Goal: Task Accomplishment & Management: Manage account settings

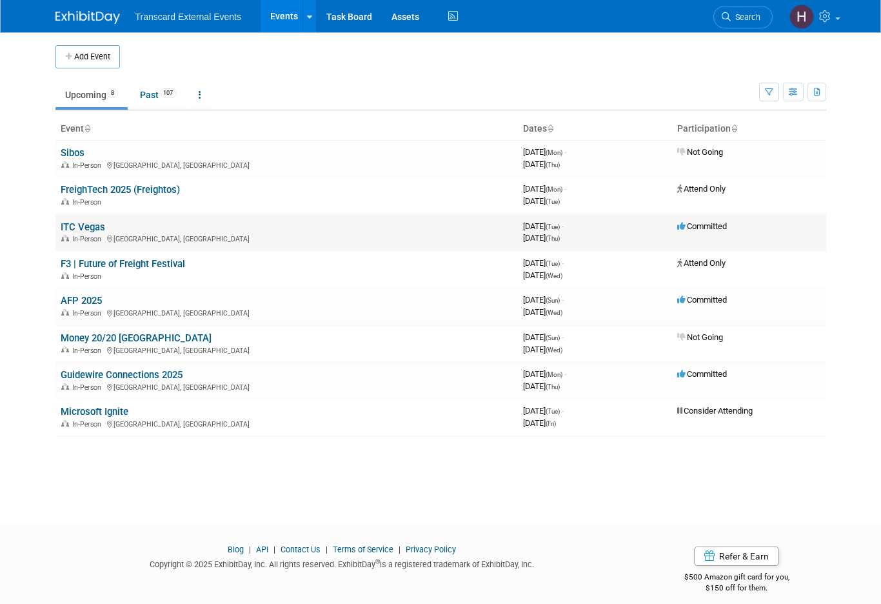
click at [91, 226] on link "ITC Vegas" at bounding box center [83, 227] width 45 height 12
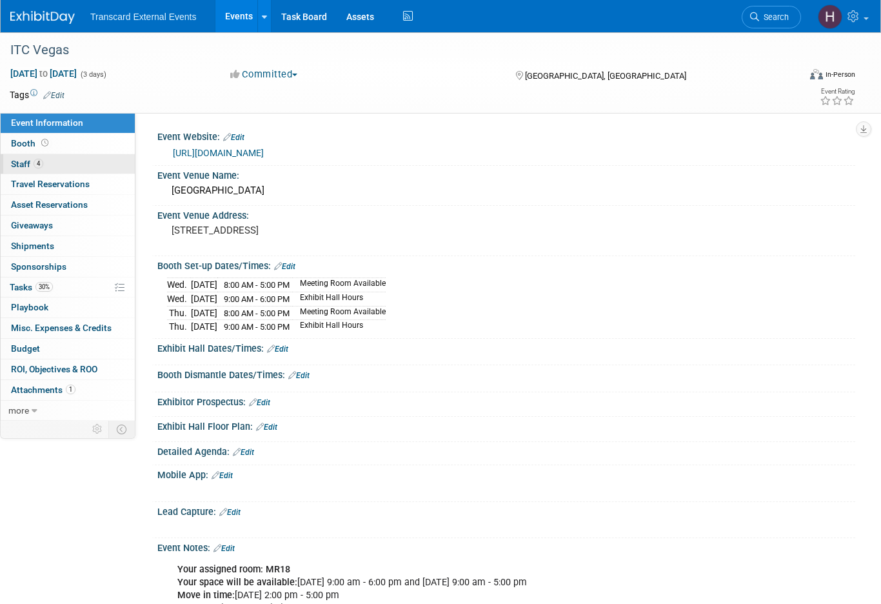
click at [81, 165] on link "4 Staff 4" at bounding box center [68, 164] width 134 height 20
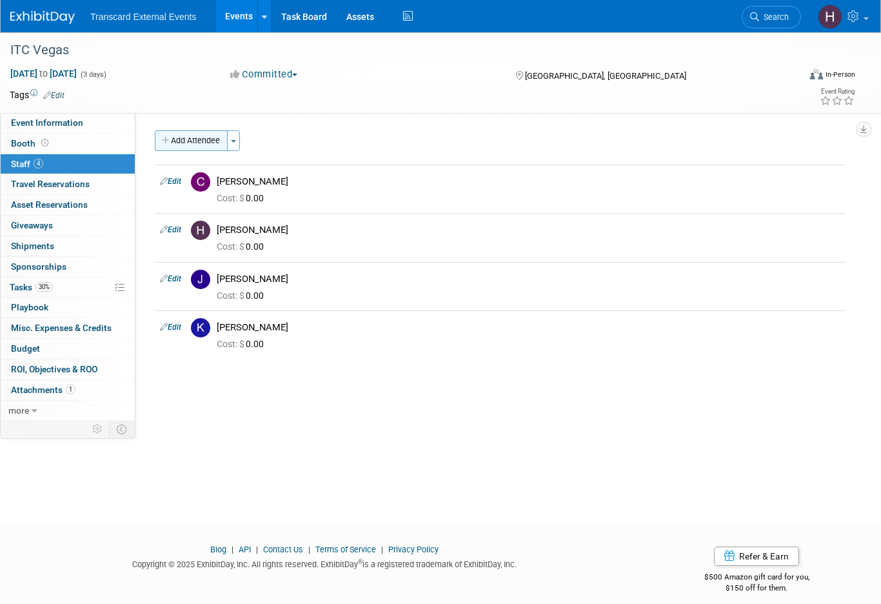
click at [209, 139] on button "Add Attendee" at bounding box center [191, 140] width 73 height 21
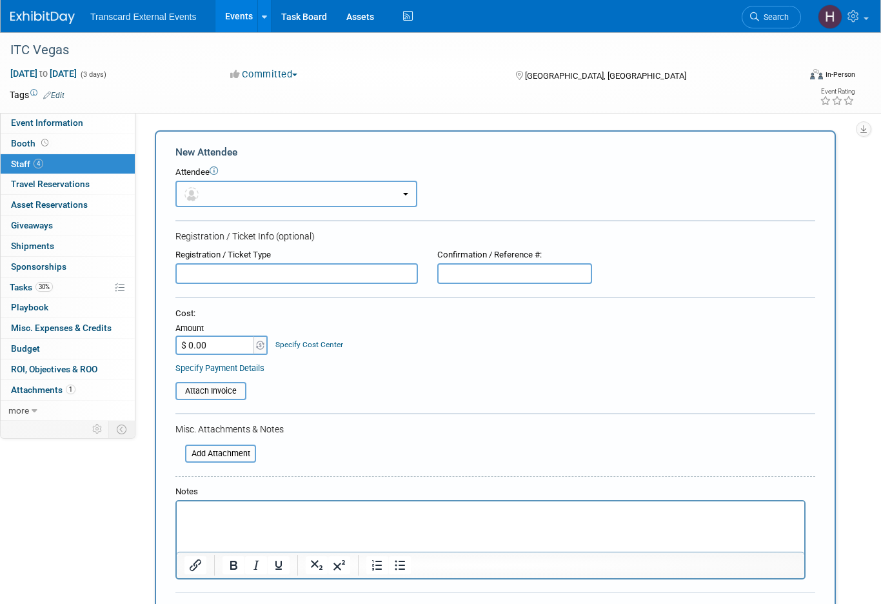
click at [226, 197] on button "button" at bounding box center [296, 194] width 242 height 26
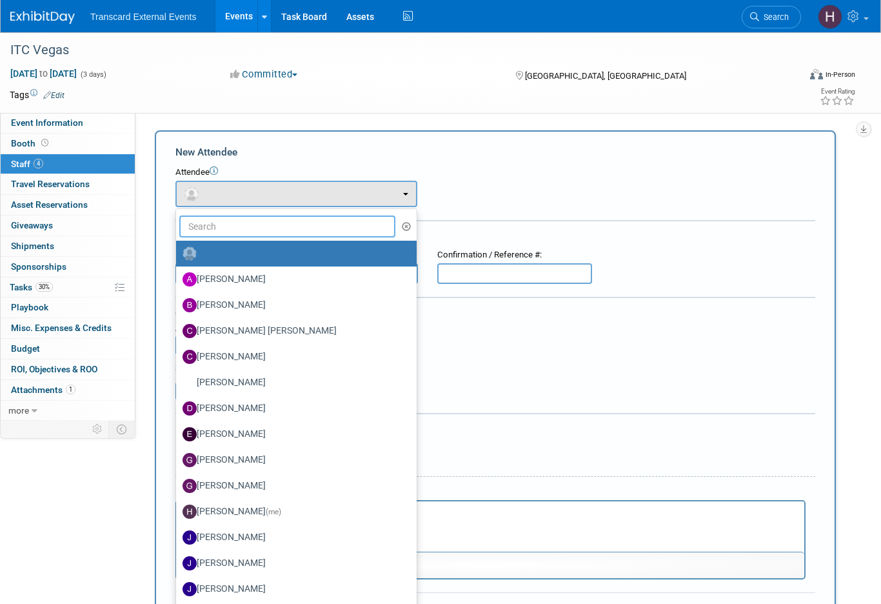
click at [229, 230] on input "text" at bounding box center [287, 226] width 216 height 22
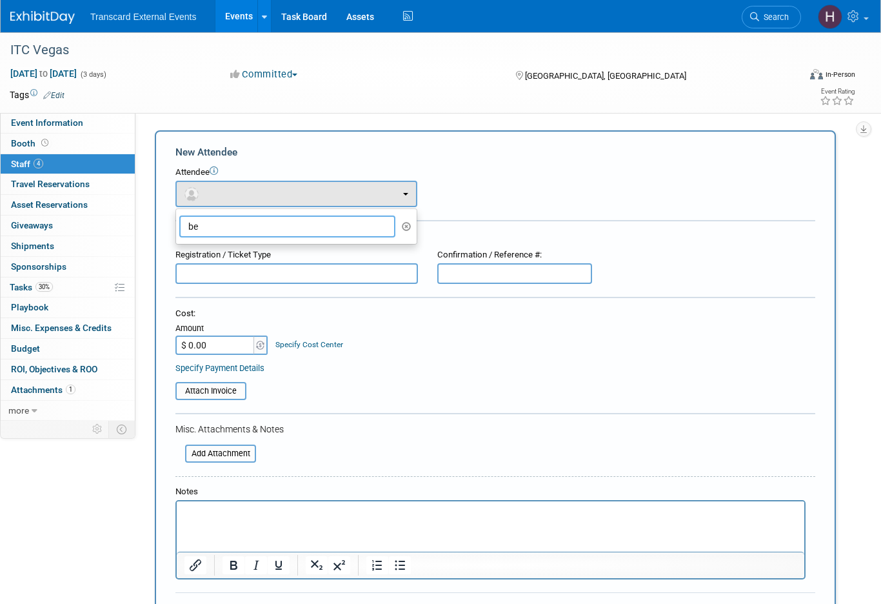
type input "b"
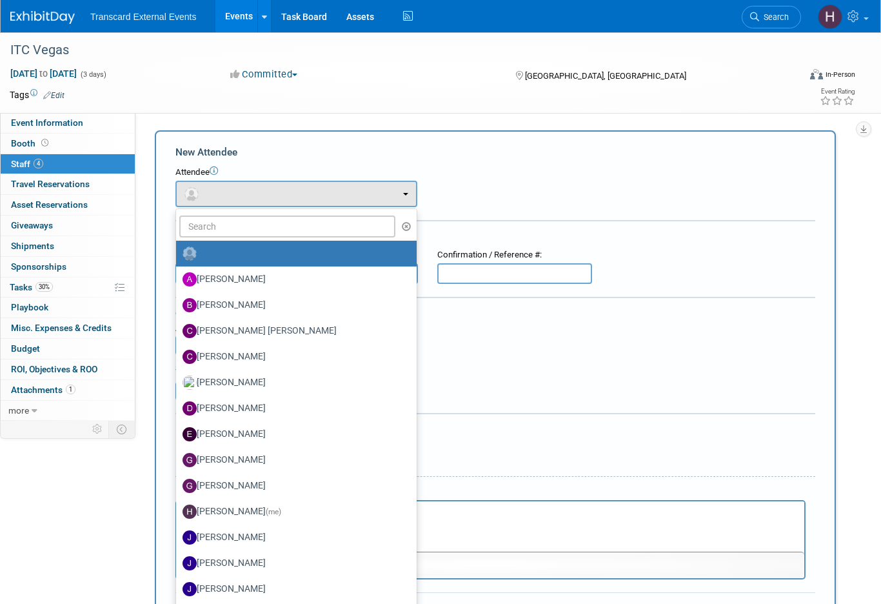
click at [48, 17] on img at bounding box center [42, 17] width 65 height 13
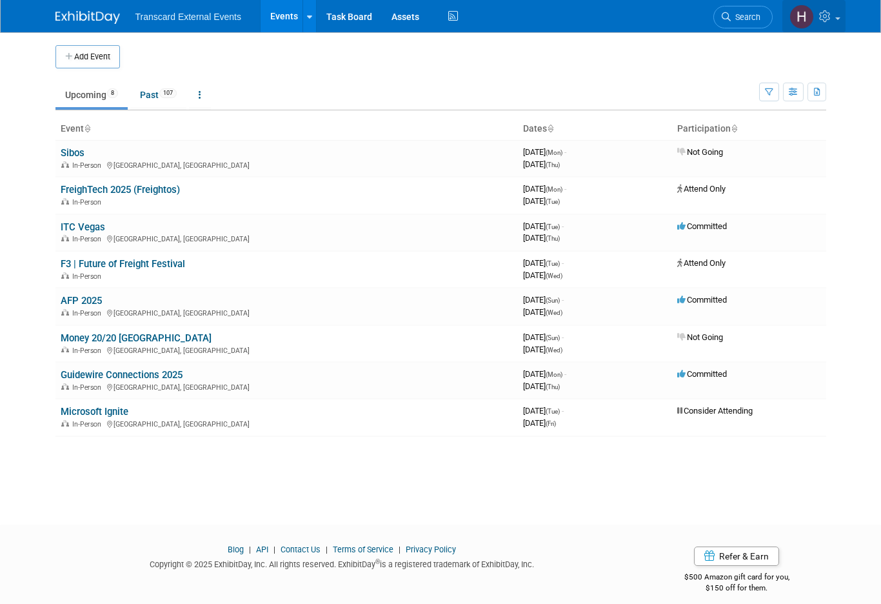
click at [819, 20] on icon at bounding box center [826, 16] width 15 height 12
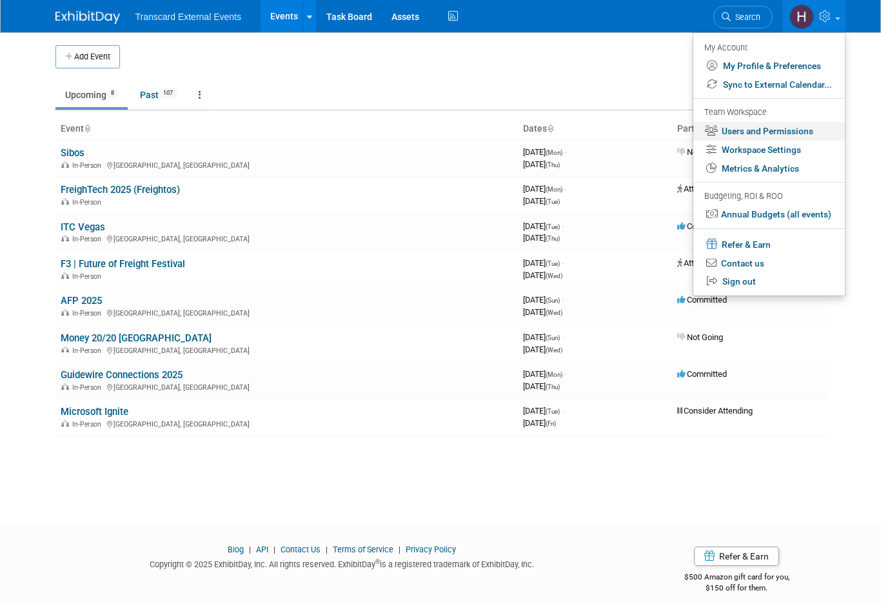
click at [781, 135] on link "Users and Permissions" at bounding box center [770, 131] width 152 height 19
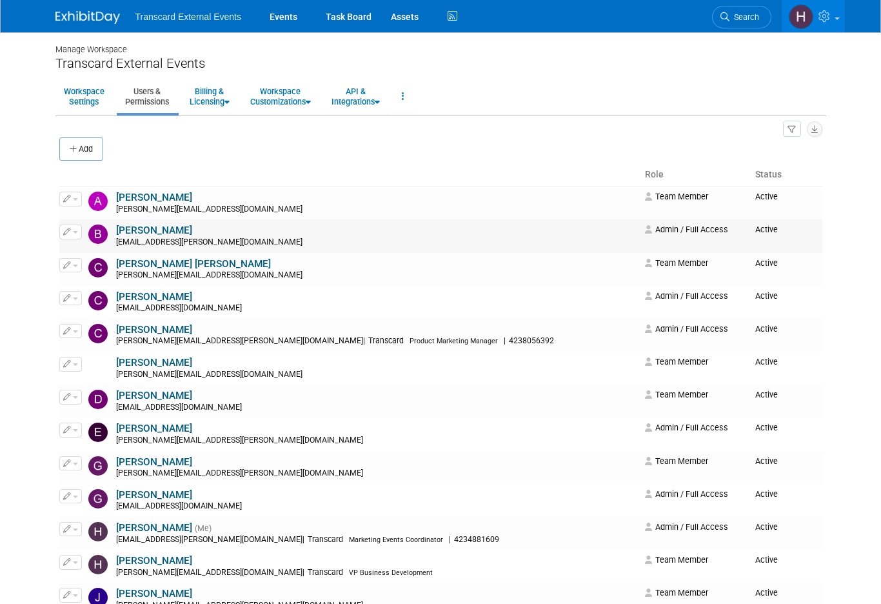
click at [77, 231] on span "button" at bounding box center [75, 232] width 5 height 3
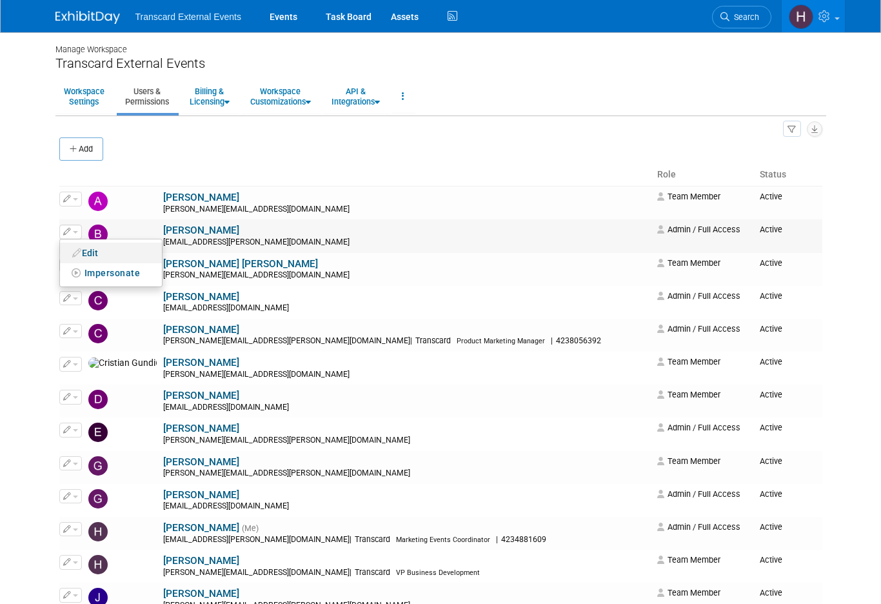
click at [105, 250] on link "Edit" at bounding box center [111, 253] width 102 height 18
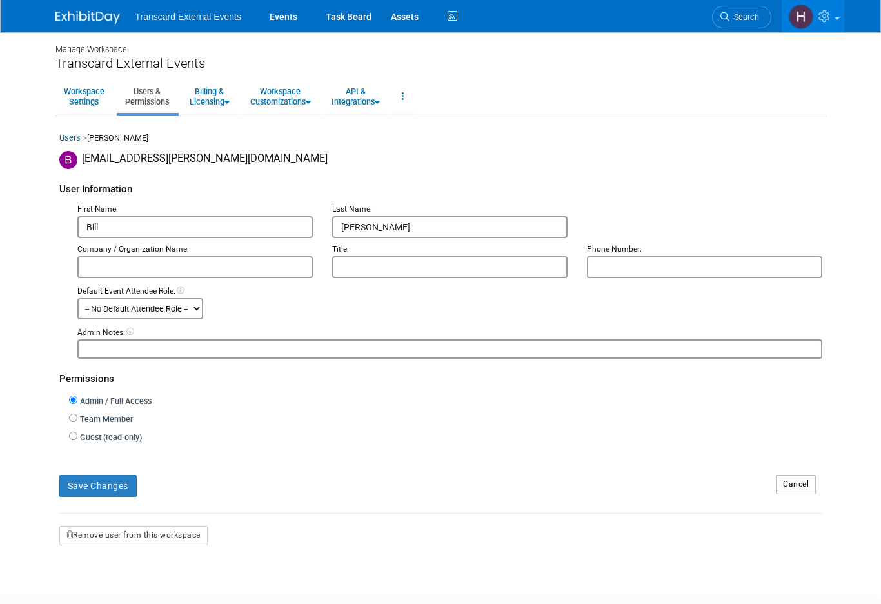
click at [103, 15] on img at bounding box center [87, 17] width 65 height 13
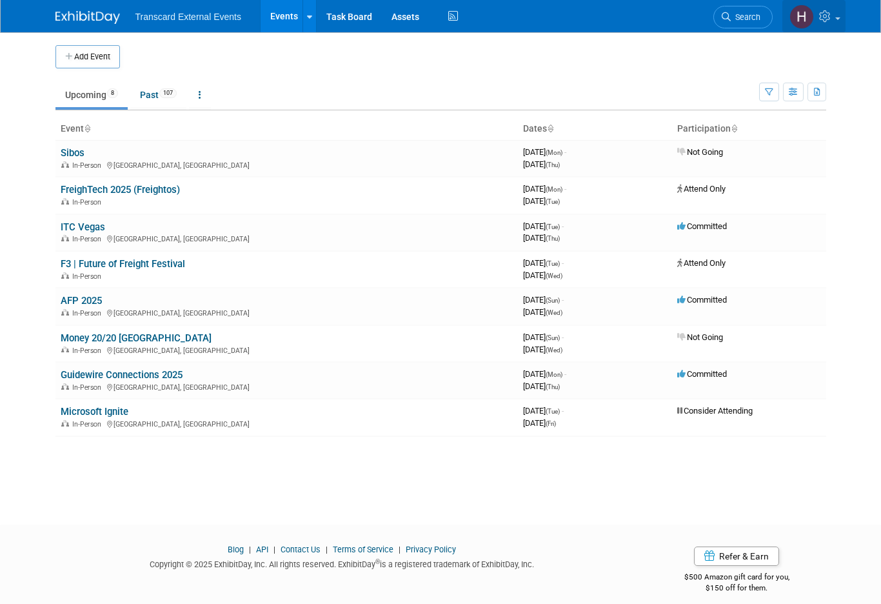
click at [838, 12] on link at bounding box center [814, 16] width 63 height 32
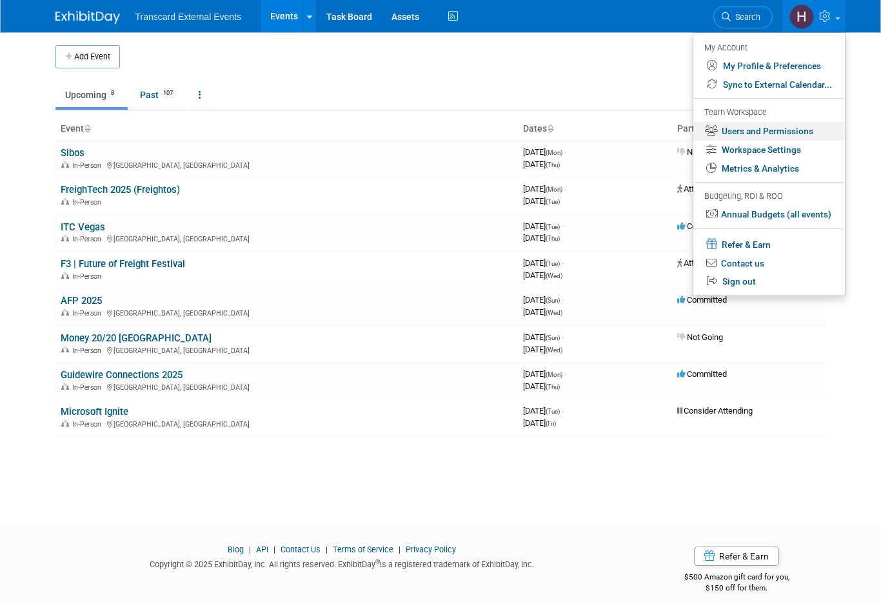
click at [776, 128] on link "Users and Permissions" at bounding box center [770, 131] width 152 height 19
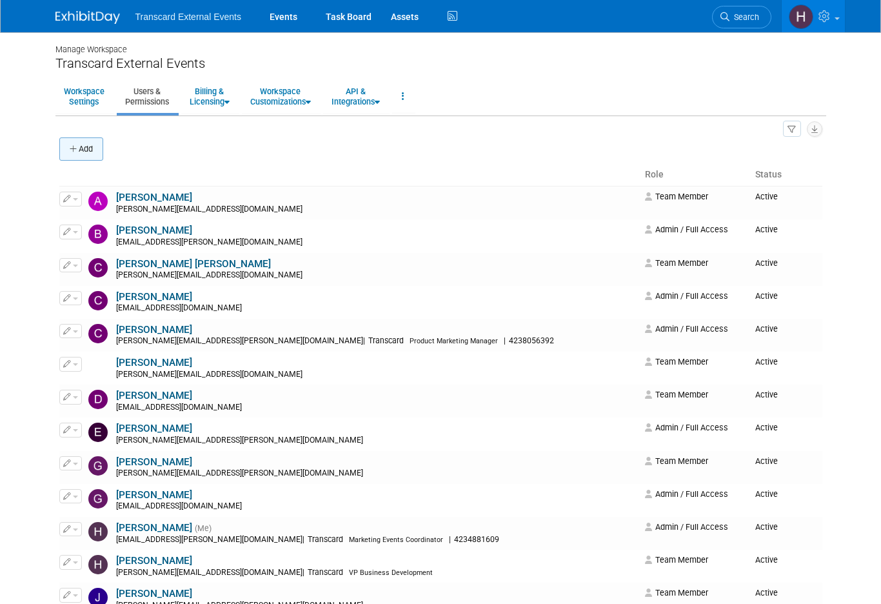
click at [92, 149] on button "Add" at bounding box center [81, 148] width 44 height 23
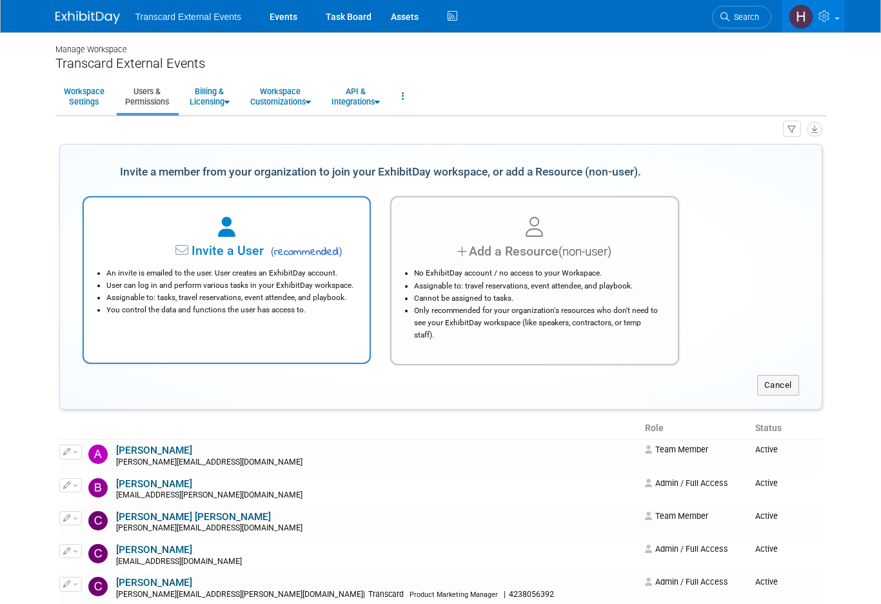
click at [293, 241] on div at bounding box center [227, 228] width 254 height 28
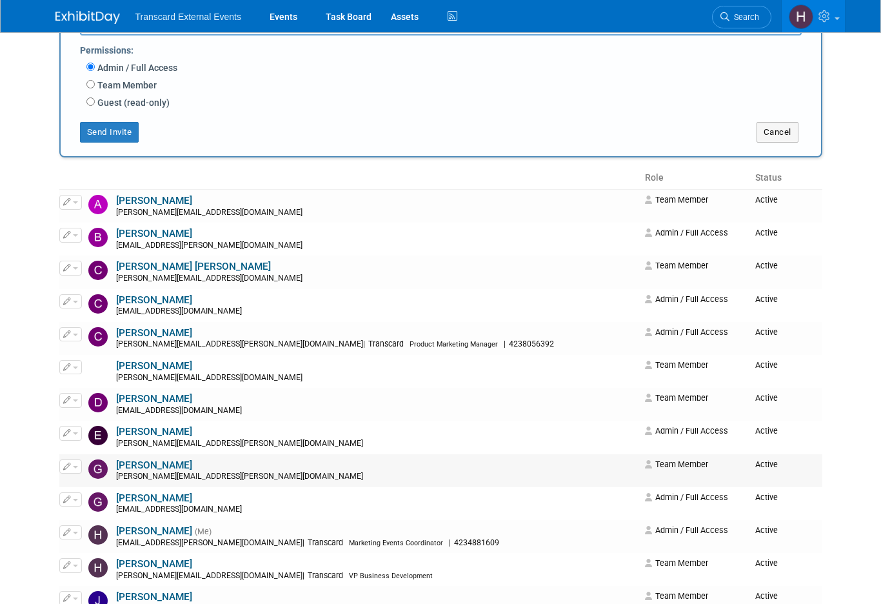
scroll to position [216, 0]
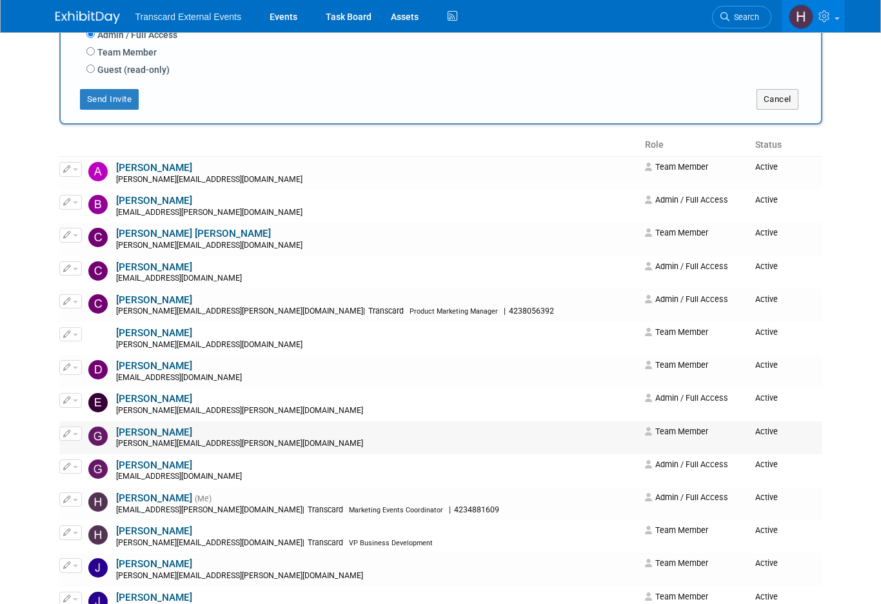
click at [157, 435] on link "Gary Embleton" at bounding box center [154, 432] width 76 height 12
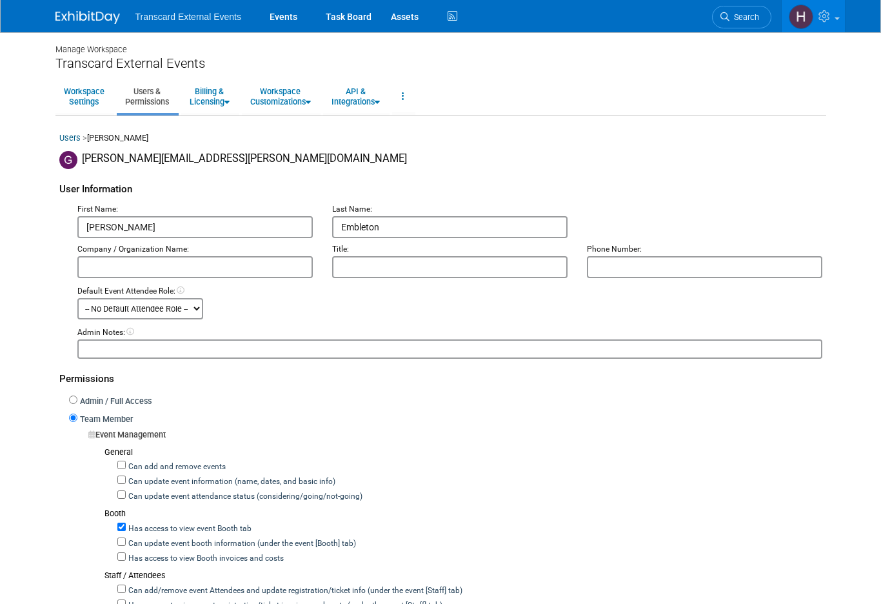
click at [72, 12] on img at bounding box center [87, 17] width 65 height 13
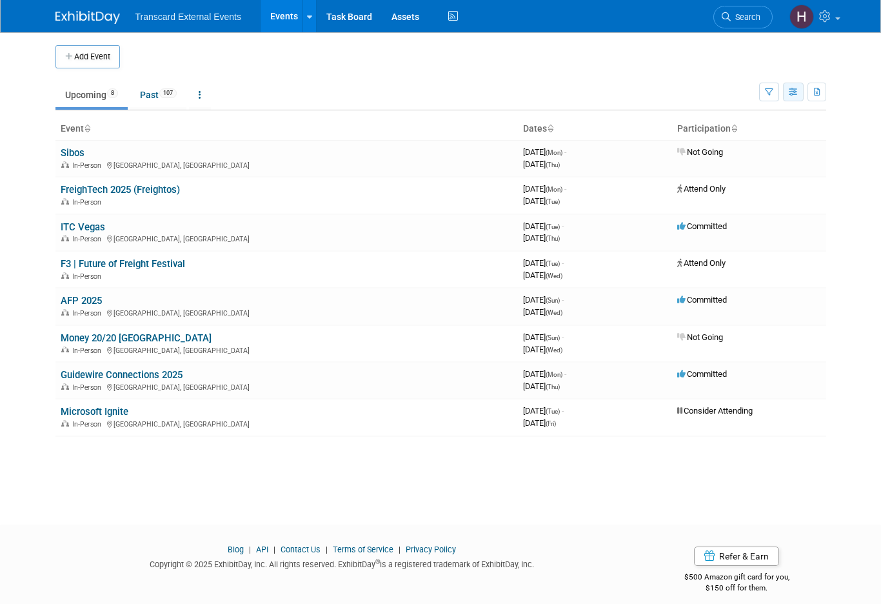
click at [793, 95] on icon "button" at bounding box center [794, 92] width 10 height 8
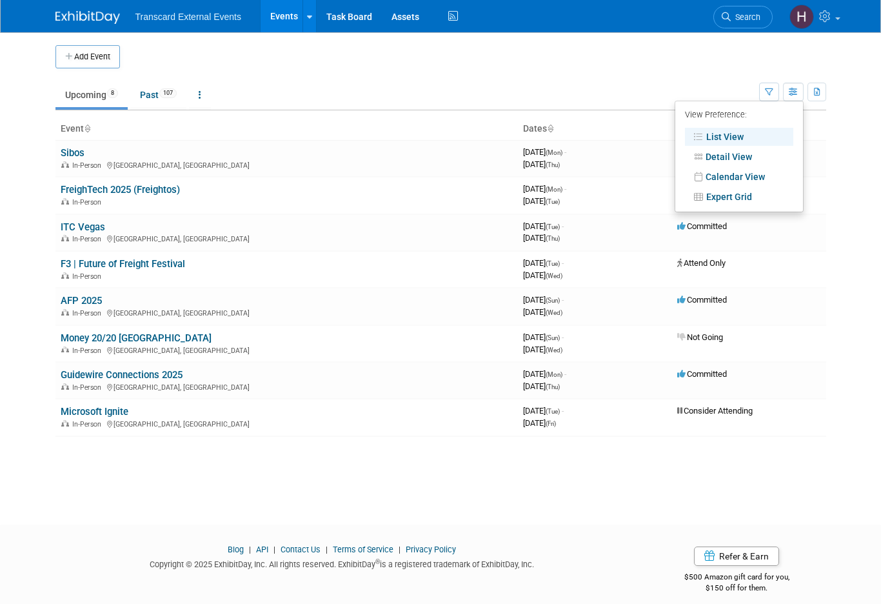
click at [354, 93] on ul "Upcoming 8 Past 107 All Events 115 Past and Upcoming Grouped Annually Events gr…" at bounding box center [407, 95] width 704 height 29
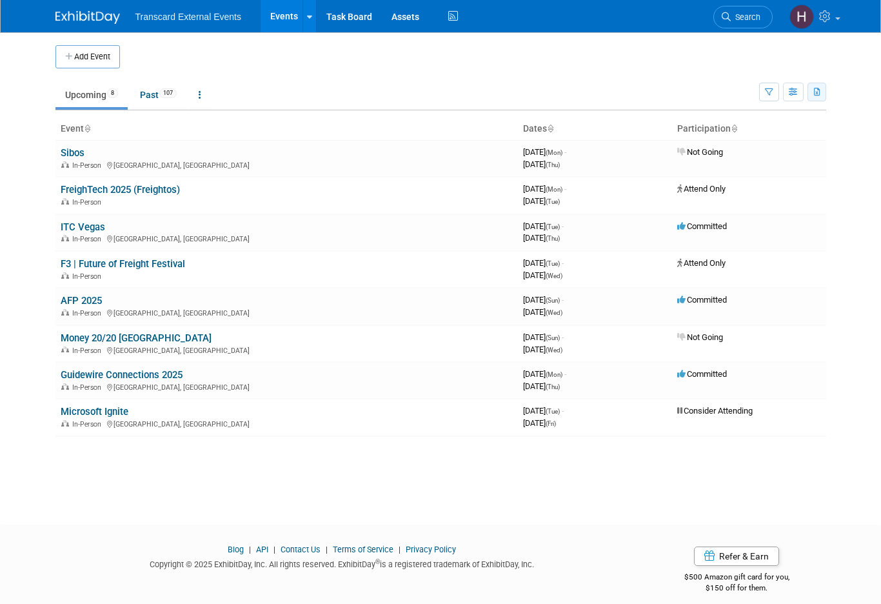
click at [821, 94] on button "button" at bounding box center [817, 92] width 19 height 19
click at [794, 93] on icon "button" at bounding box center [794, 92] width 10 height 8
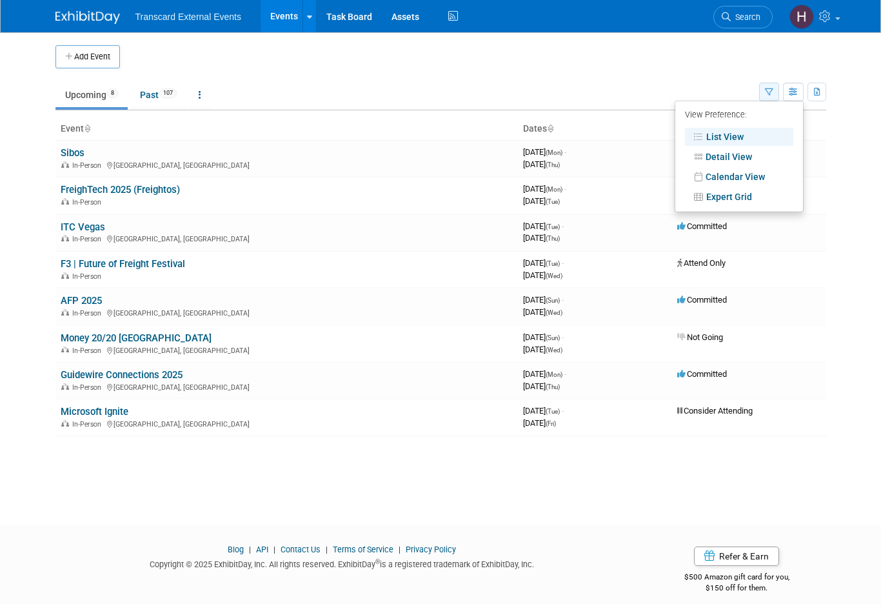
click at [772, 93] on icon "button" at bounding box center [769, 92] width 8 height 8
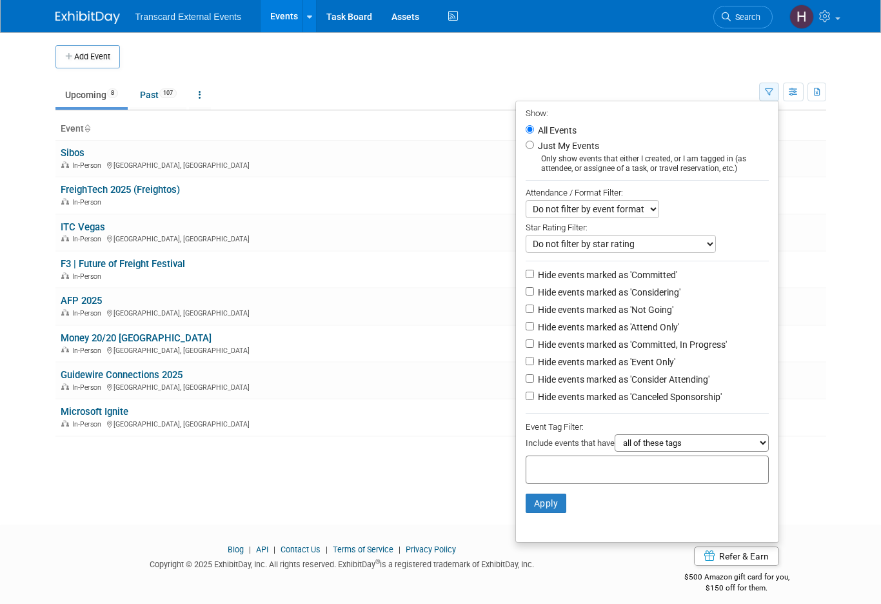
click at [772, 93] on icon "button" at bounding box center [769, 92] width 8 height 8
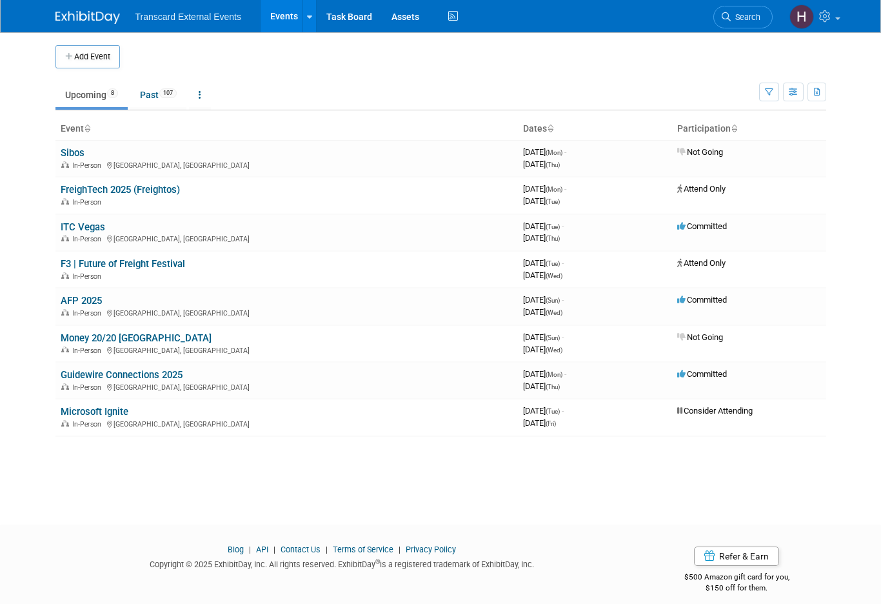
click at [666, 66] on td at bounding box center [454, 56] width 669 height 23
click at [79, 94] on link "Upcoming 8" at bounding box center [91, 95] width 72 height 25
click at [87, 16] on img at bounding box center [87, 17] width 65 height 13
click at [825, 18] on icon at bounding box center [826, 16] width 15 height 12
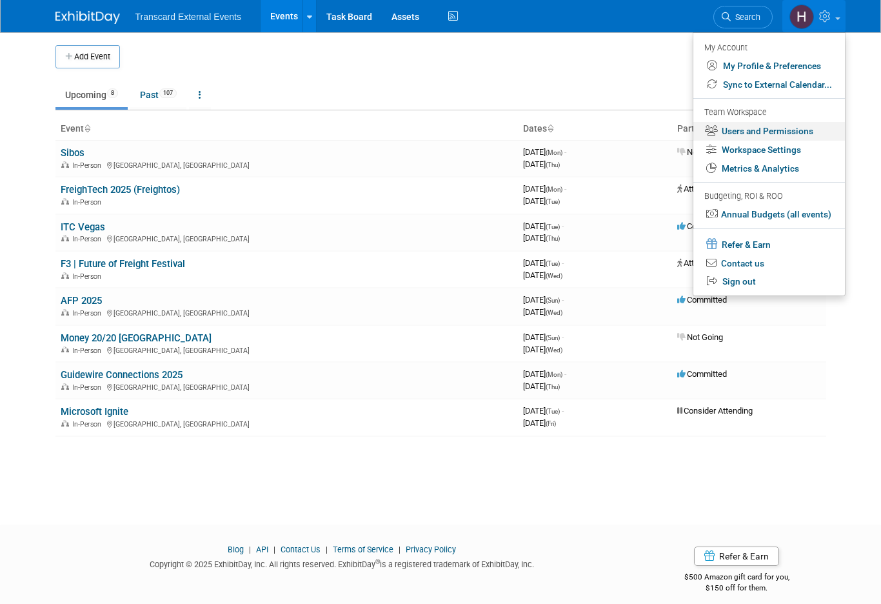
click at [760, 126] on link "Users and Permissions" at bounding box center [770, 131] width 152 height 19
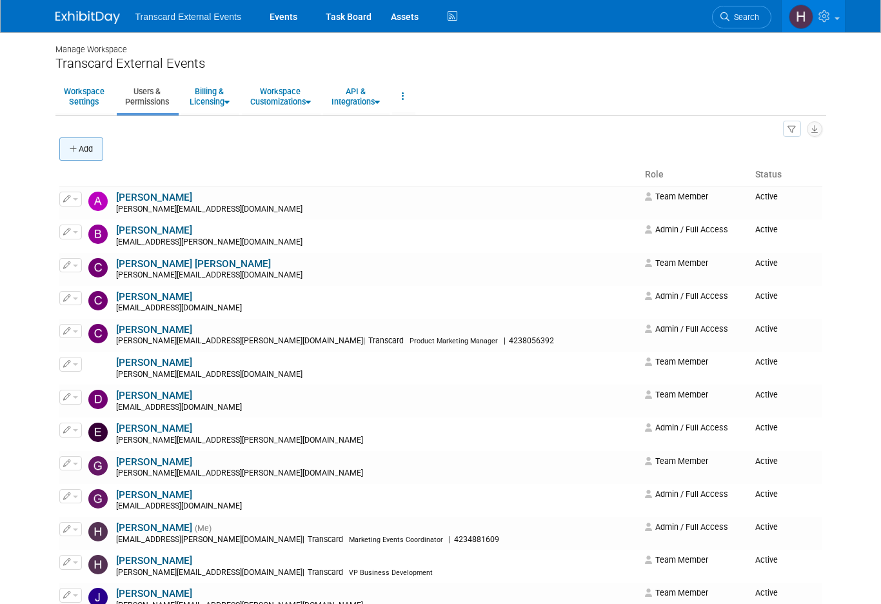
click at [90, 156] on button "Add" at bounding box center [81, 148] width 44 height 23
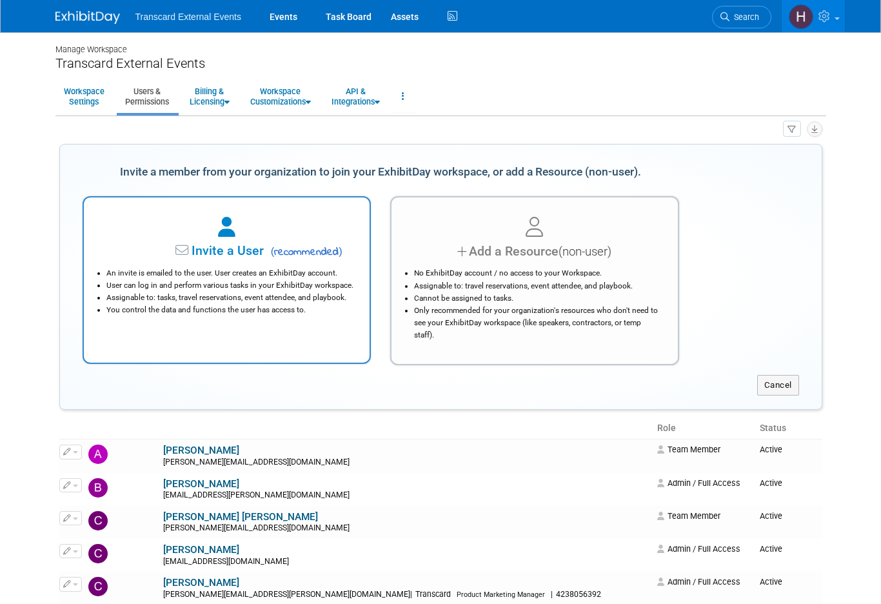
click at [194, 250] on span "Invite a User" at bounding box center [187, 250] width 153 height 15
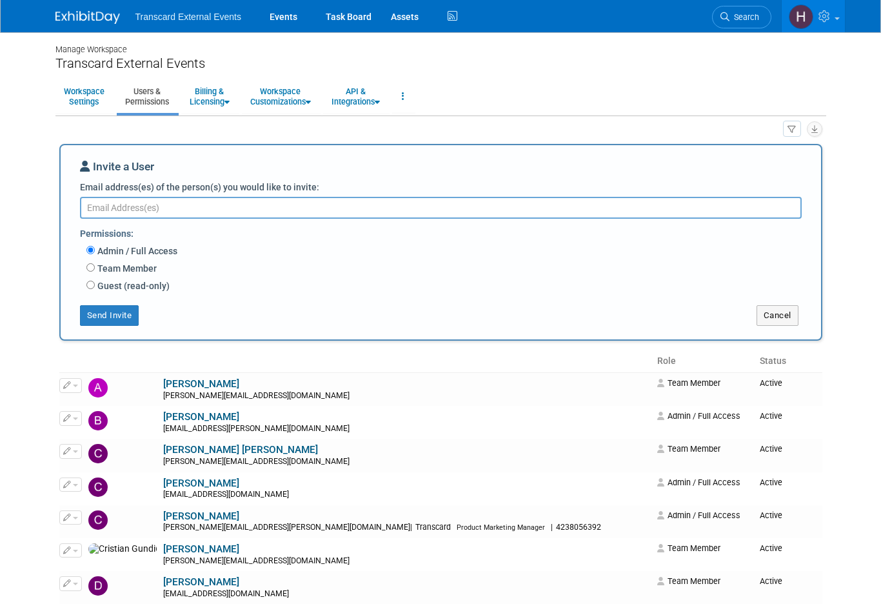
paste textarea "Benny.Burns@transcard.com"
type textarea "Benny.Burns@transcard.com"
click at [130, 263] on label "Team Member" at bounding box center [126, 268] width 62 height 13
click at [95, 263] on input "Team Member" at bounding box center [90, 267] width 8 height 8
radio input "true"
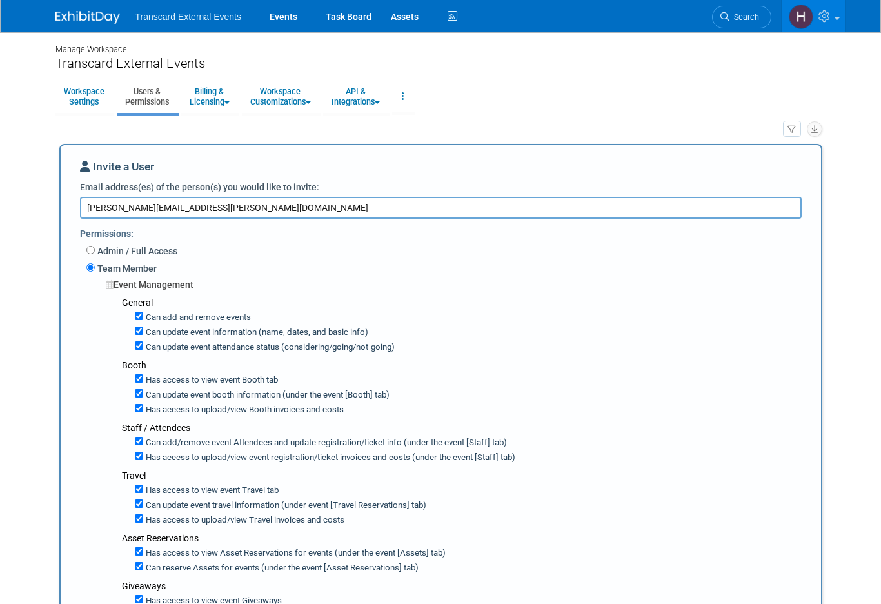
click at [143, 319] on label "Can add and remove events" at bounding box center [197, 318] width 108 height 12
click at [143, 319] on input "Can add and remove events" at bounding box center [139, 316] width 8 height 8
checkbox input "false"
click at [143, 333] on label "Can update event information (name, dates, and basic info)" at bounding box center [255, 332] width 225 height 12
click at [143, 333] on input "Can update event information (name, dates, and basic info)" at bounding box center [139, 330] width 8 height 8
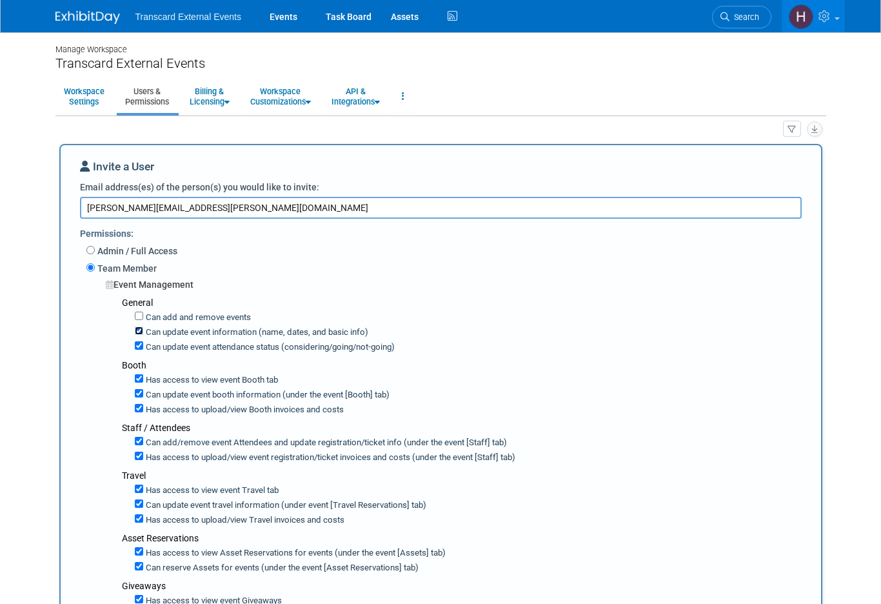
checkbox input "false"
click at [143, 342] on label "Can update event attendance status (considering/going/not-going)" at bounding box center [269, 347] width 252 height 12
click at [143, 342] on input "Can update event attendance status (considering/going/not-going)" at bounding box center [139, 345] width 8 height 8
checkbox input "false"
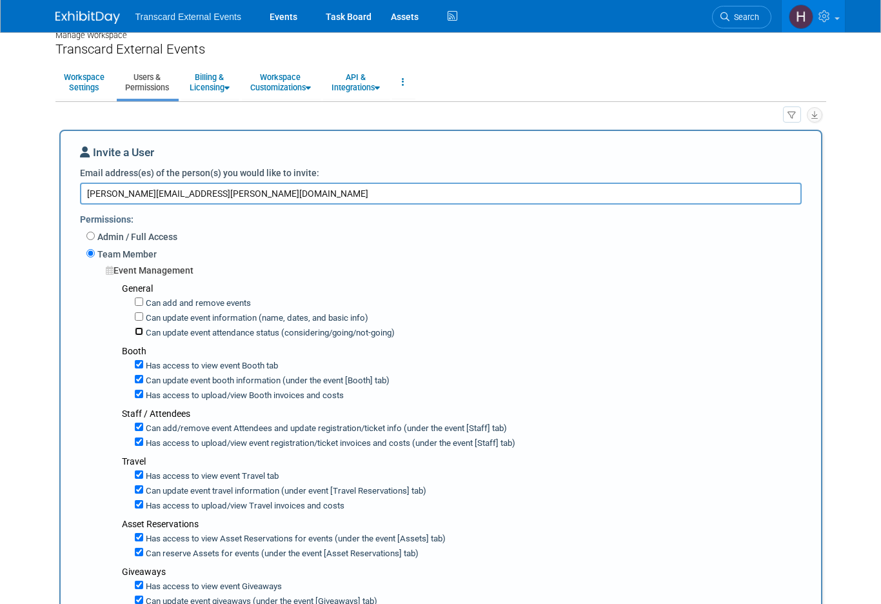
scroll to position [23, 0]
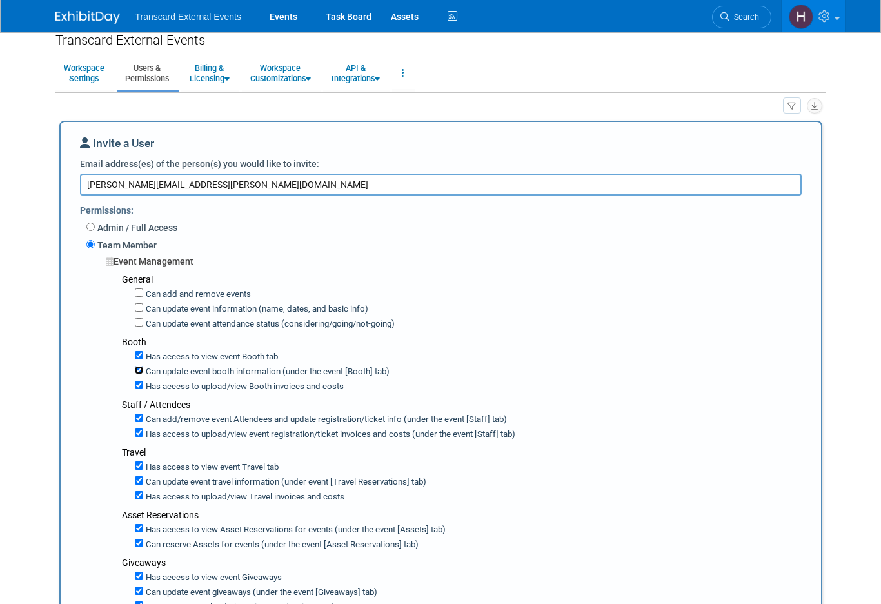
click at [138, 370] on input "Can update event booth information (under the event [Booth] tab)" at bounding box center [139, 370] width 8 height 8
checkbox input "false"
click at [138, 381] on input "Has access to view Booth invoices and costs" at bounding box center [139, 385] width 8 height 8
checkbox input "false"
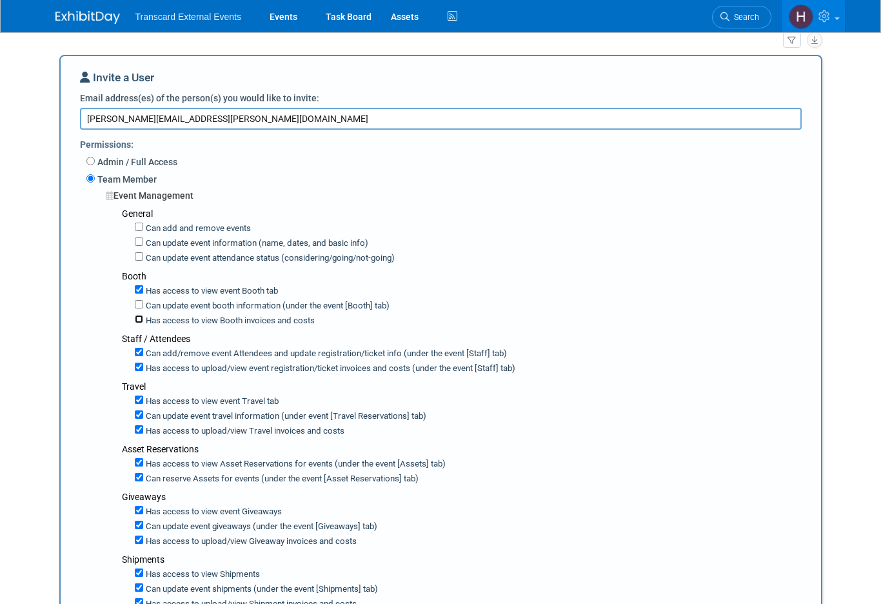
scroll to position [92, 0]
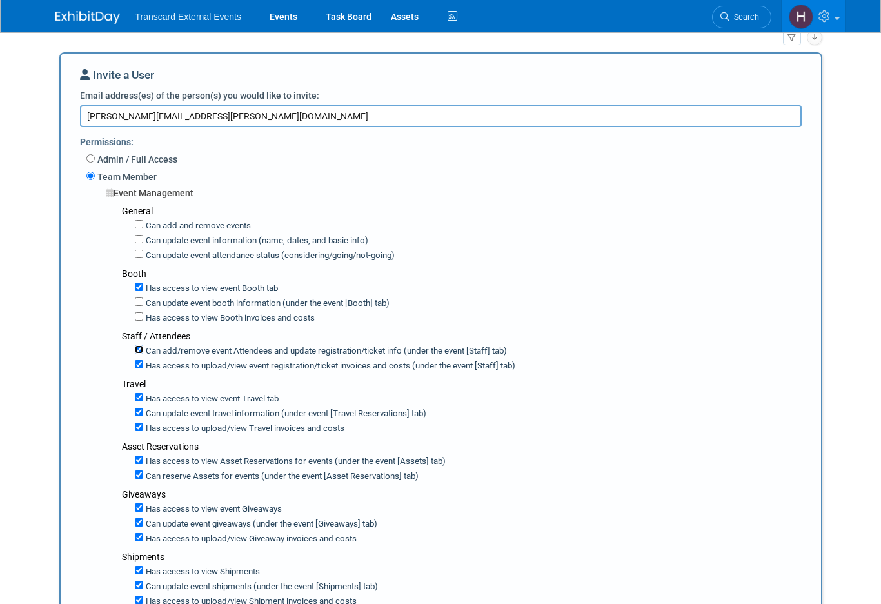
click at [138, 348] on input "Can add/remove event Attendees and update registration/ticket info (under the e…" at bounding box center [139, 349] width 8 height 8
checkbox input "false"
click at [138, 361] on input "Has access to view event registration/ticket invoices and costs (under the even…" at bounding box center [139, 364] width 8 height 8
checkbox input "false"
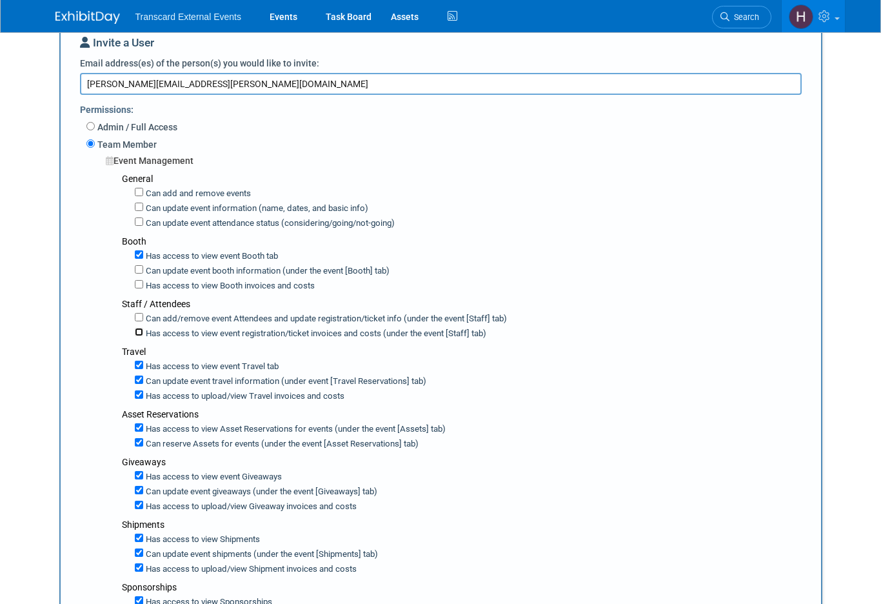
scroll to position [133, 0]
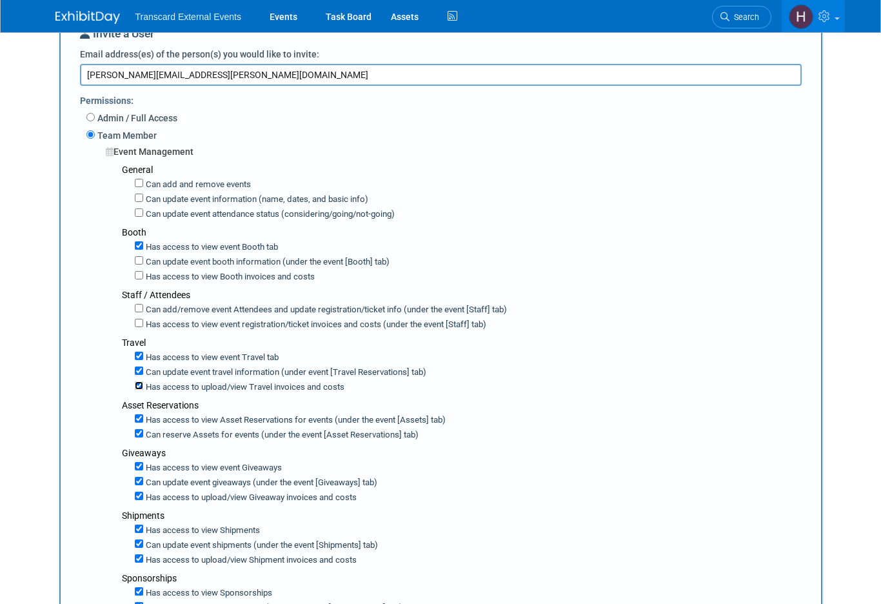
click at [138, 386] on input "Has access to upload/view Travel invoices and costs" at bounding box center [139, 385] width 8 height 8
checkbox input "false"
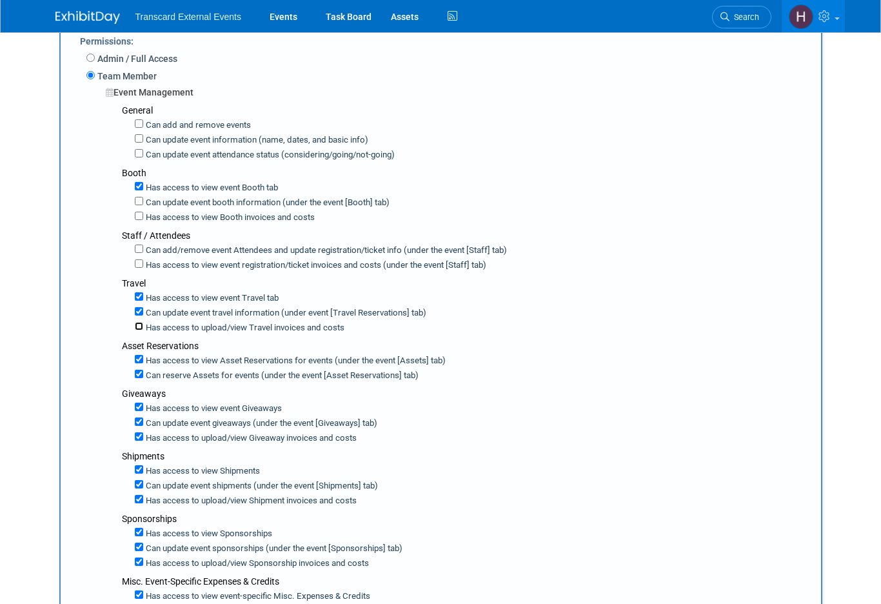
scroll to position [209, 0]
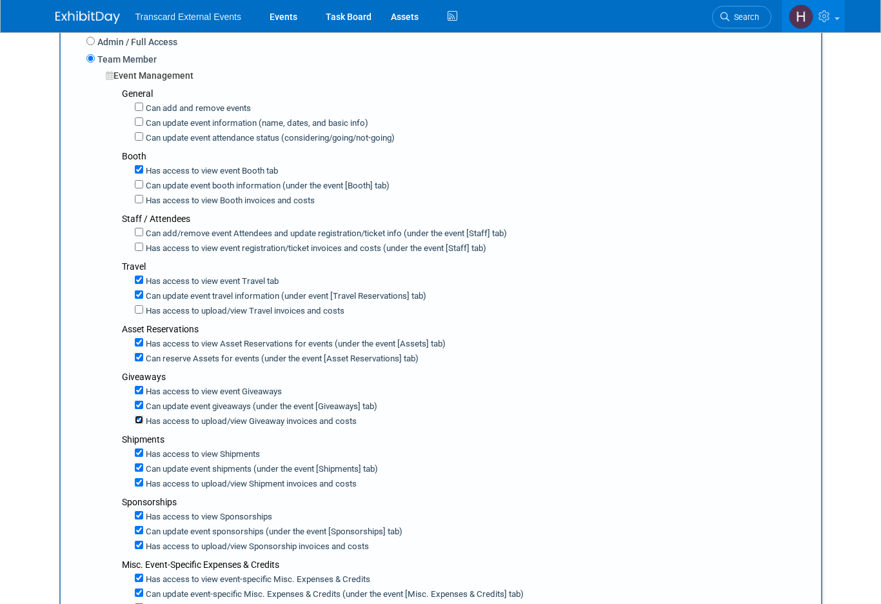
click at [139, 417] on input "Has access to upload/view Giveaway invoices and costs" at bounding box center [139, 419] width 8 height 8
checkbox input "false"
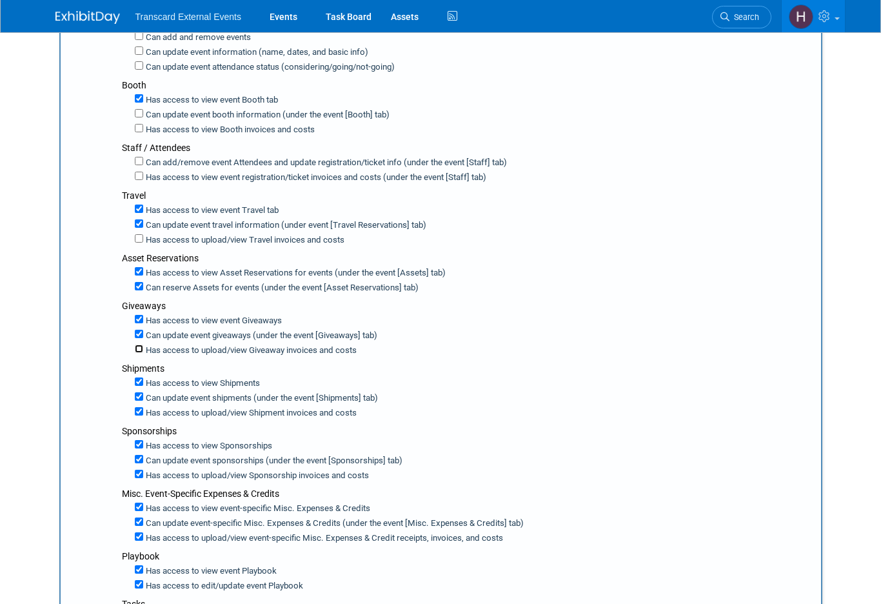
scroll to position [282, 0]
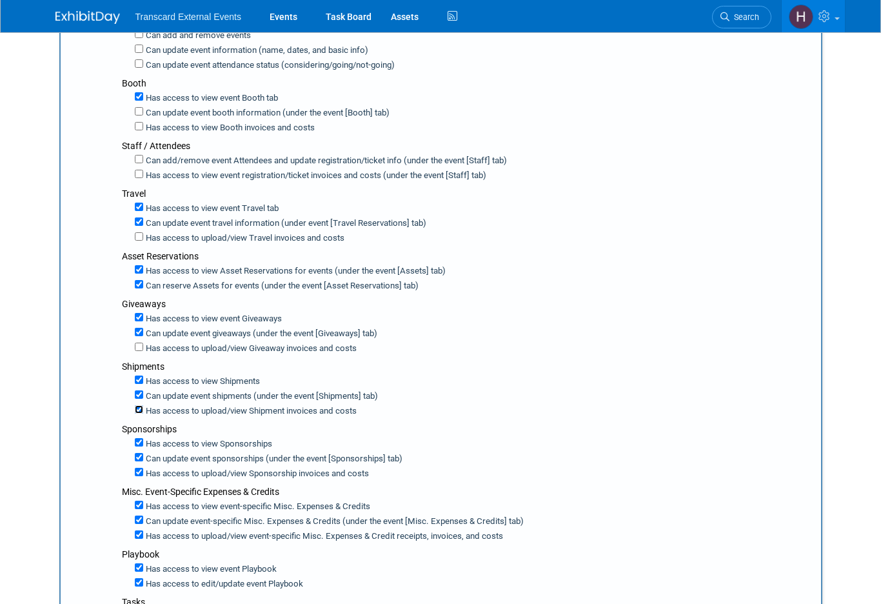
click at [139, 405] on input "Has access to upload/view Shipment invoices and costs" at bounding box center [139, 409] width 8 height 8
checkbox input "false"
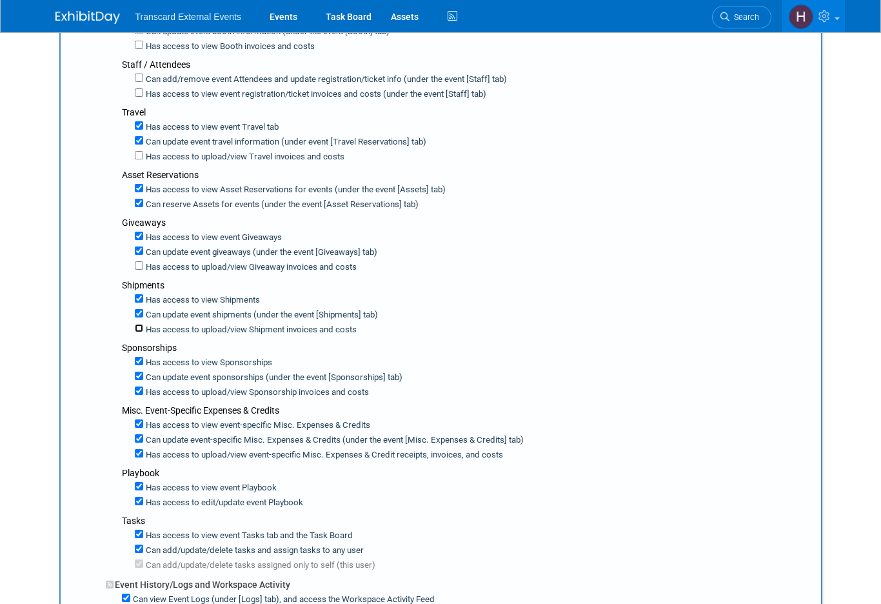
scroll to position [368, 0]
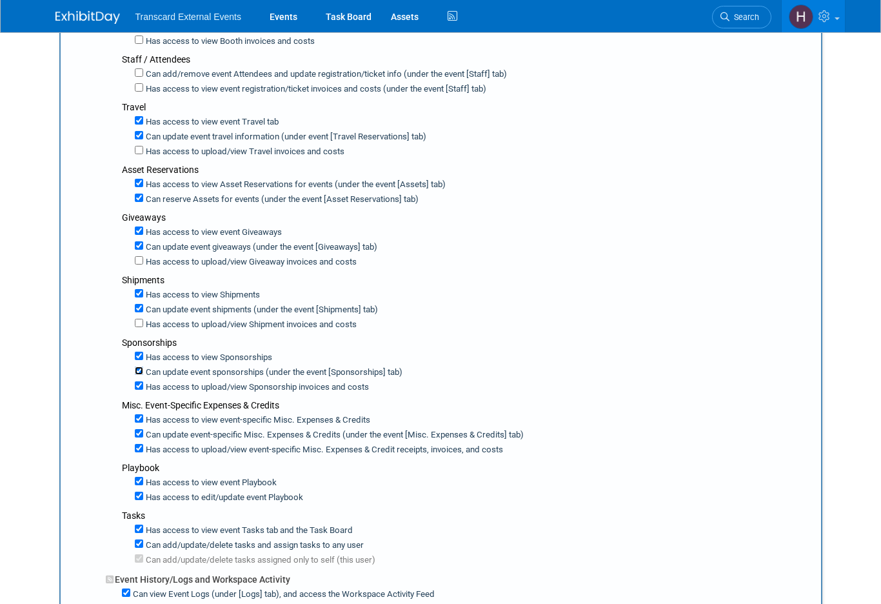
click at [139, 366] on input "Can update event sponsorships (under the event [Sponsorships] tab)" at bounding box center [139, 370] width 8 height 8
checkbox input "false"
click at [139, 381] on input "Has access to view Sponsorship invoices and costs" at bounding box center [139, 385] width 8 height 8
checkbox input "false"
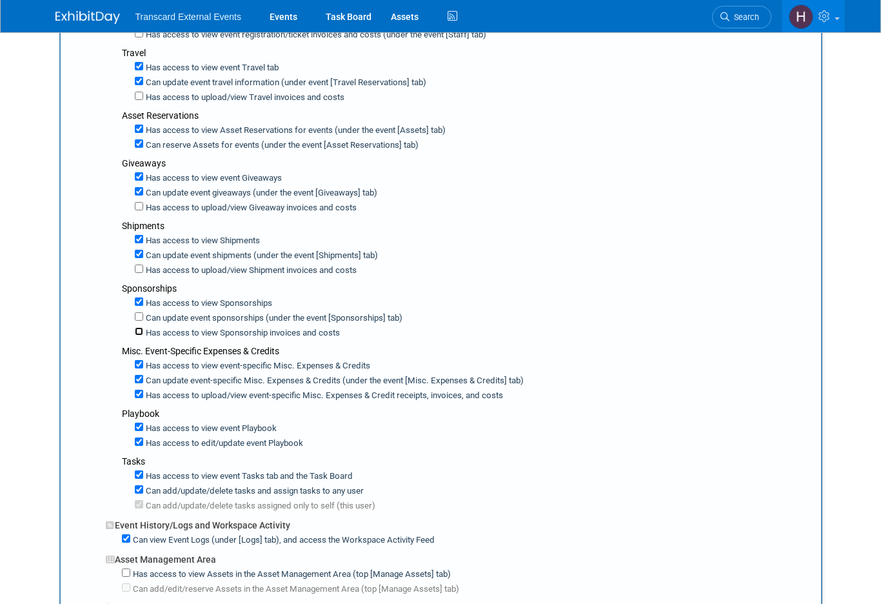
scroll to position [423, 0]
click at [139, 374] on input "Can update event-specific Misc. Expenses & Credits (under the event [Misc. Expe…" at bounding box center [139, 378] width 8 height 8
checkbox input "false"
click at [139, 389] on input "Has access to view event-specific Misc. Expenses & Credit receipts, invoices, a…" at bounding box center [139, 393] width 8 height 8
checkbox input "false"
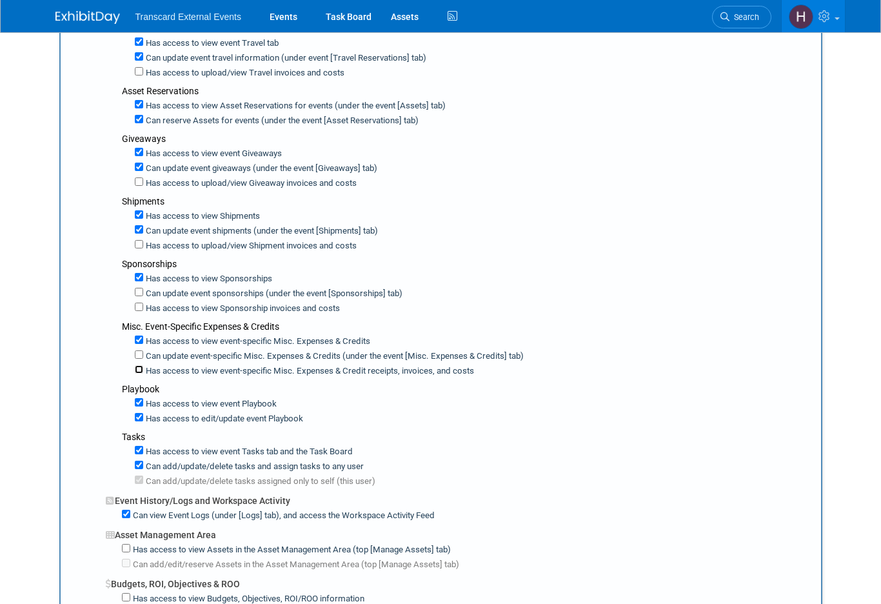
scroll to position [459, 0]
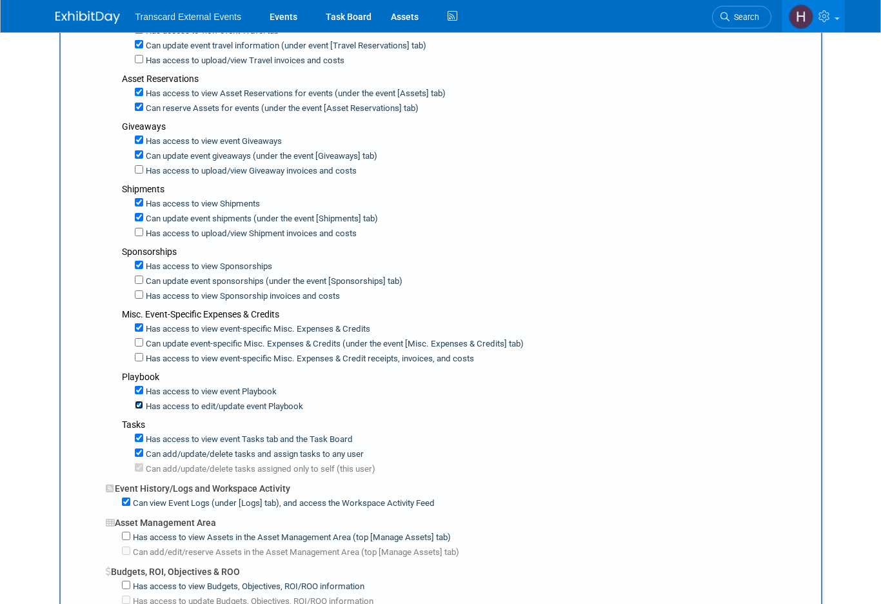
click at [139, 401] on input "Has access to edit/update event Playbook" at bounding box center [139, 405] width 8 height 8
checkbox input "false"
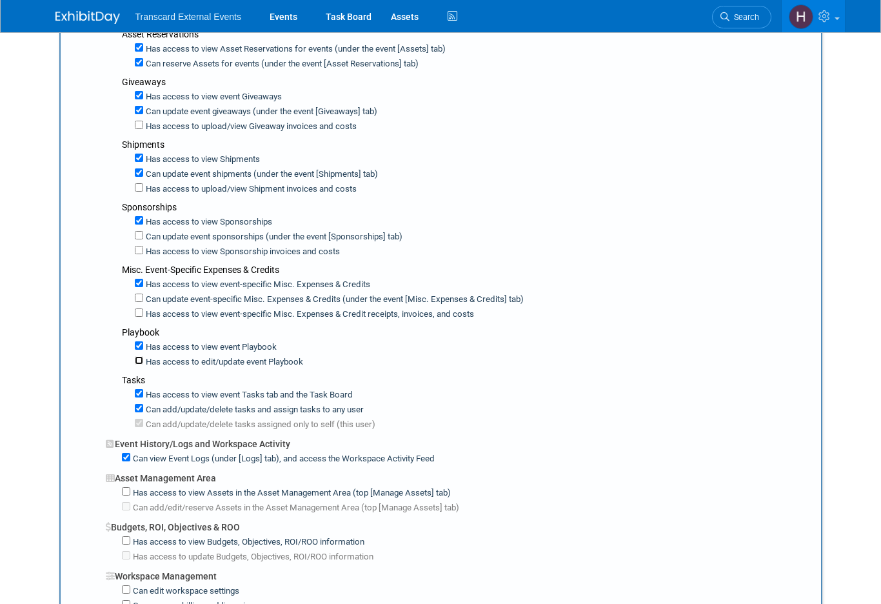
scroll to position [506, 0]
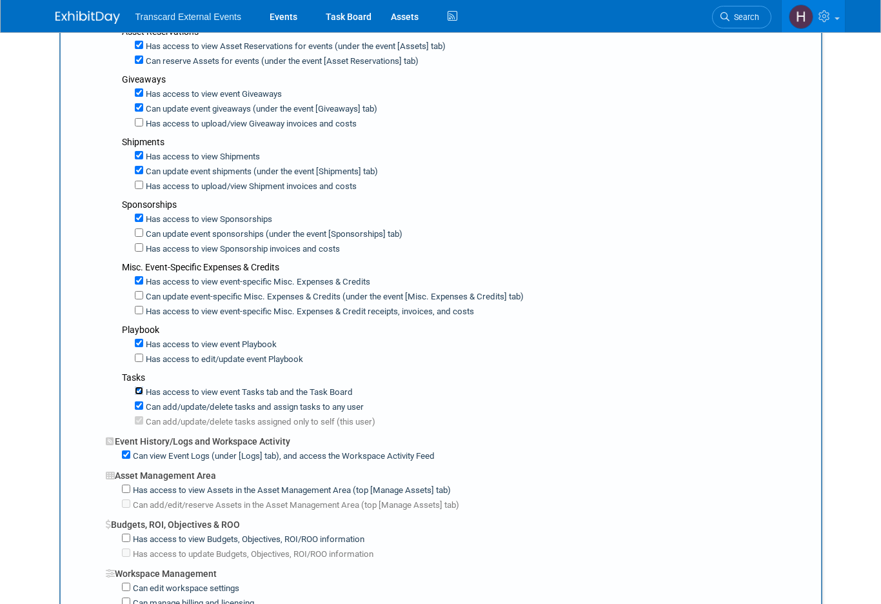
click at [139, 386] on input "Has access to view event Tasks tab and the Task Board" at bounding box center [139, 390] width 8 height 8
checkbox input "false"
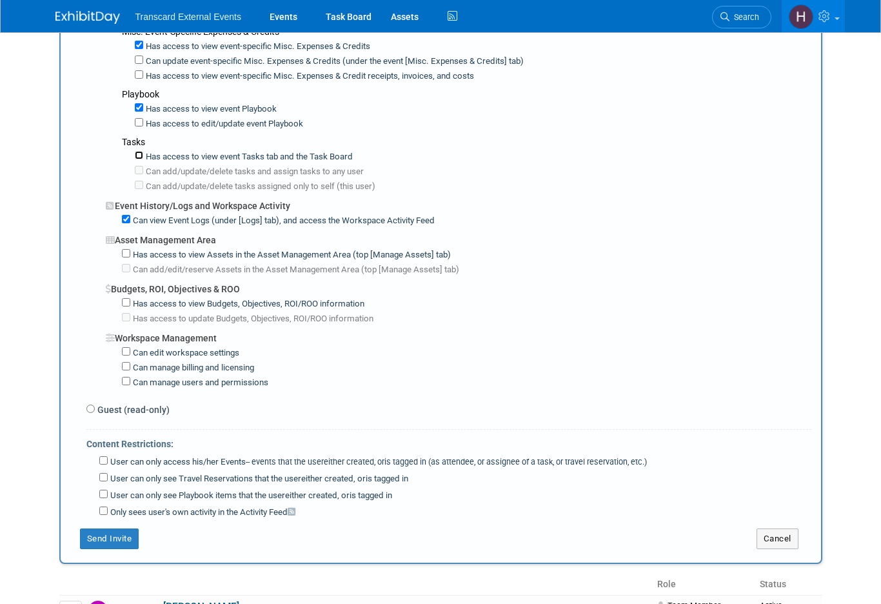
scroll to position [939, 0]
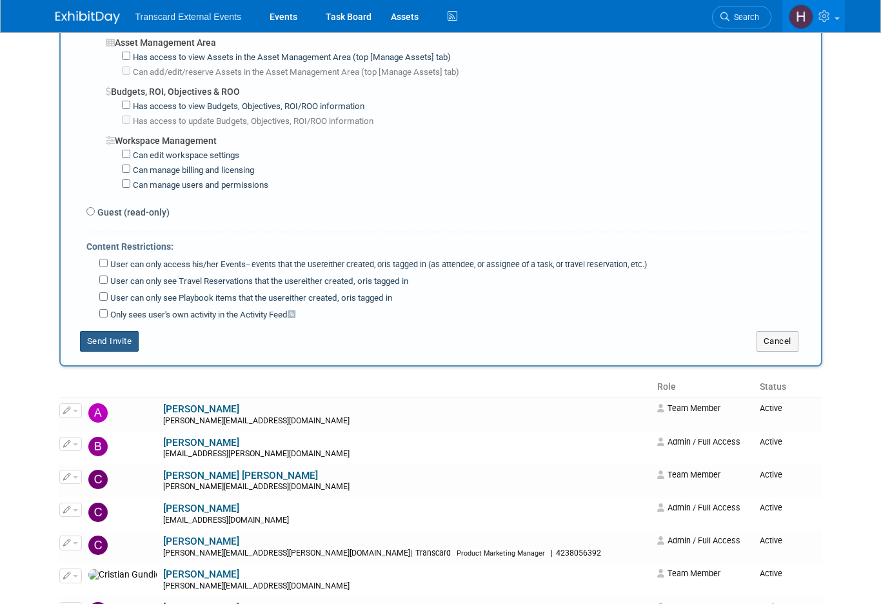
click at [127, 334] on button "Send Invite" at bounding box center [109, 341] width 59 height 21
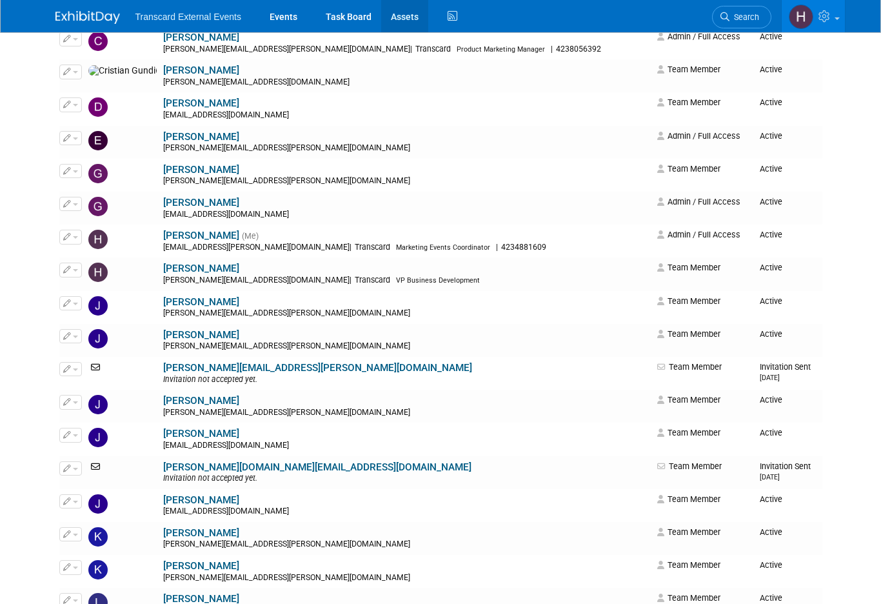
scroll to position [0, 0]
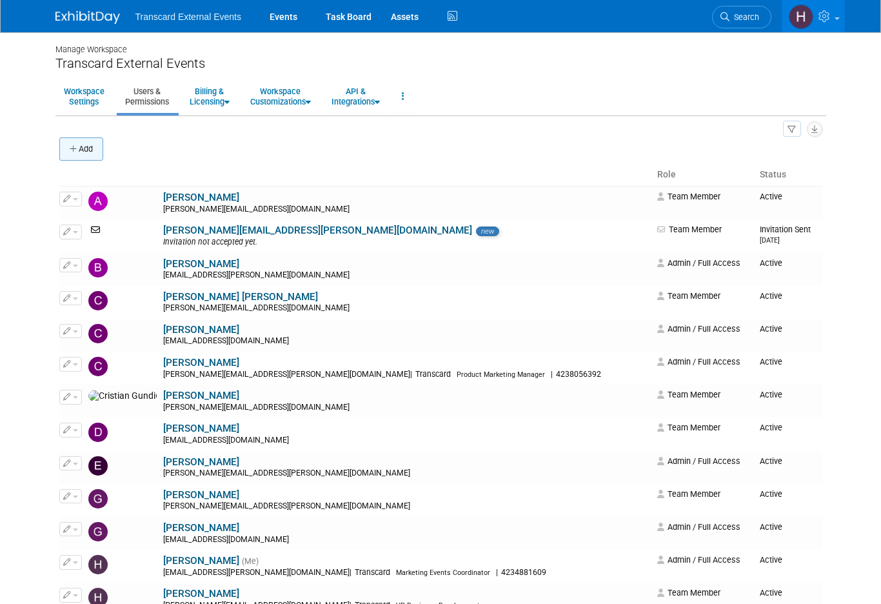
click at [94, 150] on button "Add" at bounding box center [81, 148] width 44 height 23
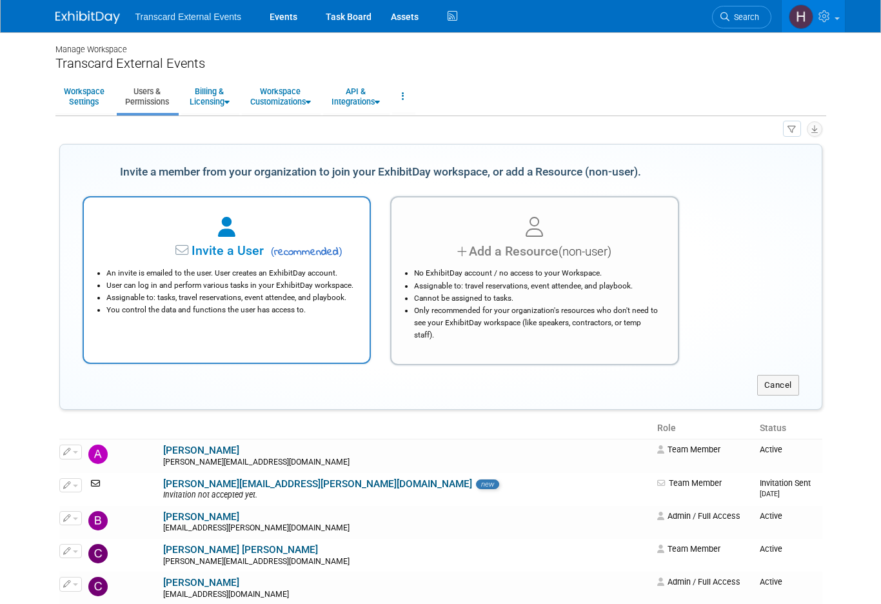
click at [257, 238] on div at bounding box center [227, 228] width 254 height 28
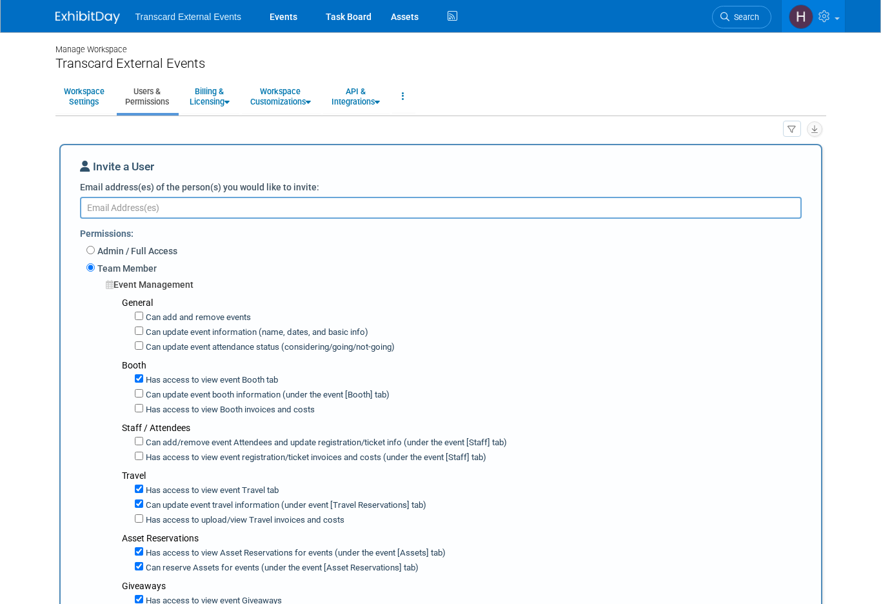
paste textarea "Claire.Kelly@transcard.com"
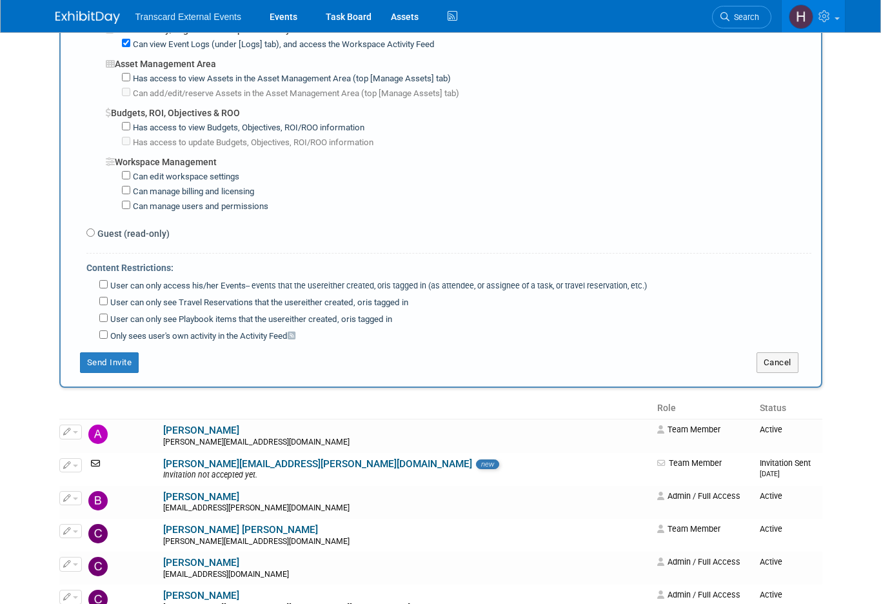
scroll to position [939, 0]
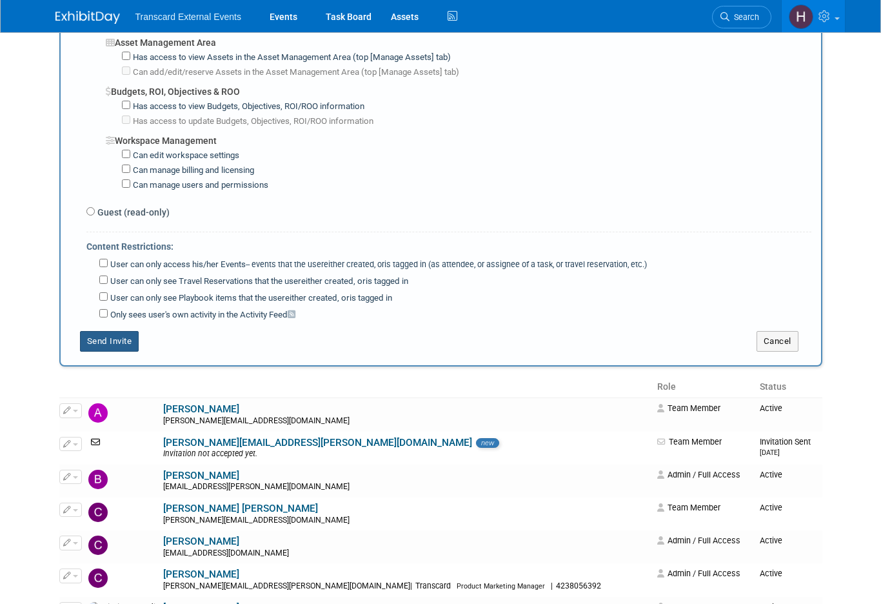
type textarea "Claire.Kelly@transcard.com"
click at [123, 335] on button "Send Invite" at bounding box center [109, 341] width 59 height 21
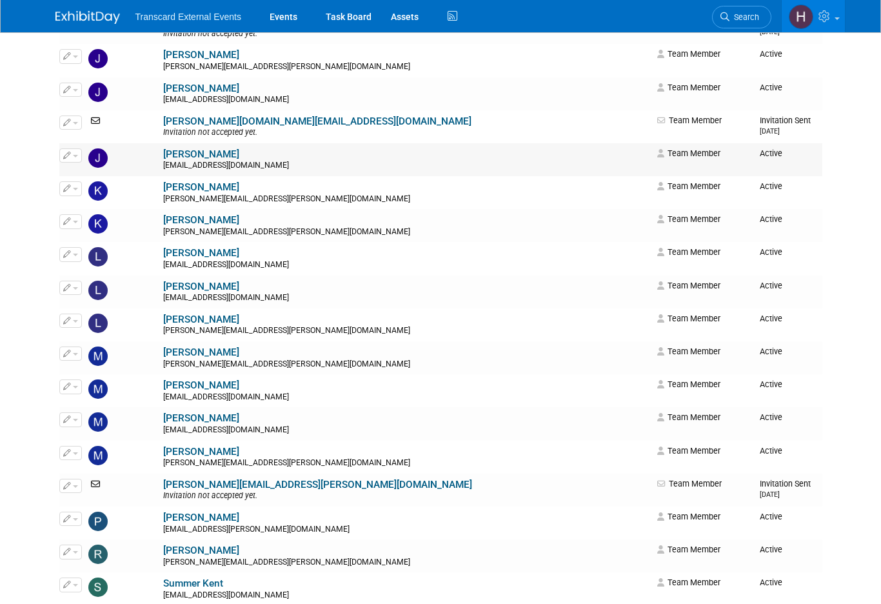
scroll to position [679, 0]
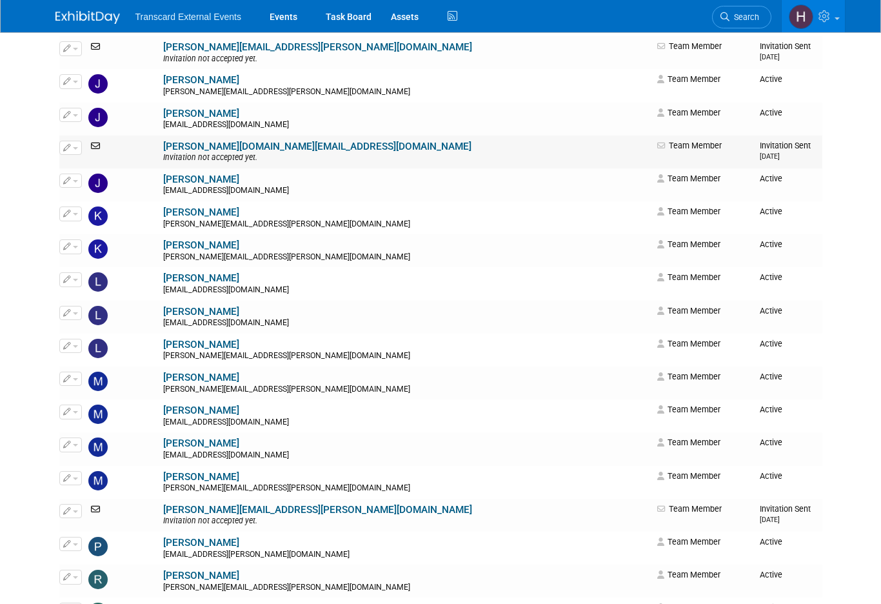
click at [77, 145] on button "button" at bounding box center [70, 148] width 23 height 14
click at [97, 145] on icon at bounding box center [96, 145] width 17 height 9
click at [81, 149] on button "button" at bounding box center [70, 148] width 23 height 14
click at [97, 159] on li "Edit" at bounding box center [111, 168] width 102 height 21
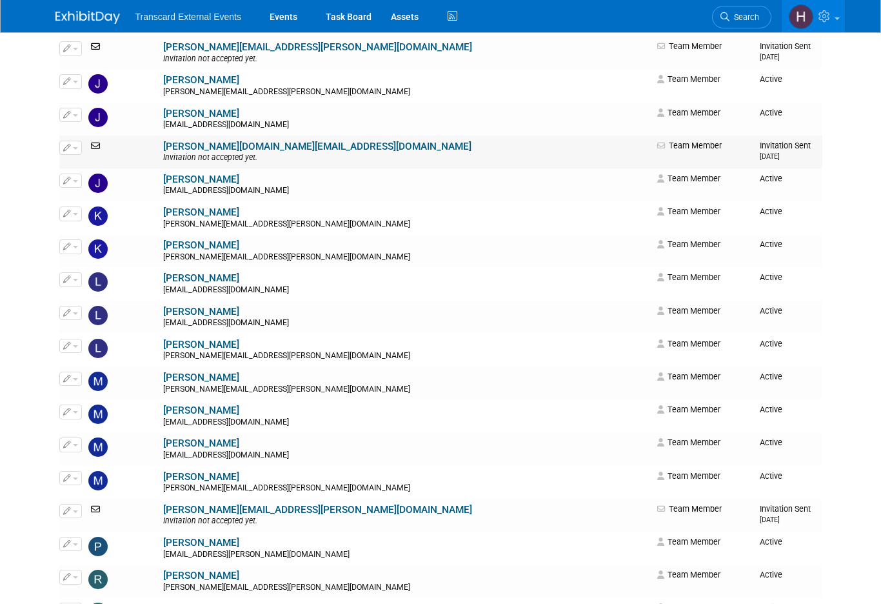
click at [94, 145] on icon at bounding box center [96, 145] width 17 height 9
click at [70, 150] on button "button" at bounding box center [70, 148] width 23 height 14
click at [88, 171] on link "Edit" at bounding box center [111, 168] width 102 height 18
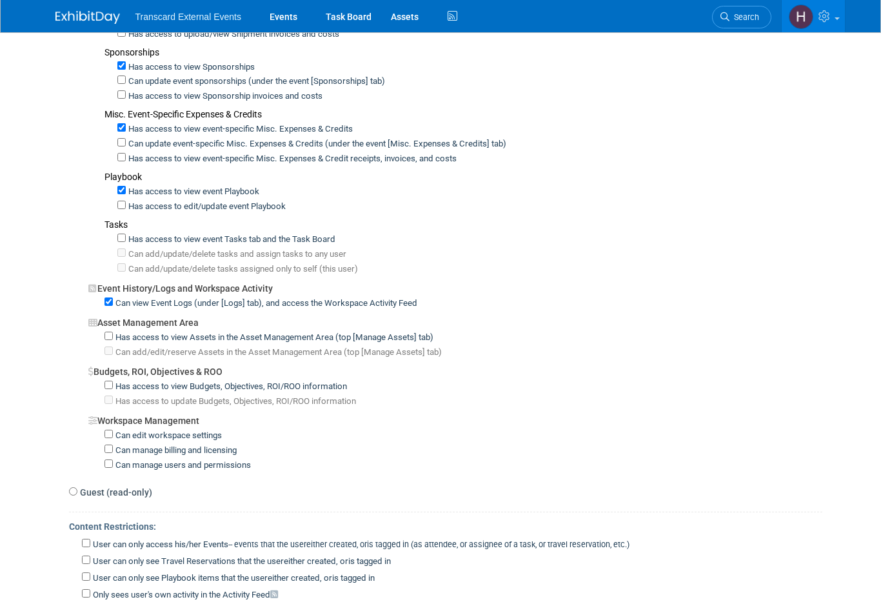
scroll to position [603, 0]
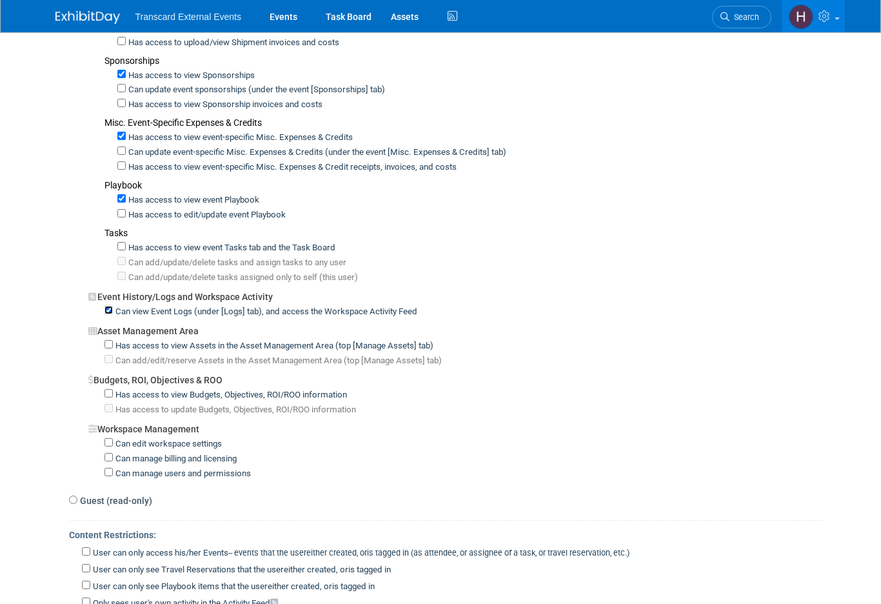
click at [110, 306] on input "Can view Event Logs (under [Logs] tab), and access the Workspace Activity Feed" at bounding box center [109, 310] width 8 height 8
checkbox input "true"
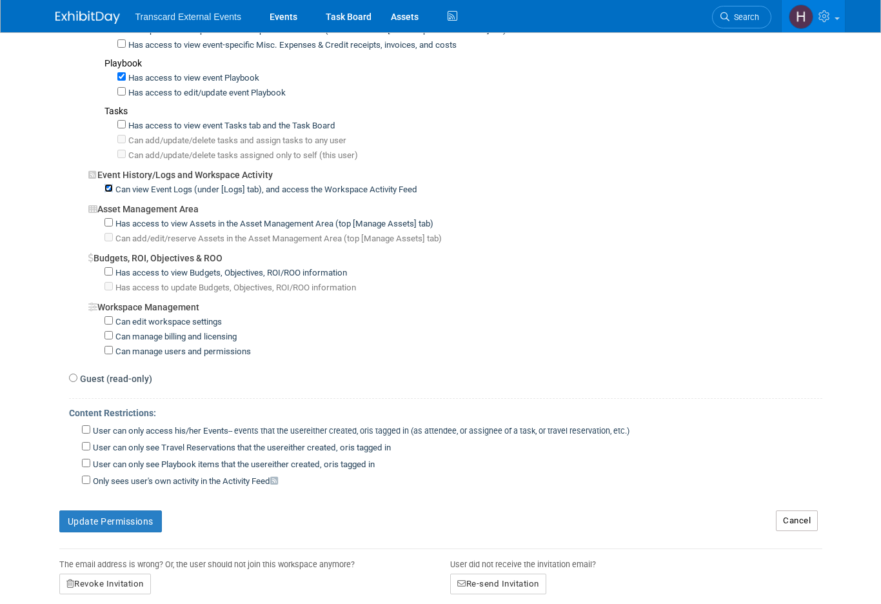
scroll to position [843, 0]
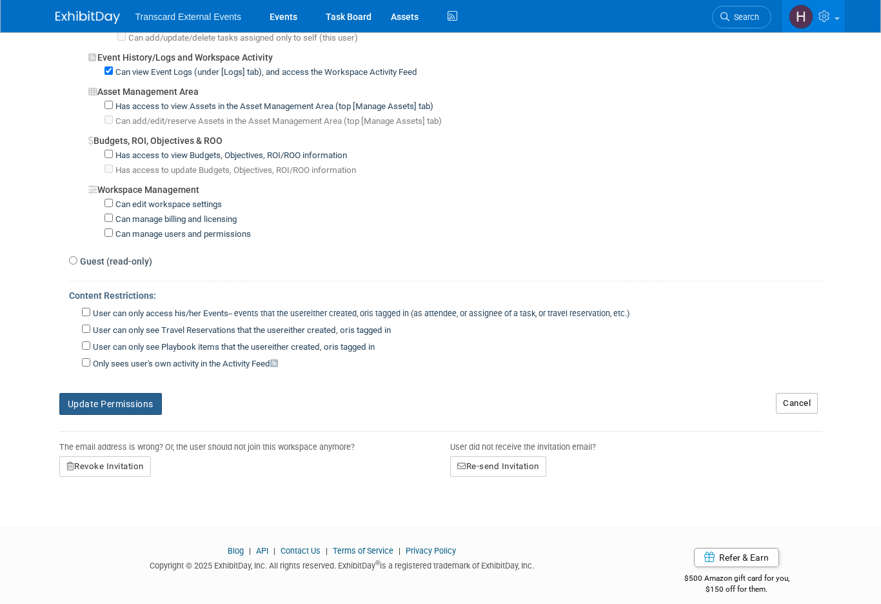
click at [133, 394] on button "Update Permissions" at bounding box center [110, 404] width 103 height 22
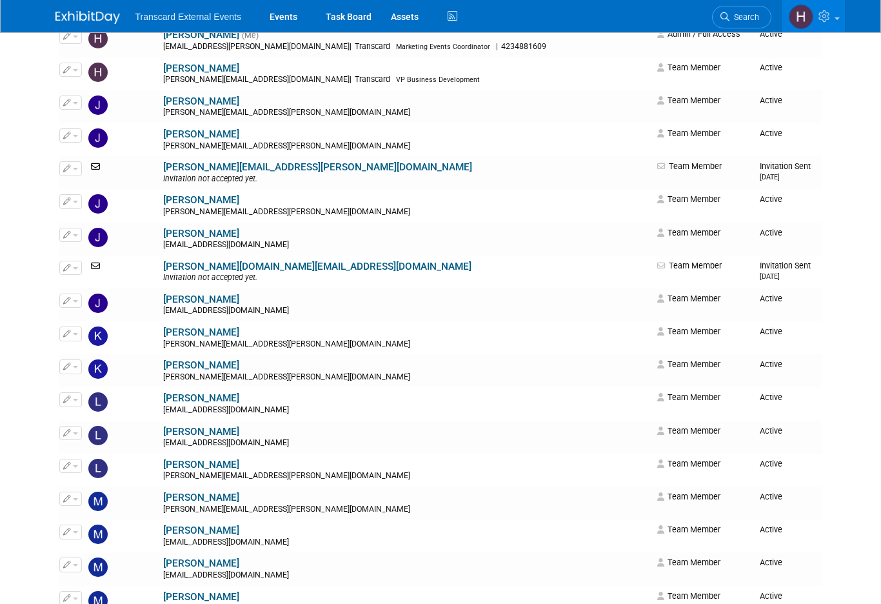
scroll to position [554, 0]
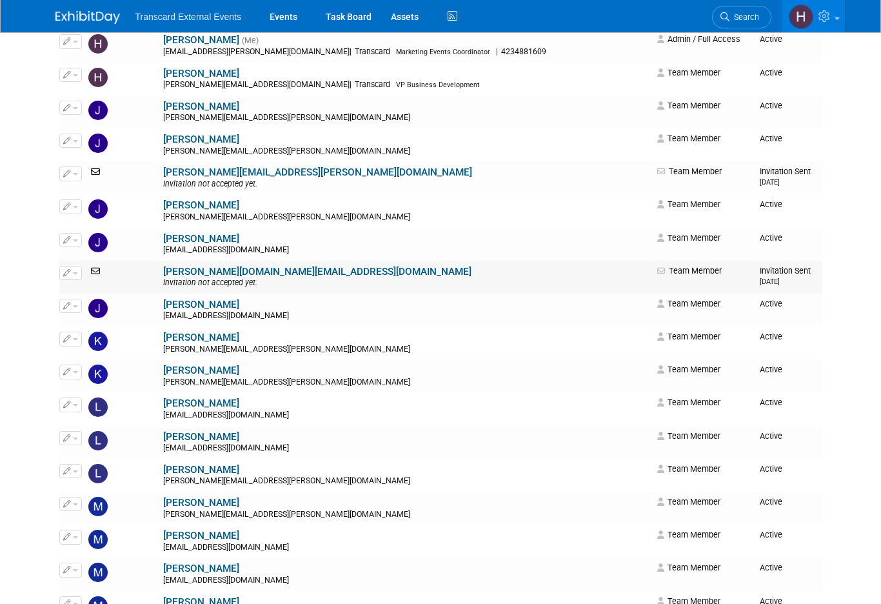
click at [72, 272] on button "button" at bounding box center [70, 273] width 23 height 14
click at [103, 289] on link "Edit" at bounding box center [111, 294] width 102 height 18
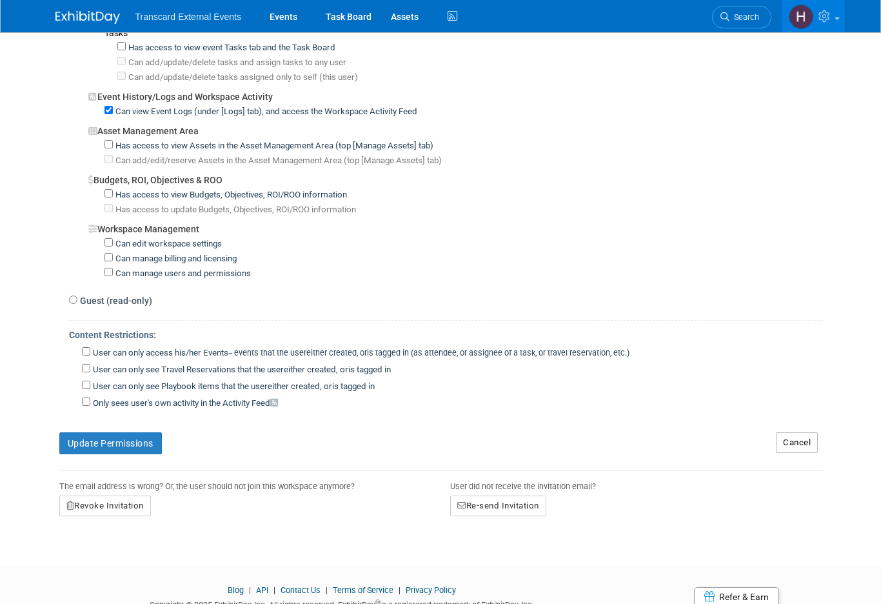
scroll to position [843, 0]
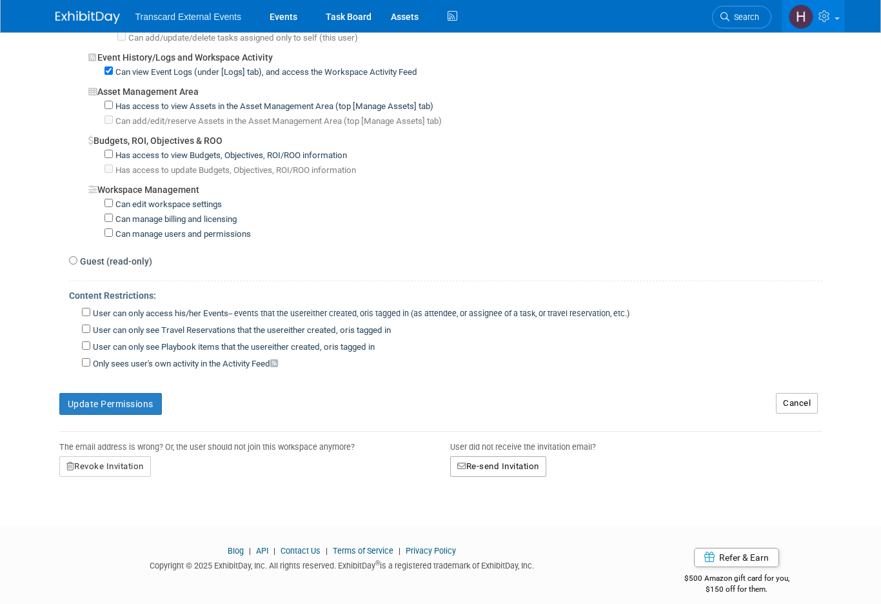
click at [476, 458] on button "Re-send Invitation" at bounding box center [498, 466] width 96 height 21
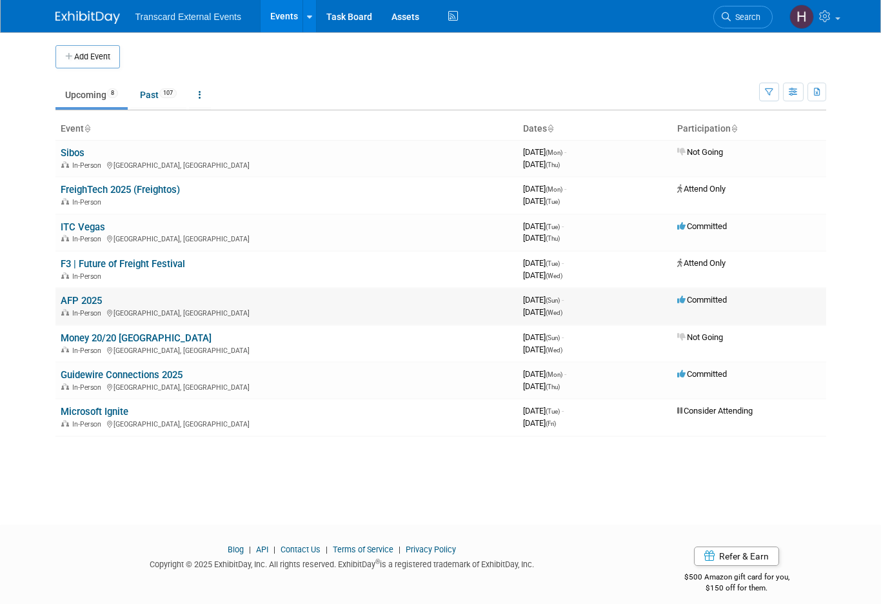
click at [92, 295] on link "AFP 2025" at bounding box center [81, 301] width 41 height 12
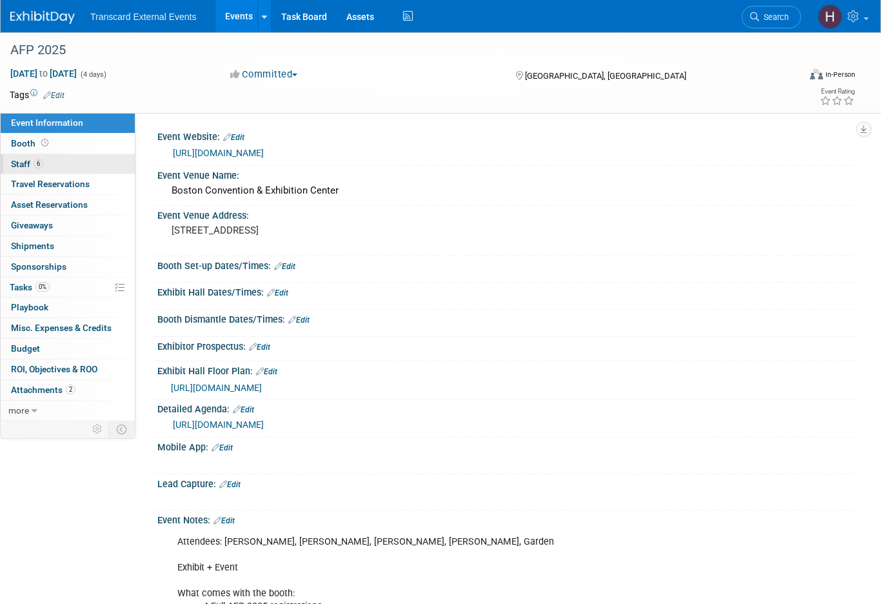
click at [62, 164] on link "6 Staff 6" at bounding box center [68, 164] width 134 height 20
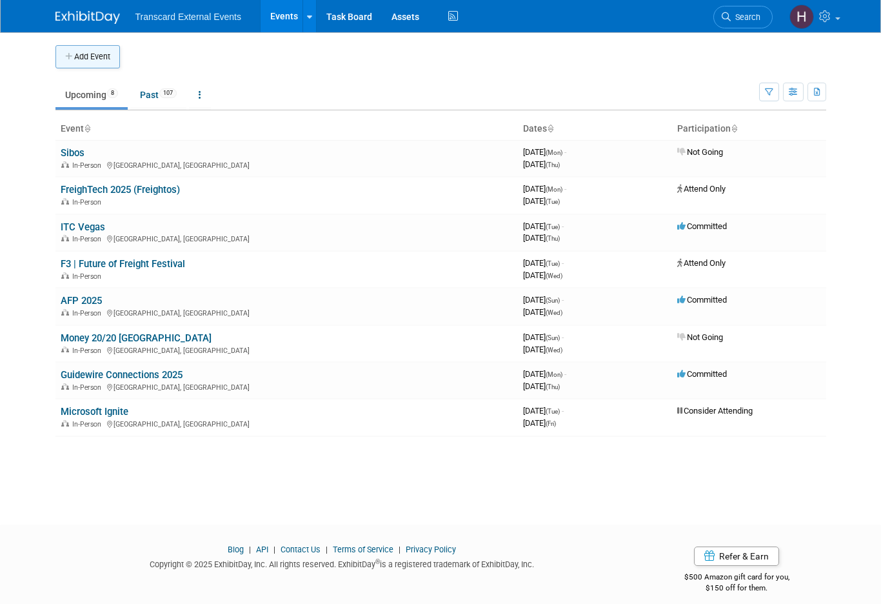
click at [103, 54] on button "Add Event" at bounding box center [87, 56] width 65 height 23
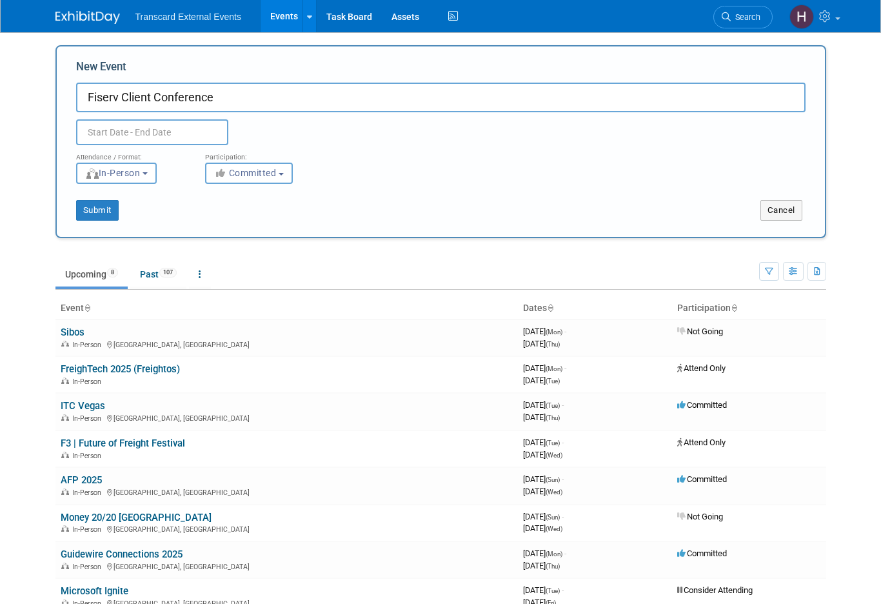
click at [120, 97] on input "Fiserv Client Conference" at bounding box center [441, 98] width 730 height 30
type input "Fiserv Forum Client Conference"
click at [151, 132] on input "text" at bounding box center [152, 132] width 152 height 26
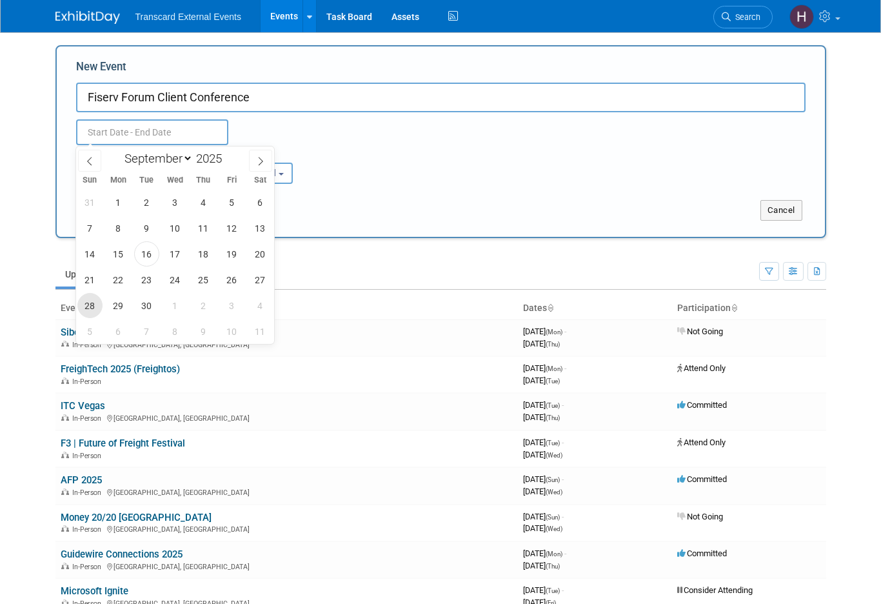
click at [94, 304] on span "28" at bounding box center [89, 305] width 25 height 25
click at [152, 304] on span "30" at bounding box center [146, 305] width 25 height 25
type input "[DATE] to [DATE]"
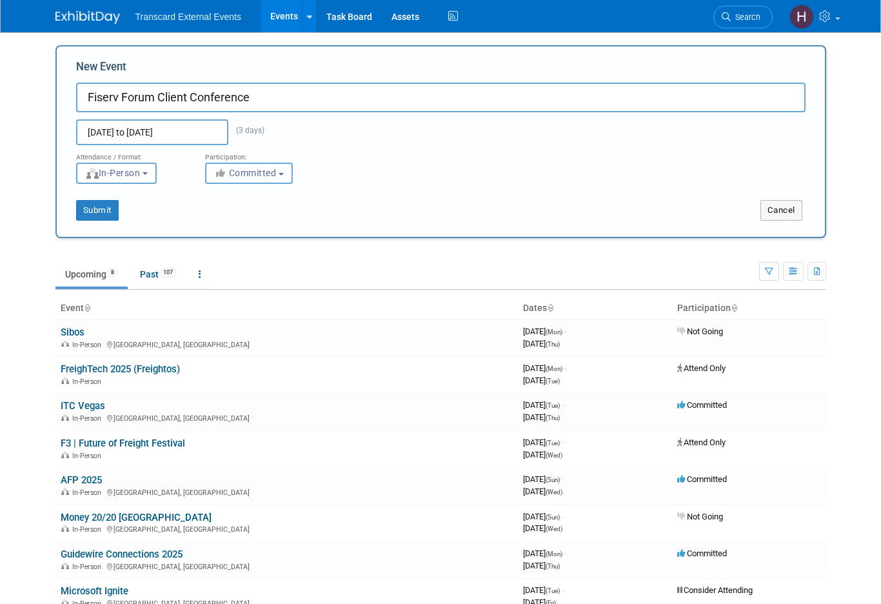
click at [245, 177] on span "Committed" at bounding box center [245, 173] width 63 height 10
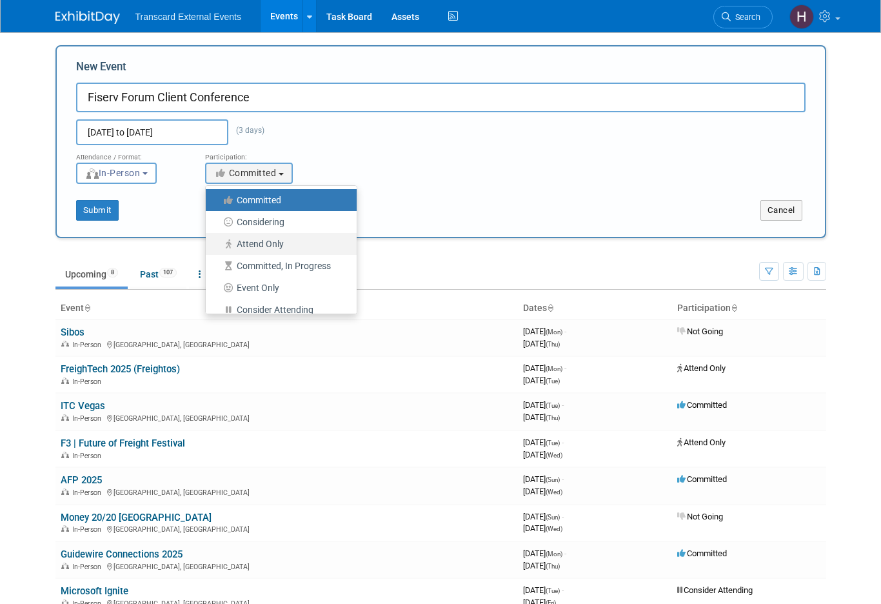
click at [266, 245] on label "Attend Only" at bounding box center [278, 243] width 132 height 17
click at [217, 245] on input "Attend Only" at bounding box center [213, 244] width 8 height 8
select select "101"
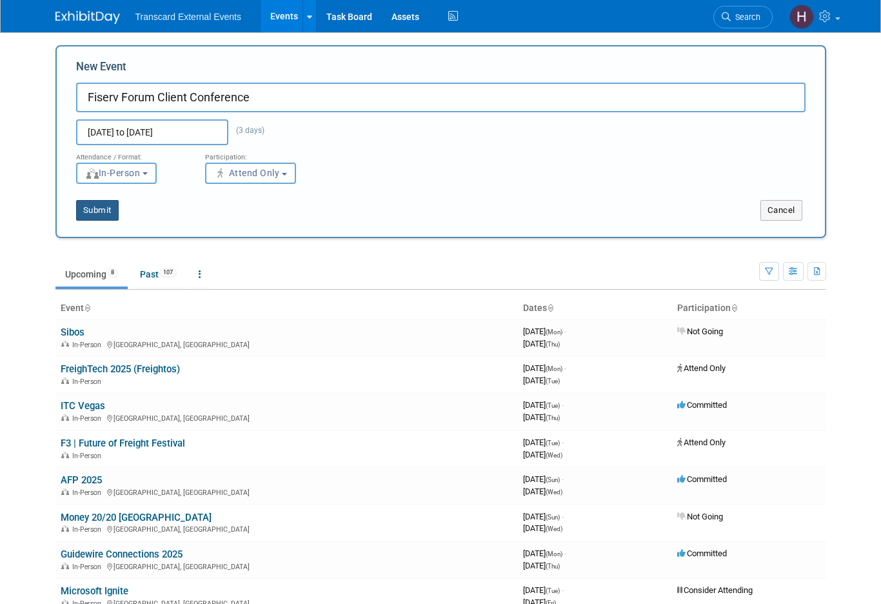
click at [97, 211] on button "Submit" at bounding box center [97, 210] width 43 height 21
type input "Fiserv Forum Client Conference"
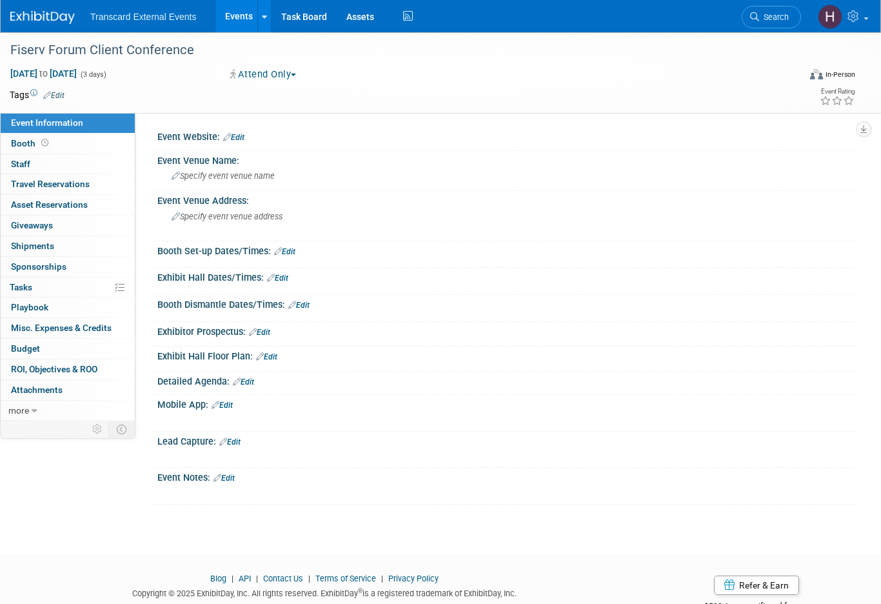
click at [243, 133] on link "Edit" at bounding box center [233, 137] width 21 height 9
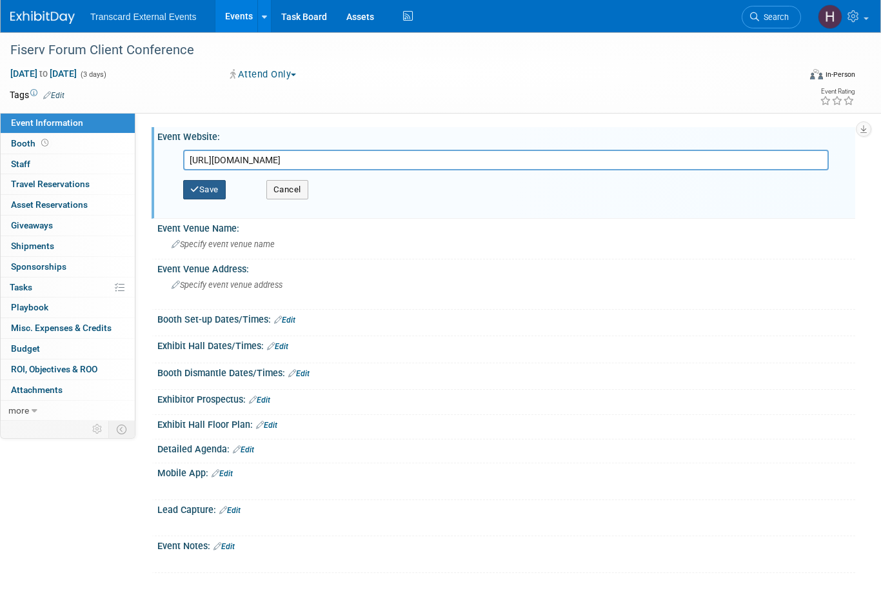
type input "[URL][DOMAIN_NAME]"
click at [218, 188] on button "Save" at bounding box center [204, 189] width 43 height 19
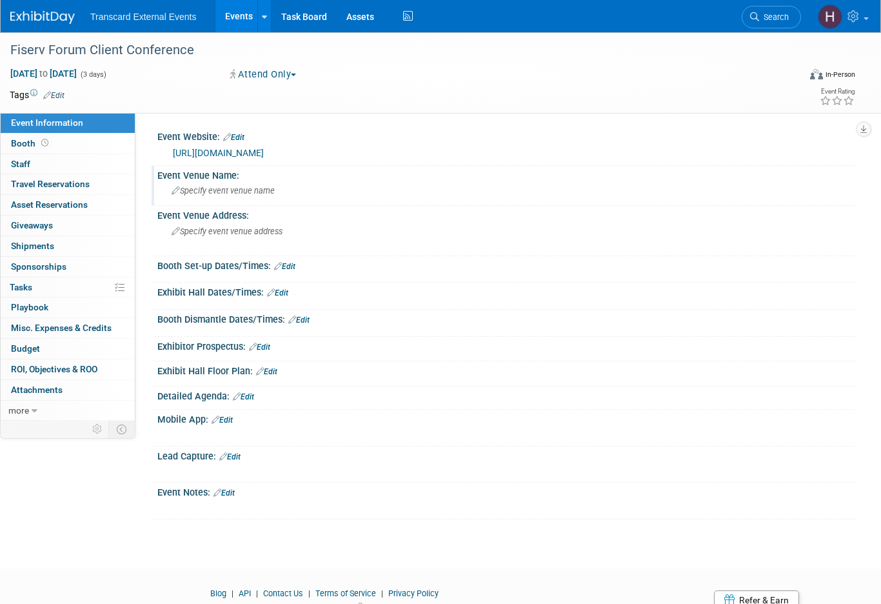
click at [223, 189] on span "Specify event venue name" at bounding box center [223, 191] width 103 height 10
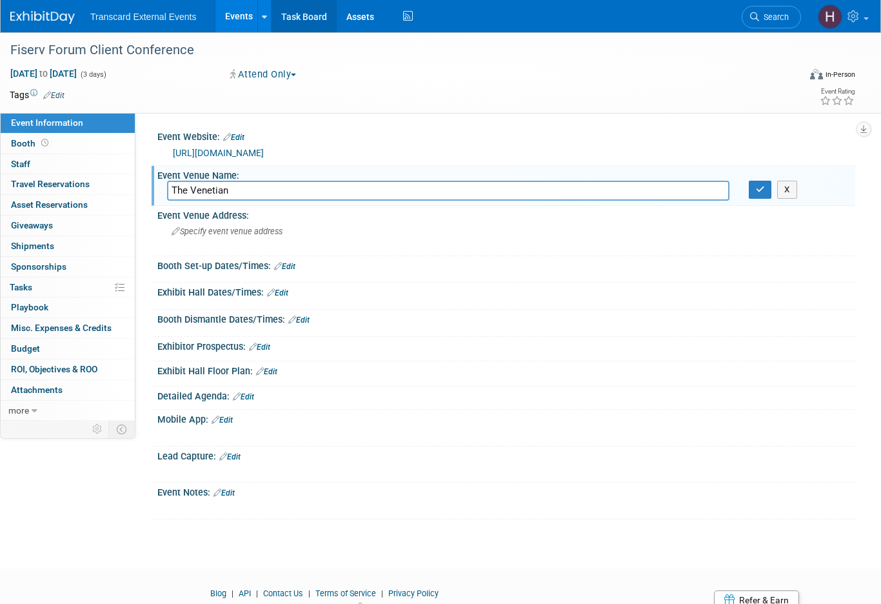
type input "The Venetian"
click at [252, 235] on span "Specify event venue address" at bounding box center [227, 231] width 111 height 10
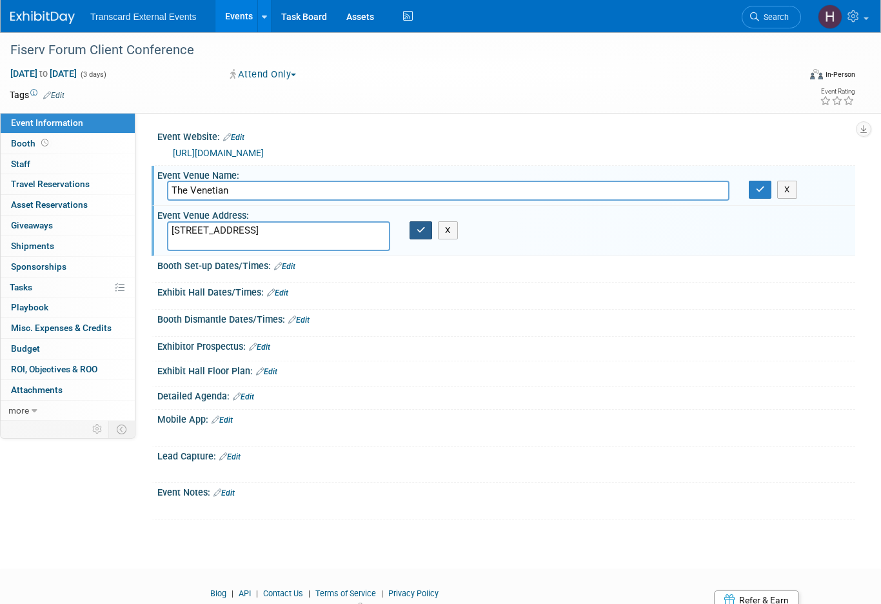
type textarea "3355 S Las Vegas Blvd, Las Vegas, NV 89109"
click at [413, 230] on button "button" at bounding box center [421, 230] width 23 height 18
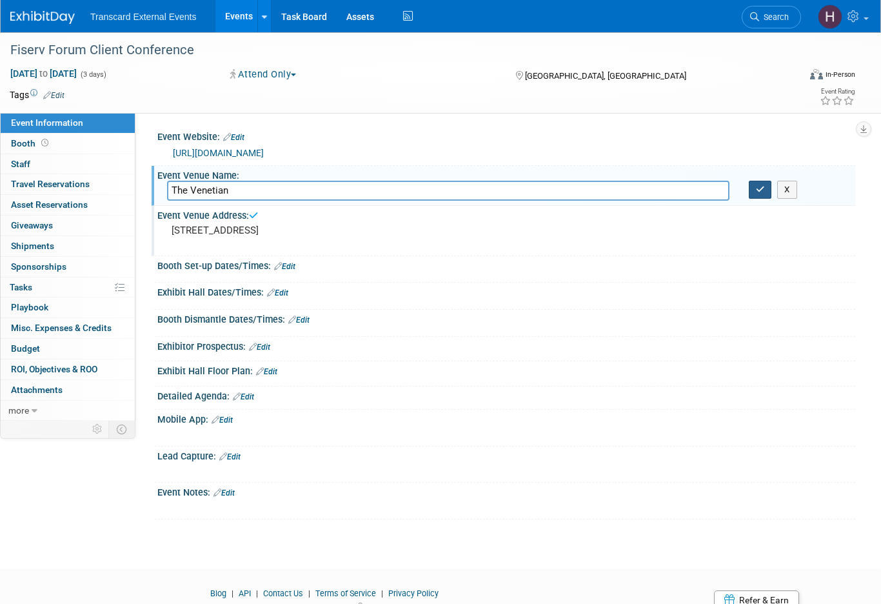
click at [764, 188] on icon "button" at bounding box center [760, 189] width 9 height 8
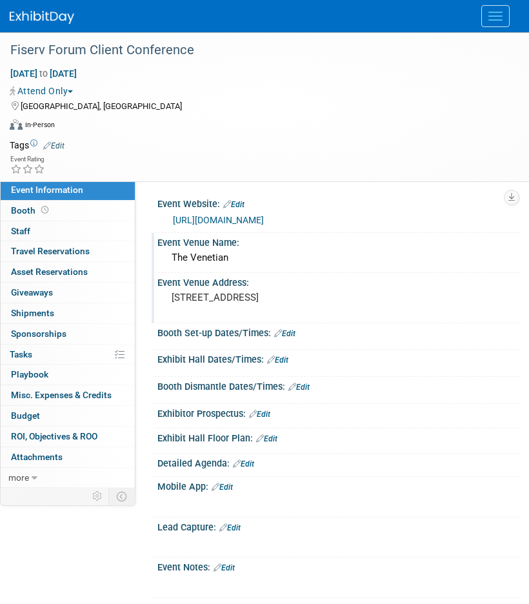
click at [288, 357] on link "Edit" at bounding box center [277, 359] width 21 height 9
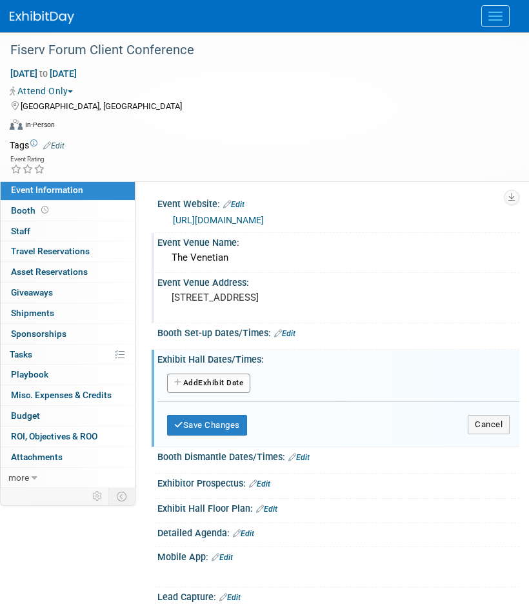
click at [228, 388] on button "Add Another Exhibit Date" at bounding box center [208, 383] width 83 height 19
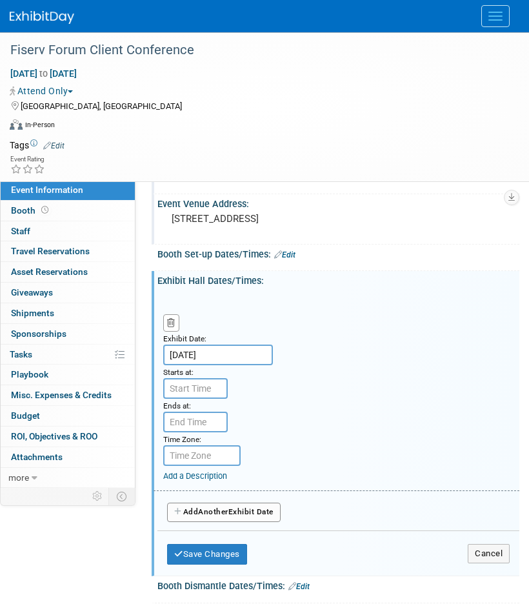
scroll to position [79, 0]
type input "7:00 AM"
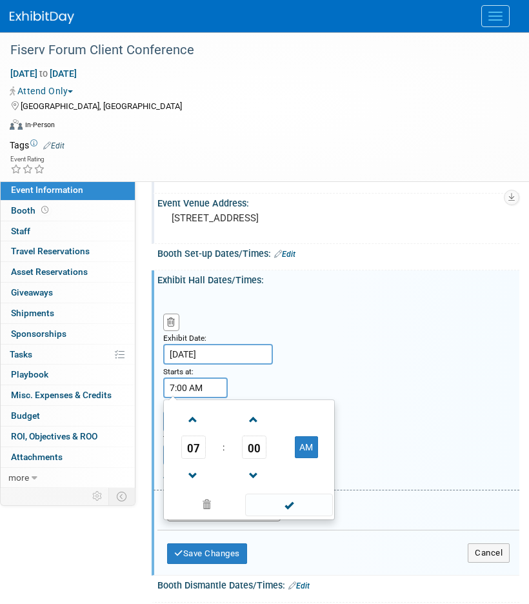
click at [195, 385] on input "7:00 AM" at bounding box center [195, 387] width 65 height 21
click at [298, 503] on span at bounding box center [288, 505] width 87 height 23
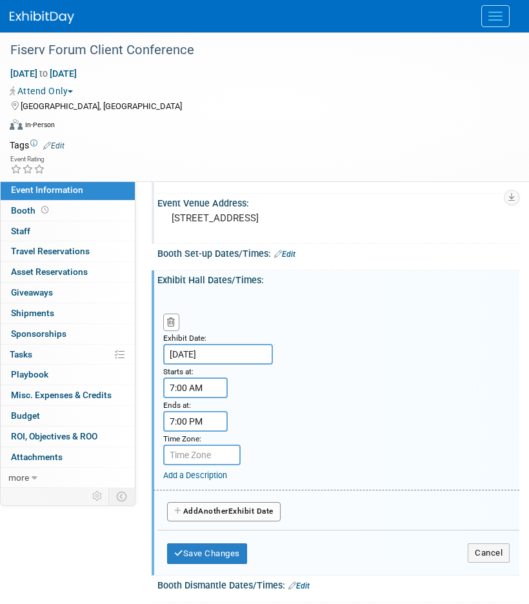
click at [203, 423] on input "7:00 PM" at bounding box center [195, 421] width 65 height 21
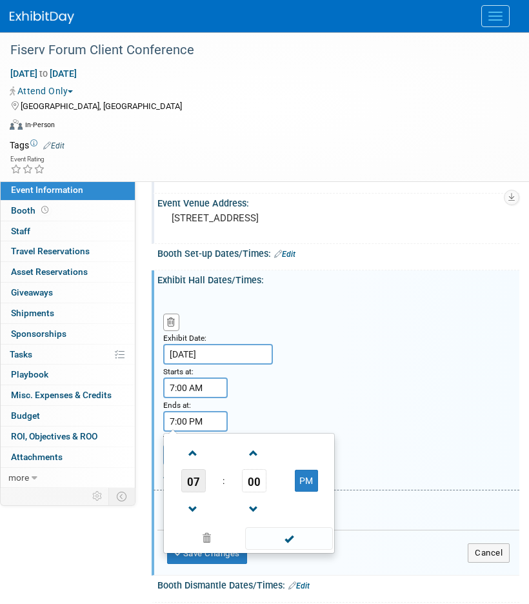
click at [196, 488] on span "07" at bounding box center [193, 480] width 25 height 23
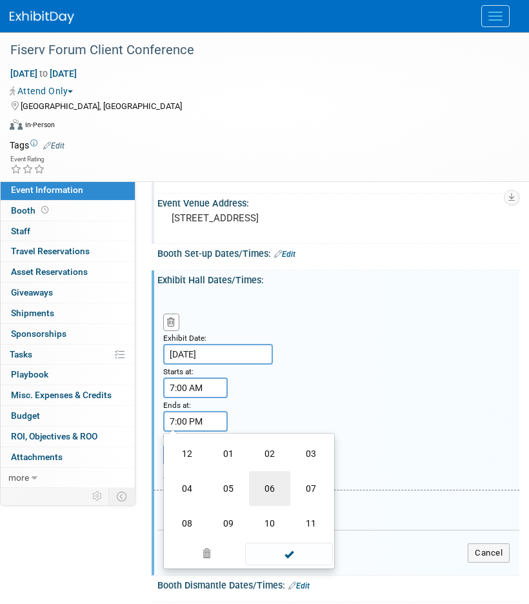
click at [269, 485] on td "06" at bounding box center [269, 488] width 41 height 35
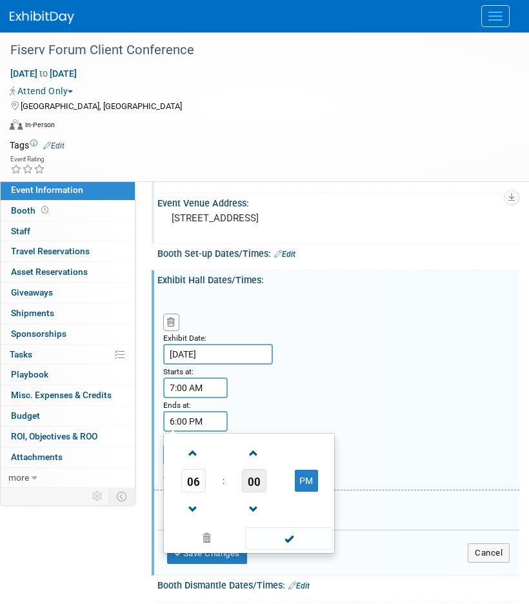
click at [261, 479] on span "00" at bounding box center [254, 480] width 25 height 23
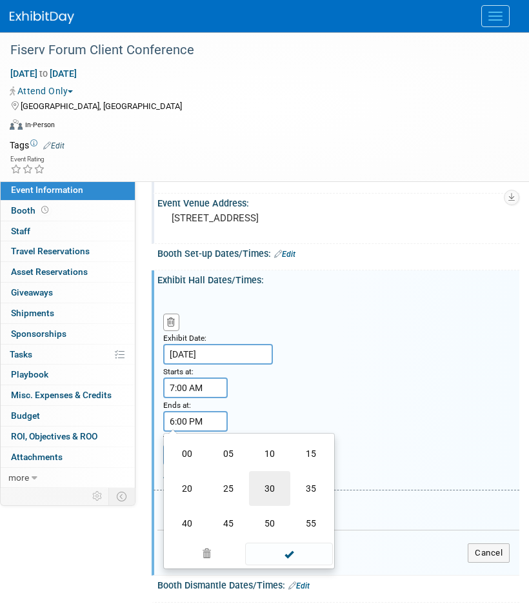
click at [273, 487] on td "30" at bounding box center [269, 488] width 41 height 35
type input "6:30 PM"
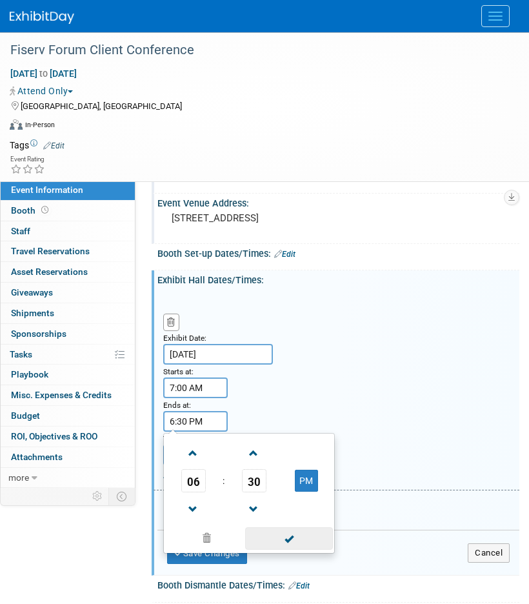
click at [286, 535] on span at bounding box center [288, 538] width 87 height 23
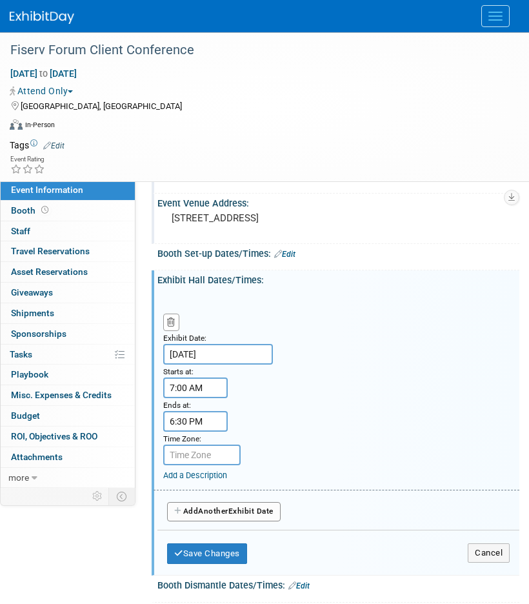
click at [207, 474] on link "Add a Description" at bounding box center [195, 475] width 64 height 10
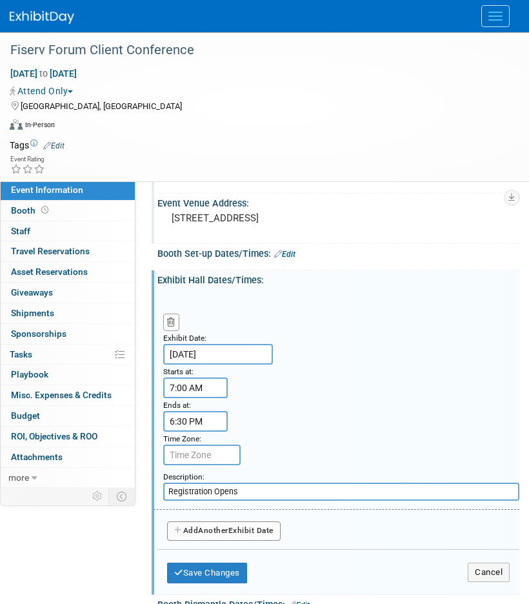
type input "Registration Opens"
click at [235, 534] on button "Add Another Exhibit Date" at bounding box center [224, 530] width 114 height 19
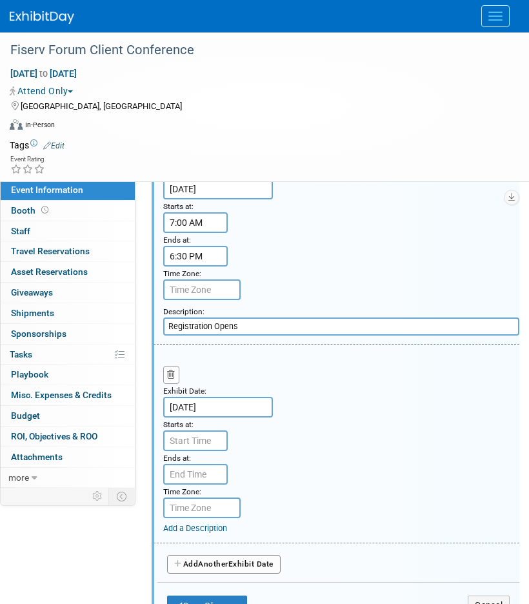
scroll to position [246, 0]
click at [189, 530] on link "Add a Description" at bounding box center [195, 527] width 64 height 10
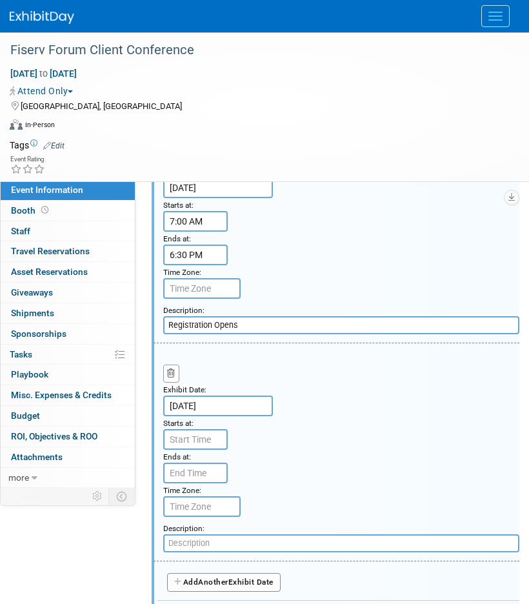
paste input "Welcome Reception"
type input "Welcome Reception"
click at [205, 414] on input "Sep 29, 2025" at bounding box center [218, 405] width 110 height 21
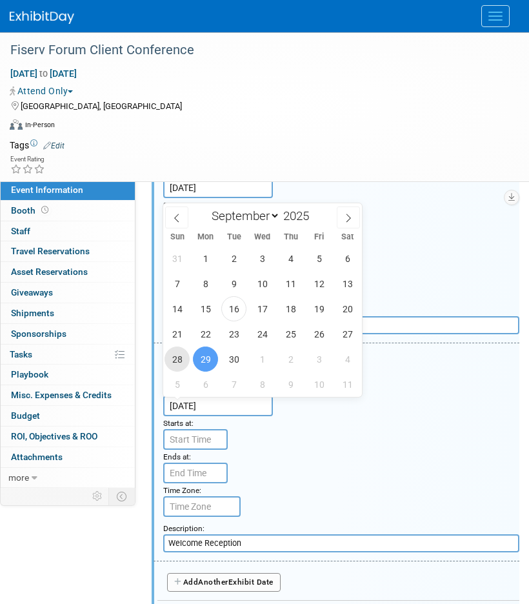
click at [178, 361] on span "28" at bounding box center [177, 358] width 25 height 25
type input "Sep 28, 2025"
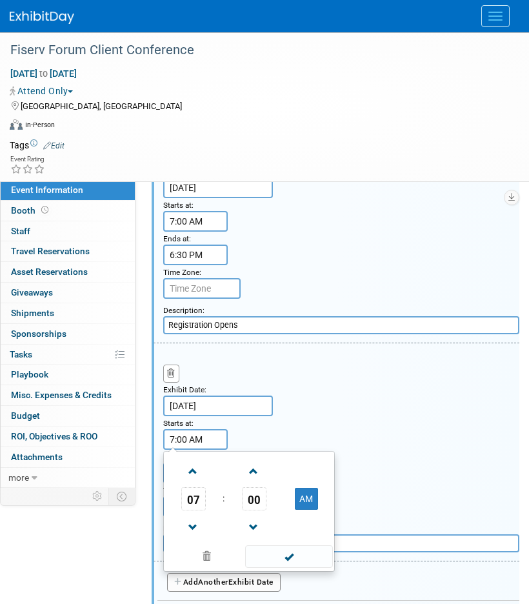
click at [189, 441] on input "7:00 AM" at bounding box center [195, 439] width 65 height 21
click at [201, 499] on span "07" at bounding box center [193, 498] width 25 height 23
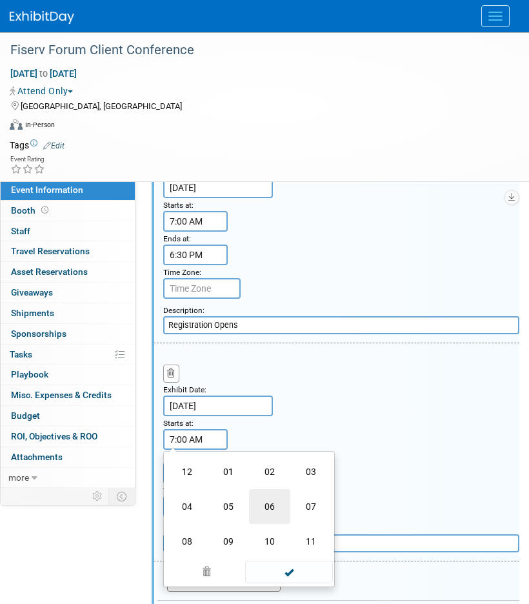
click at [272, 511] on td "06" at bounding box center [269, 506] width 41 height 35
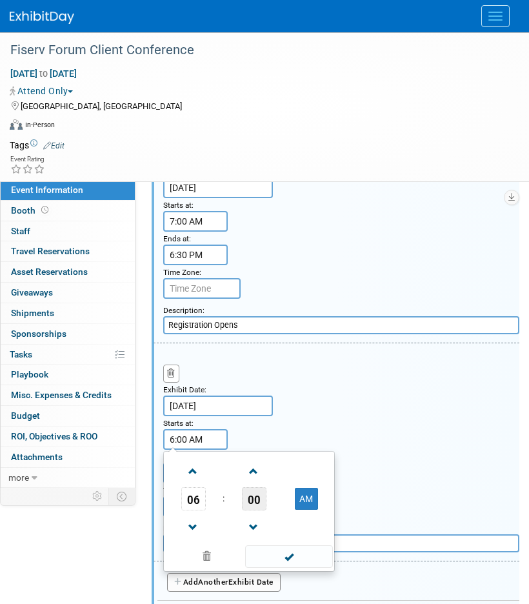
click at [253, 499] on span "00" at bounding box center [254, 498] width 25 height 23
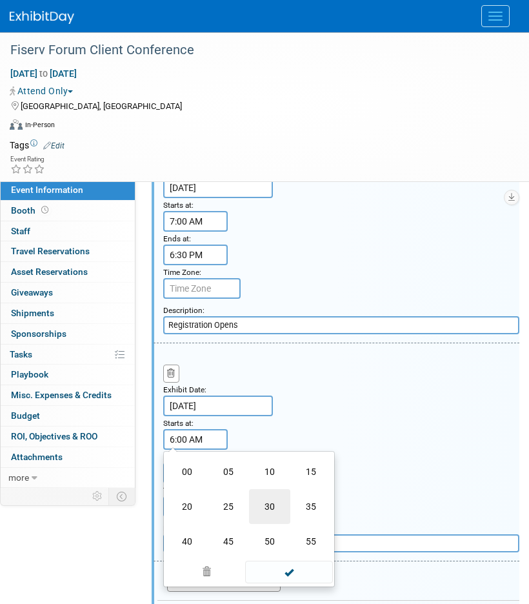
click at [277, 506] on td "30" at bounding box center [269, 506] width 41 height 35
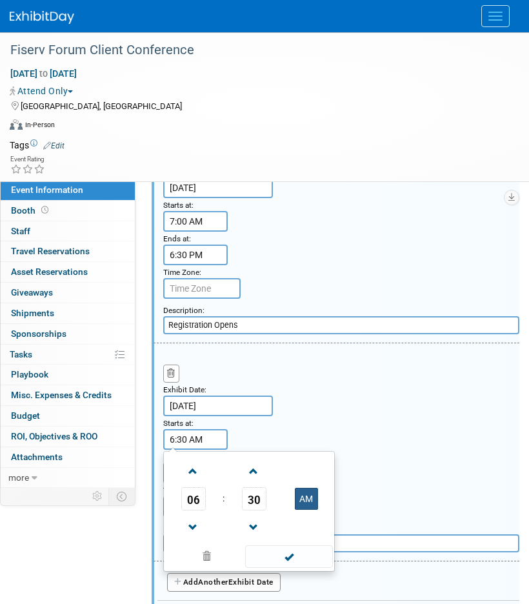
click at [303, 490] on button "AM" at bounding box center [306, 499] width 23 height 22
type input "6:30 PM"
click at [282, 442] on div "Exhibit Date: Sep 28, 2025 Starts at: 6:30 PM 06 : 30 PM 12 01 02 03 04 05 06 0…" at bounding box center [337, 451] width 366 height 217
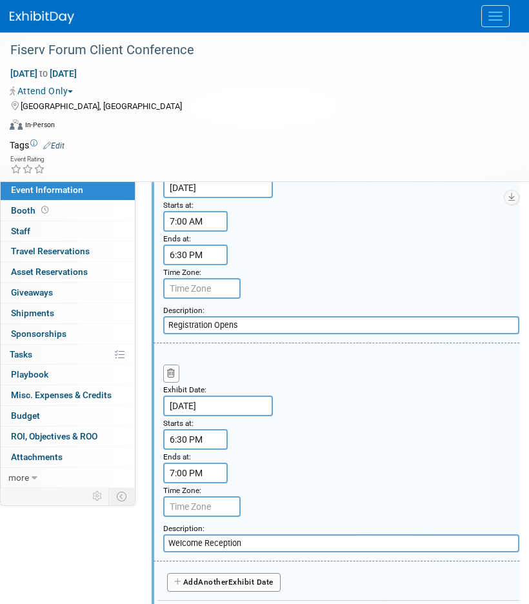
click at [186, 474] on input "7:00 PM" at bounding box center [195, 473] width 65 height 21
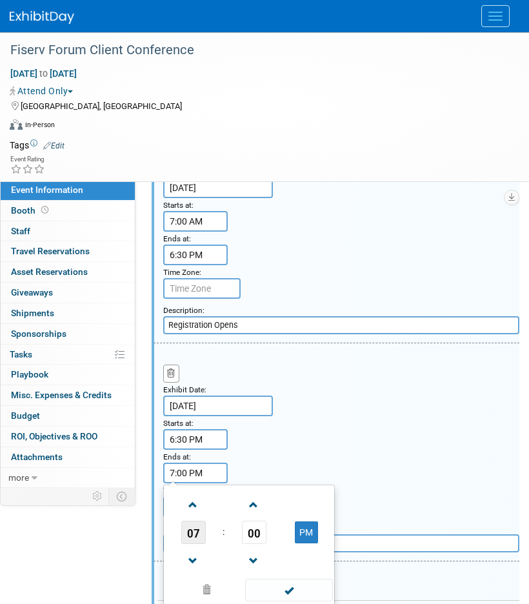
click at [188, 533] on span "07" at bounding box center [193, 532] width 25 height 23
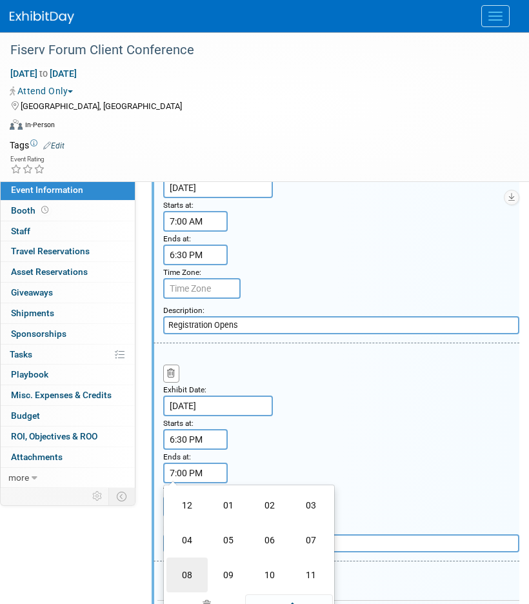
click at [194, 573] on td "08" at bounding box center [186, 574] width 41 height 35
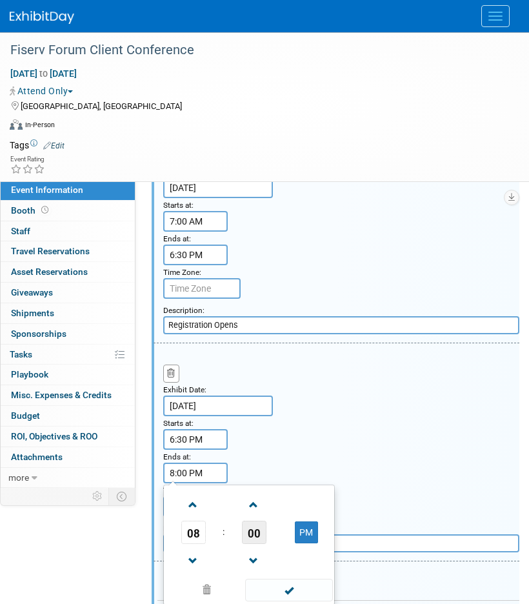
click at [254, 535] on span "00" at bounding box center [254, 532] width 25 height 23
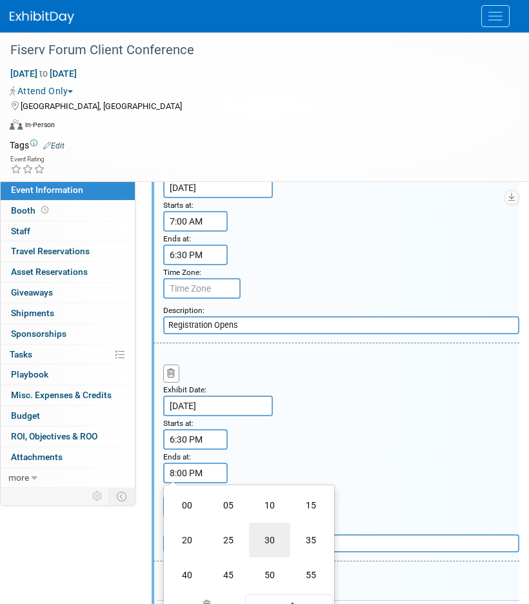
click at [278, 539] on td "30" at bounding box center [269, 540] width 41 height 35
type input "8:30 PM"
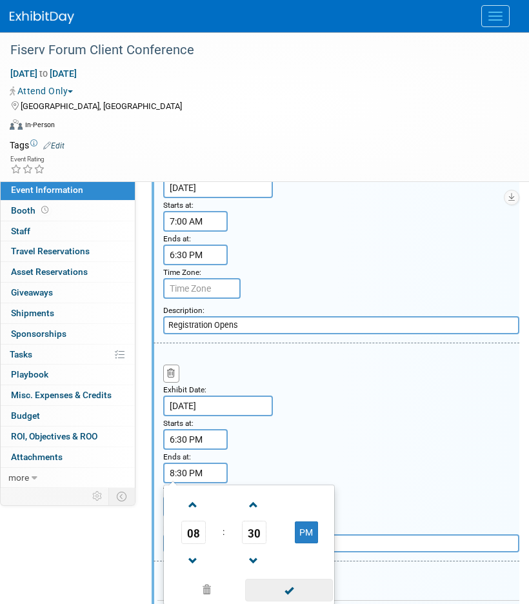
click at [302, 585] on span at bounding box center [288, 590] width 87 height 23
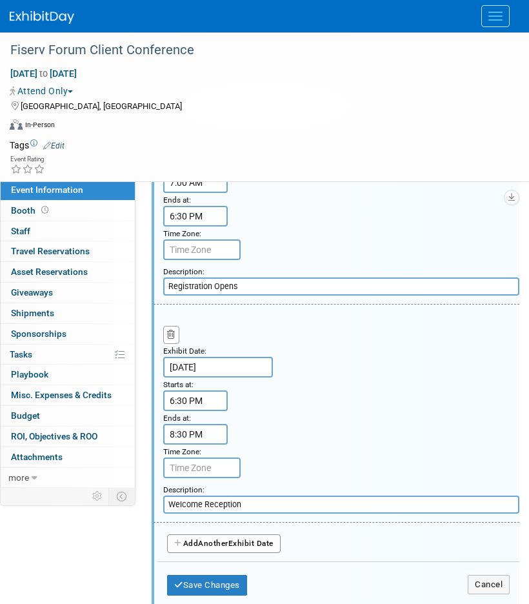
scroll to position [294, 0]
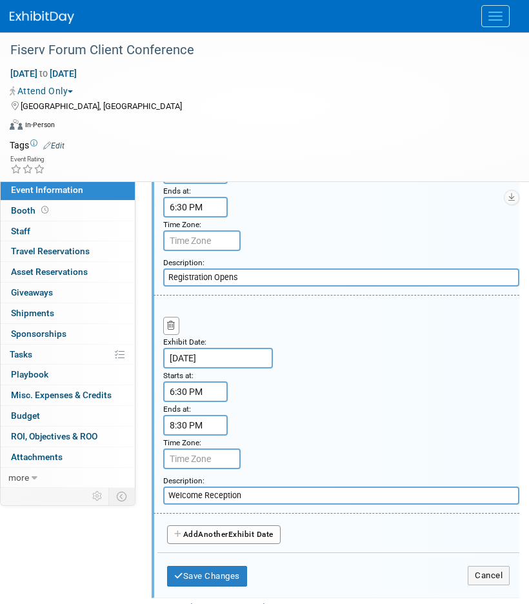
click at [212, 530] on span "Another" at bounding box center [213, 534] width 30 height 9
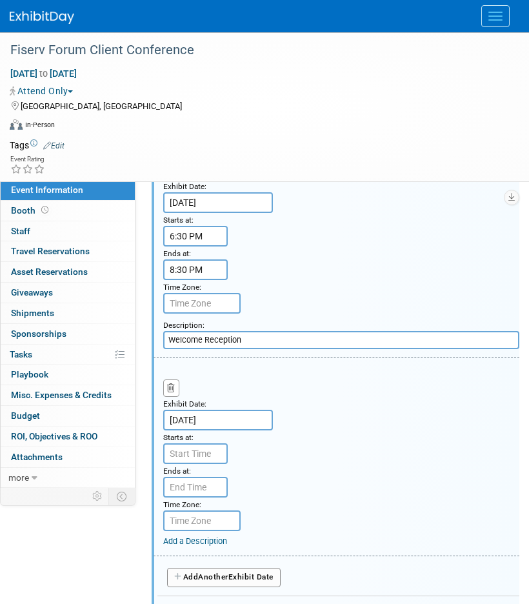
scroll to position [454, 0]
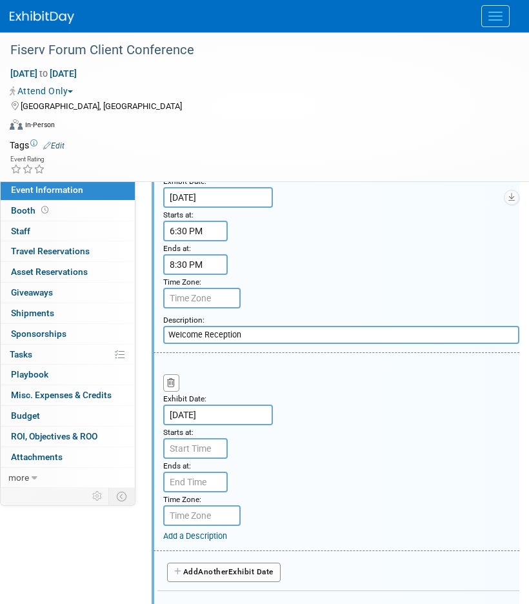
type input "7:00 AM"
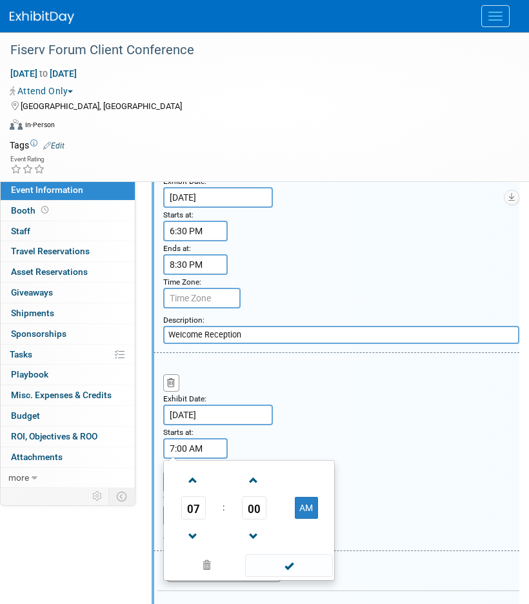
click at [201, 449] on input "7:00 AM" at bounding box center [195, 448] width 65 height 21
click at [285, 564] on span at bounding box center [288, 565] width 87 height 23
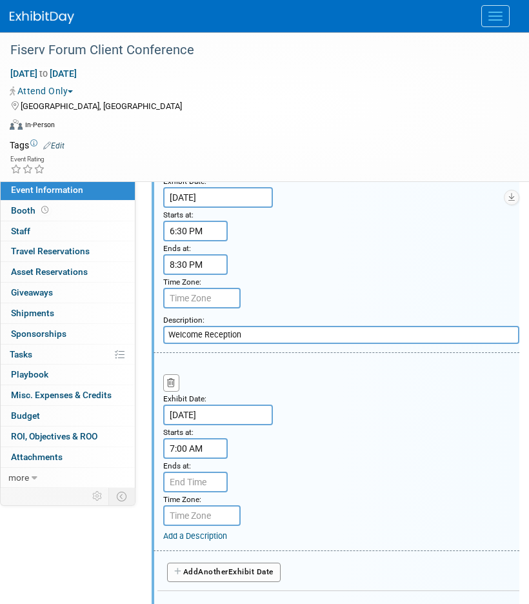
click at [185, 541] on div "Add a Description" at bounding box center [341, 536] width 356 height 12
click at [187, 535] on link "Add a Description" at bounding box center [195, 536] width 64 height 10
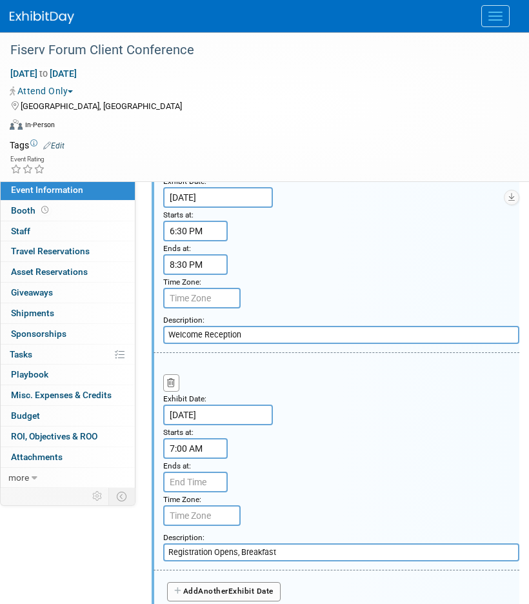
scroll to position [474, 0]
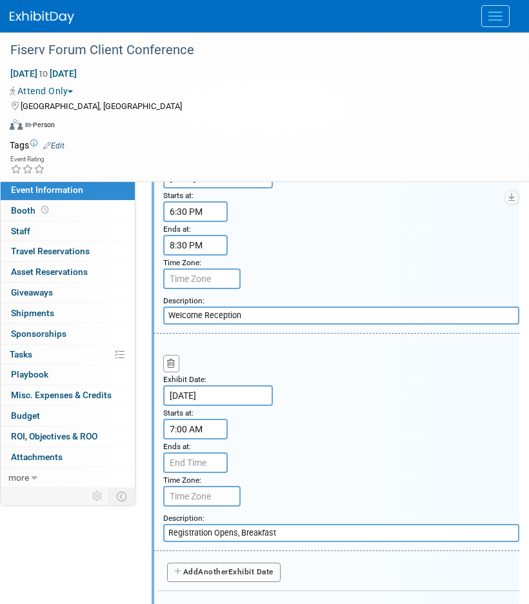
type input "Registration Opens, Breakfast"
click at [208, 573] on span "Another" at bounding box center [213, 571] width 30 height 9
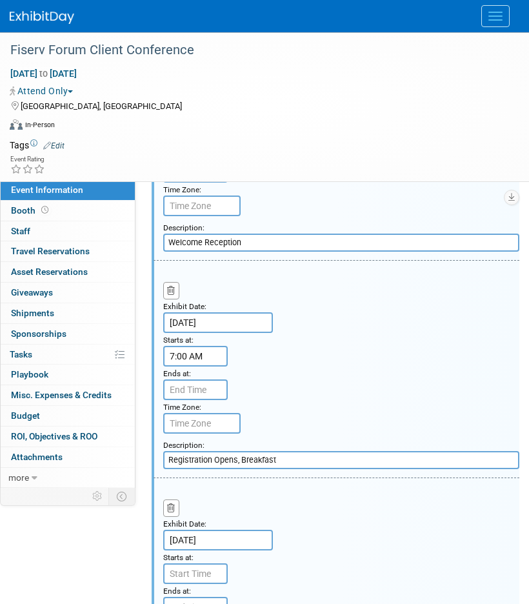
scroll to position [586, 0]
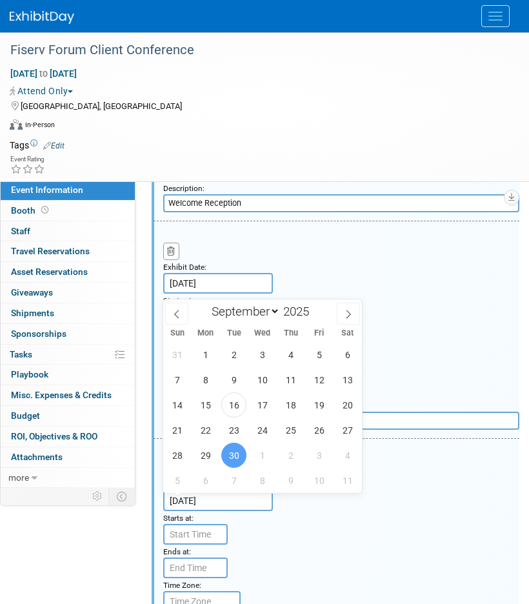
click at [208, 498] on input "Sep 30, 2025" at bounding box center [218, 500] width 110 height 21
click at [205, 455] on span "29" at bounding box center [205, 455] width 25 height 25
type input "Sep 29, 2025"
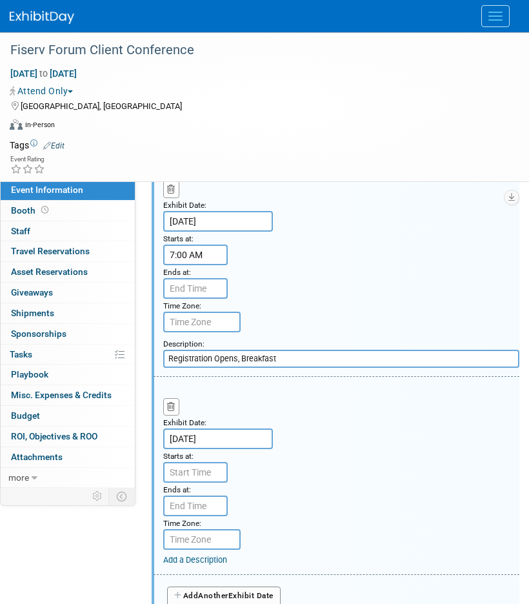
scroll to position [652, 0]
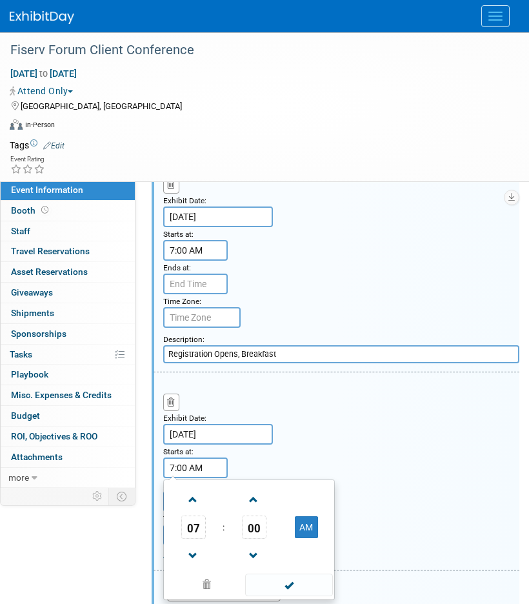
click at [209, 468] on input "7:00 AM" at bounding box center [195, 467] width 65 height 21
click at [195, 527] on span "07" at bounding box center [193, 526] width 25 height 23
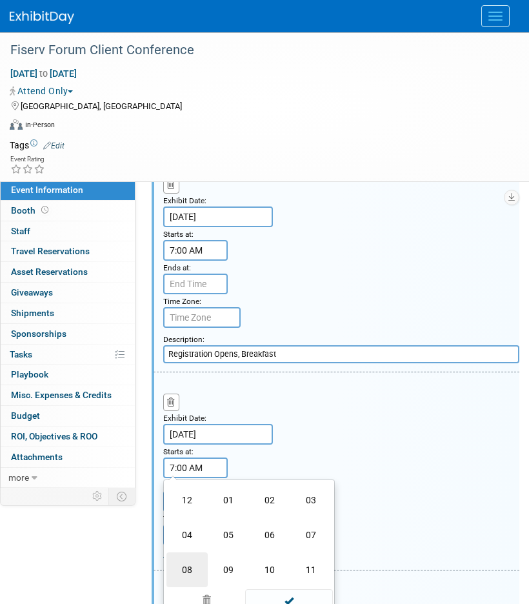
click at [198, 566] on td "08" at bounding box center [186, 569] width 41 height 35
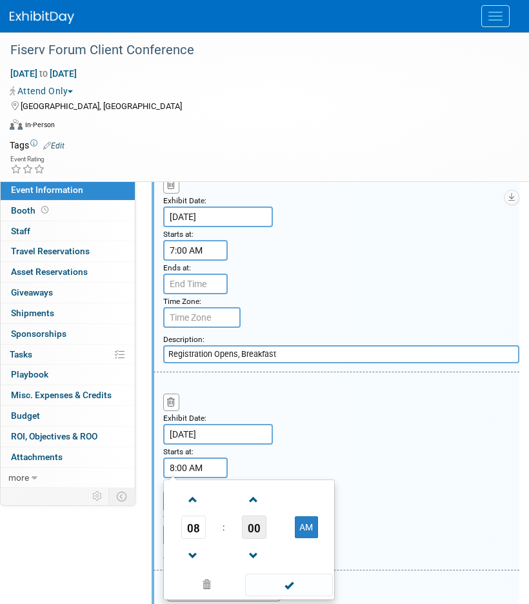
click at [252, 531] on span "00" at bounding box center [254, 526] width 25 height 23
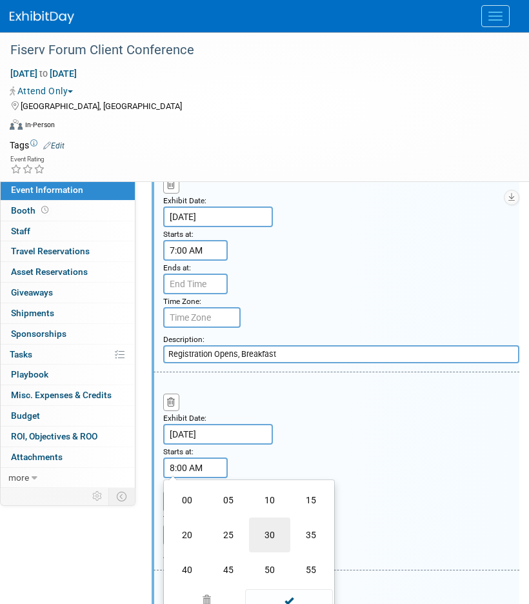
click at [275, 533] on td "30" at bounding box center [269, 534] width 41 height 35
type input "8:30 AM"
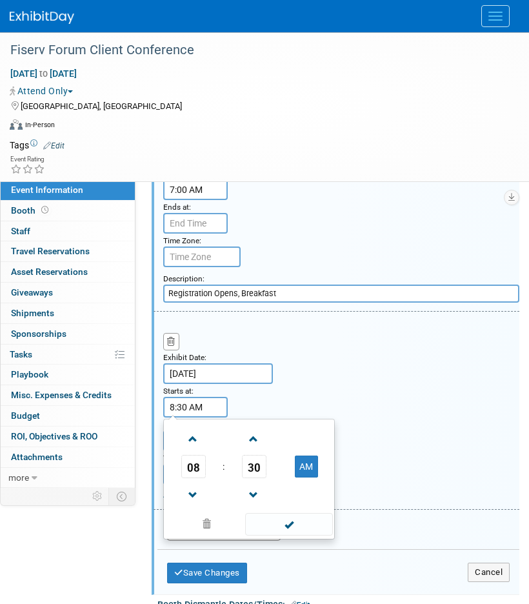
scroll to position [737, 0]
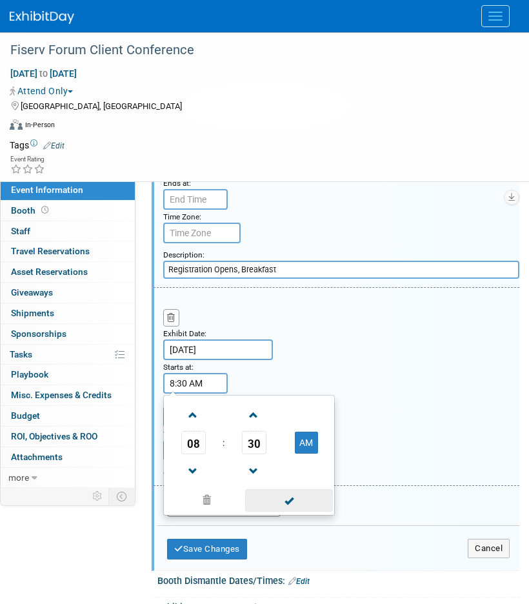
click at [295, 492] on span at bounding box center [288, 500] width 87 height 23
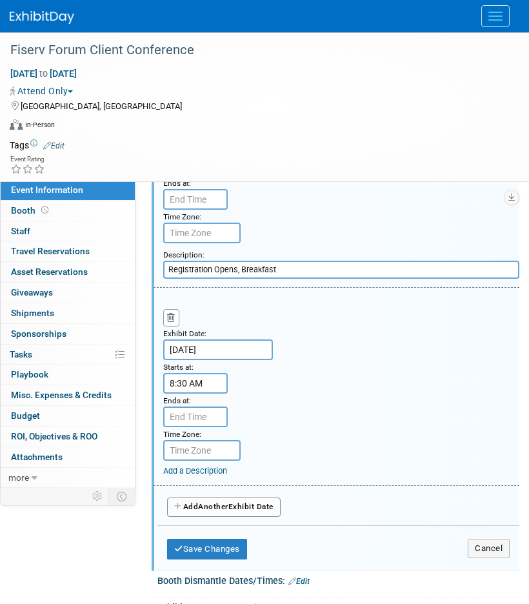
click at [185, 468] on link "Add a Description" at bounding box center [195, 471] width 64 height 10
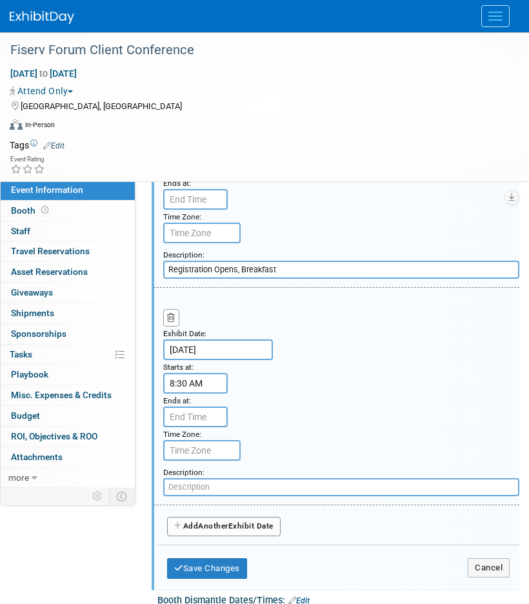
paste input "General Session"
type input "General Session"
click at [194, 524] on button "Add Another Exhibit Date" at bounding box center [224, 526] width 114 height 19
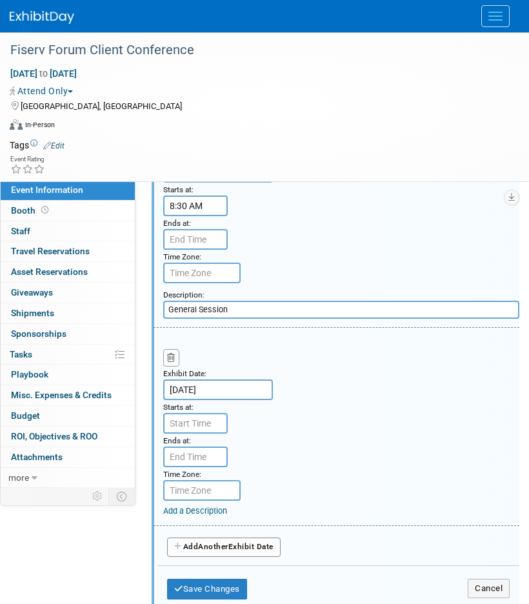
scroll to position [940, 0]
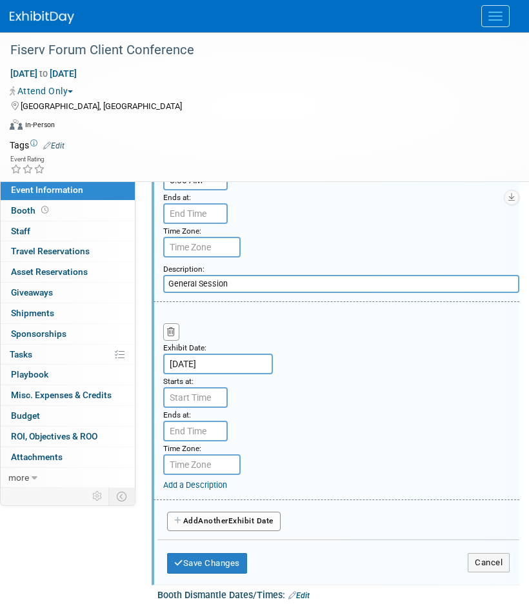
click at [213, 486] on link "Add a Description" at bounding box center [195, 485] width 64 height 10
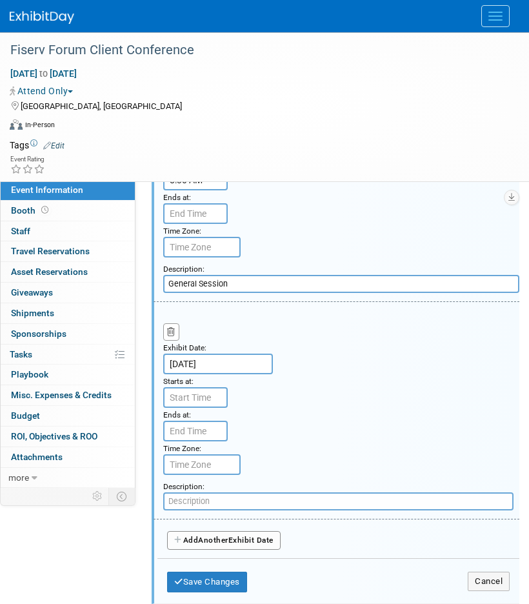
paste input "Experience Center Opens"
type input "Experience Center Opens"
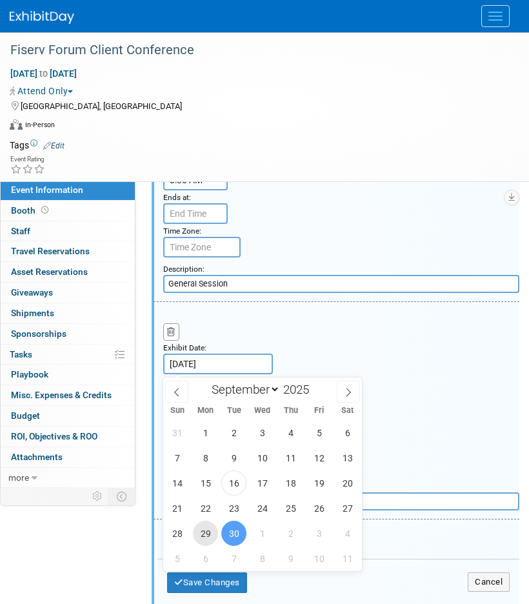
click at [211, 529] on span "29" at bounding box center [205, 533] width 25 height 25
type input "Sep 29, 2025"
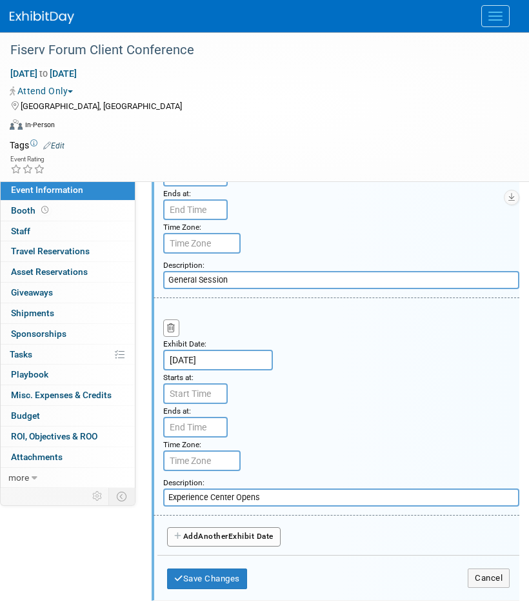
scroll to position [945, 0]
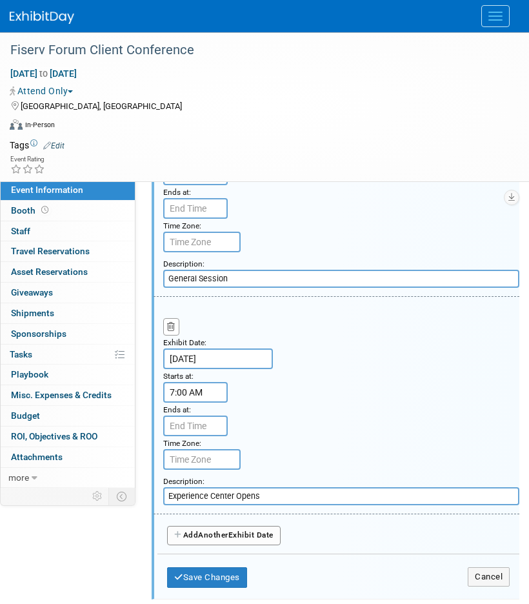
click at [198, 401] on input "7:00 AM" at bounding box center [195, 392] width 65 height 21
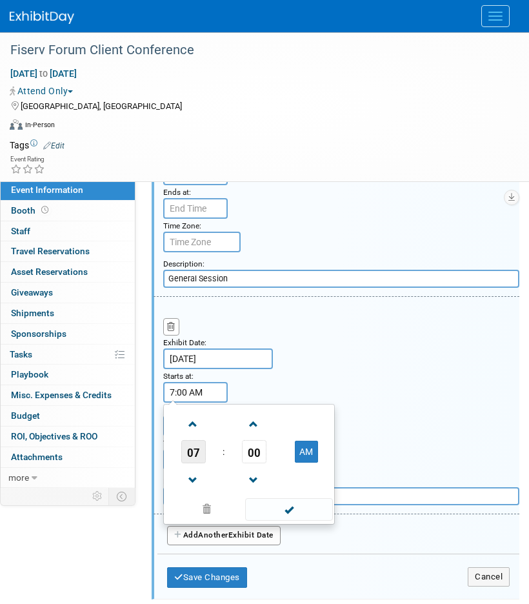
click at [197, 450] on span "07" at bounding box center [193, 451] width 25 height 23
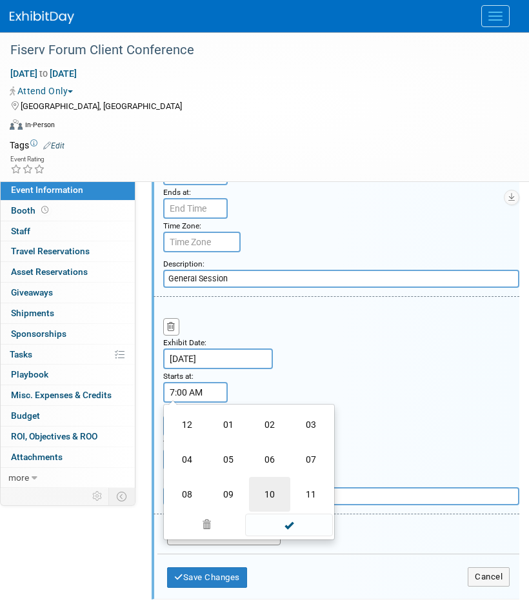
click at [270, 488] on td "10" at bounding box center [269, 494] width 41 height 35
type input "10:00 AM"
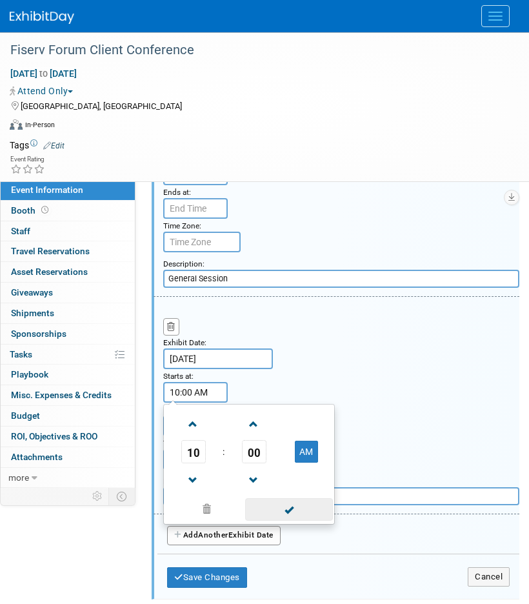
click at [289, 507] on span at bounding box center [288, 509] width 87 height 23
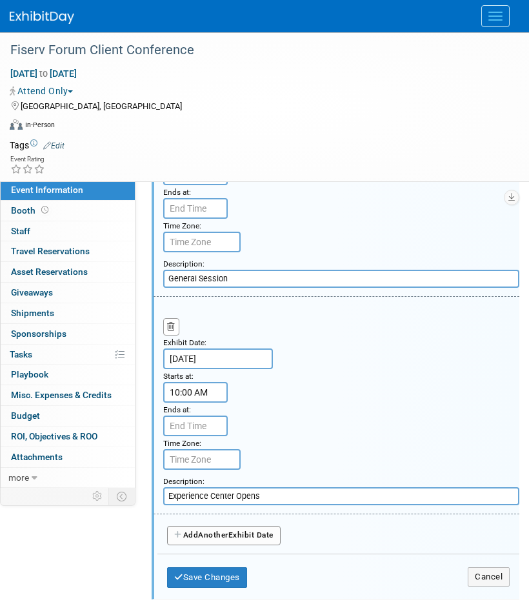
click at [233, 544] on button "Add Another Exhibit Date" at bounding box center [224, 535] width 114 height 19
click at [0, 0] on div at bounding box center [0, 0] width 0 height 0
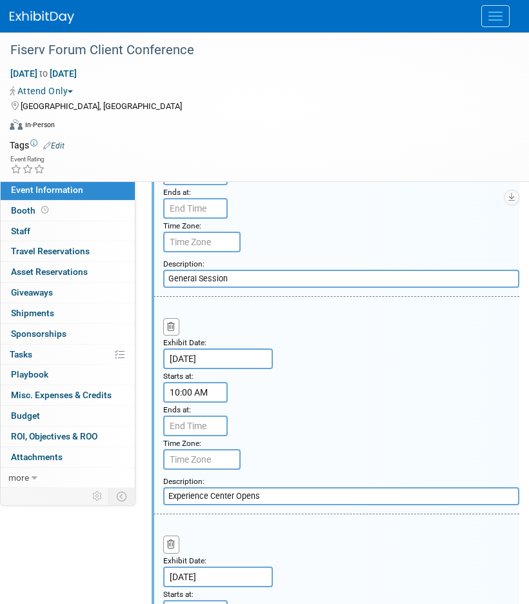
click at [201, 576] on input "Sep 30, 2025" at bounding box center [218, 576] width 110 height 21
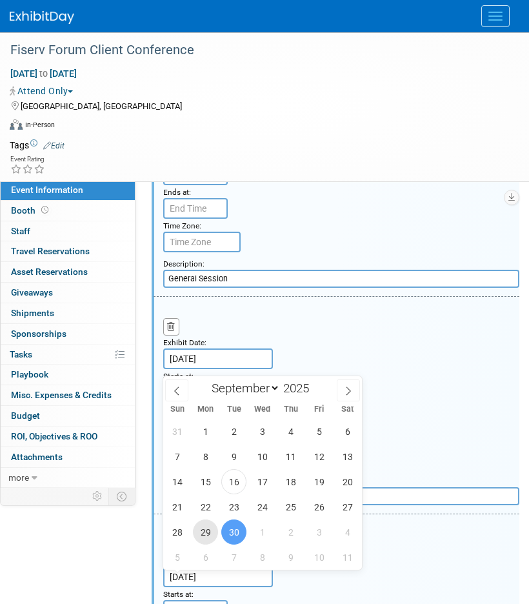
click at [206, 526] on span "29" at bounding box center [205, 531] width 25 height 25
type input "Sep 29, 2025"
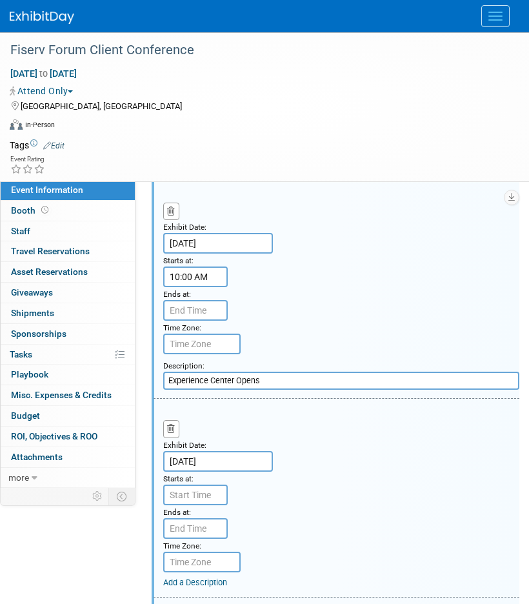
scroll to position [1070, 0]
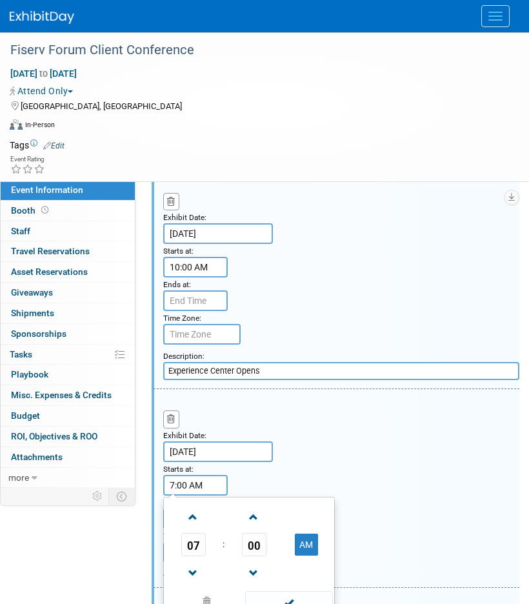
click at [206, 485] on input "7:00 AM" at bounding box center [195, 485] width 65 height 21
click at [188, 546] on span "07" at bounding box center [193, 544] width 25 height 23
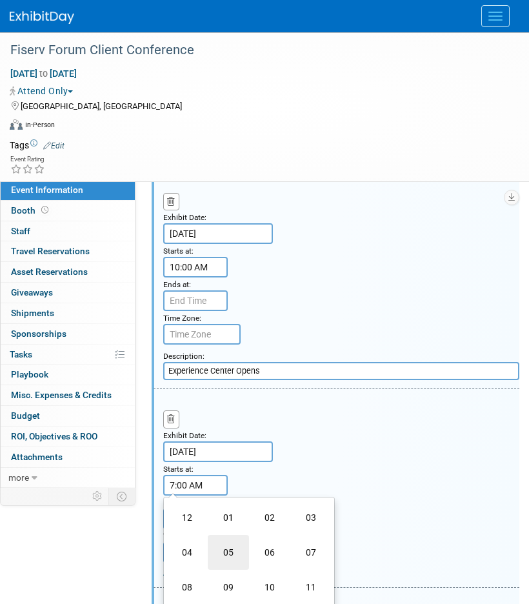
click at [232, 555] on td "05" at bounding box center [228, 552] width 41 height 35
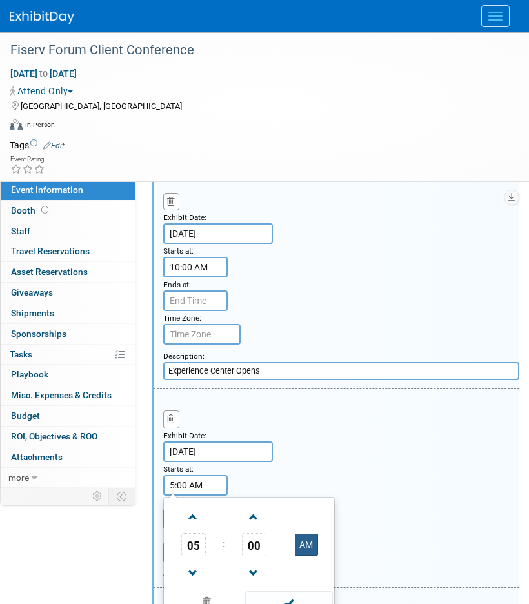
click at [315, 554] on button "AM" at bounding box center [306, 545] width 23 height 22
type input "5:00 PM"
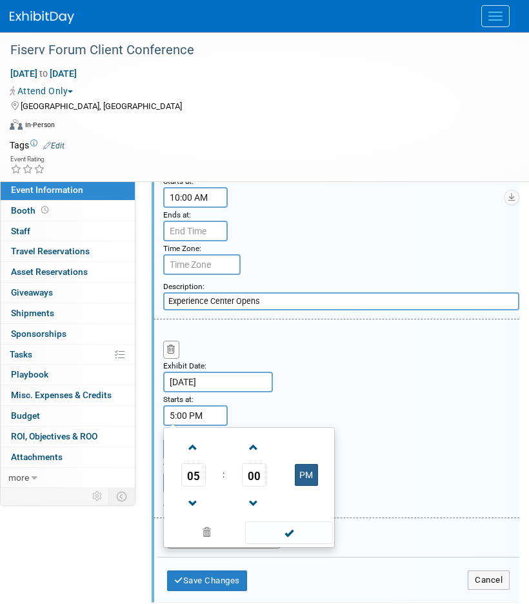
scroll to position [1157, 0]
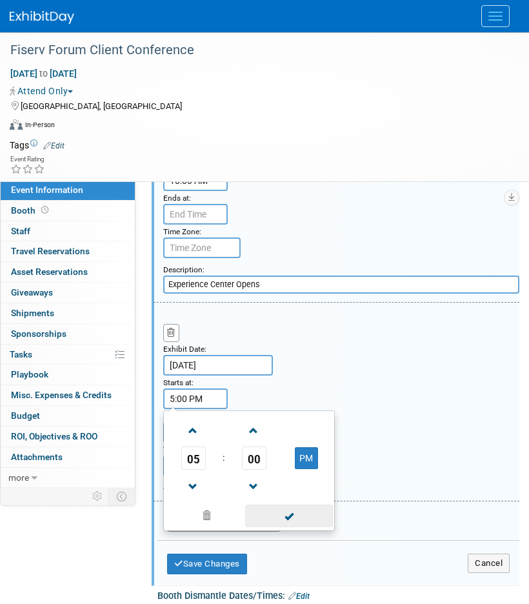
click at [295, 517] on span at bounding box center [288, 516] width 87 height 23
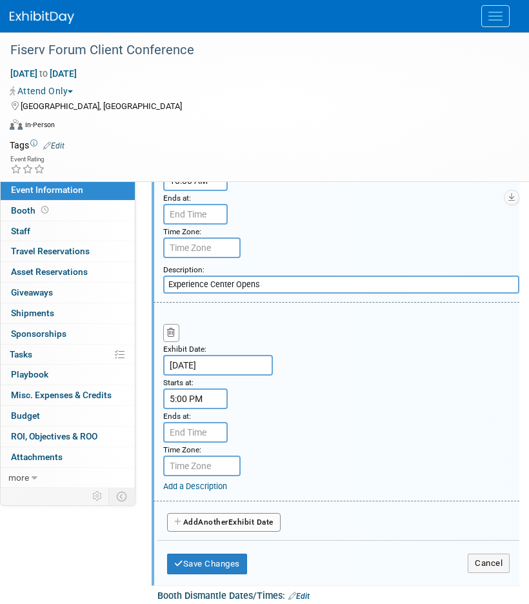
click at [198, 485] on link "Add a Description" at bounding box center [195, 486] width 64 height 10
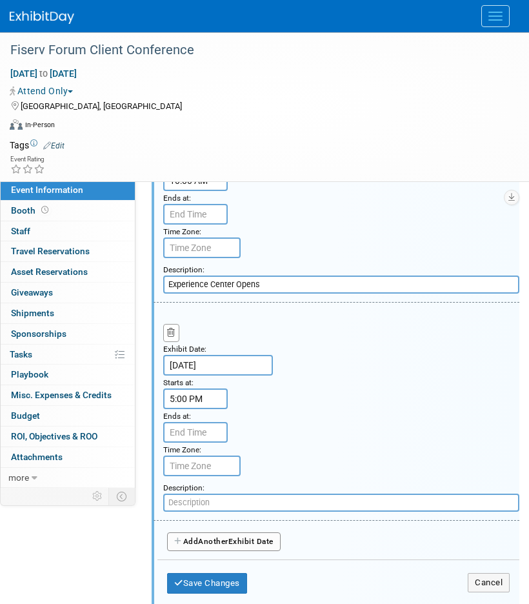
paste input "Experience Center Reception"
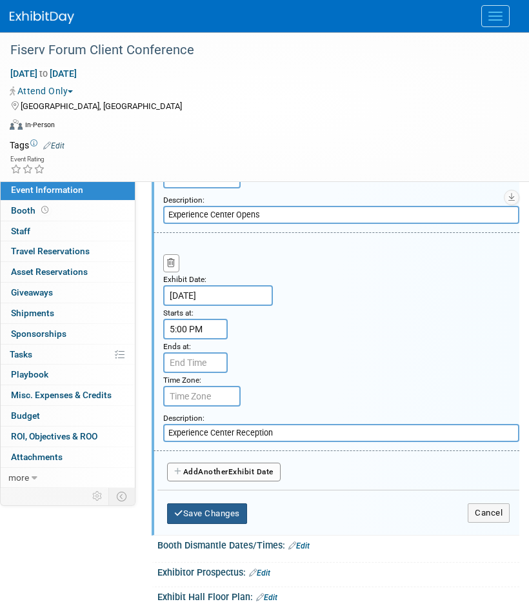
type input "Experience Center Reception"
click at [205, 521] on button "Save Changes" at bounding box center [207, 513] width 80 height 21
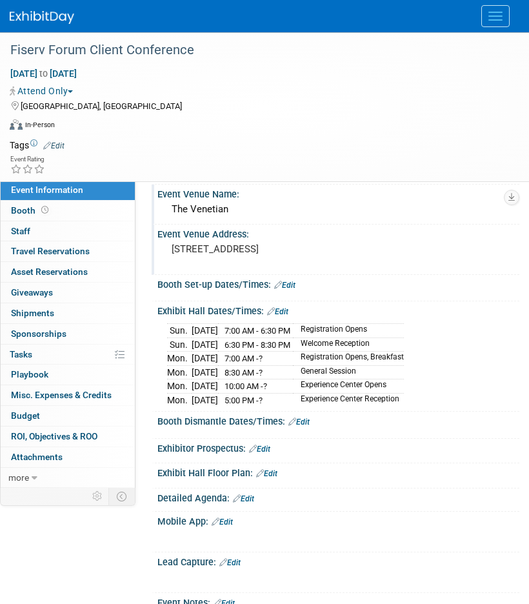
scroll to position [46, 0]
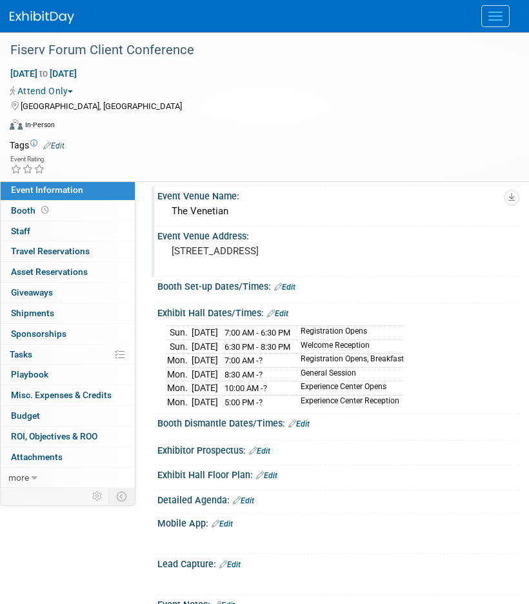
click at [282, 309] on link "Edit" at bounding box center [277, 313] width 21 height 9
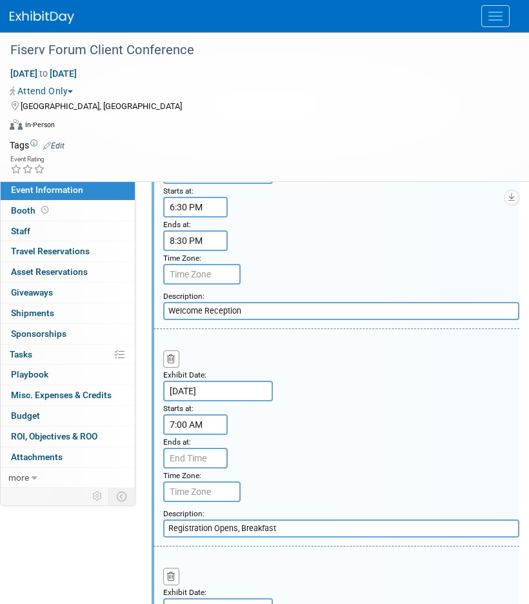
scroll to position [479, 0]
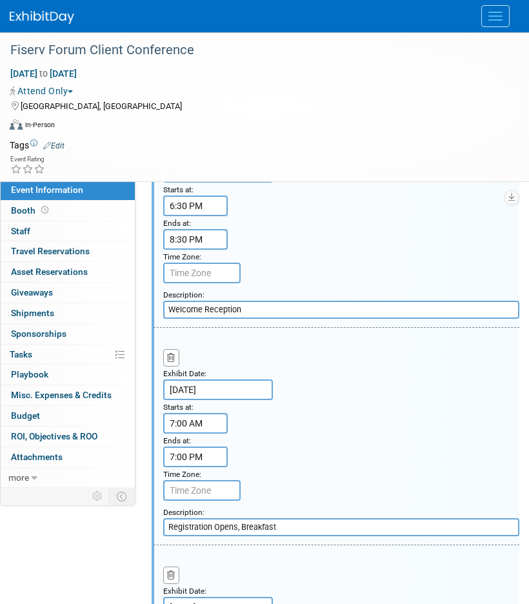
click at [198, 452] on input "7:00 PM" at bounding box center [195, 456] width 65 height 21
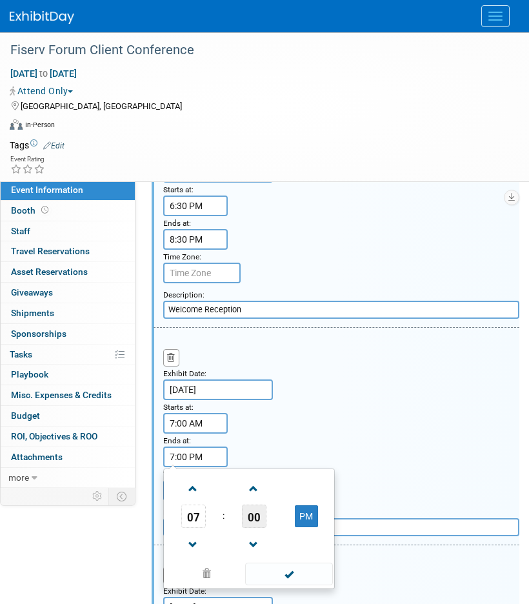
click at [242, 516] on span "00" at bounding box center [254, 516] width 25 height 23
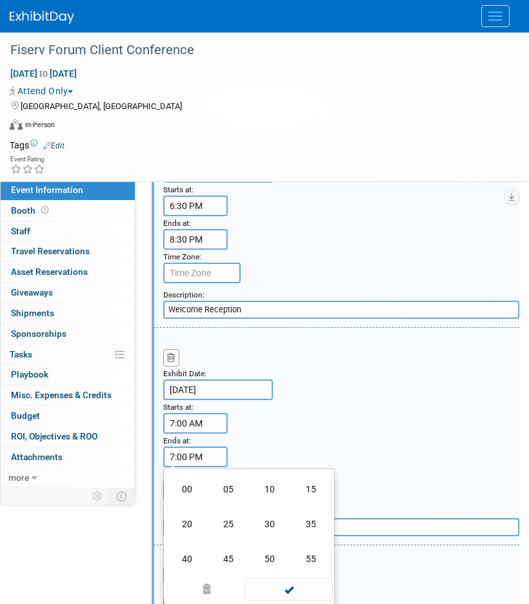
click at [178, 457] on input "7:00 PM" at bounding box center [195, 456] width 65 height 21
click at [172, 456] on input "7:00 PM" at bounding box center [195, 456] width 65 height 21
type input "5:00 PM"
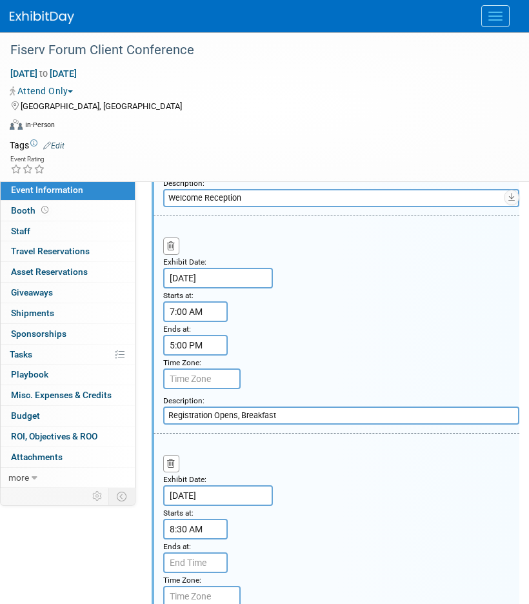
scroll to position [610, 0]
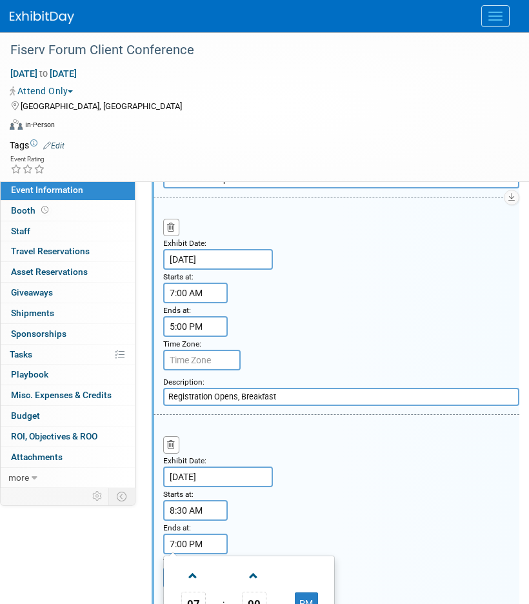
click at [187, 546] on input "7:00 PM" at bounding box center [195, 544] width 65 height 21
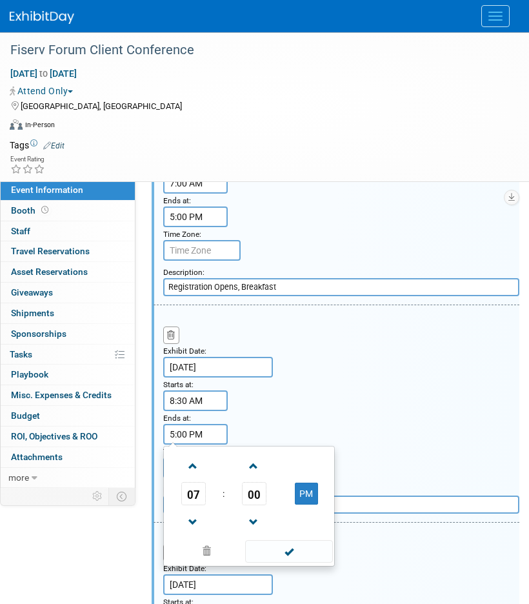
scroll to position [767, 0]
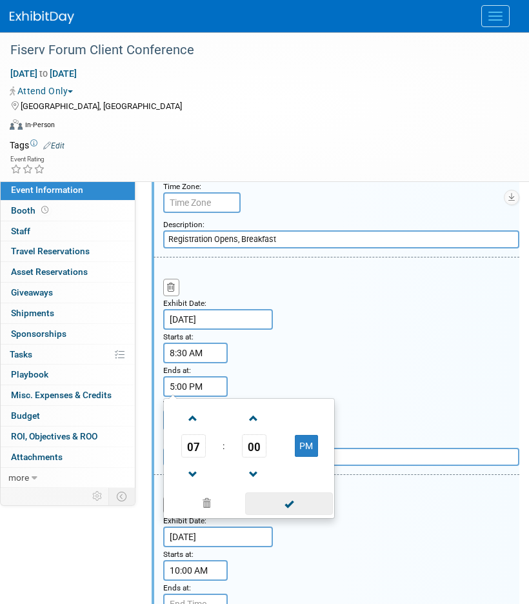
click at [290, 509] on span at bounding box center [288, 503] width 87 height 23
type input "5:00 PM"
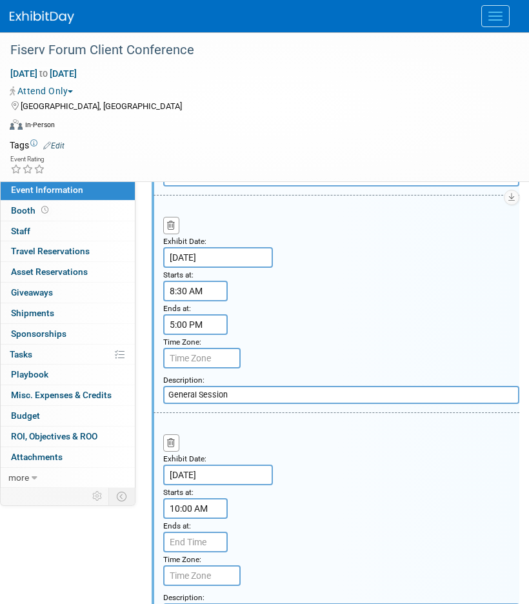
scroll to position [838, 0]
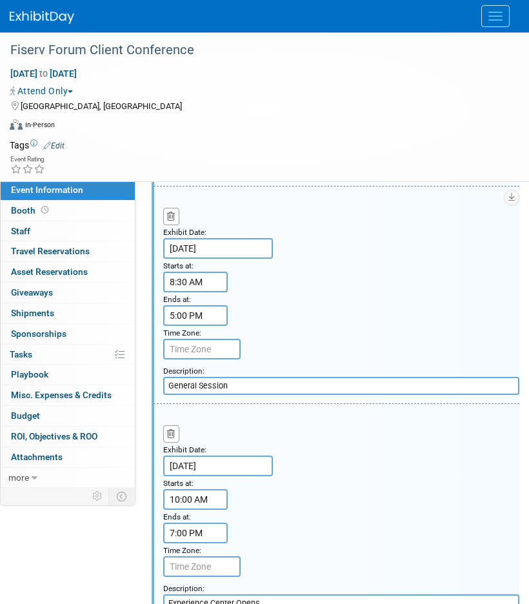
click at [190, 532] on input "7:00 PM" at bounding box center [195, 533] width 65 height 21
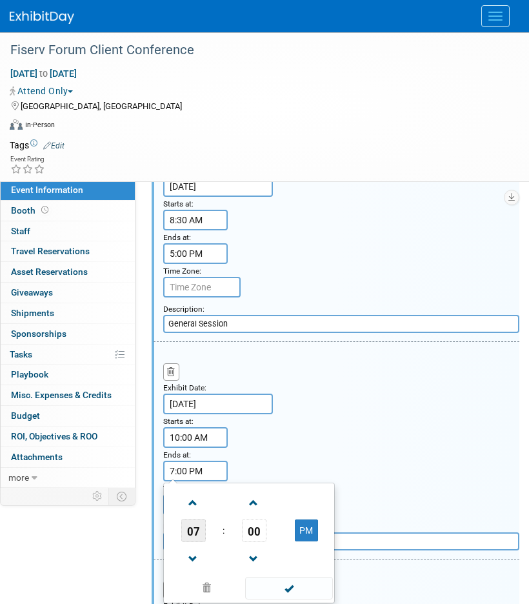
scroll to position [918, 0]
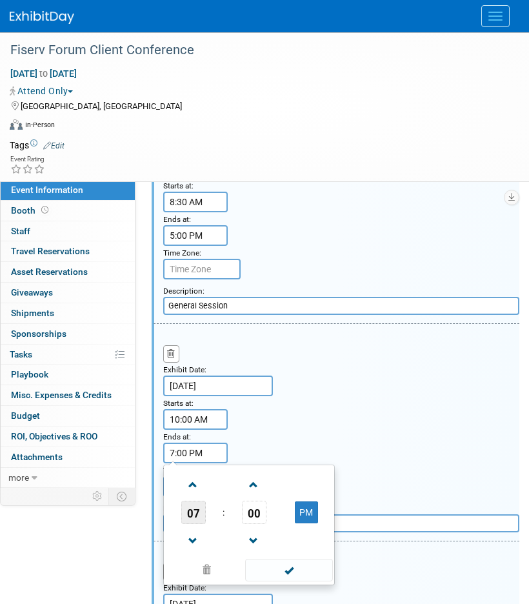
click at [195, 514] on span "07" at bounding box center [193, 512] width 25 height 23
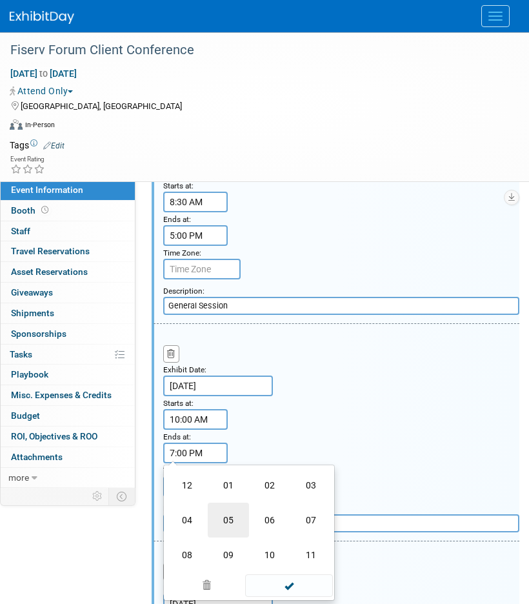
click at [230, 520] on td "05" at bounding box center [228, 520] width 41 height 35
type input "5:00 PM"
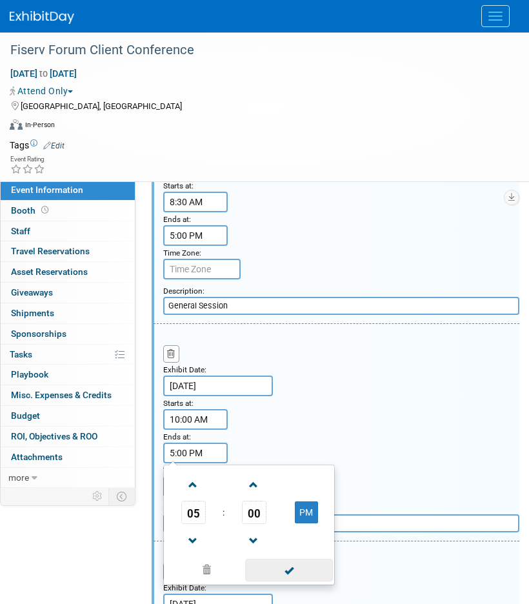
click at [278, 572] on span at bounding box center [288, 570] width 87 height 23
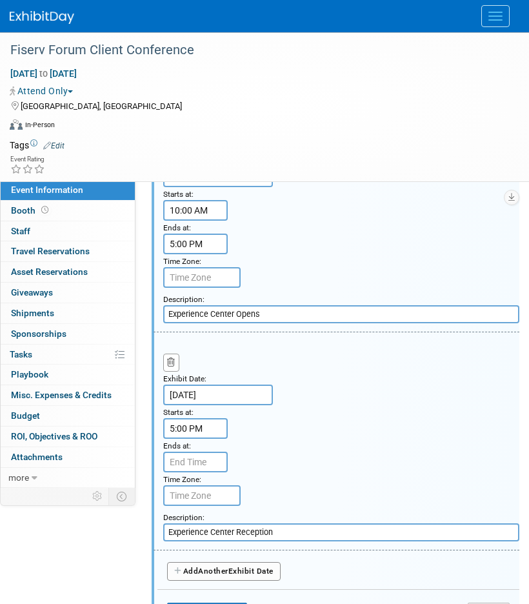
scroll to position [1132, 0]
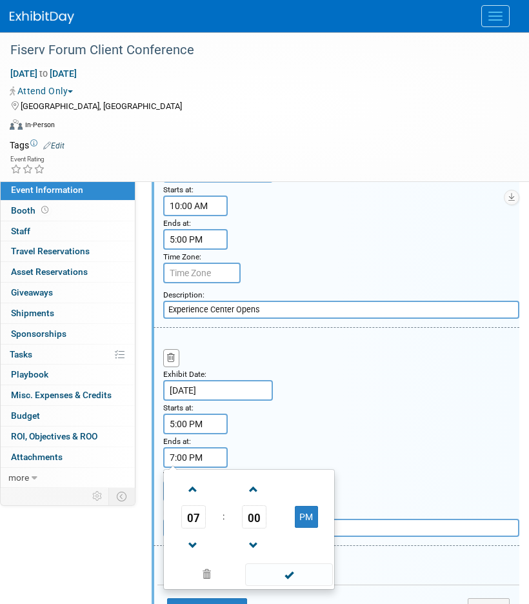
click at [198, 456] on input "7:00 PM" at bounding box center [195, 457] width 65 height 21
click at [197, 519] on span "07" at bounding box center [193, 516] width 25 height 23
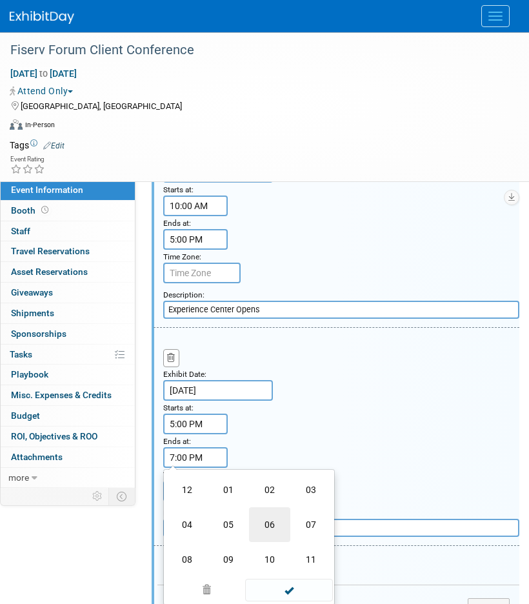
click at [263, 525] on td "06" at bounding box center [269, 524] width 41 height 35
type input "6:00 PM"
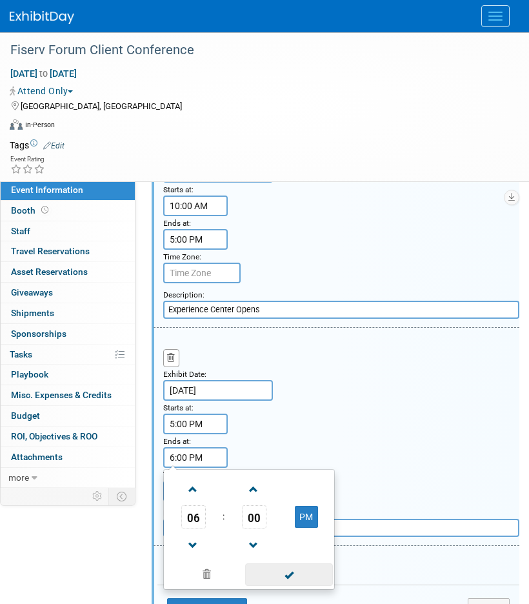
click at [282, 572] on span at bounding box center [288, 574] width 87 height 23
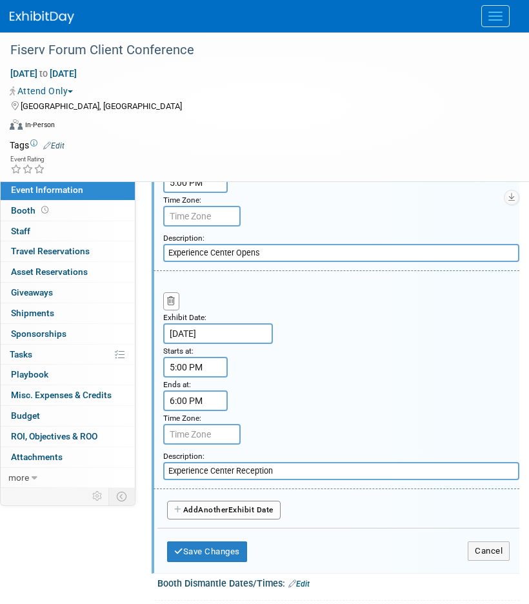
scroll to position [1198, 0]
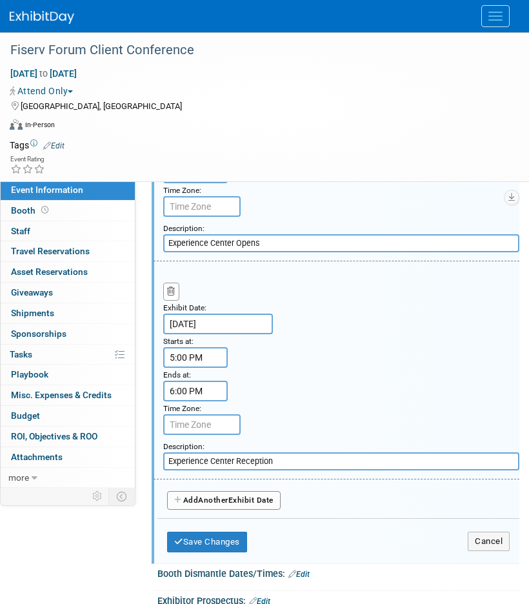
click at [237, 501] on button "Add Another Exhibit Date" at bounding box center [224, 500] width 114 height 19
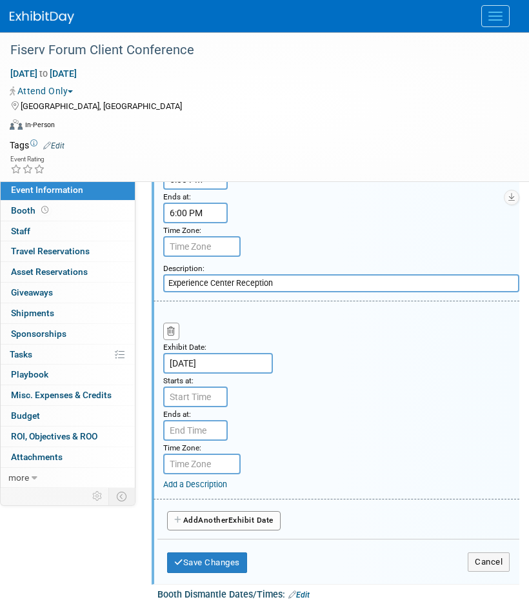
scroll to position [1380, 0]
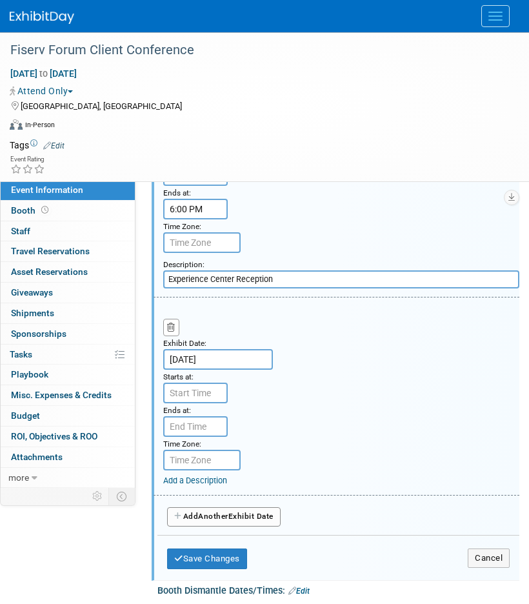
click at [191, 479] on link "Add a Description" at bounding box center [195, 480] width 64 height 10
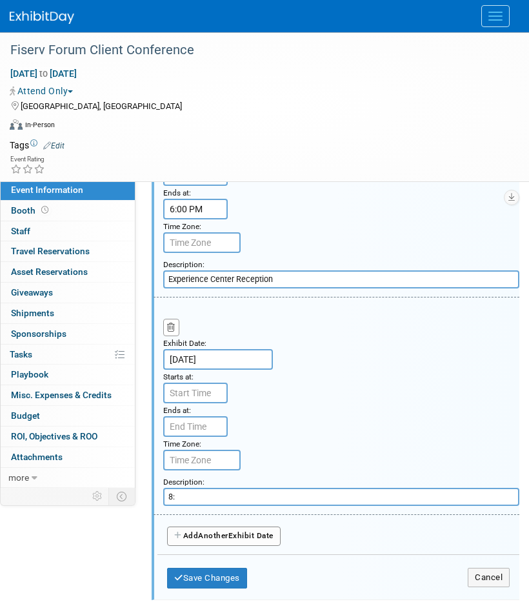
type input "8"
click at [249, 501] on input "text" at bounding box center [341, 497] width 356 height 18
paste input "General Session"
type input "General Session"
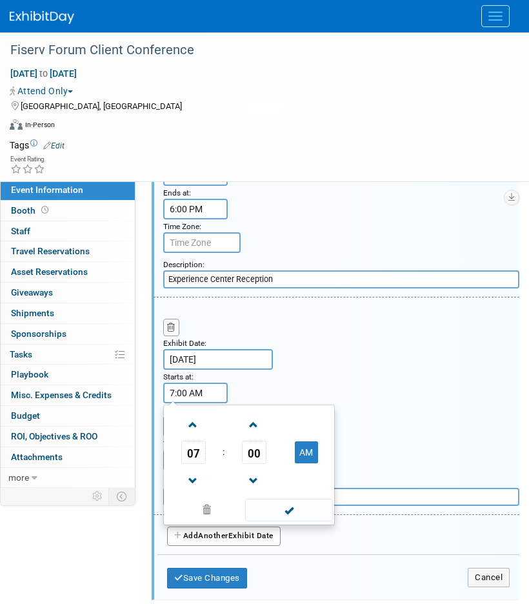
click at [198, 397] on input "7:00 AM" at bounding box center [195, 393] width 65 height 21
click at [196, 455] on span "07" at bounding box center [193, 452] width 25 height 23
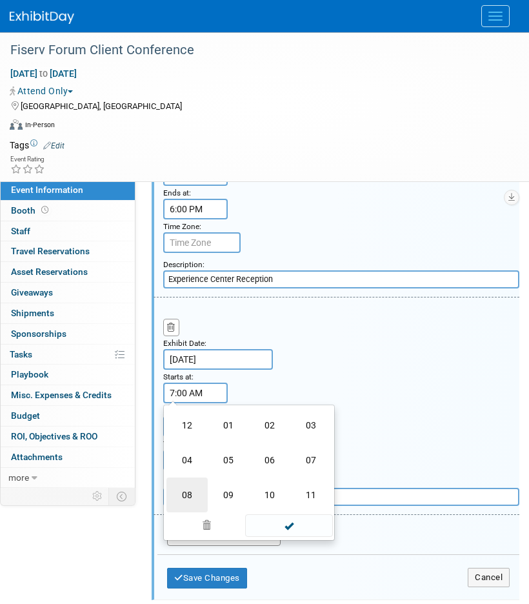
click at [192, 492] on td "08" at bounding box center [186, 494] width 41 height 35
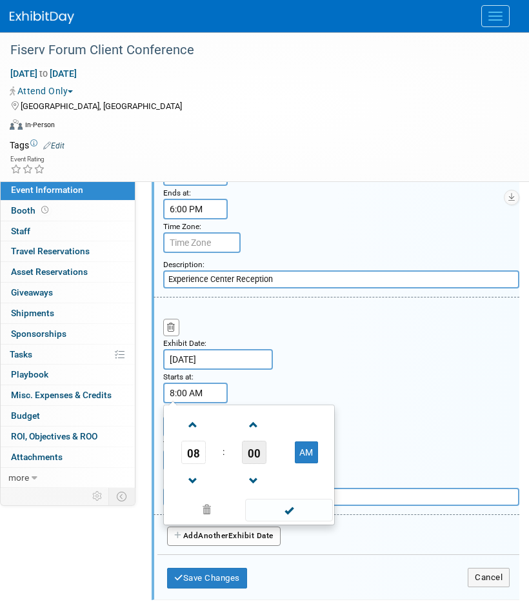
click at [251, 455] on span "00" at bounding box center [254, 452] width 25 height 23
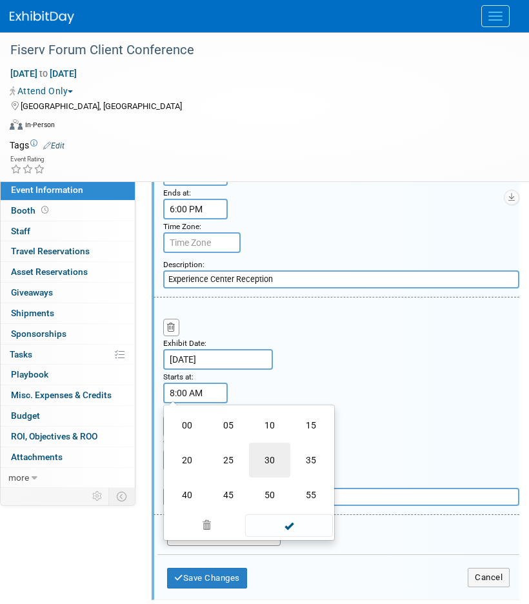
click at [275, 456] on td "30" at bounding box center [269, 460] width 41 height 35
type input "8:30 AM"
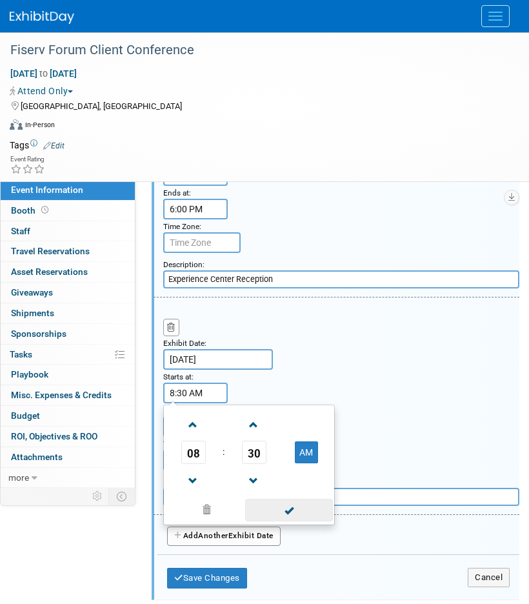
click at [284, 505] on span at bounding box center [288, 510] width 87 height 23
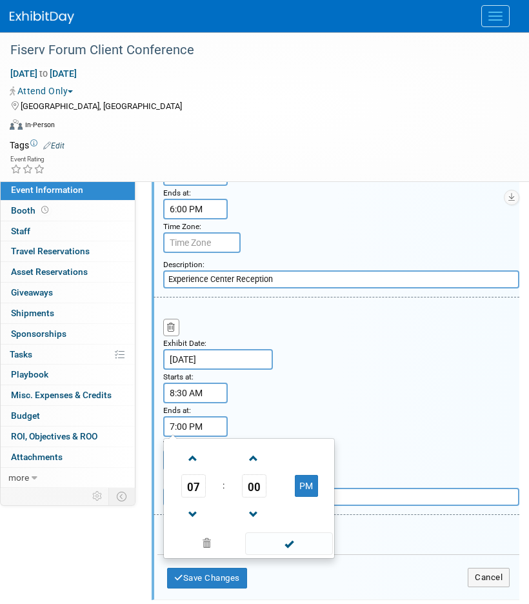
click at [180, 428] on input "7:00 PM" at bounding box center [195, 426] width 65 height 21
click at [197, 482] on span "07" at bounding box center [193, 485] width 25 height 23
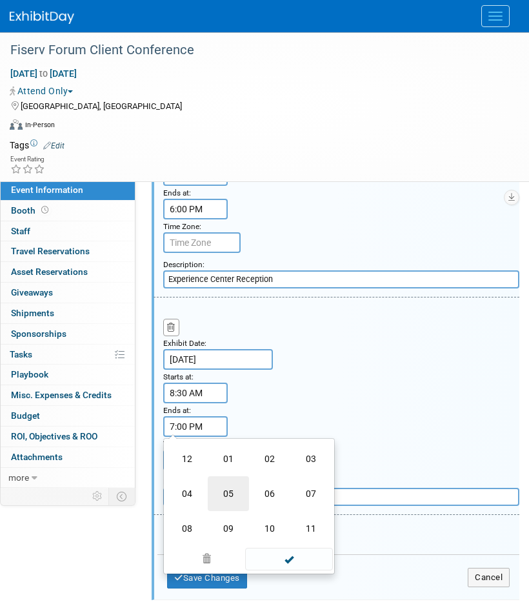
click at [231, 490] on td "05" at bounding box center [228, 493] width 41 height 35
type input "5:00 PM"
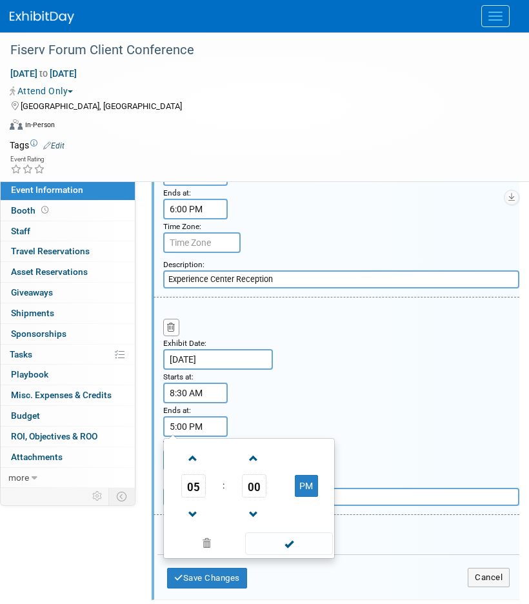
click at [301, 534] on td at bounding box center [288, 542] width 87 height 25
click at [294, 543] on span at bounding box center [288, 543] width 87 height 23
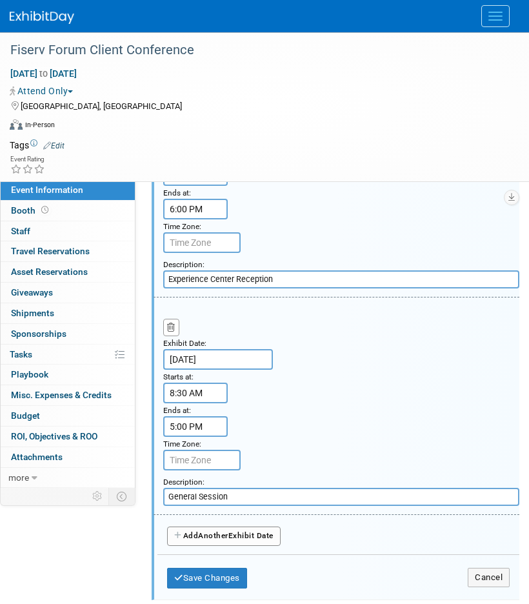
click at [205, 537] on span "Another" at bounding box center [213, 535] width 30 height 9
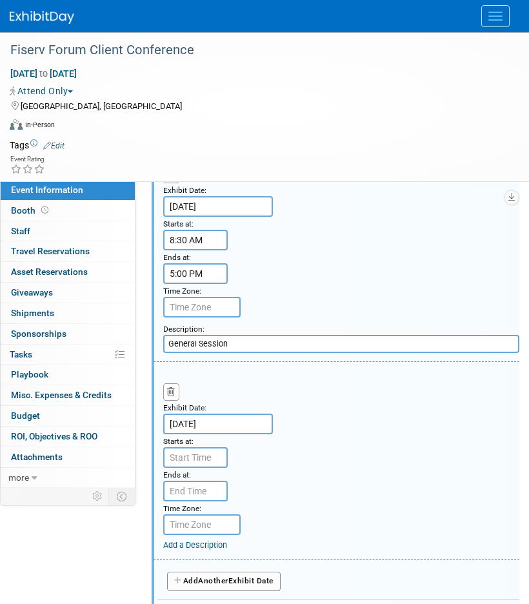
scroll to position [1550, 0]
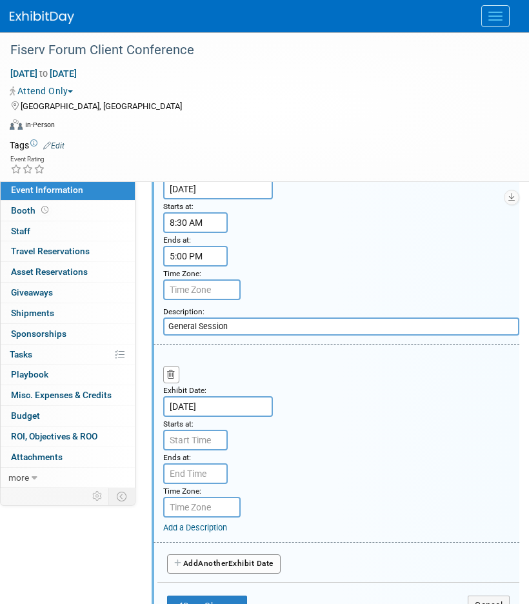
click at [208, 412] on input "Oct 1, 2025" at bounding box center [218, 406] width 110 height 21
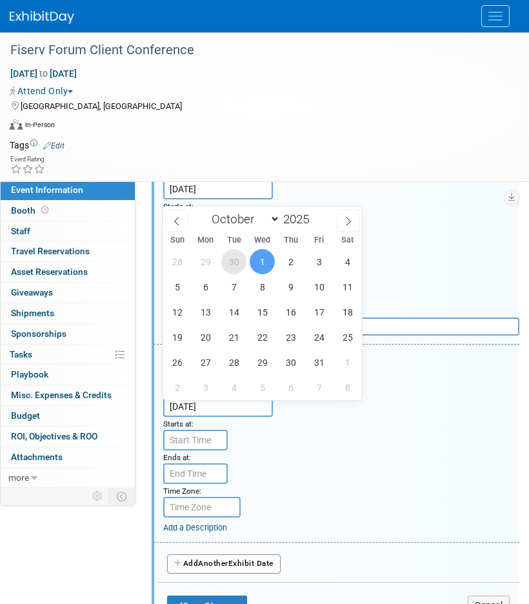
click at [232, 263] on span "30" at bounding box center [233, 261] width 25 height 25
type input "Sep 30, 2025"
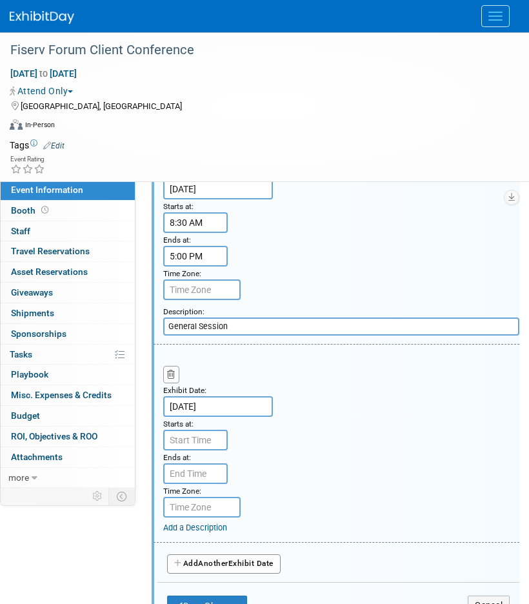
click at [179, 528] on link "Add a Description" at bounding box center [195, 528] width 64 height 10
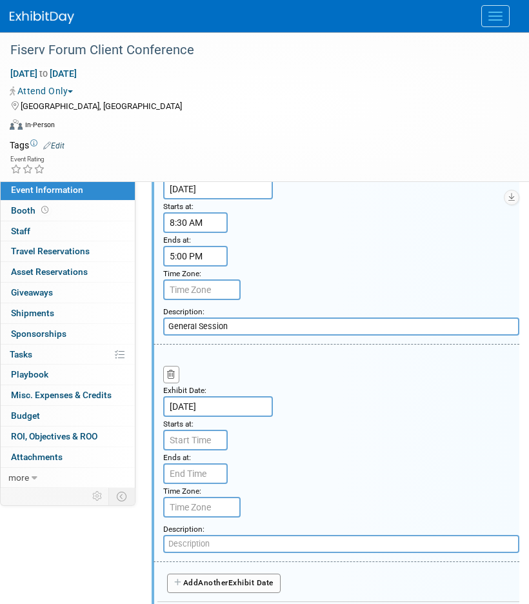
paste input "Experience Center Opens"
type input "Experience Center Opens"
click at [197, 443] on input "7:00 AM" at bounding box center [195, 440] width 65 height 21
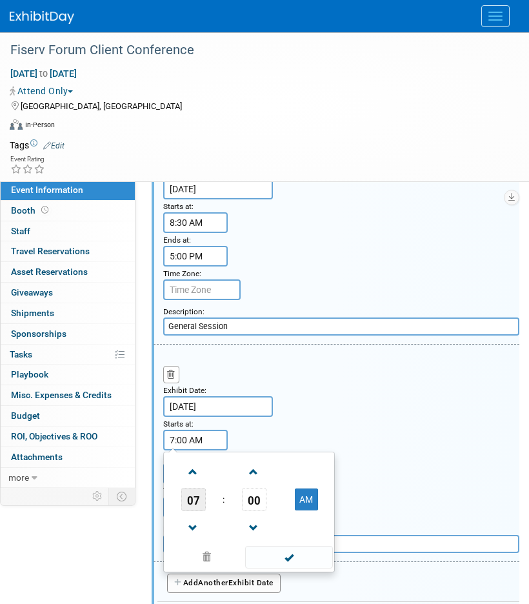
click at [195, 511] on span "07" at bounding box center [193, 499] width 25 height 23
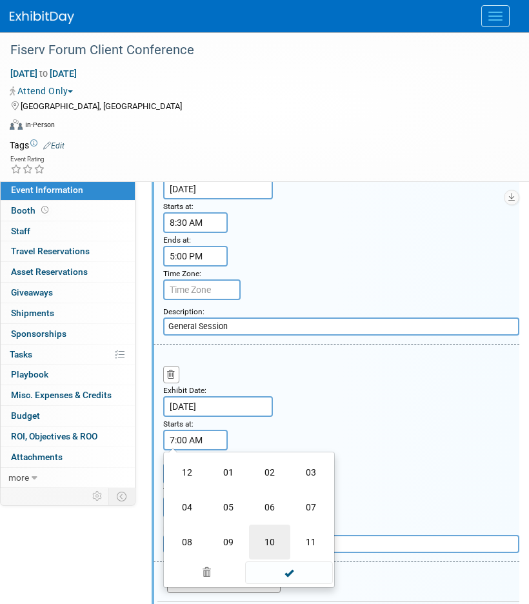
click at [270, 542] on td "10" at bounding box center [269, 542] width 41 height 35
type input "10:00 AM"
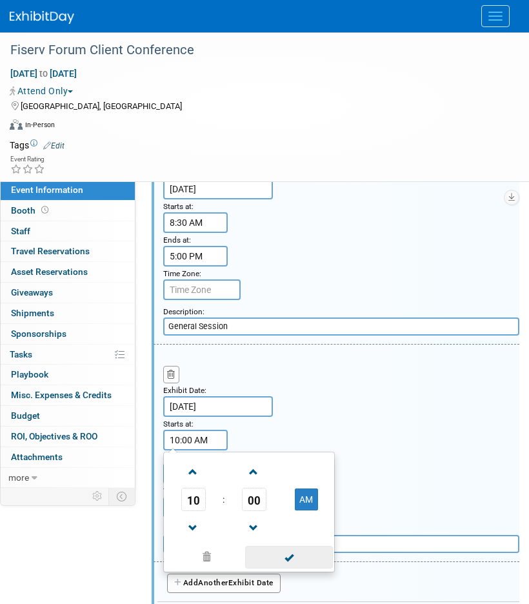
click at [280, 552] on span at bounding box center [288, 557] width 87 height 23
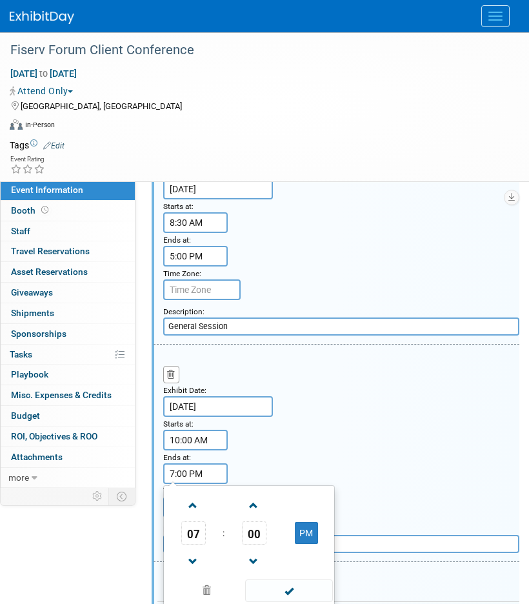
click at [207, 479] on input "7:00 PM" at bounding box center [195, 473] width 65 height 21
click at [198, 536] on span "07" at bounding box center [193, 532] width 25 height 23
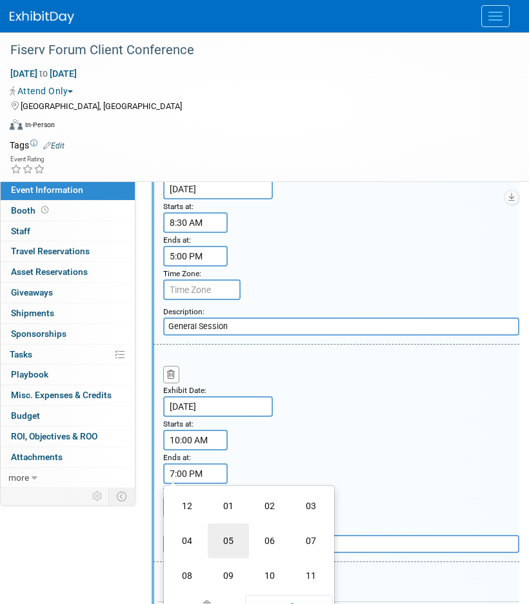
click at [226, 541] on td "05" at bounding box center [228, 540] width 41 height 35
type input "5:00 PM"
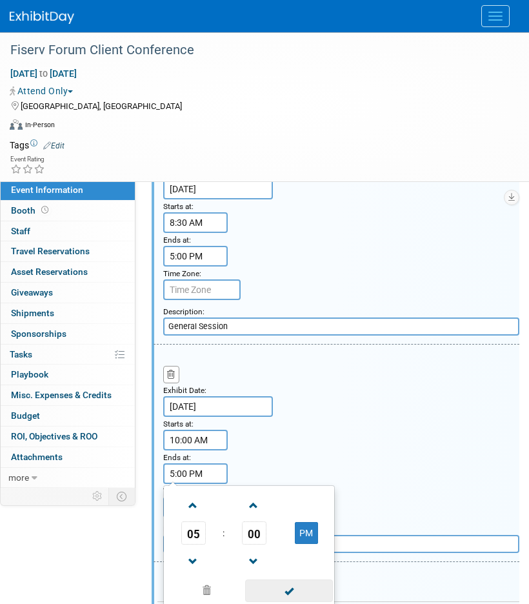
click at [301, 585] on span at bounding box center [288, 590] width 87 height 23
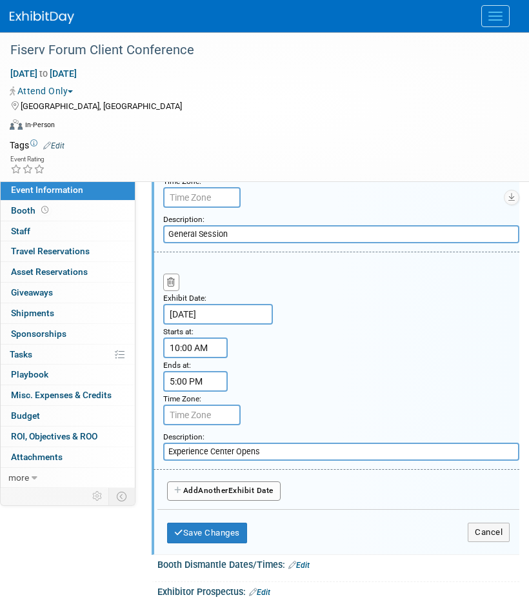
scroll to position [1648, 0]
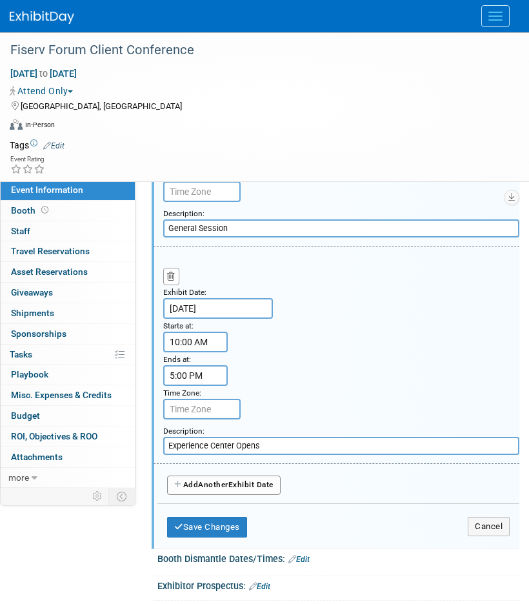
click at [217, 483] on span "Another" at bounding box center [213, 484] width 30 height 9
select select "9"
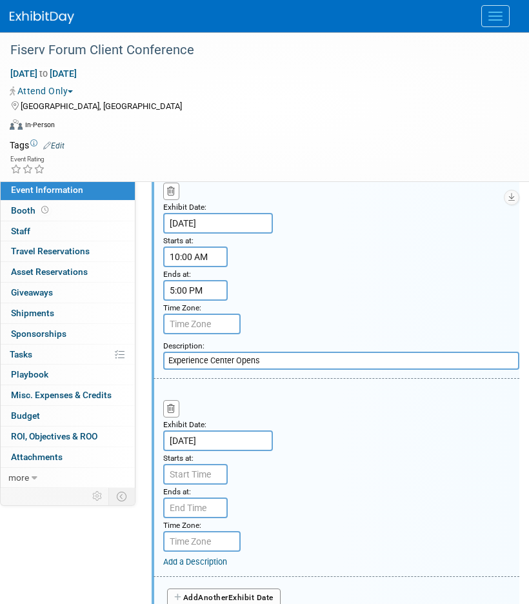
scroll to position [1741, 0]
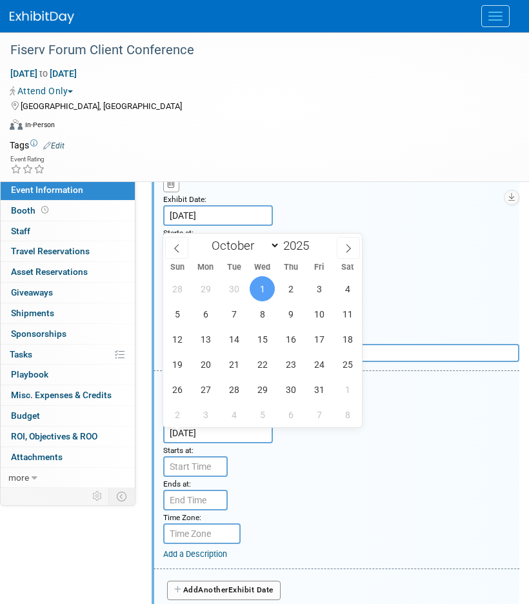
click at [215, 433] on input "Oct 1, 2025" at bounding box center [218, 433] width 110 height 21
click at [243, 286] on span "30" at bounding box center [233, 288] width 25 height 25
type input "Sep 30, 2025"
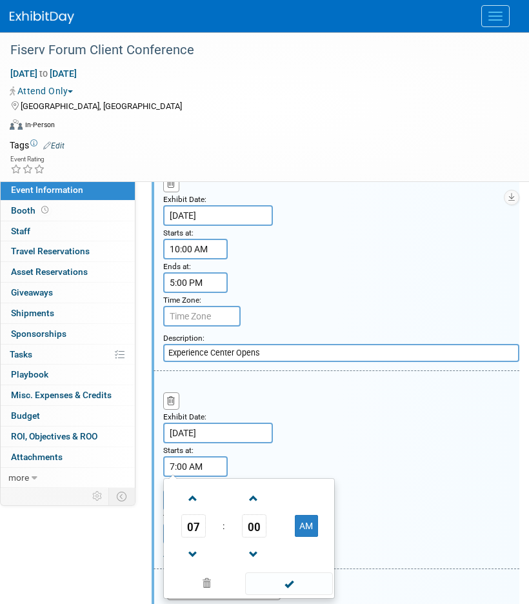
click at [194, 468] on input "7:00 AM" at bounding box center [195, 466] width 65 height 21
click at [190, 535] on span "07" at bounding box center [193, 525] width 25 height 23
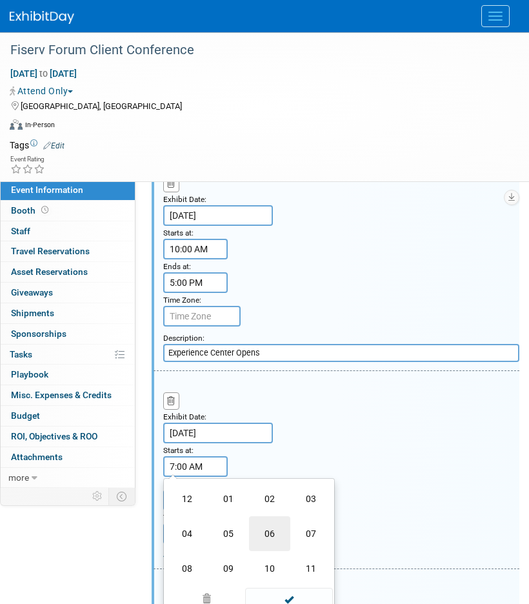
click at [275, 539] on td "06" at bounding box center [269, 533] width 41 height 35
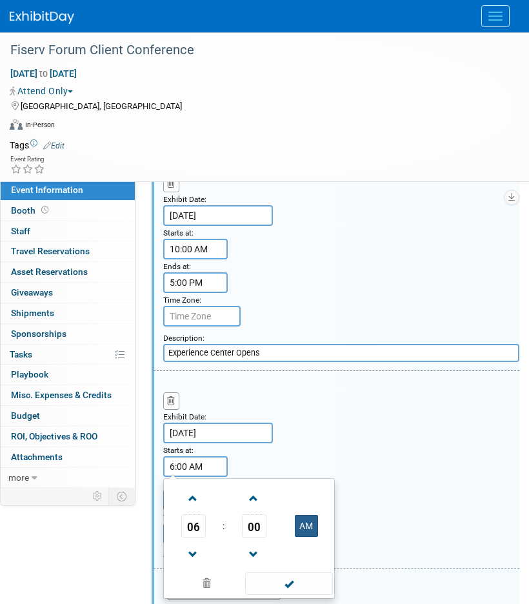
click at [315, 532] on button "AM" at bounding box center [306, 526] width 23 height 22
type input "6:00 PM"
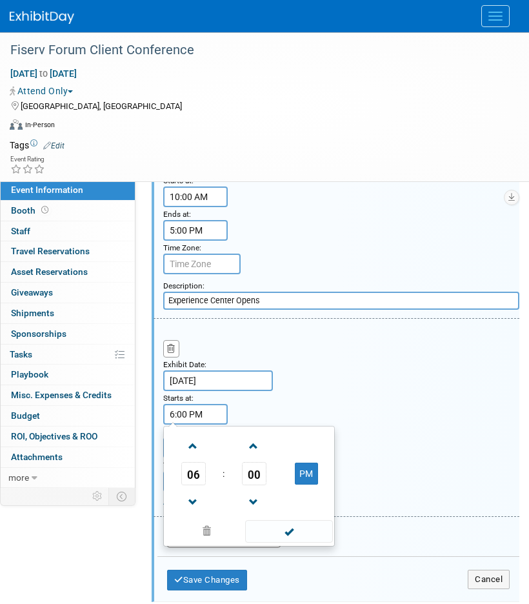
scroll to position [1812, 0]
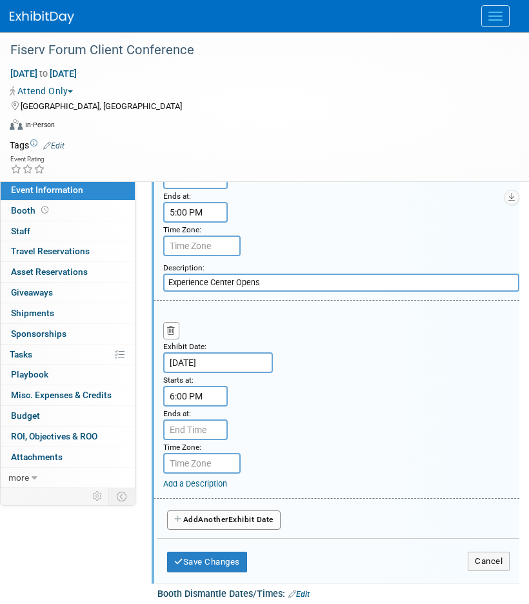
click at [268, 390] on div "Exhibit Date: Sep 30, 2025 Starts at: 6:00 PM Ends at: Time Zone: Apply to all …" at bounding box center [337, 400] width 366 height 198
click at [195, 428] on input "7:00 PM" at bounding box center [195, 429] width 65 height 21
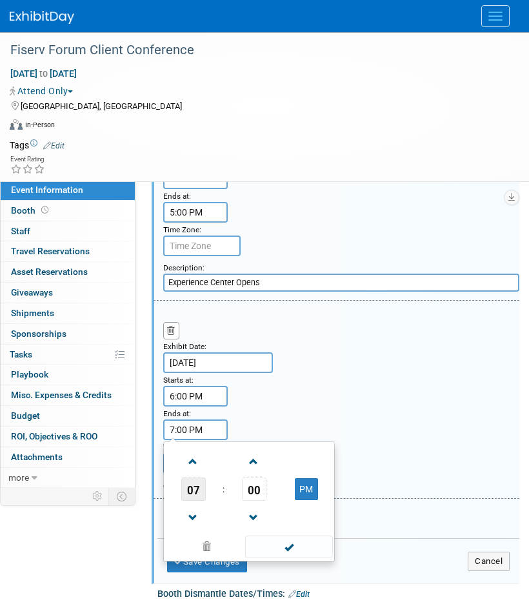
click at [197, 481] on span "07" at bounding box center [193, 488] width 25 height 23
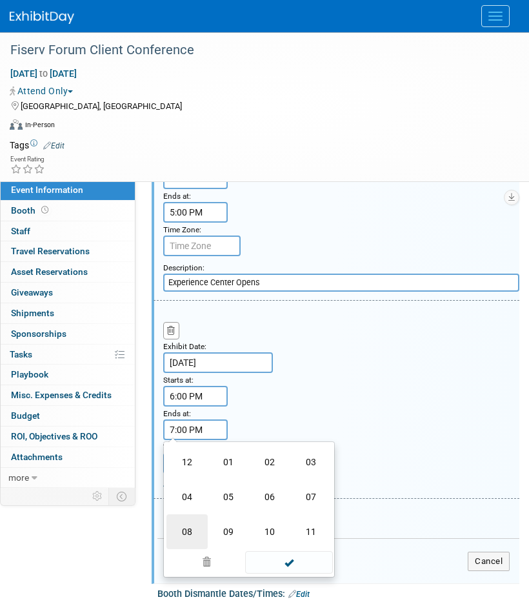
click at [187, 530] on td "08" at bounding box center [186, 531] width 41 height 35
type input "8:00 PM"
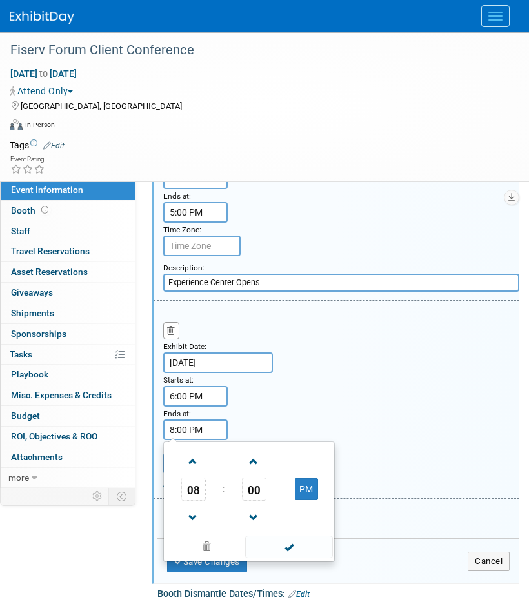
click at [319, 431] on div "Exhibit Date: Sep 30, 2025 Starts at: 6:00 PM Ends at: 8:00 PM 08 : 00 PM 12 01…" at bounding box center [337, 400] width 366 height 198
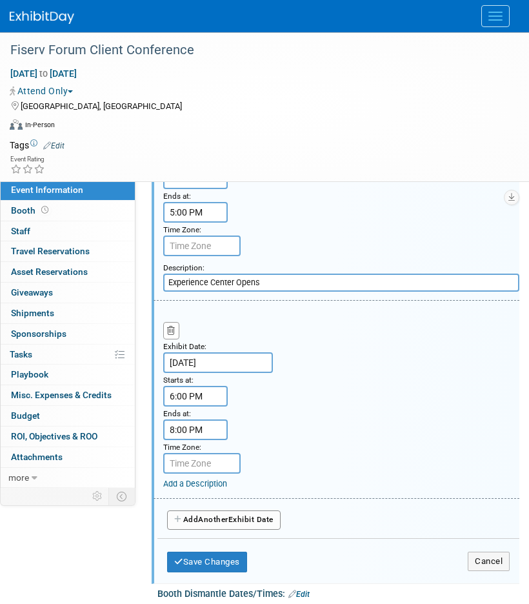
click at [206, 487] on link "Add a Description" at bounding box center [195, 484] width 64 height 10
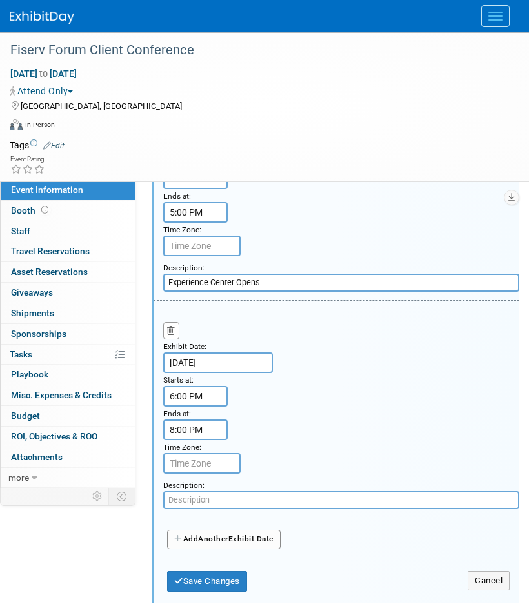
paste input "Client Appreciation Event"
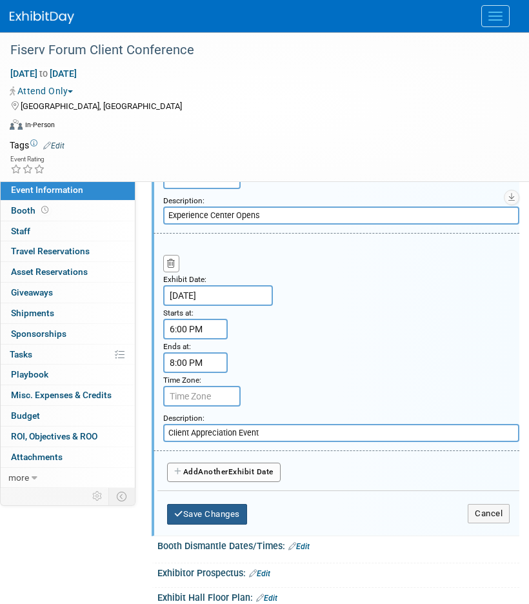
type input "Client Appreciation Event"
click at [236, 519] on button "Save Changes" at bounding box center [207, 514] width 80 height 21
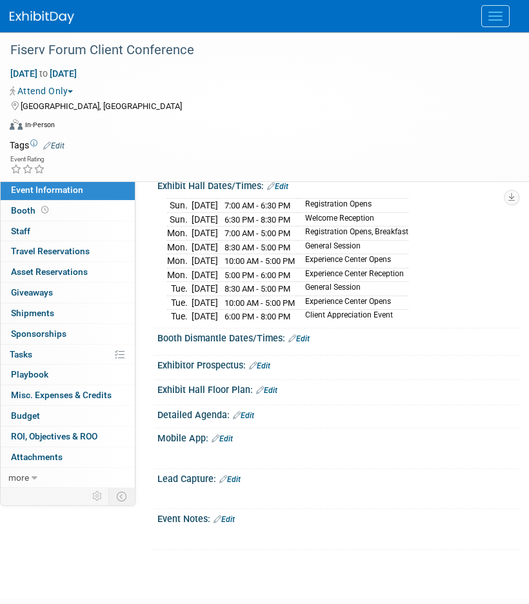
scroll to position [206, 0]
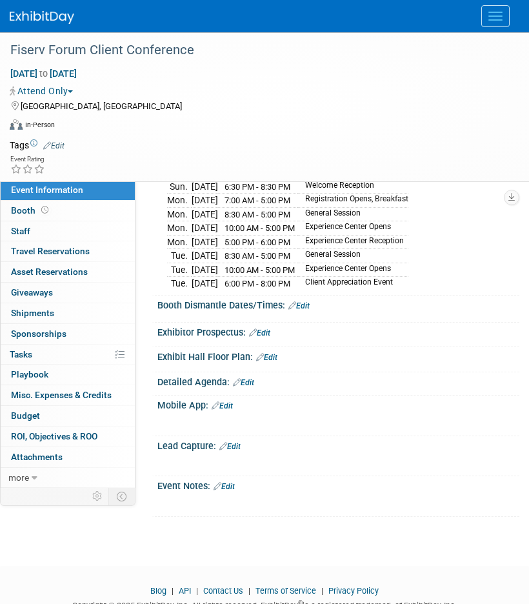
click at [235, 482] on link "Edit" at bounding box center [224, 486] width 21 height 9
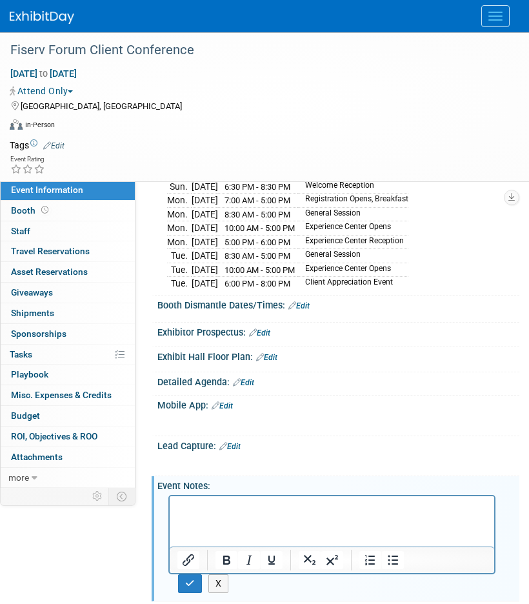
scroll to position [0, 0]
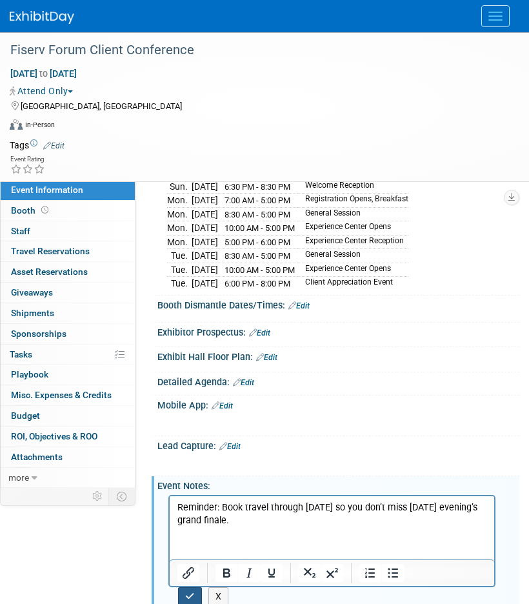
click at [193, 592] on icon "button" at bounding box center [190, 596] width 10 height 9
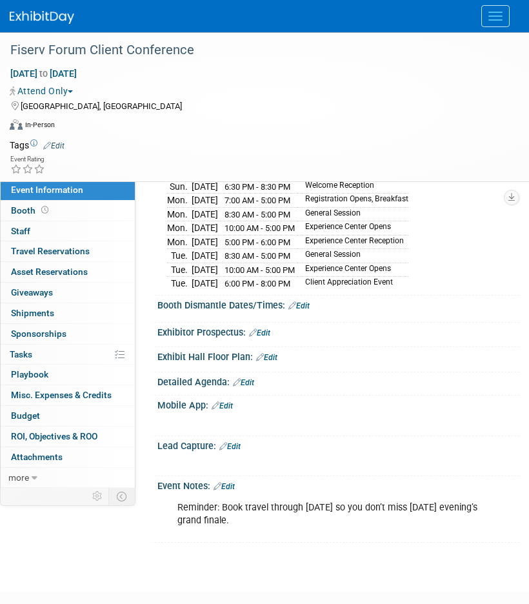
click at [245, 378] on link "Edit" at bounding box center [243, 382] width 21 height 9
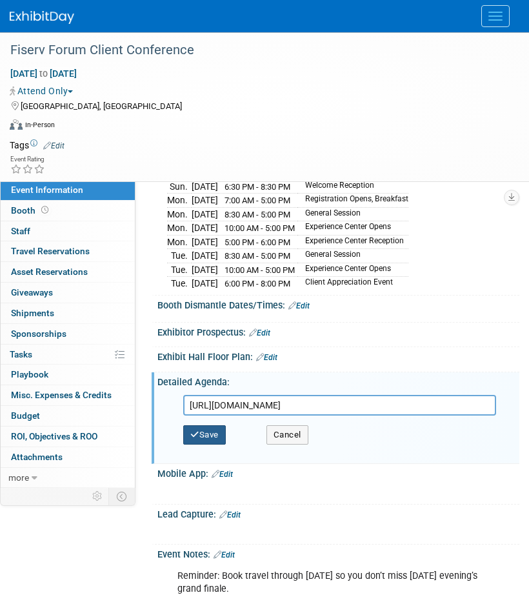
type input "https://www.fiserv.com/en/clientconference/agenda.html"
click at [206, 432] on button "Save" at bounding box center [204, 434] width 43 height 19
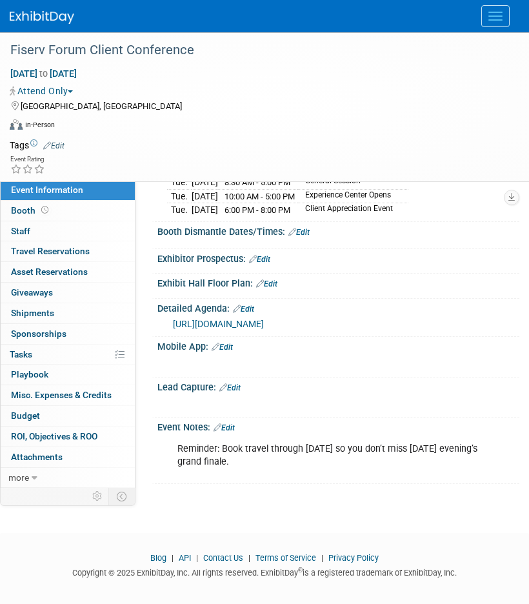
scroll to position [295, 0]
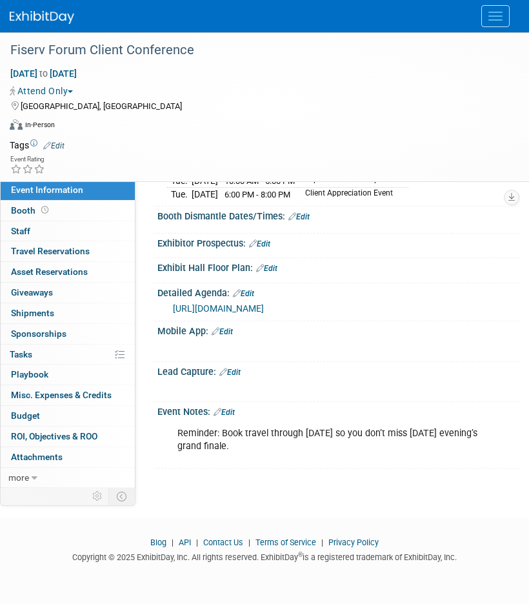
click at [227, 408] on link "Edit" at bounding box center [224, 412] width 21 height 9
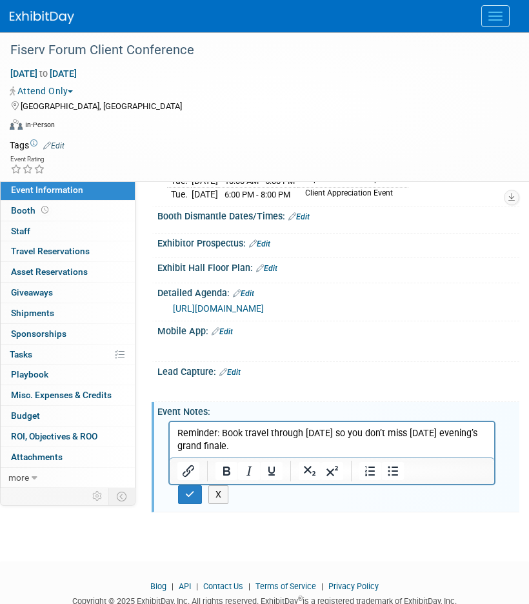
scroll to position [0, 0]
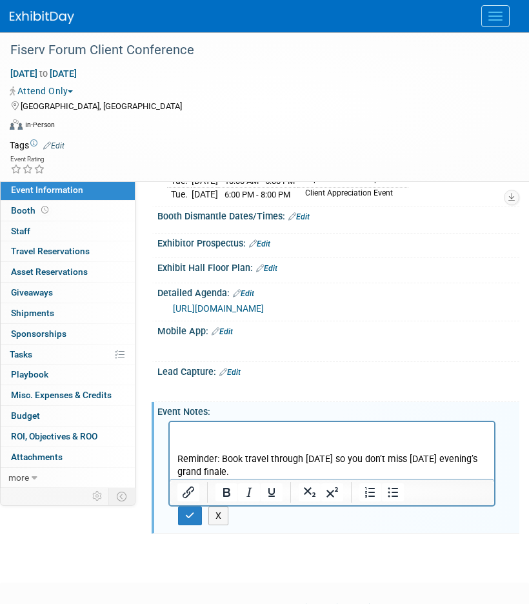
click at [201, 425] on html "Reminder: Book travel through Wednesday so you don’t miss Tuesday evening’s gra…" at bounding box center [332, 449] width 325 height 57
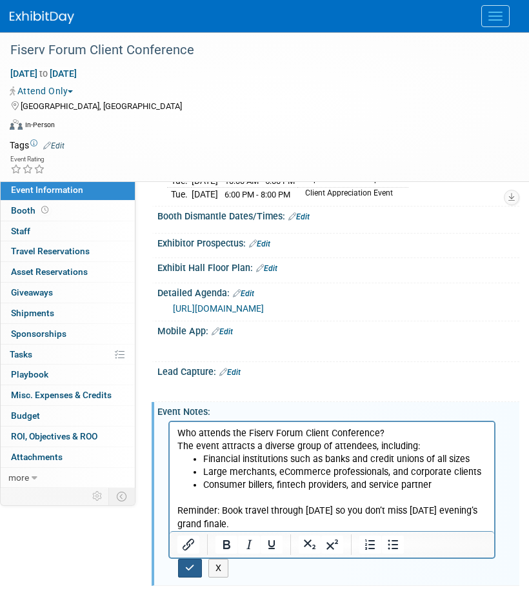
click at [183, 565] on button "button" at bounding box center [190, 568] width 24 height 19
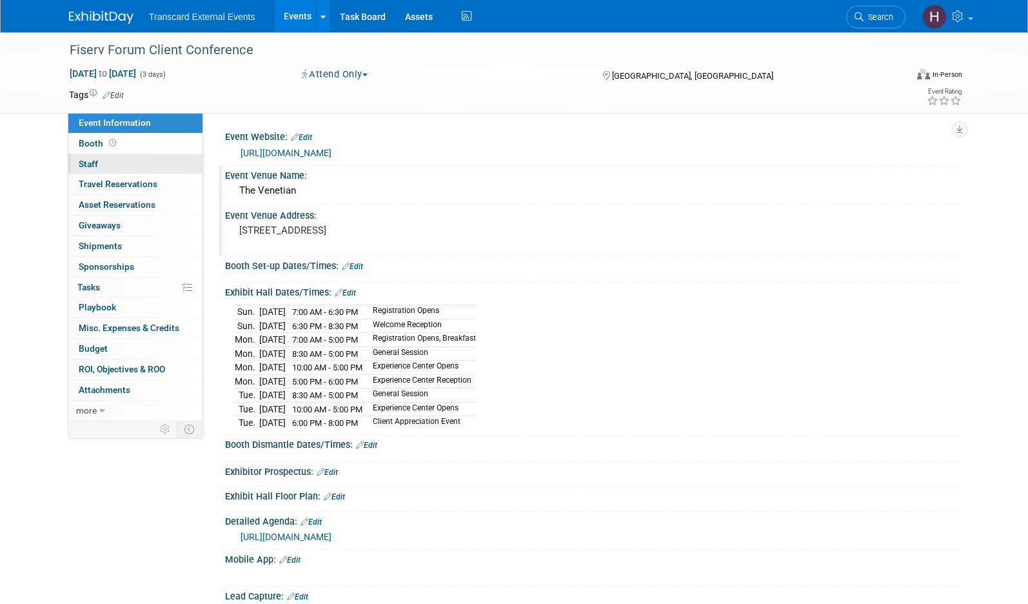
click at [131, 169] on link "0 Staff 0" at bounding box center [135, 164] width 134 height 20
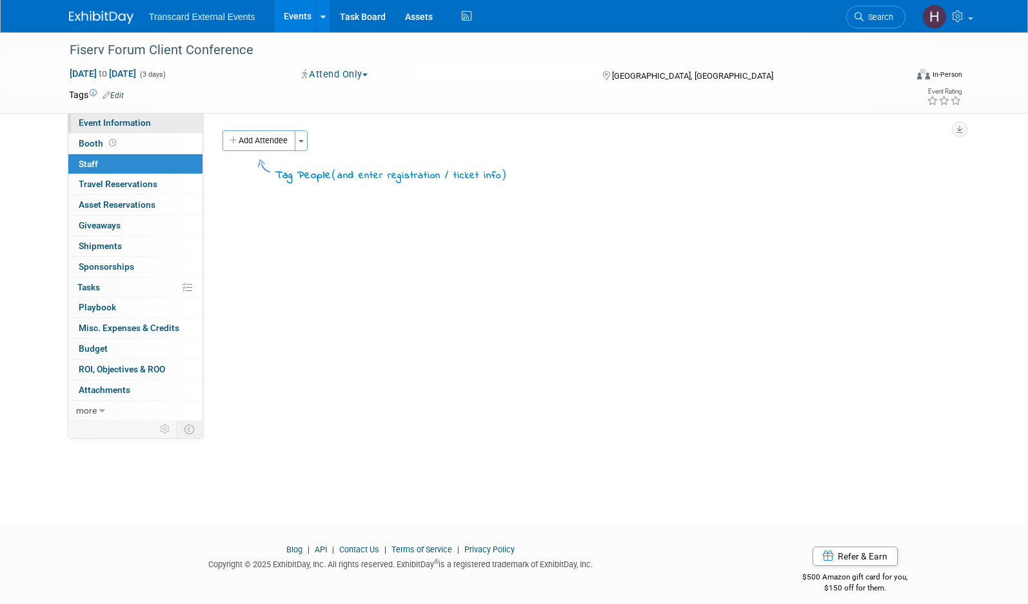
click at [137, 119] on span "Event Information" at bounding box center [115, 122] width 72 height 10
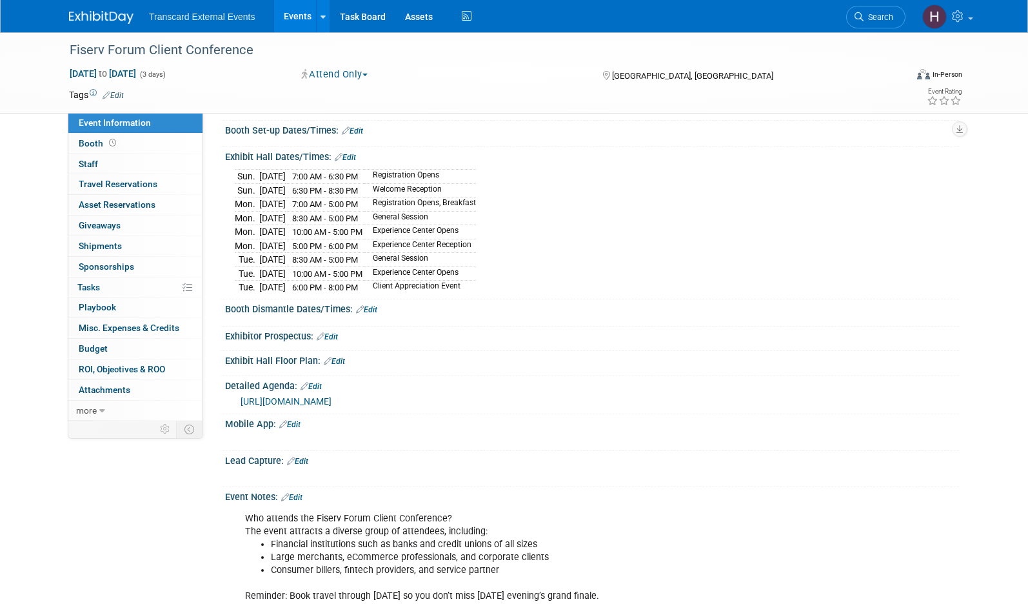
scroll to position [271, 0]
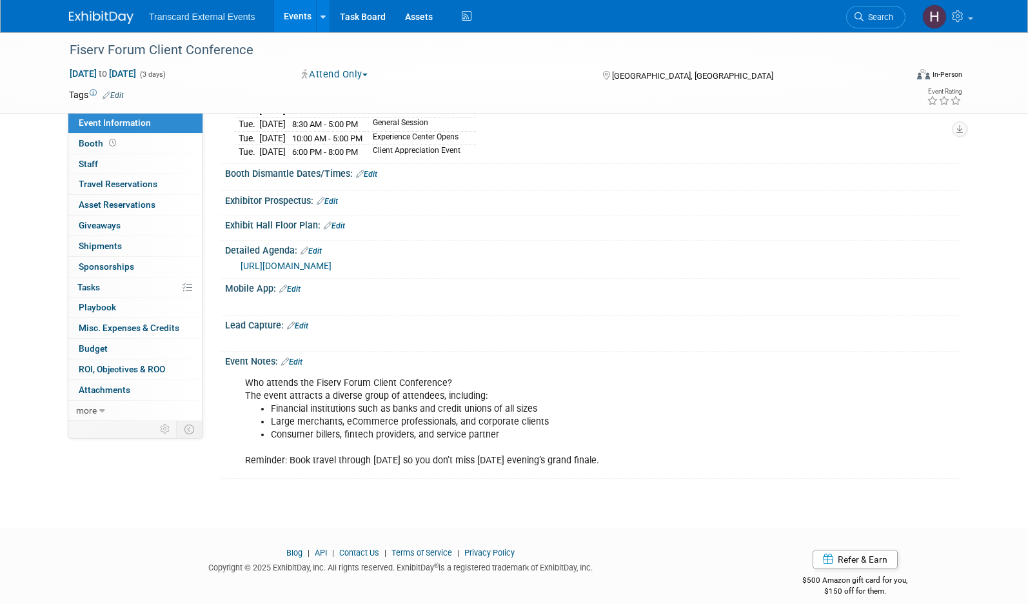
click at [301, 357] on link "Edit" at bounding box center [291, 361] width 21 height 9
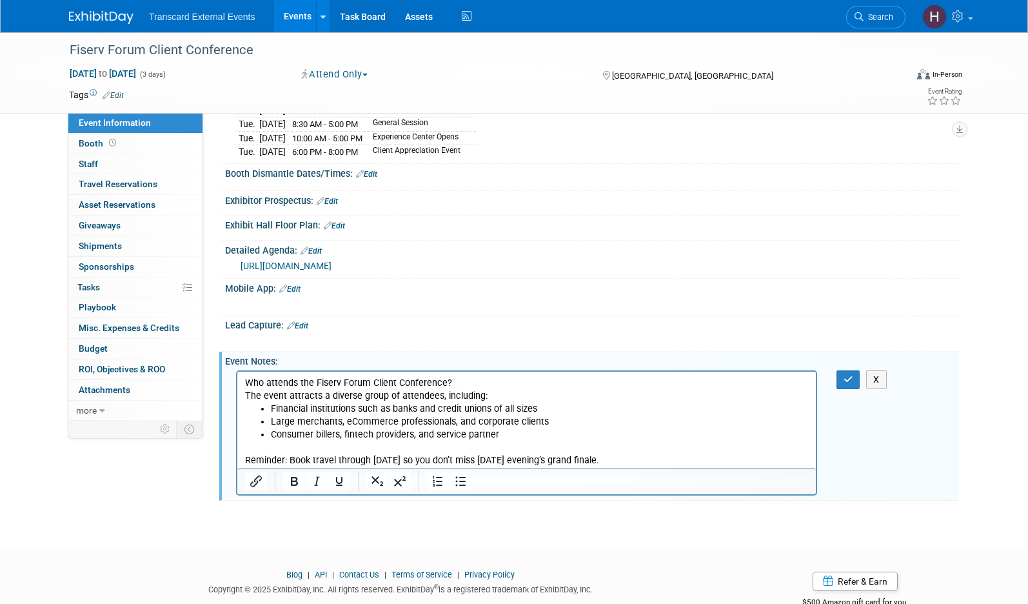
scroll to position [0, 0]
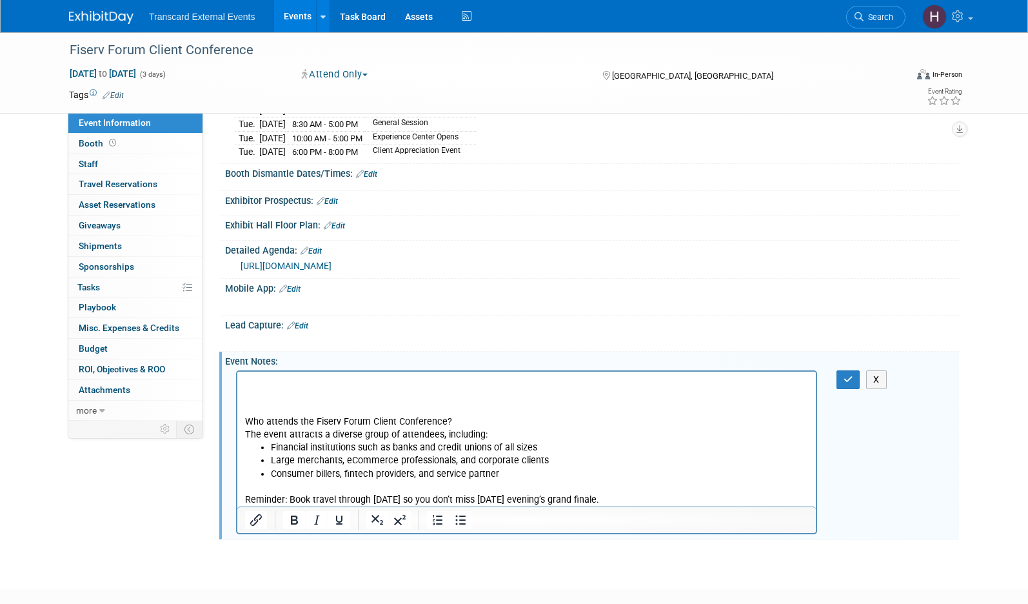
click at [294, 377] on p "Rich Text Area. Press ALT-0 for help." at bounding box center [527, 382] width 564 height 13
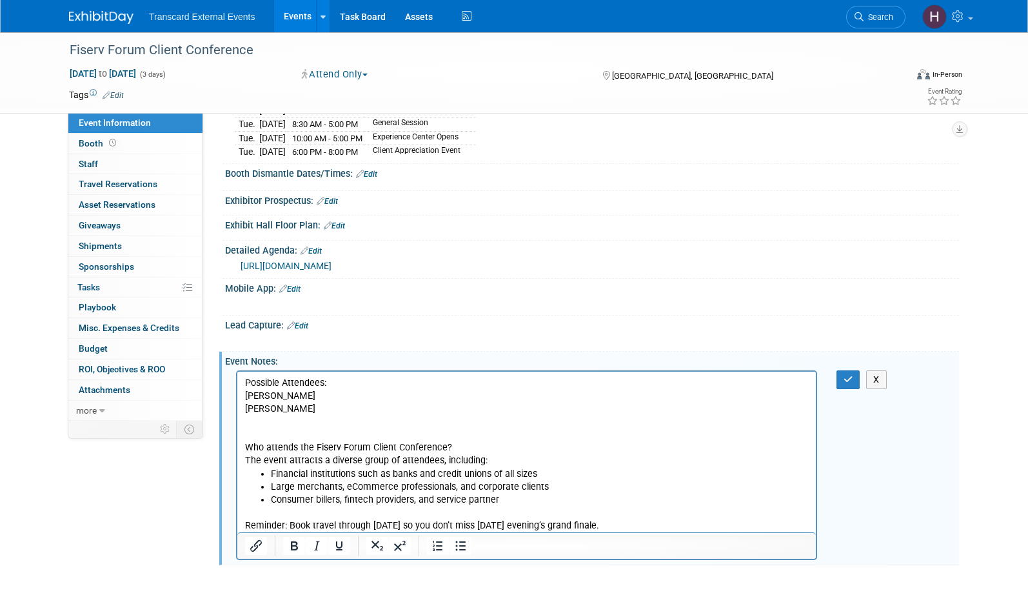
click at [290, 398] on p "Claire" at bounding box center [527, 395] width 564 height 13
drag, startPoint x: 309, startPoint y: 410, endPoint x: 241, endPoint y: 390, distance: 71.4
click at [241, 390] on html "Possible Attendees: Claire Kelly Mike Pinto Who attends the Fiserv Forum Client…" at bounding box center [526, 451] width 579 height 161
click at [435, 547] on icon "Numbered list" at bounding box center [437, 545] width 15 height 15
click at [326, 430] on p "Rich Text Area. Press ALT-0 for help." at bounding box center [527, 434] width 564 height 13
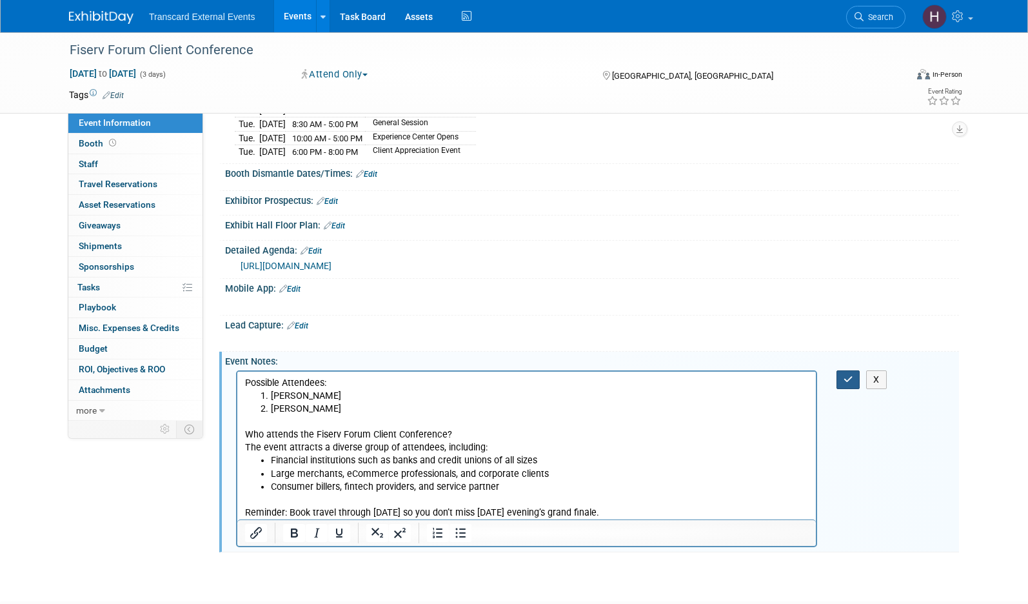
click at [852, 377] on icon "button" at bounding box center [849, 379] width 10 height 9
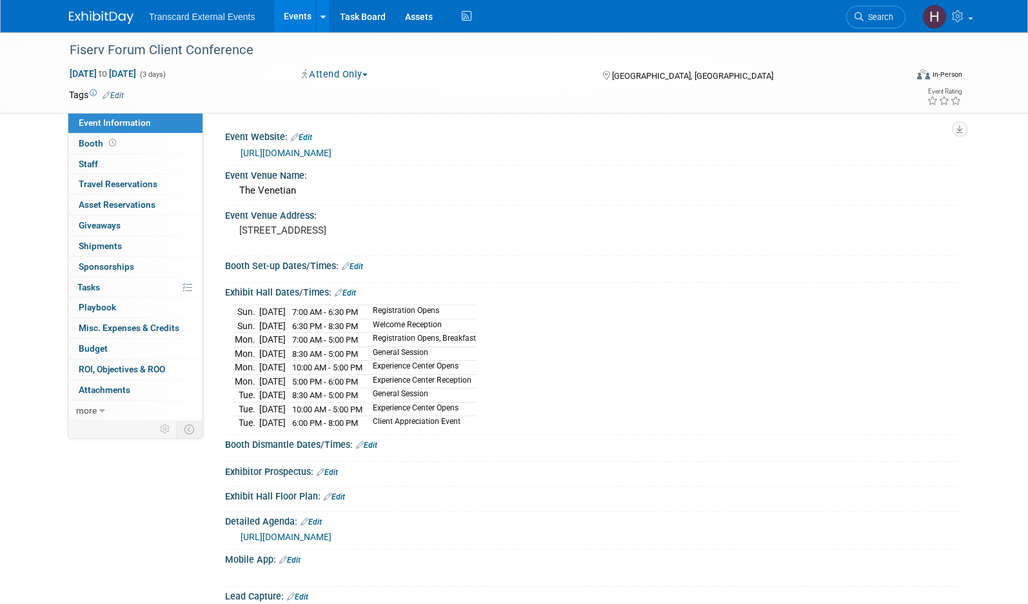
click at [123, 18] on img at bounding box center [101, 17] width 65 height 13
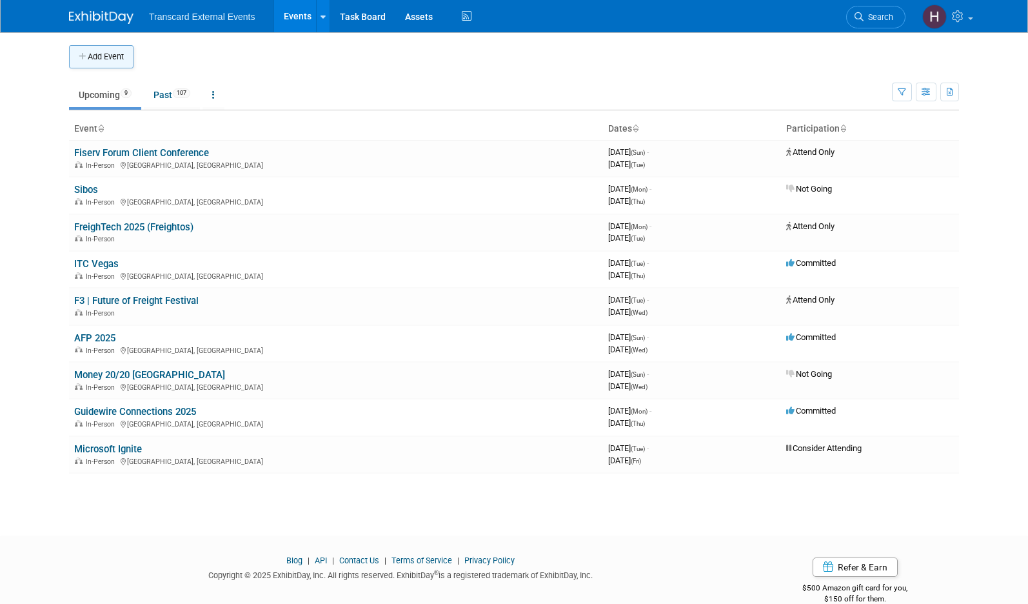
click at [114, 55] on button "Add Event" at bounding box center [101, 56] width 65 height 23
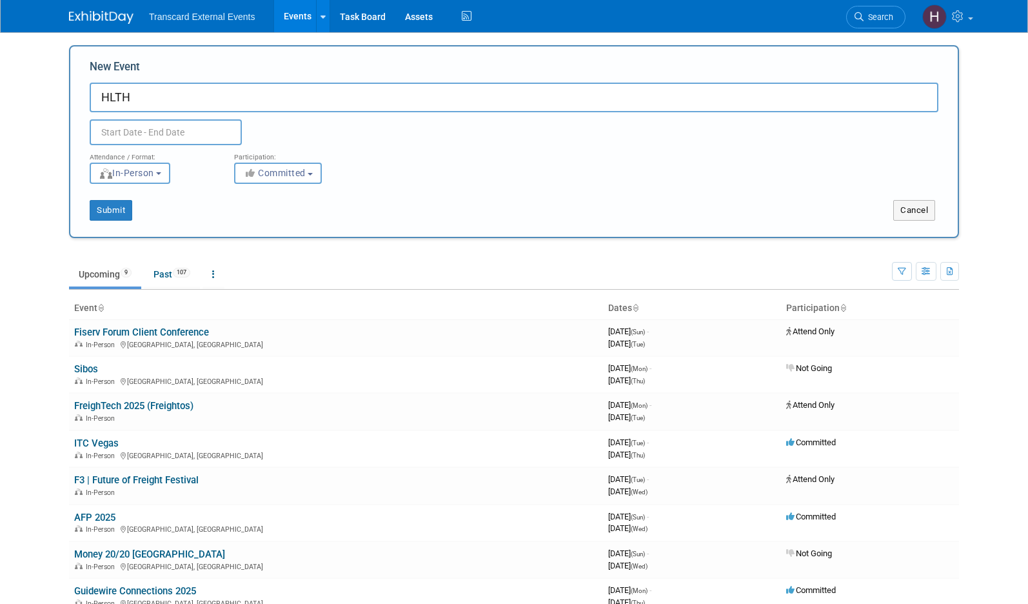
type input "HLTH"
click at [135, 130] on input "text" at bounding box center [166, 132] width 152 height 26
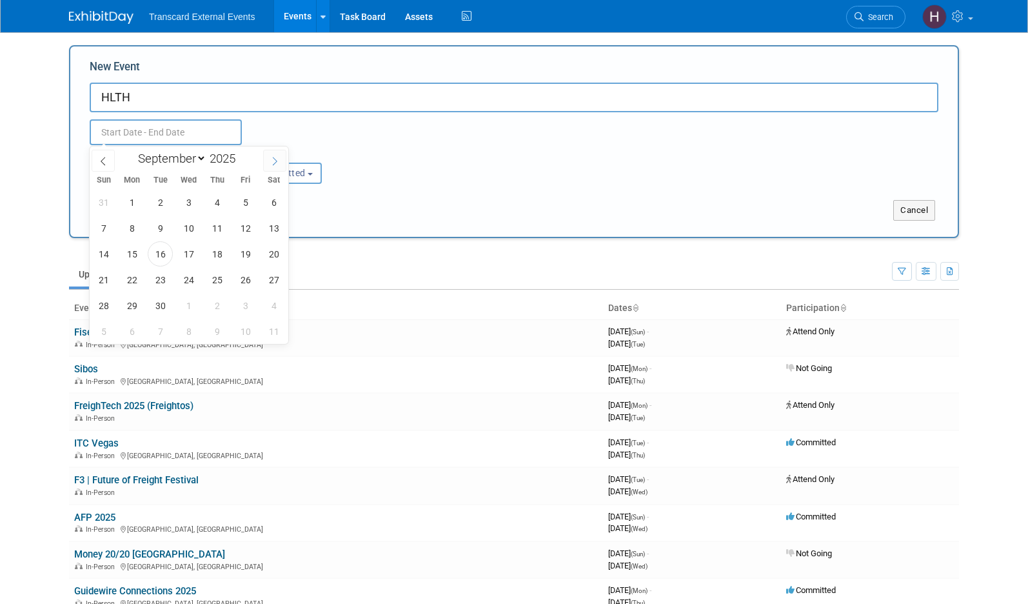
click at [273, 157] on icon at bounding box center [274, 161] width 9 height 9
select select "9"
click at [111, 278] on span "19" at bounding box center [103, 279] width 25 height 25
click at [190, 276] on span "22" at bounding box center [188, 279] width 25 height 25
type input "[DATE] to [DATE]"
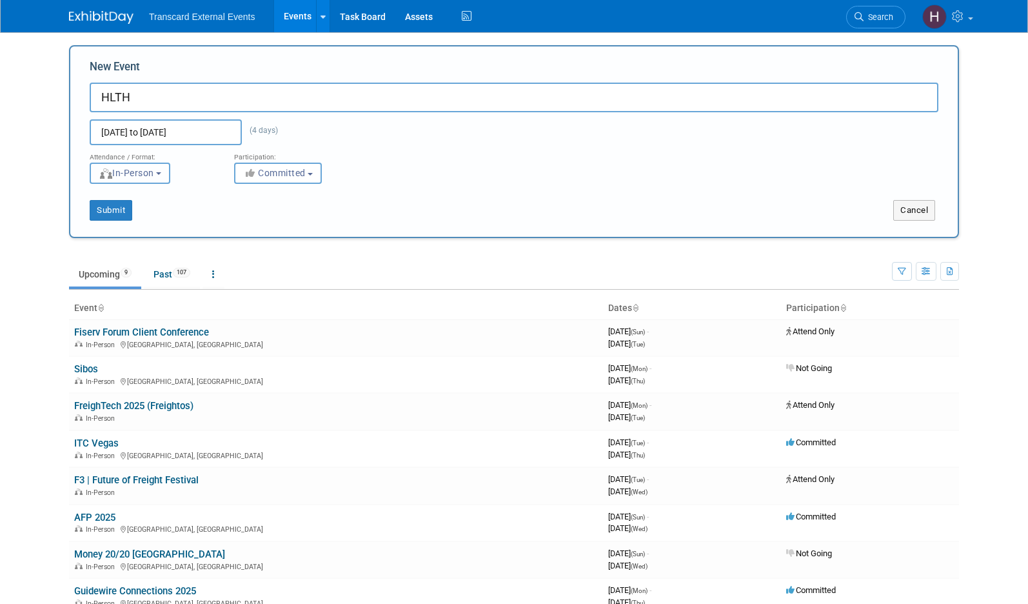
click at [154, 175] on span "In-Person" at bounding box center [126, 173] width 55 height 10
click at [214, 171] on div "<img src="[URL][DOMAIN_NAME]" style="width: 19px; margin-top: 2px; margin-botto…" at bounding box center [152, 173] width 125 height 21
click at [270, 172] on span "Committed" at bounding box center [274, 173] width 63 height 10
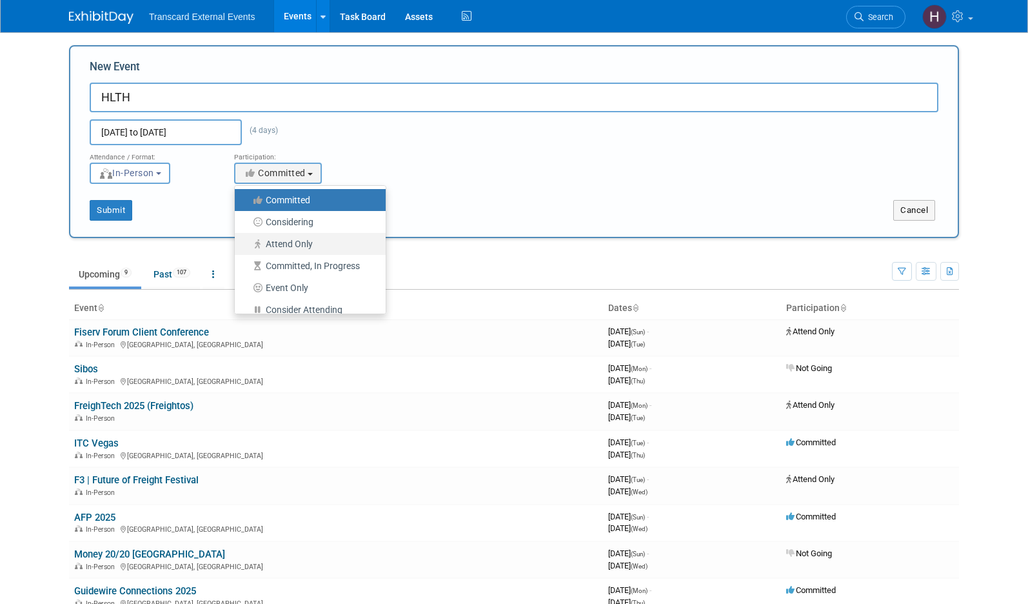
click at [286, 246] on label "Attend Only" at bounding box center [307, 243] width 132 height 17
click at [246, 246] on input "Attend Only" at bounding box center [242, 244] width 8 height 8
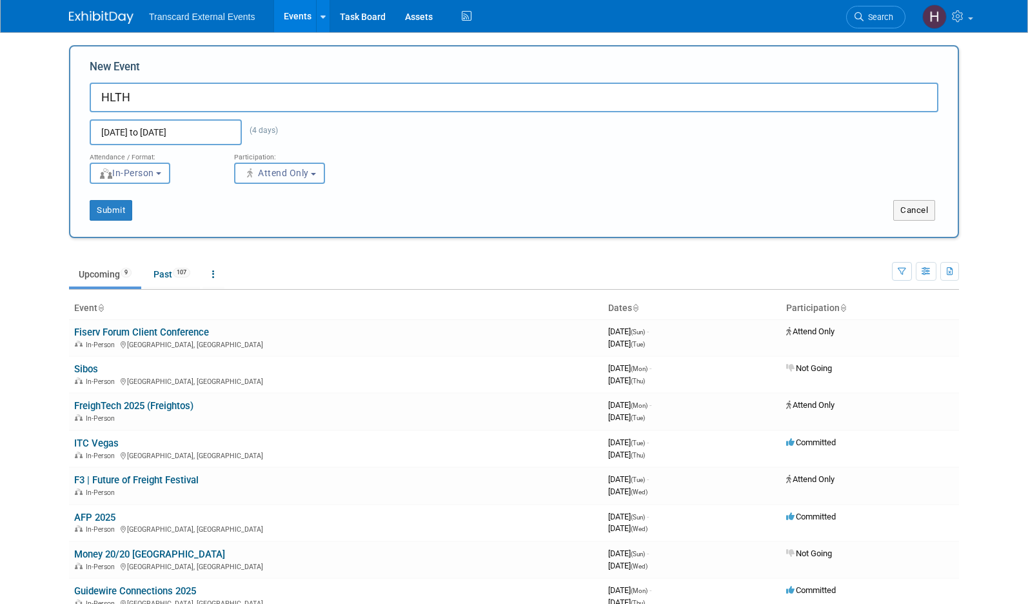
click at [277, 177] on span "Attend Only" at bounding box center [276, 173] width 66 height 10
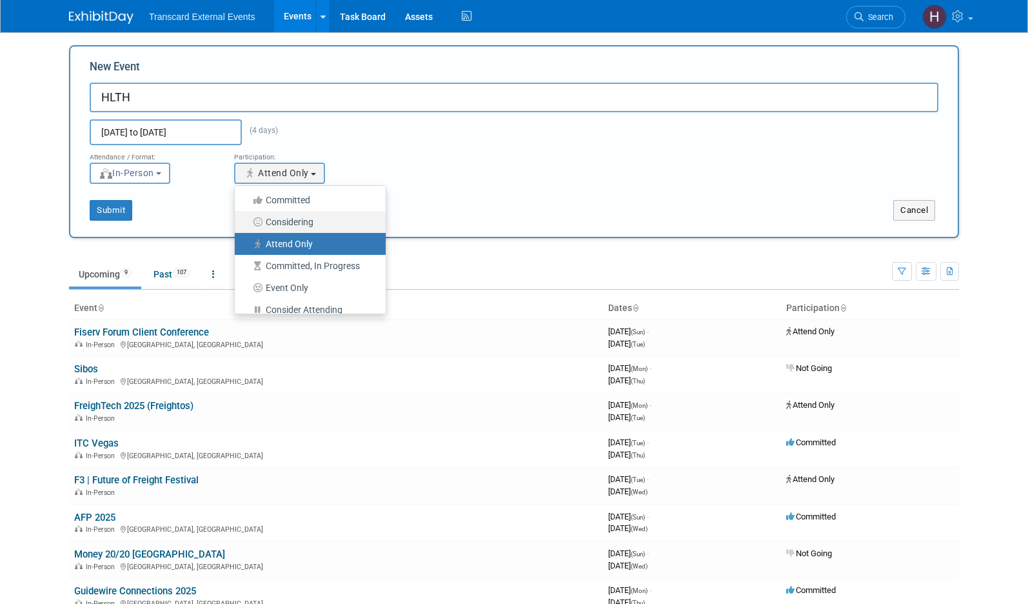
click at [303, 219] on label "Considering" at bounding box center [307, 222] width 132 height 17
click at [246, 219] on input "Considering" at bounding box center [242, 222] width 8 height 8
select select "2"
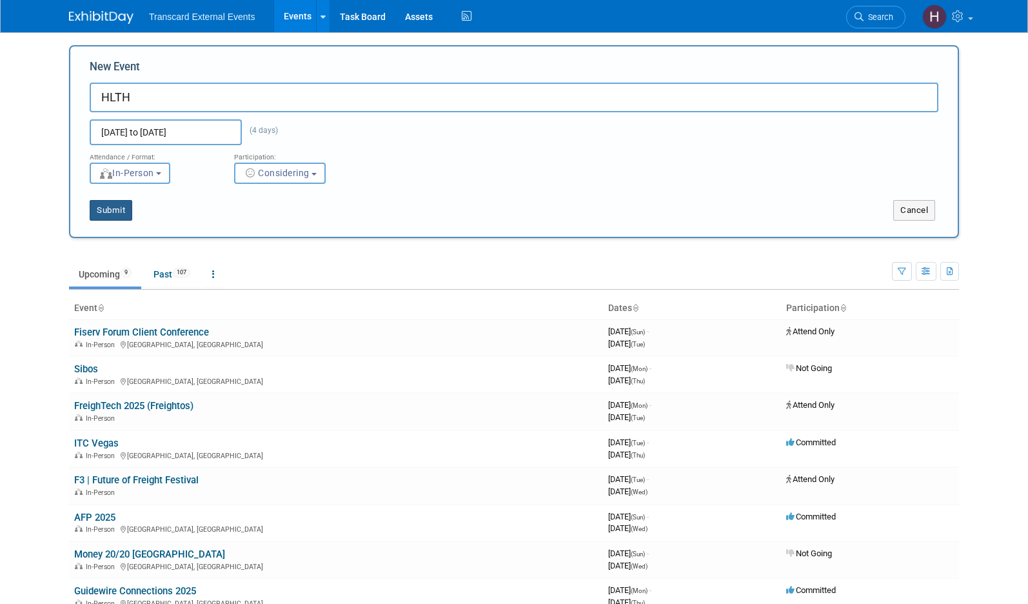
click at [110, 216] on button "Submit" at bounding box center [111, 210] width 43 height 21
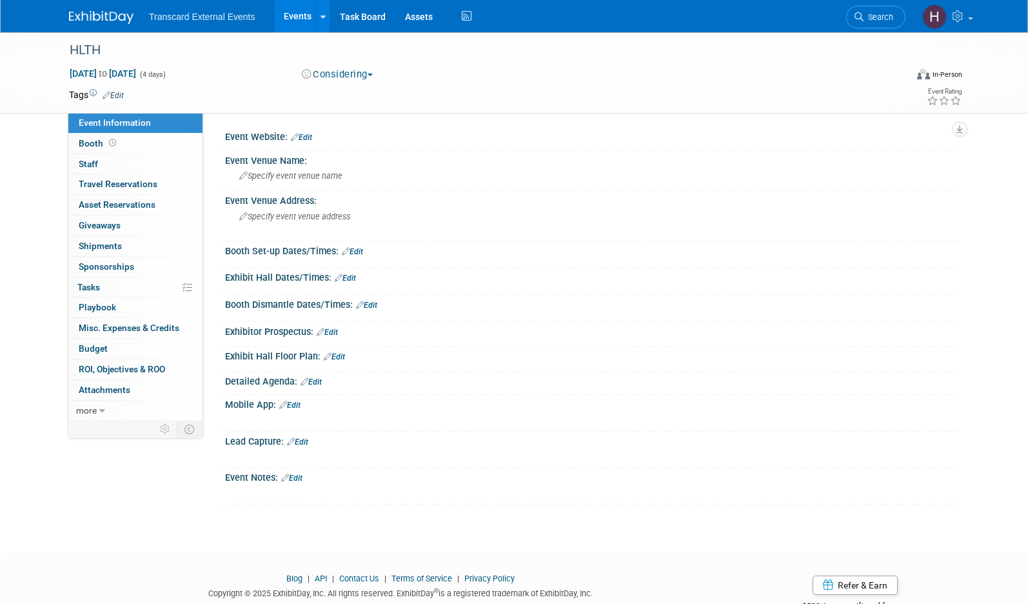
click at [310, 137] on link "Edit" at bounding box center [301, 137] width 21 height 9
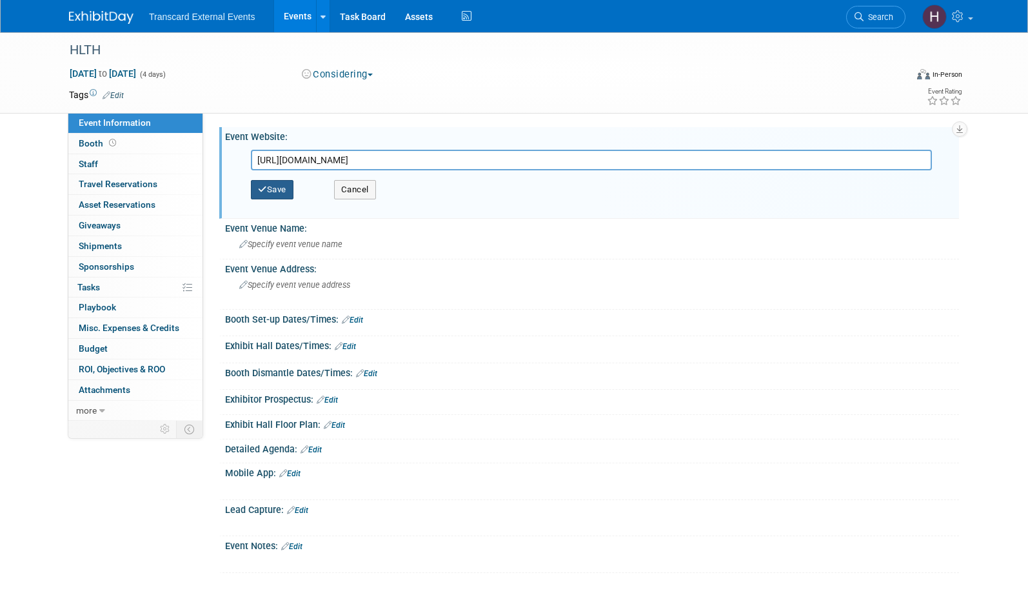
type input "[URL][DOMAIN_NAME]"
click at [290, 181] on button "Save" at bounding box center [272, 189] width 43 height 19
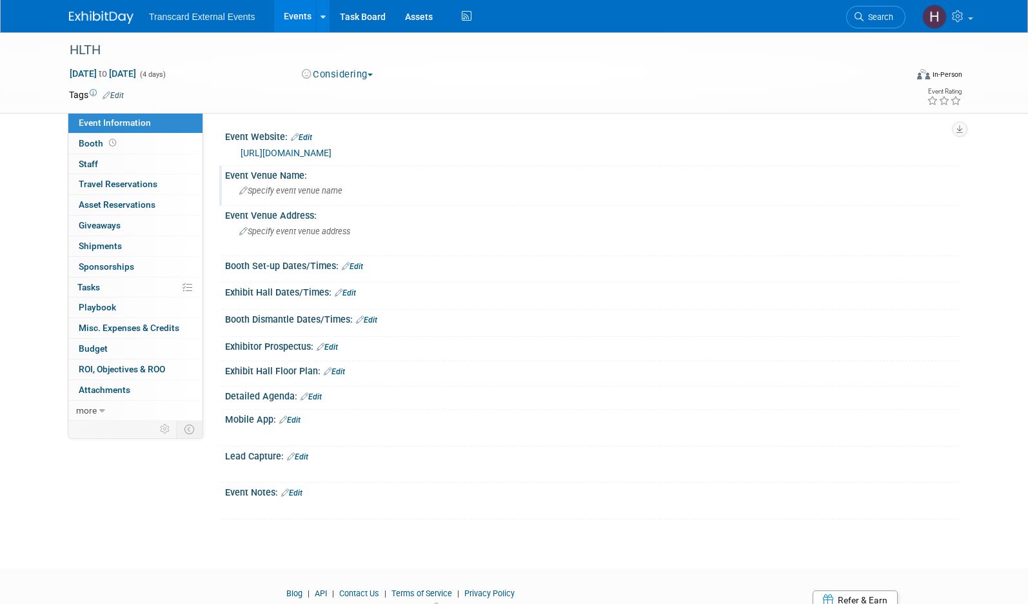
click at [295, 190] on span "Specify event venue name" at bounding box center [290, 191] width 103 height 10
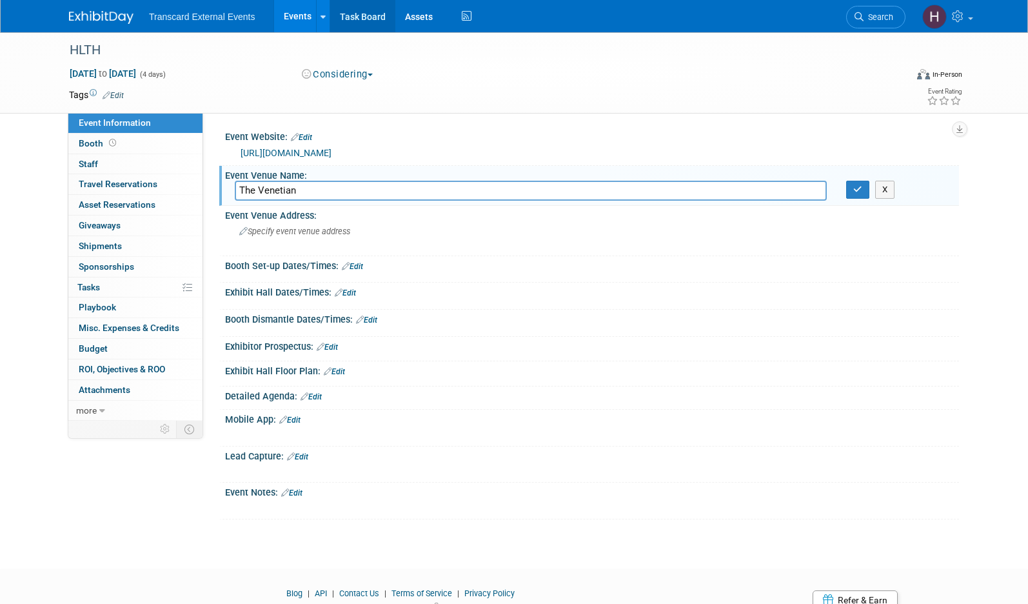
type input "The Venetian"
click at [312, 232] on span "Specify event venue address" at bounding box center [294, 231] width 111 height 10
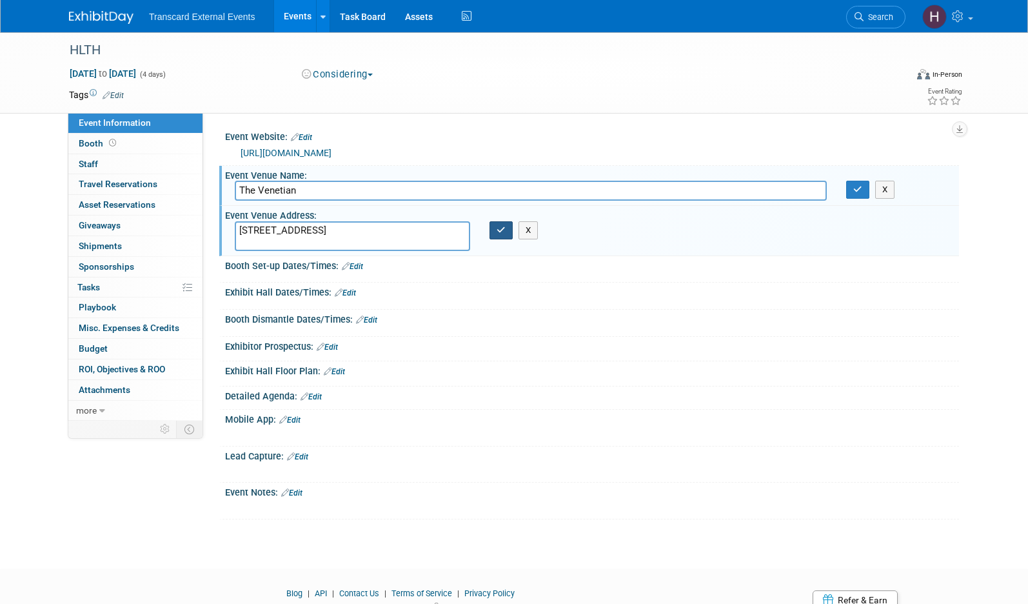
type textarea "3355 S Las Vegas Blvd, Las Vegas, NV 89109"
click at [505, 232] on icon "button" at bounding box center [501, 230] width 9 height 8
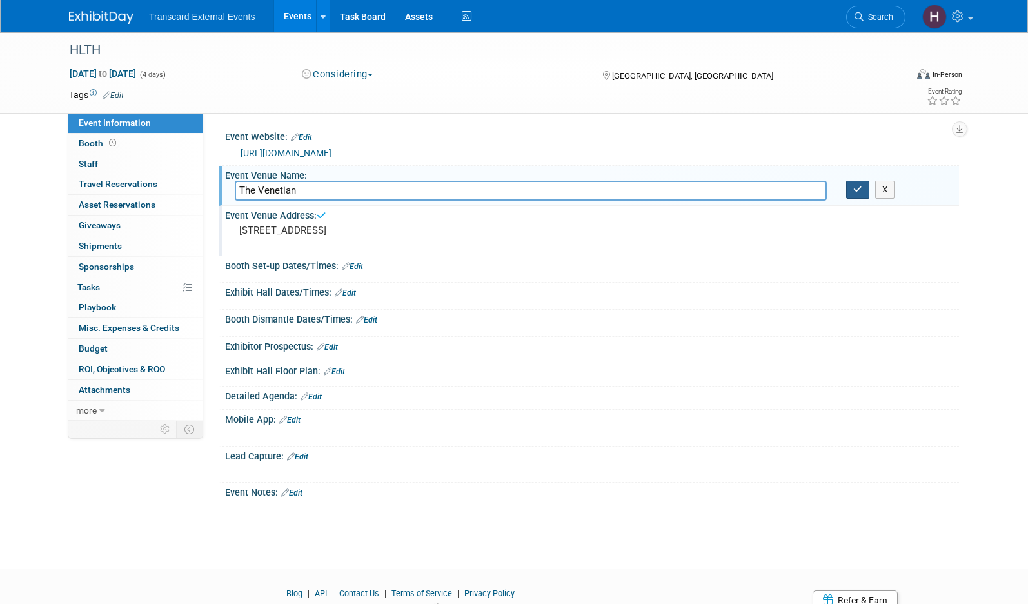
click at [858, 189] on icon "button" at bounding box center [858, 189] width 9 height 8
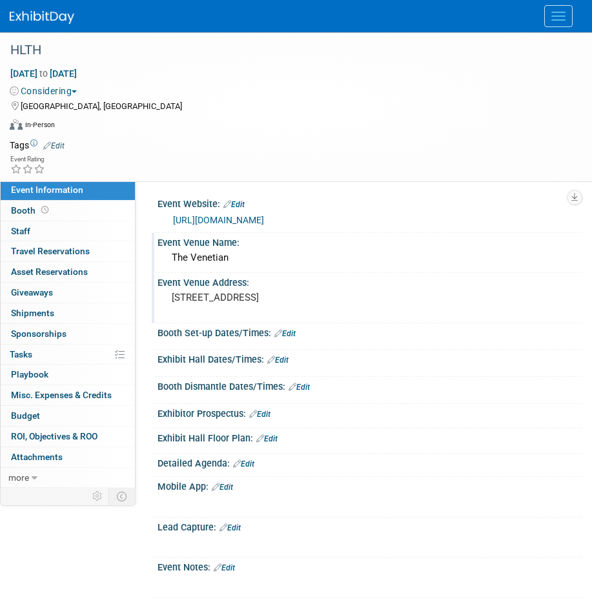
click at [284, 358] on link "Edit" at bounding box center [277, 359] width 21 height 9
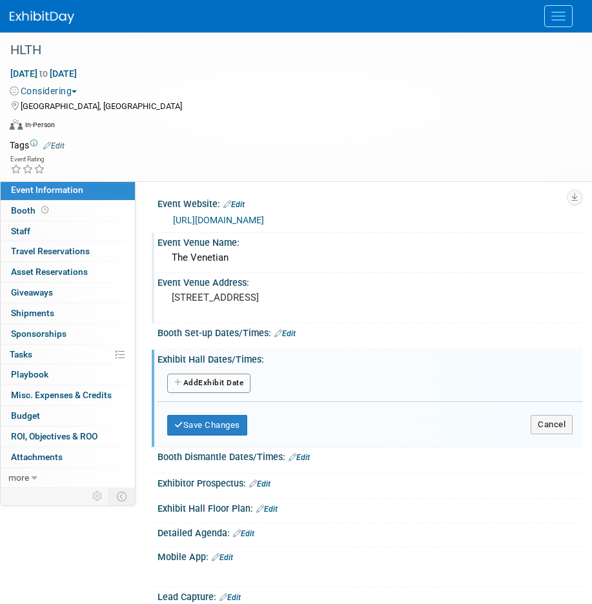
click at [248, 379] on button "Add Another Exhibit Date" at bounding box center [208, 383] width 83 height 19
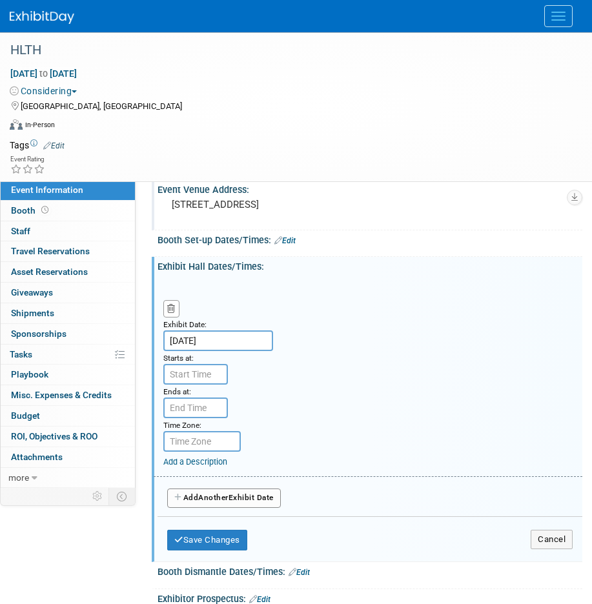
scroll to position [94, 0]
click at [199, 461] on link "Add a Description" at bounding box center [195, 461] width 64 height 10
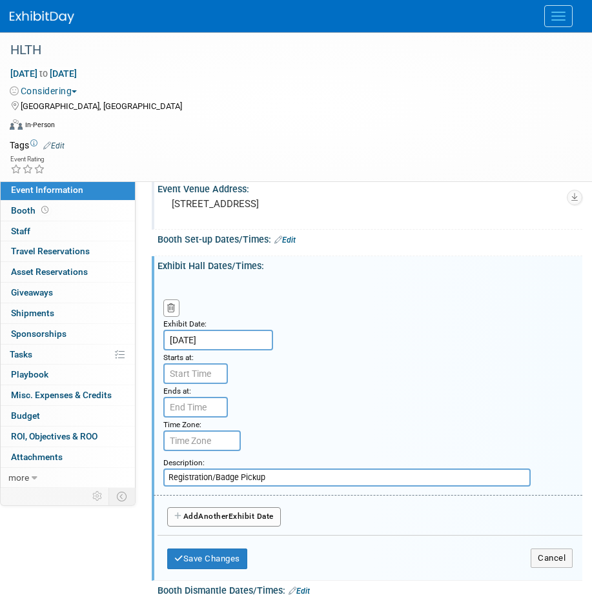
type input "Registration/Badge Pickup"
click at [201, 383] on input "7:00 AM" at bounding box center [195, 373] width 65 height 21
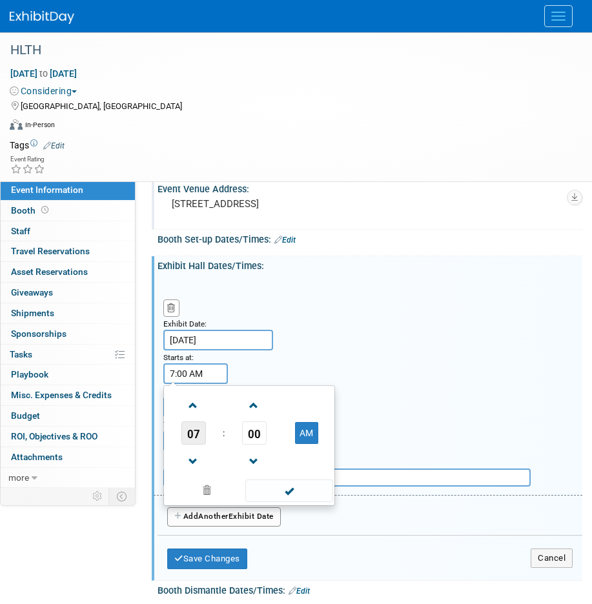
click at [198, 428] on span "07" at bounding box center [193, 432] width 25 height 23
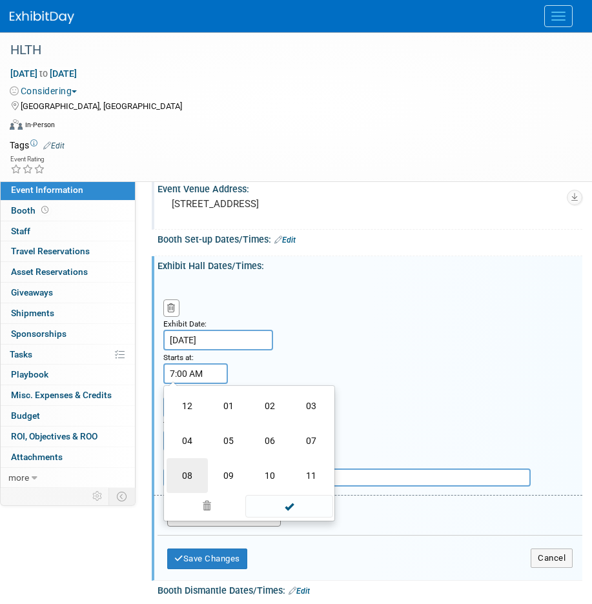
click at [188, 468] on td "08" at bounding box center [186, 475] width 41 height 35
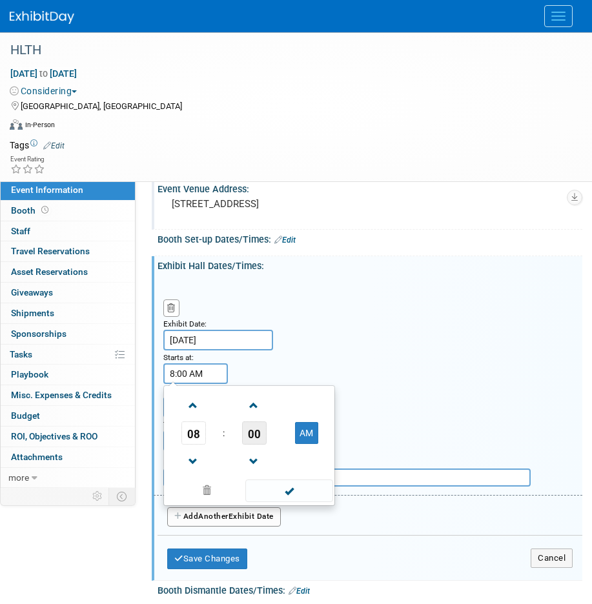
click at [245, 432] on span "00" at bounding box center [254, 432] width 25 height 23
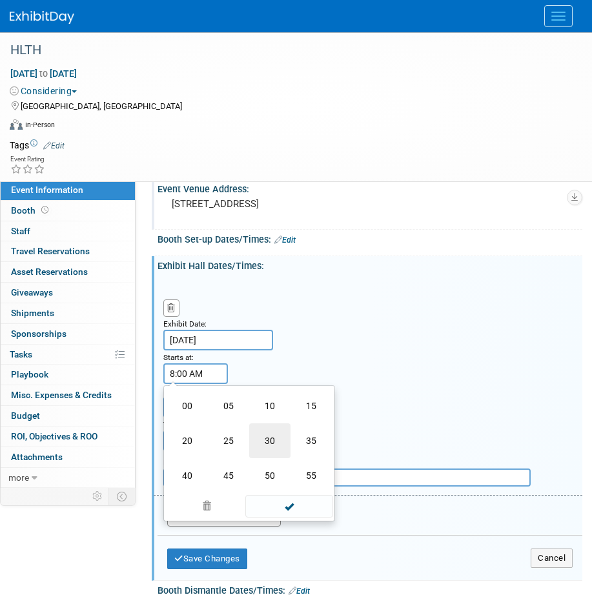
click at [270, 439] on td "30" at bounding box center [269, 440] width 41 height 35
type input "8:30 AM"
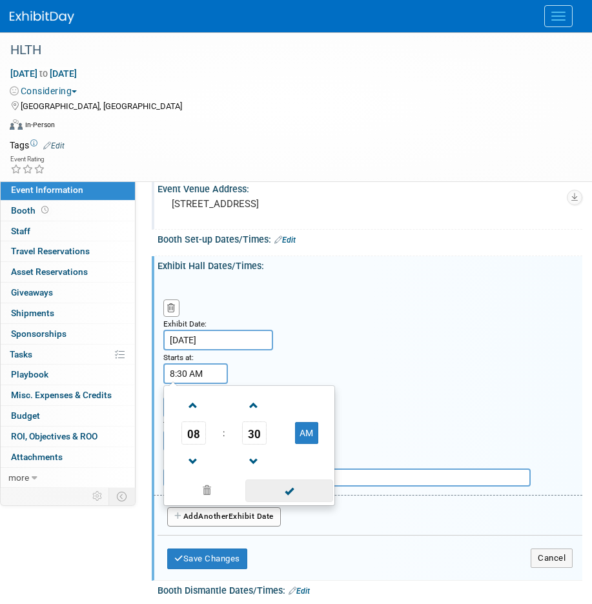
click at [295, 484] on span at bounding box center [288, 490] width 87 height 23
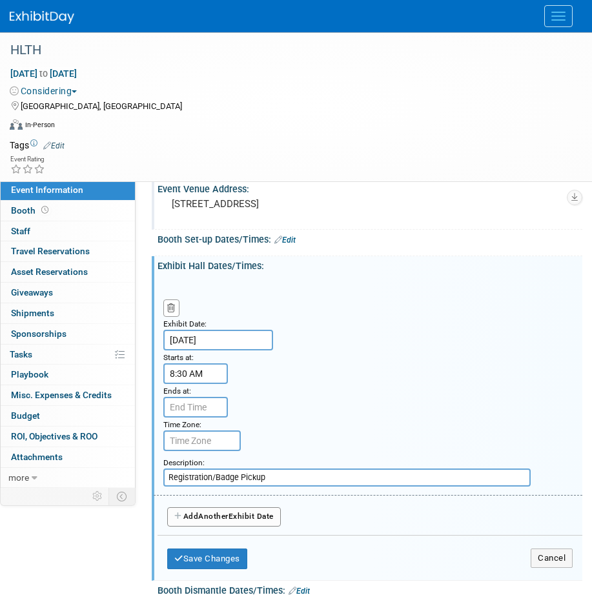
type input "7:00 PM"
click at [192, 405] on input "7:00 PM" at bounding box center [195, 407] width 65 height 21
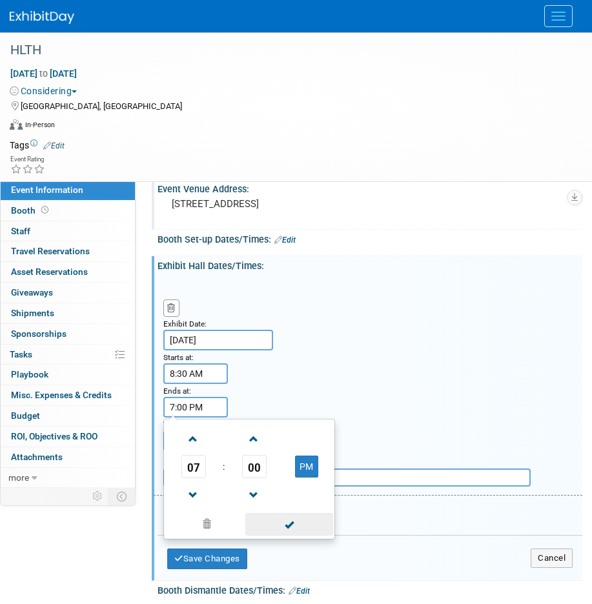
click at [286, 515] on span at bounding box center [288, 524] width 87 height 23
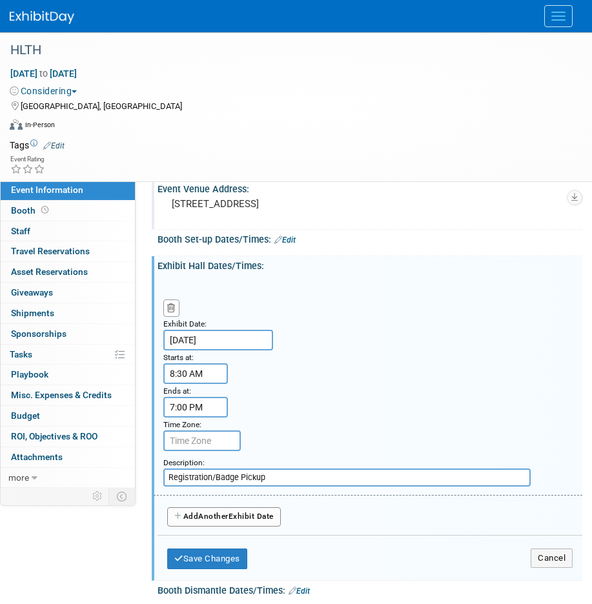
click at [219, 519] on span "Another" at bounding box center [213, 516] width 30 height 9
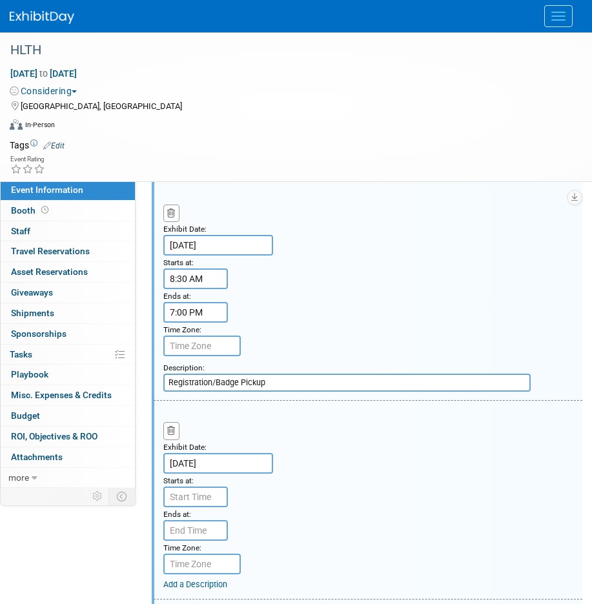
scroll to position [194, 0]
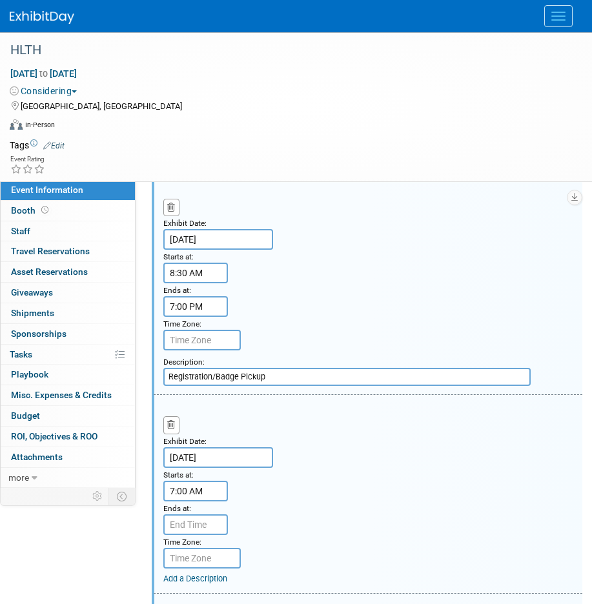
click at [206, 495] on input "7:00 AM" at bounding box center [195, 491] width 65 height 21
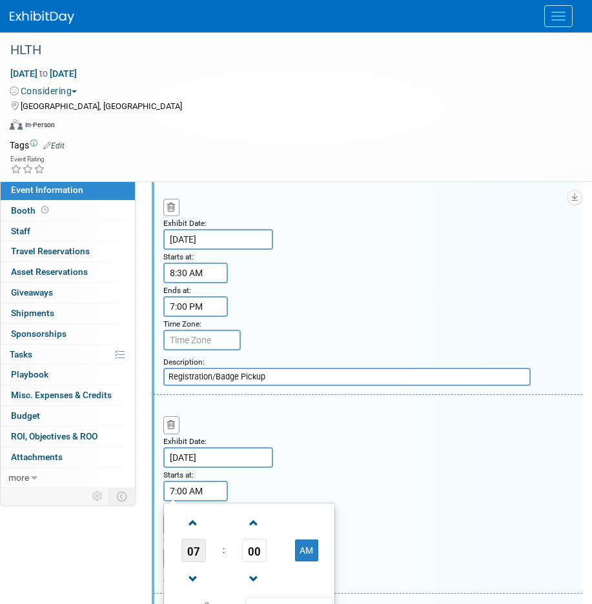
click at [199, 550] on span "07" at bounding box center [193, 550] width 25 height 23
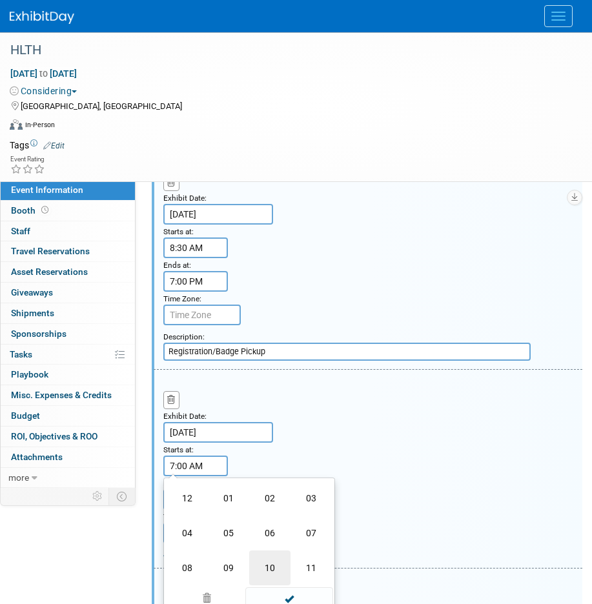
scroll to position [220, 0]
click at [243, 566] on td "09" at bounding box center [228, 567] width 41 height 35
type input "9:00 AM"
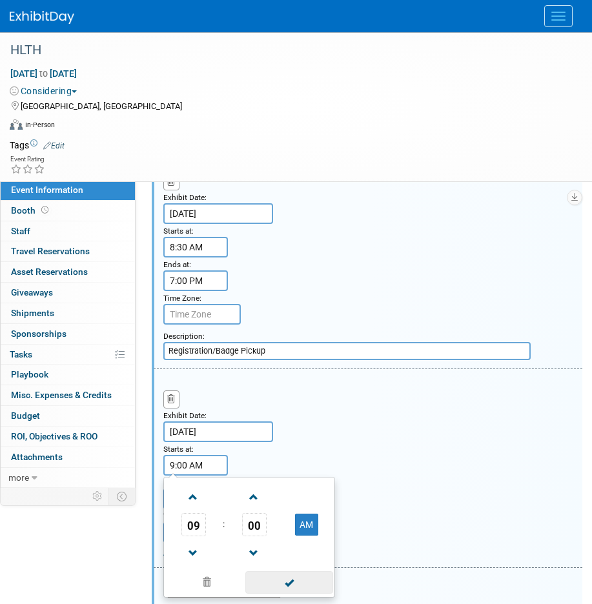
click at [288, 583] on span at bounding box center [288, 582] width 87 height 23
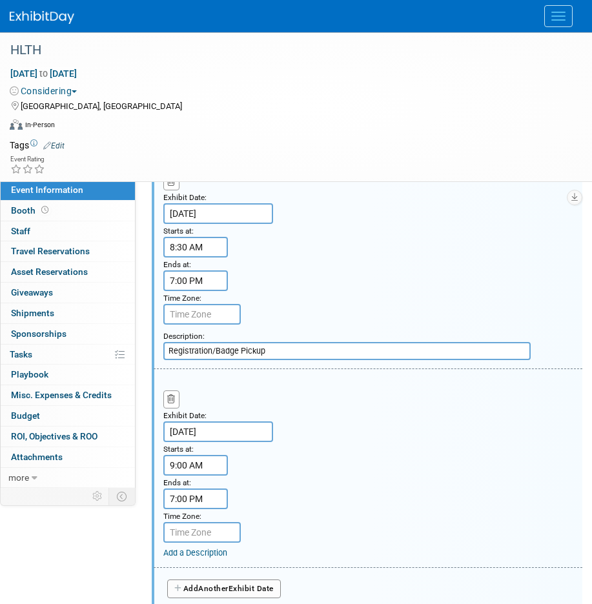
click at [188, 495] on input "7:00 PM" at bounding box center [195, 498] width 65 height 21
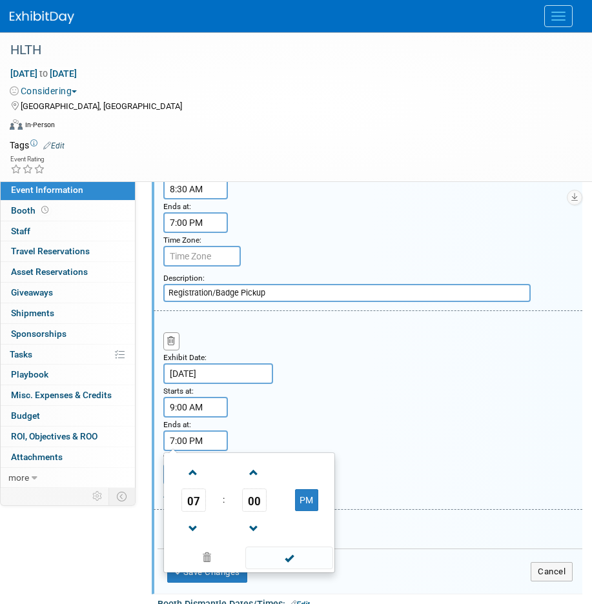
scroll to position [280, 0]
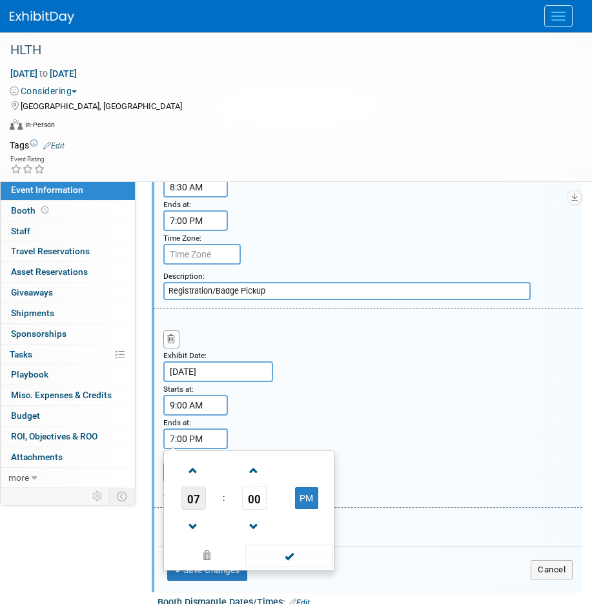
click at [193, 499] on span "07" at bounding box center [193, 497] width 25 height 23
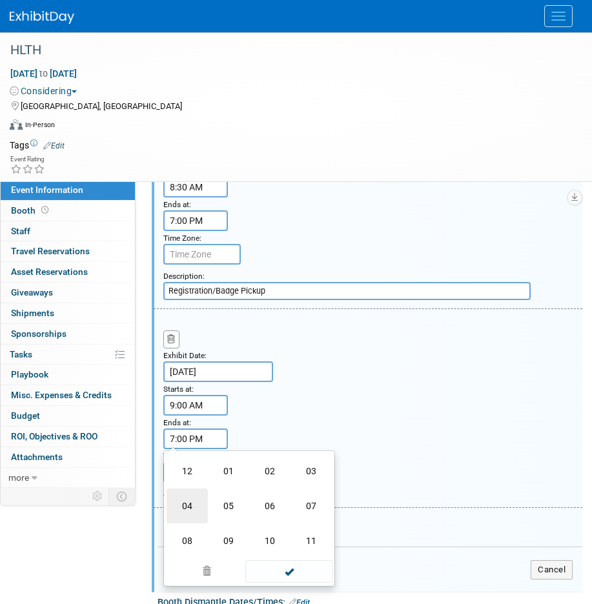
click at [190, 505] on td "04" at bounding box center [186, 505] width 41 height 35
type input "4:00 PM"
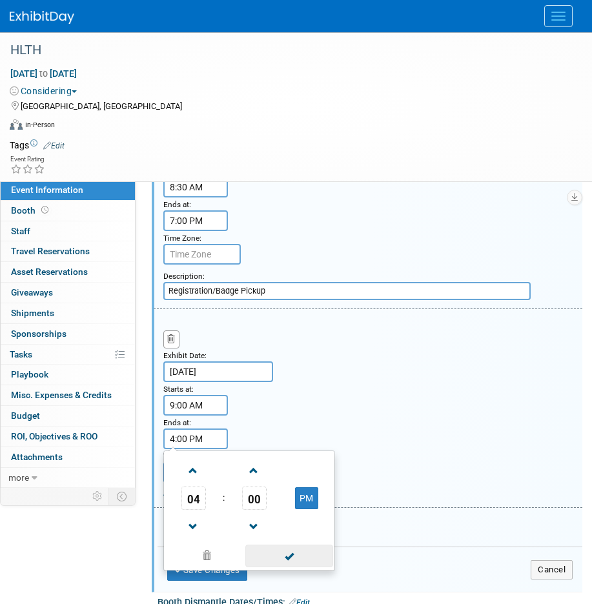
click at [288, 561] on span at bounding box center [288, 556] width 87 height 23
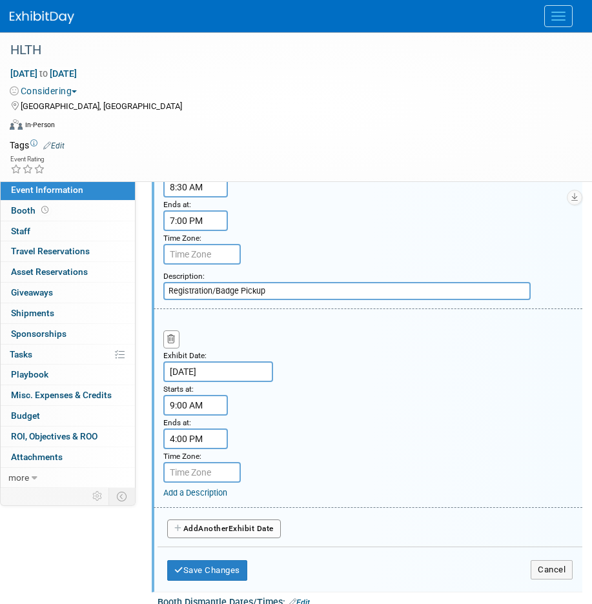
click at [198, 492] on link "Add a Description" at bounding box center [195, 493] width 64 height 10
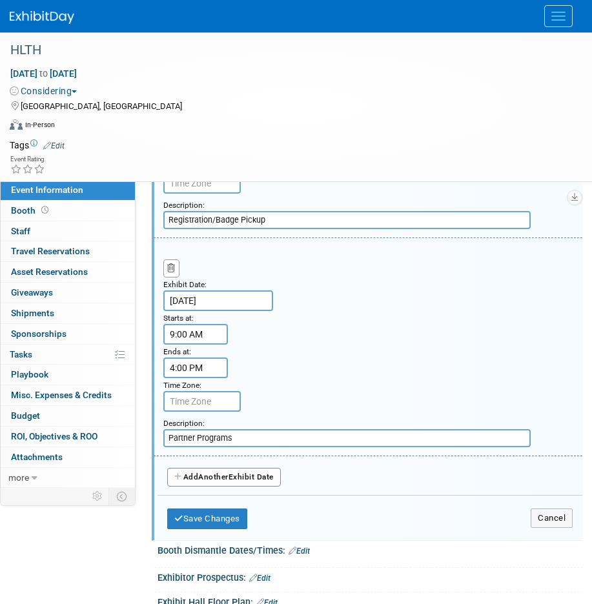
scroll to position [352, 0]
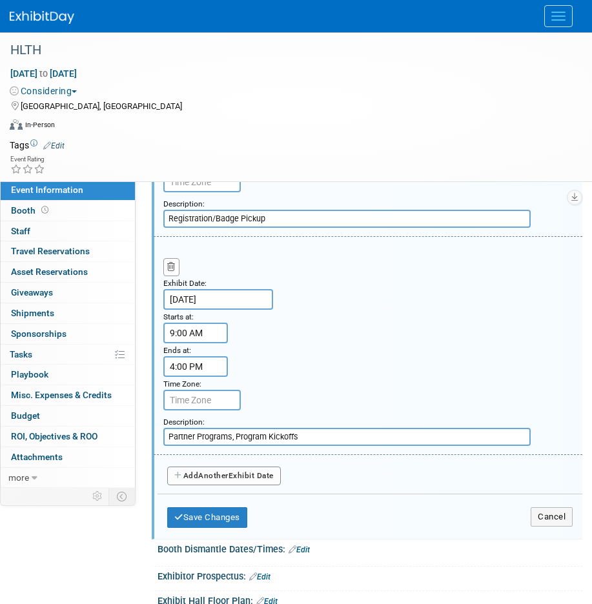
type input "Partner Programs, Program Kickoffs"
click at [214, 478] on span "Another" at bounding box center [213, 475] width 30 height 9
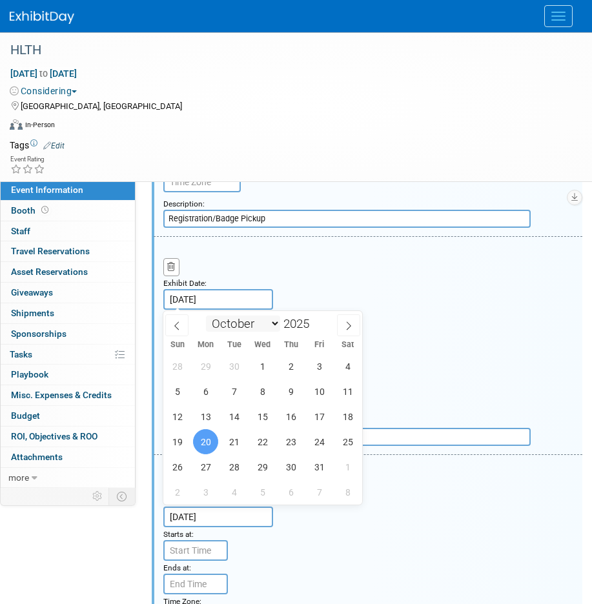
click at [224, 303] on input "Oct 20, 2025" at bounding box center [218, 299] width 110 height 21
click at [189, 437] on span "19" at bounding box center [177, 441] width 25 height 25
type input "Oct 19, 2025"
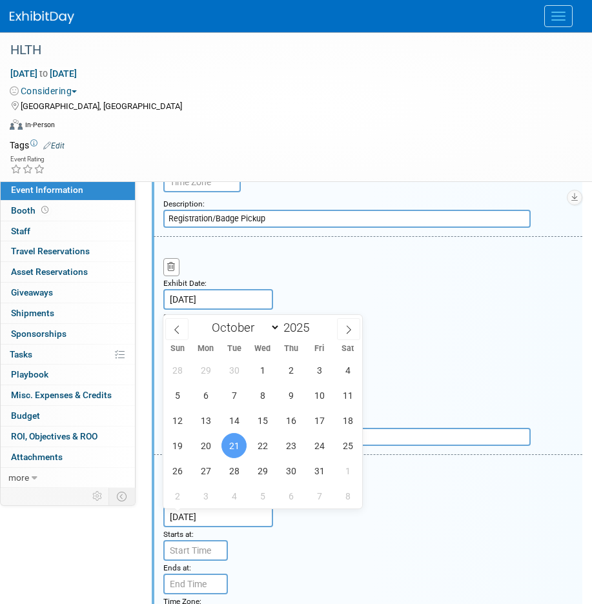
click at [201, 512] on input "Oct 21, 2025" at bounding box center [218, 516] width 110 height 21
click at [174, 445] on span "19" at bounding box center [177, 445] width 25 height 25
type input "Oct 19, 2025"
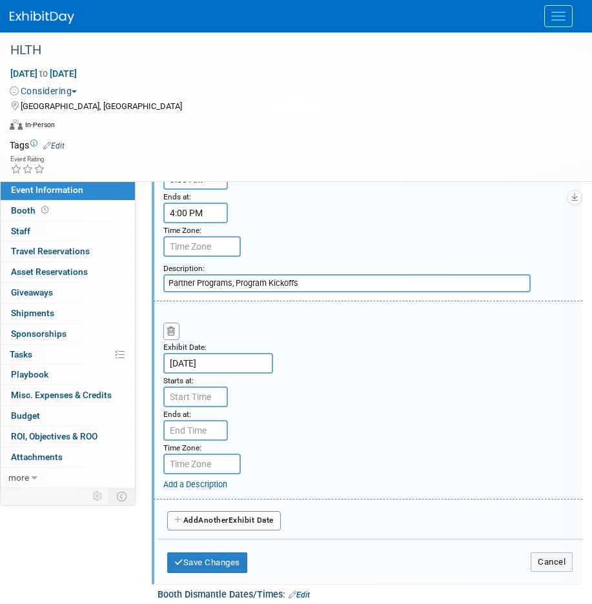
scroll to position [515, 0]
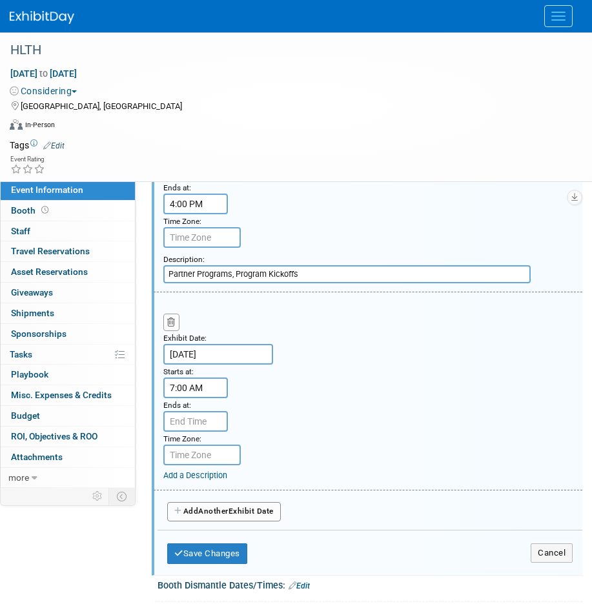
click at [198, 393] on input "7:00 AM" at bounding box center [195, 387] width 65 height 21
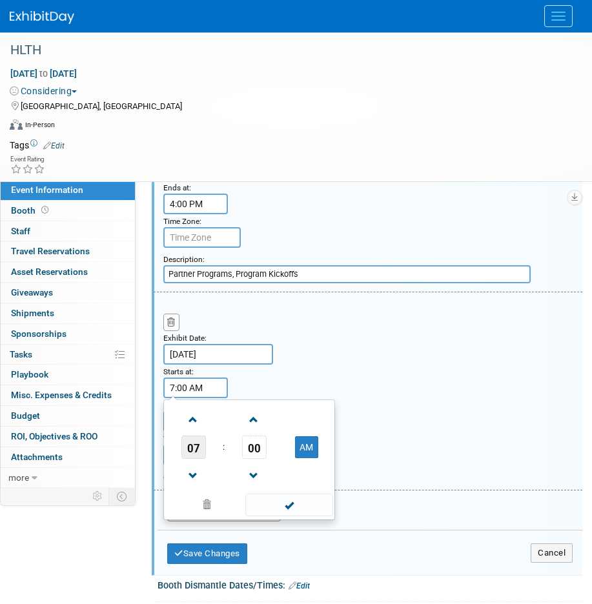
click at [191, 451] on span "07" at bounding box center [193, 446] width 25 height 23
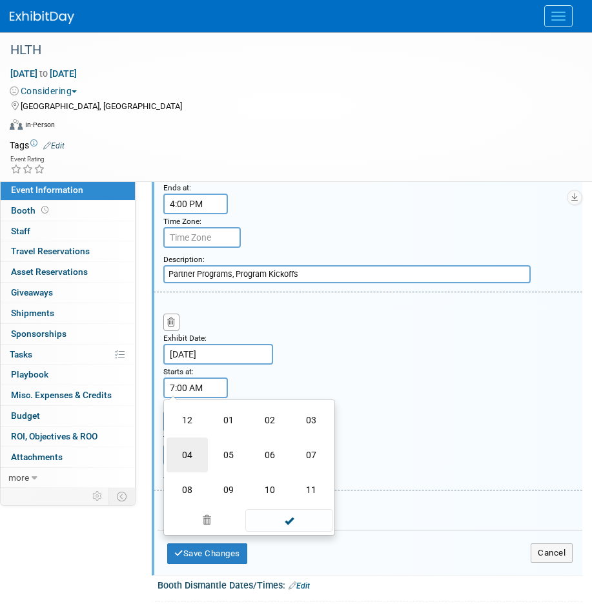
click at [188, 452] on td "04" at bounding box center [186, 454] width 41 height 35
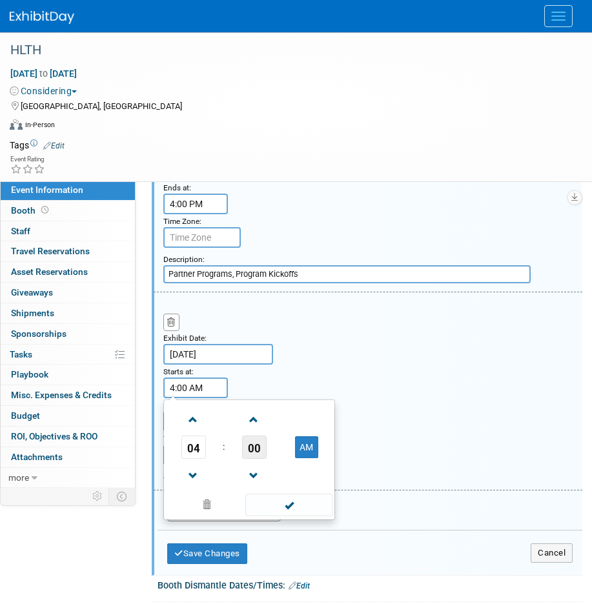
click at [250, 446] on span "00" at bounding box center [254, 446] width 25 height 23
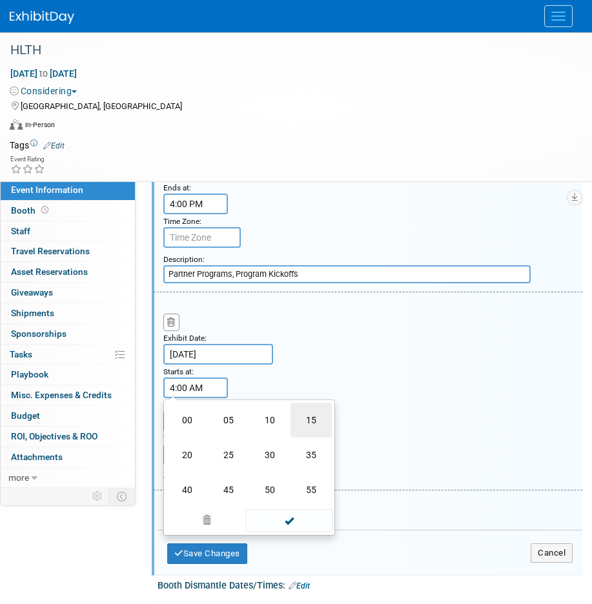
click at [313, 420] on td "15" at bounding box center [310, 420] width 41 height 35
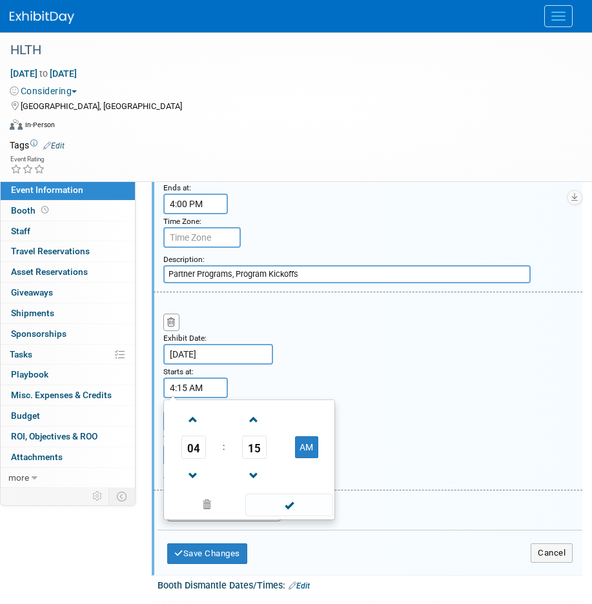
click at [300, 468] on td at bounding box center [306, 475] width 51 height 33
click at [300, 454] on button "AM" at bounding box center [306, 447] width 23 height 22
type input "4:15 PM"
click at [289, 395] on div "Exhibit Date: Oct 19, 2025 Starts at: 4:15 PM 04 : 15 PM 12 01 02 03 04 05 06 0…" at bounding box center [368, 391] width 428 height 198
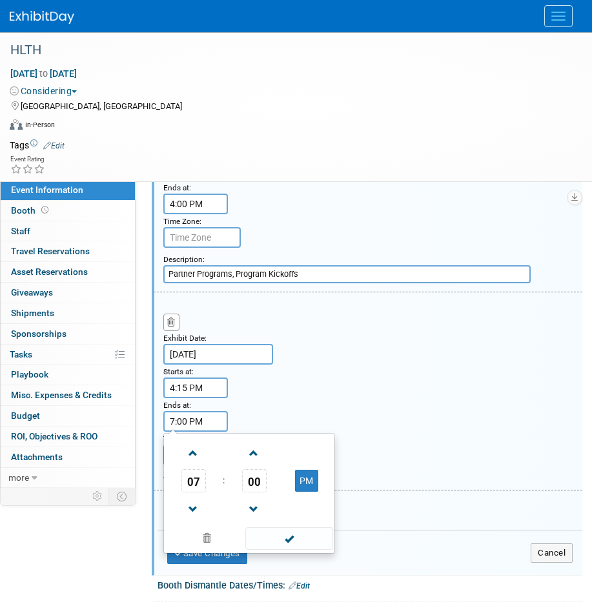
click at [186, 419] on input "7:00 PM" at bounding box center [195, 421] width 65 height 21
click at [194, 485] on span "07" at bounding box center [193, 480] width 25 height 23
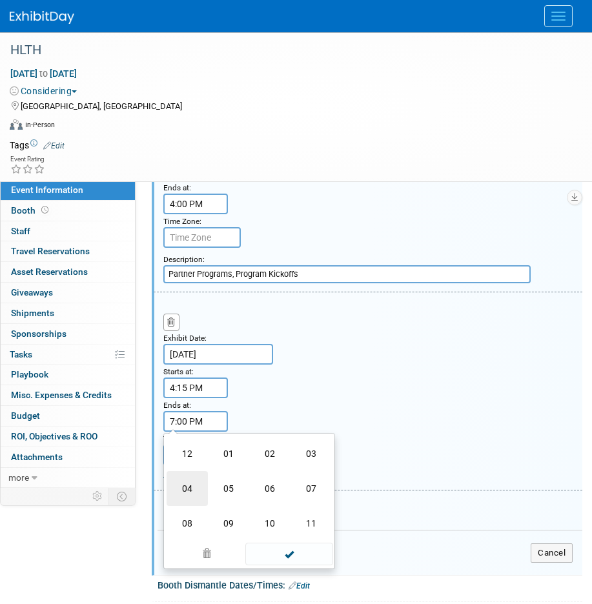
click at [194, 489] on td "04" at bounding box center [186, 488] width 41 height 35
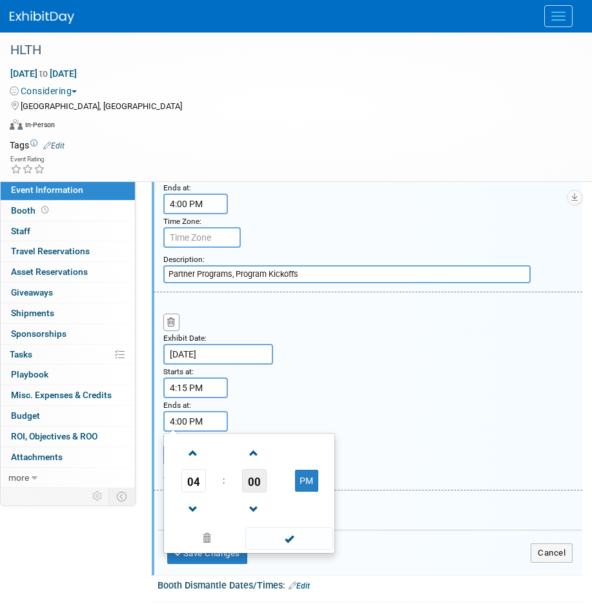
click at [265, 489] on span "00" at bounding box center [254, 480] width 25 height 23
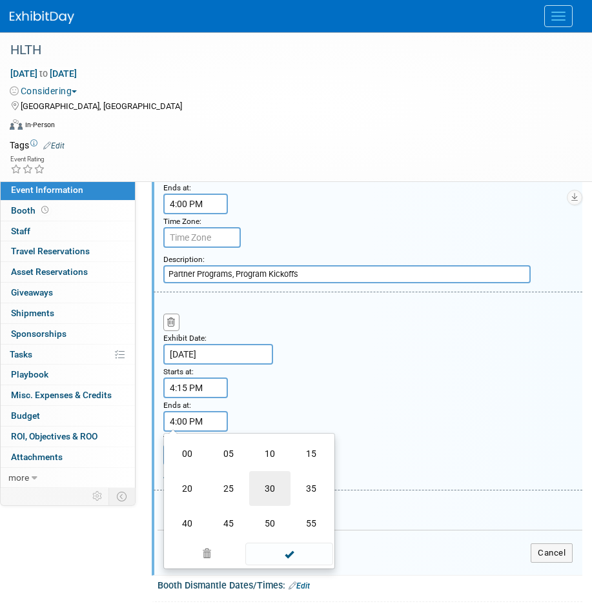
click at [281, 490] on td "30" at bounding box center [269, 488] width 41 height 35
type input "4:30 PM"
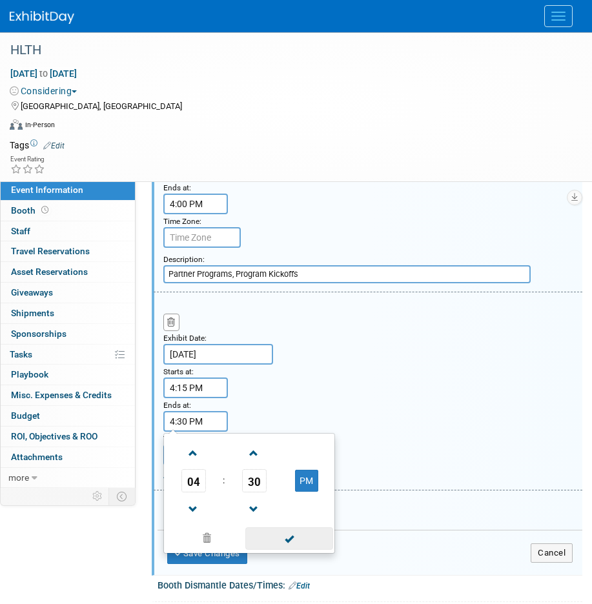
click at [299, 541] on span at bounding box center [288, 538] width 87 height 23
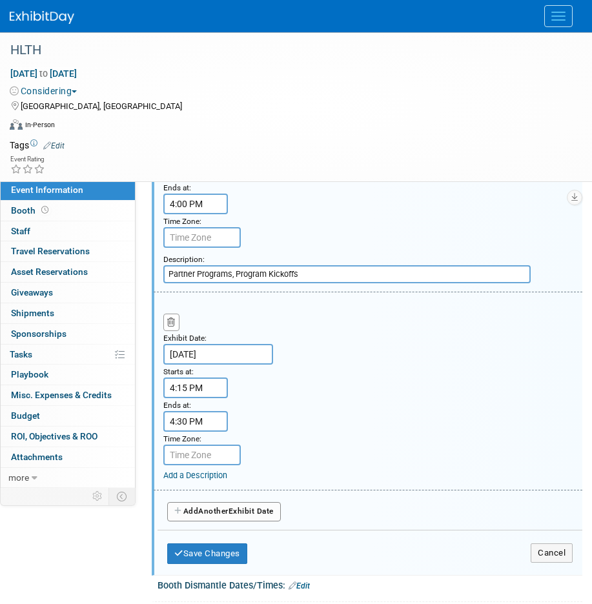
click at [194, 474] on link "Add a Description" at bounding box center [195, 475] width 64 height 10
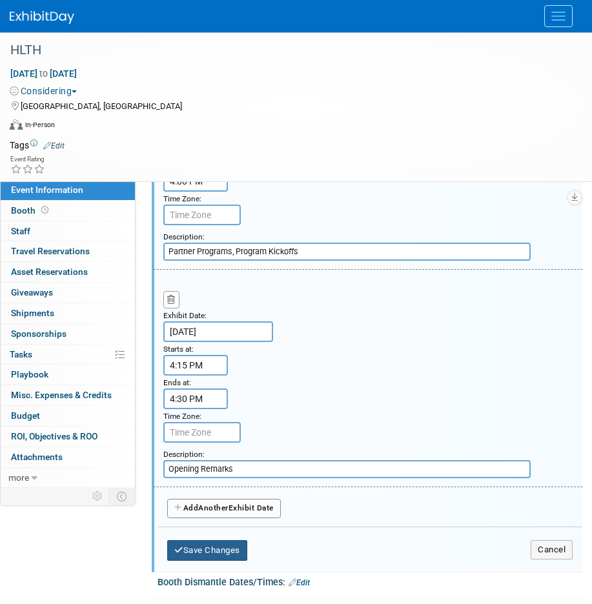
type input "Opening Remarks"
click at [216, 543] on button "Save Changes" at bounding box center [207, 550] width 80 height 21
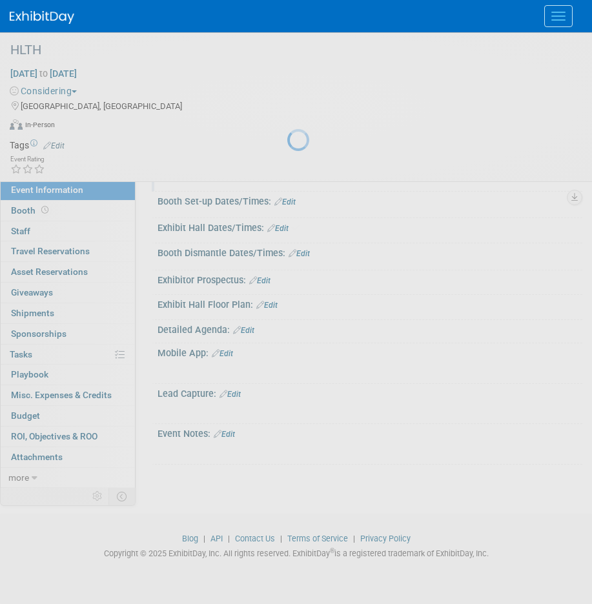
scroll to position [130, 0]
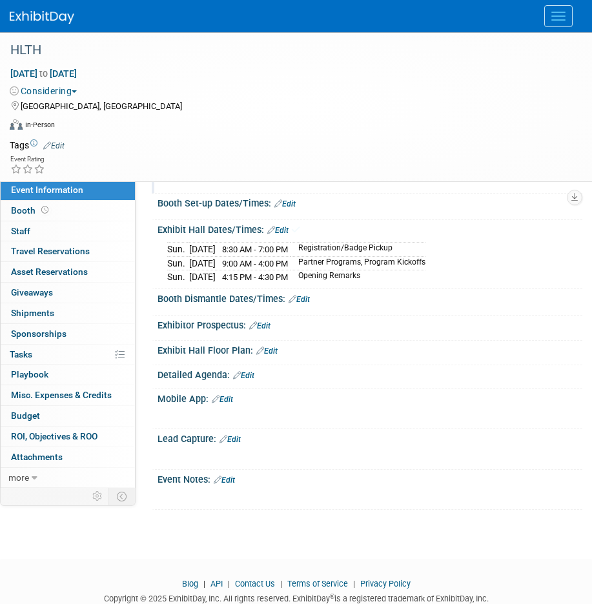
click at [283, 226] on link "Edit" at bounding box center [277, 230] width 21 height 9
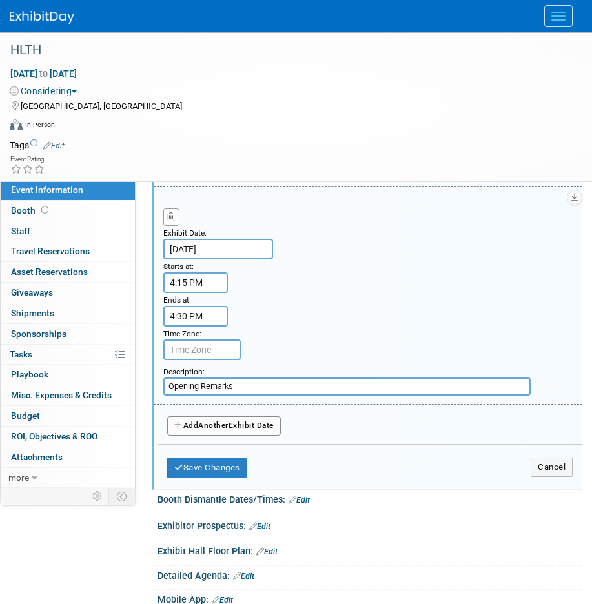
scroll to position [642, 0]
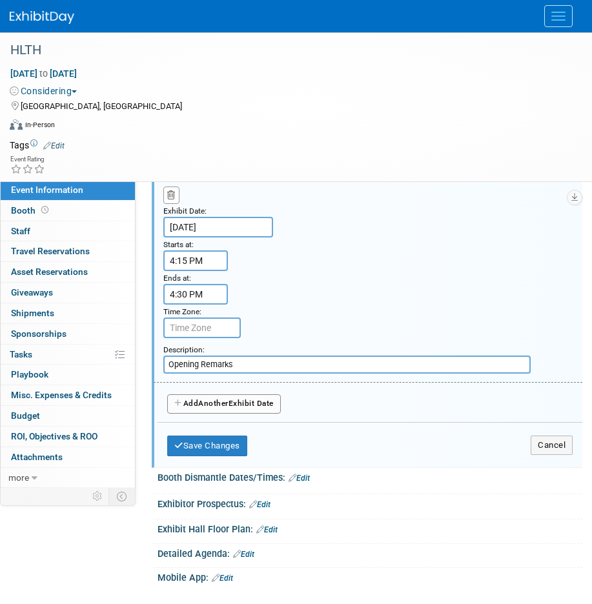
click at [210, 401] on span "Another" at bounding box center [213, 403] width 30 height 9
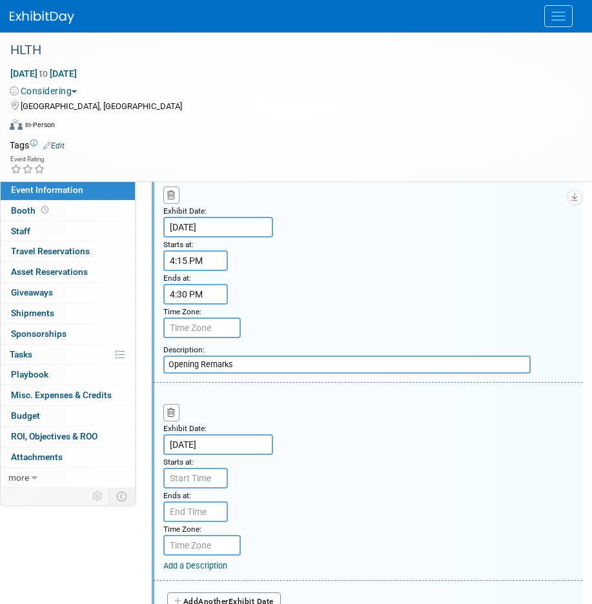
click at [194, 441] on input "Oct 20, 2025" at bounding box center [218, 444] width 110 height 21
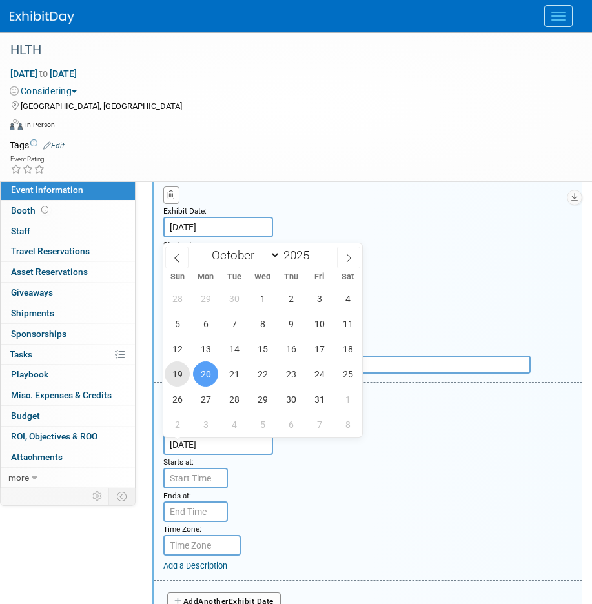
click at [182, 367] on span "19" at bounding box center [177, 373] width 25 height 25
type input "Oct 19, 2025"
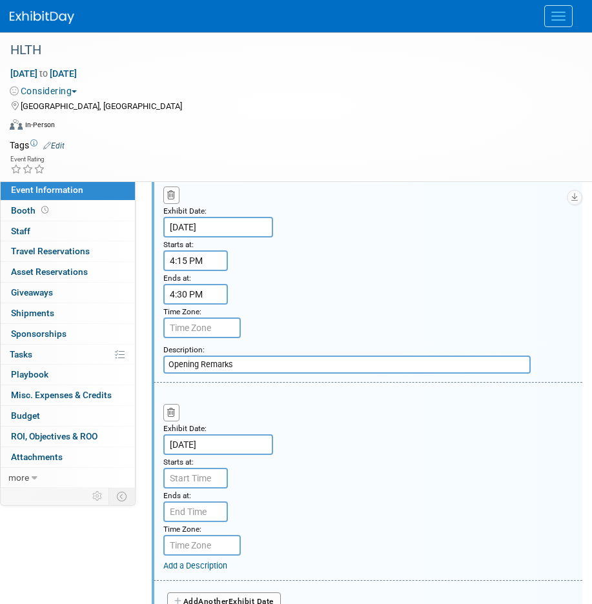
click at [193, 565] on link "Add a Description" at bounding box center [195, 566] width 64 height 10
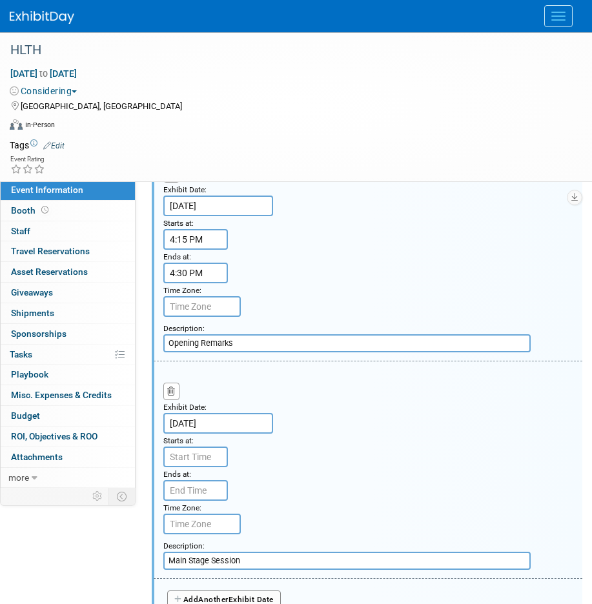
scroll to position [673, 0]
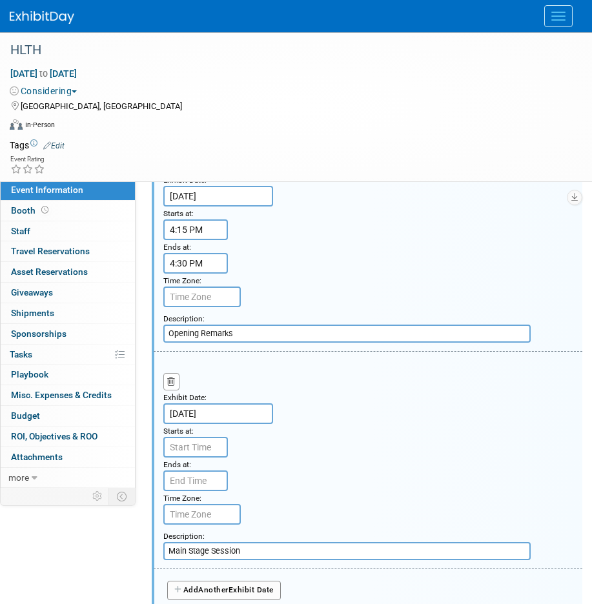
type input "Main Stage Session"
click at [194, 448] on input "7:00 AM" at bounding box center [195, 447] width 65 height 21
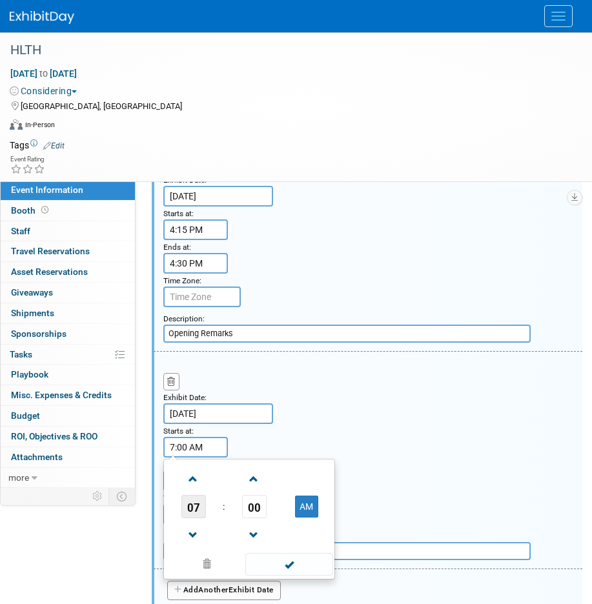
click at [193, 503] on span "07" at bounding box center [193, 506] width 25 height 23
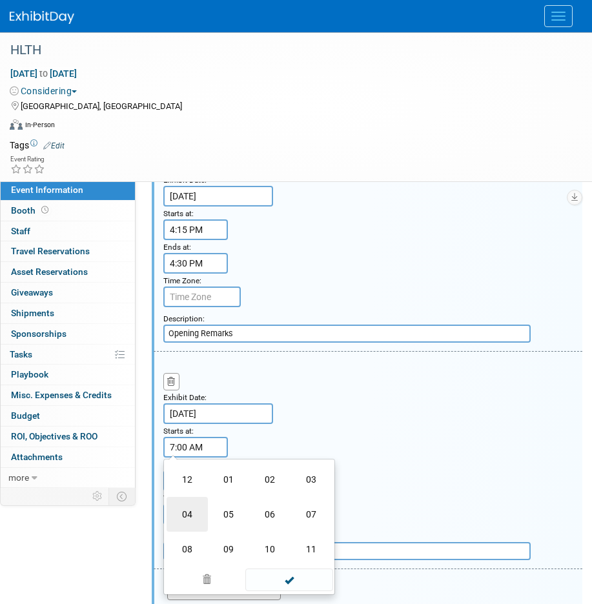
click at [191, 514] on td "04" at bounding box center [186, 514] width 41 height 35
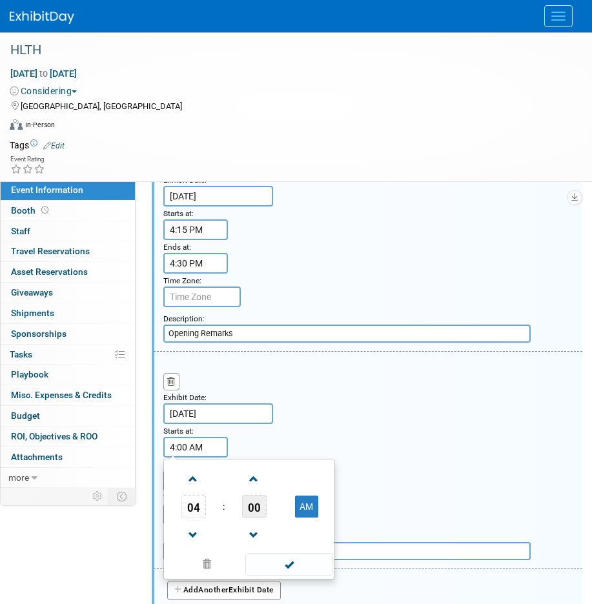
click at [250, 514] on span "00" at bounding box center [254, 506] width 25 height 23
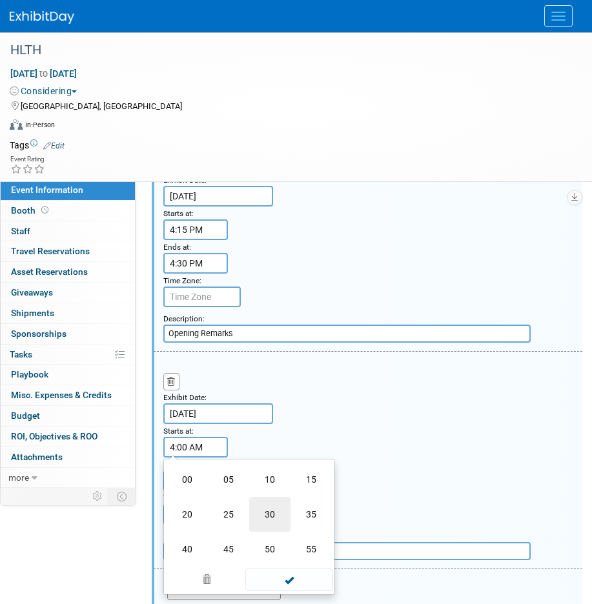
click at [274, 517] on td "30" at bounding box center [269, 514] width 41 height 35
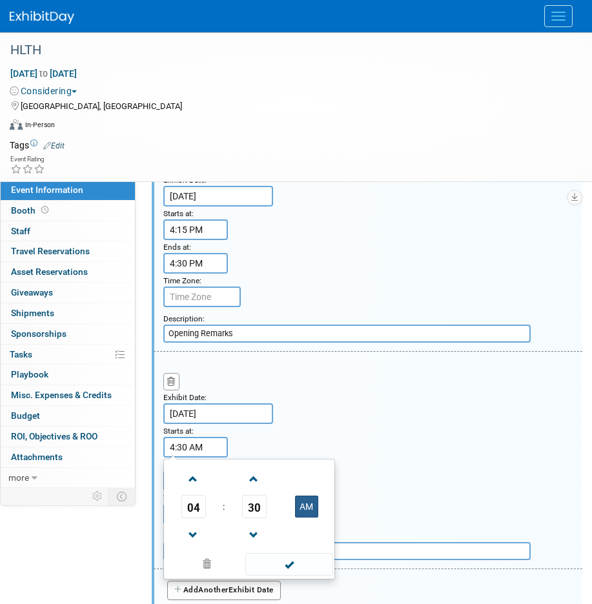
click at [305, 514] on button "AM" at bounding box center [306, 506] width 23 height 22
type input "4:30 PM"
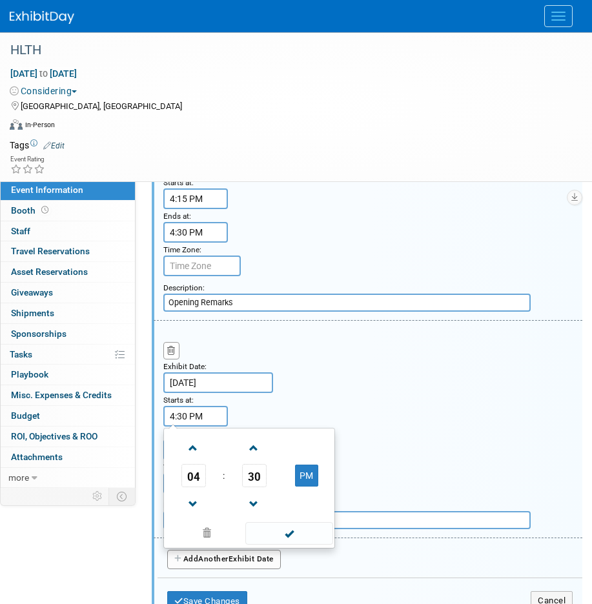
scroll to position [707, 0]
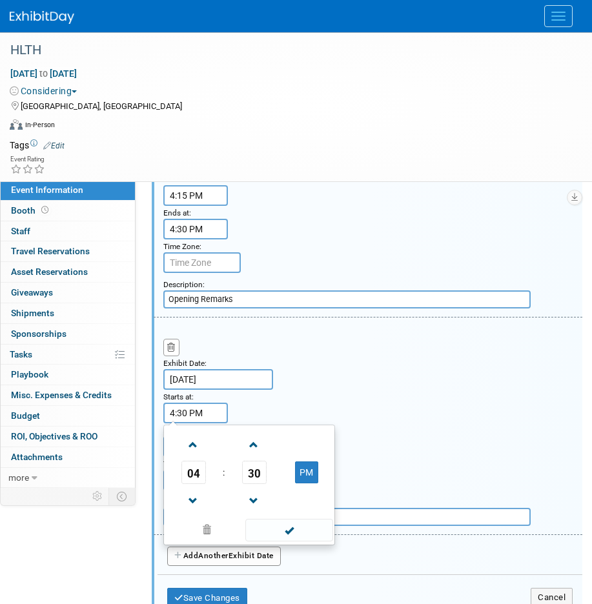
click at [274, 434] on td at bounding box center [254, 444] width 54 height 33
click at [293, 527] on span at bounding box center [288, 530] width 87 height 23
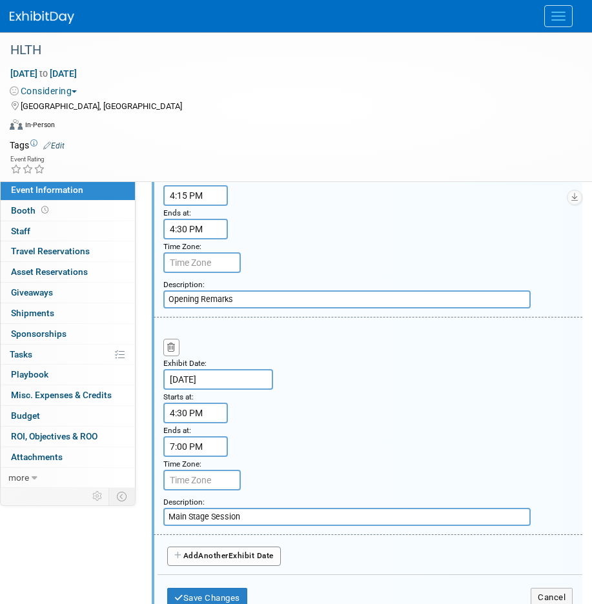
click at [199, 450] on input "7:00 PM" at bounding box center [195, 446] width 65 height 21
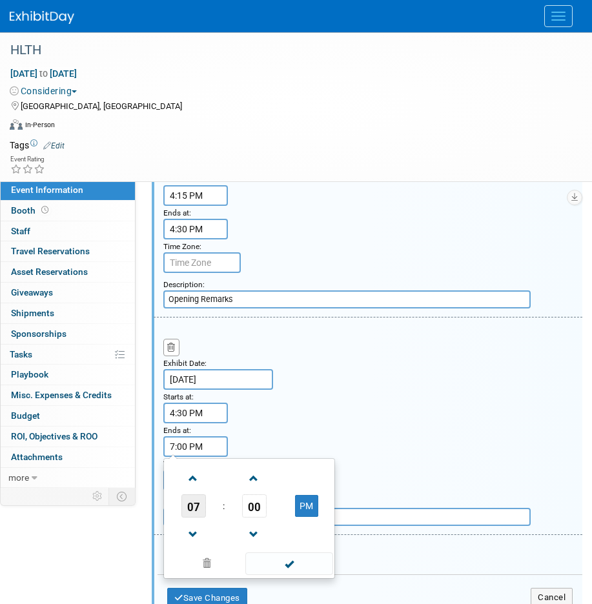
click at [201, 507] on span "07" at bounding box center [193, 505] width 25 height 23
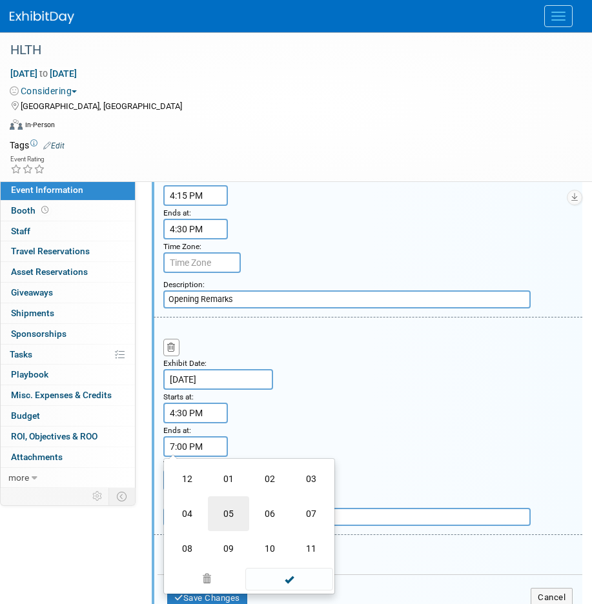
click at [237, 516] on td "05" at bounding box center [228, 513] width 41 height 35
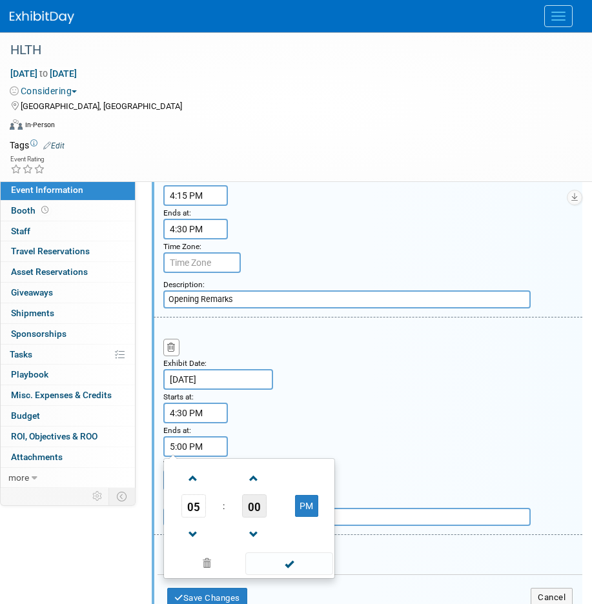
click at [261, 512] on span "00" at bounding box center [254, 505] width 25 height 23
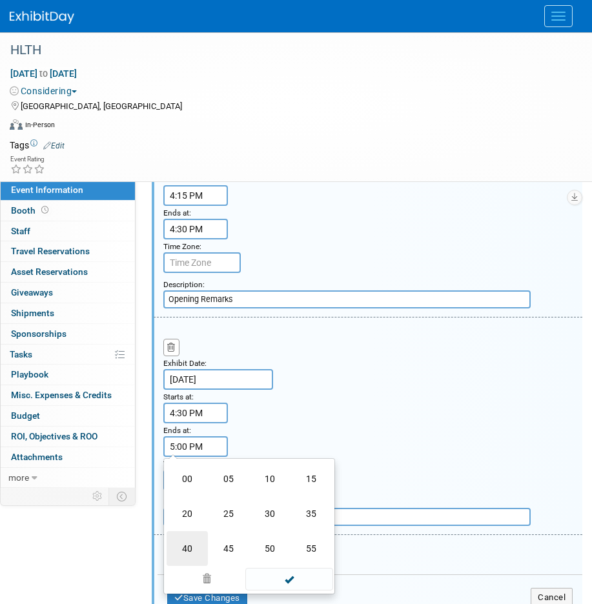
click at [189, 548] on td "40" at bounding box center [186, 548] width 41 height 35
type input "5:40 PM"
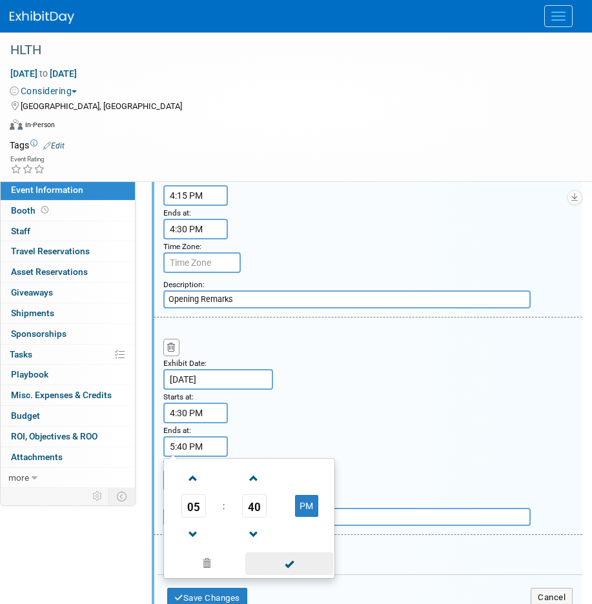
click at [279, 563] on span at bounding box center [288, 563] width 87 height 23
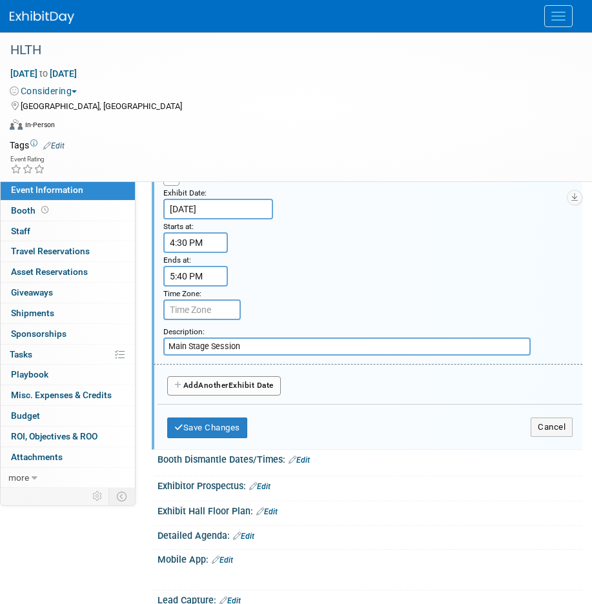
scroll to position [878, 0]
click at [222, 384] on span "Another" at bounding box center [213, 384] width 30 height 9
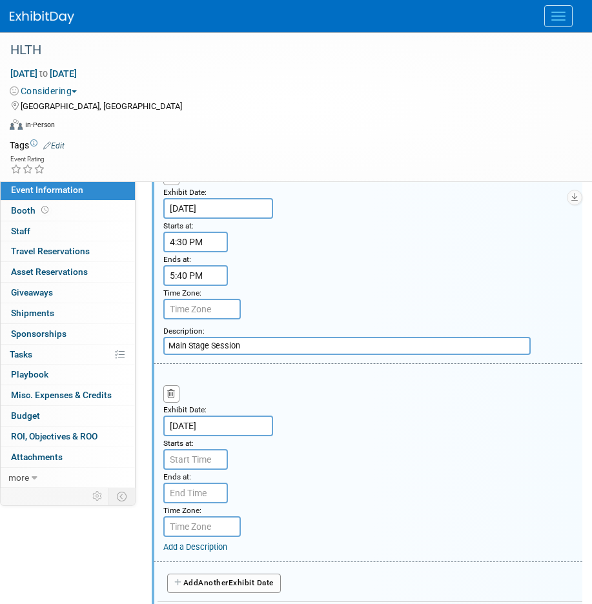
click at [195, 426] on input "Oct 20, 2025" at bounding box center [218, 425] width 110 height 21
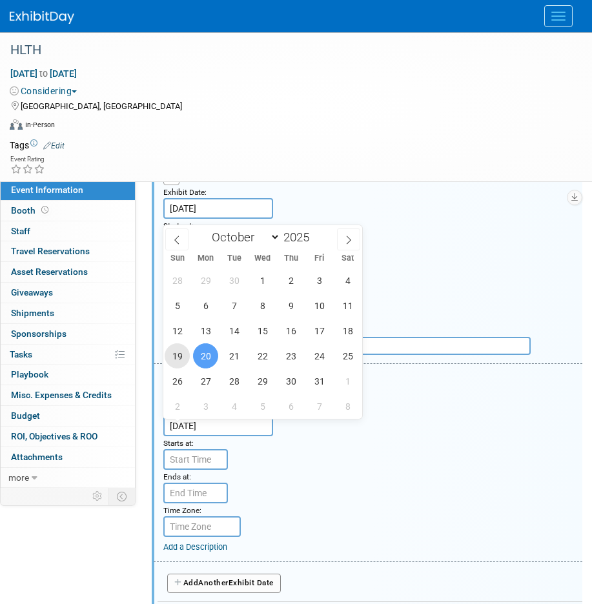
click at [180, 356] on span "19" at bounding box center [177, 355] width 25 height 25
type input "Oct 19, 2025"
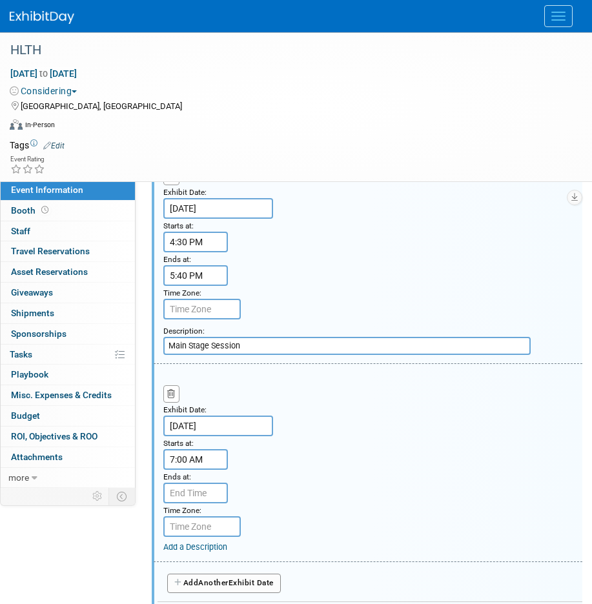
click at [190, 461] on input "7:00 AM" at bounding box center [195, 459] width 65 height 21
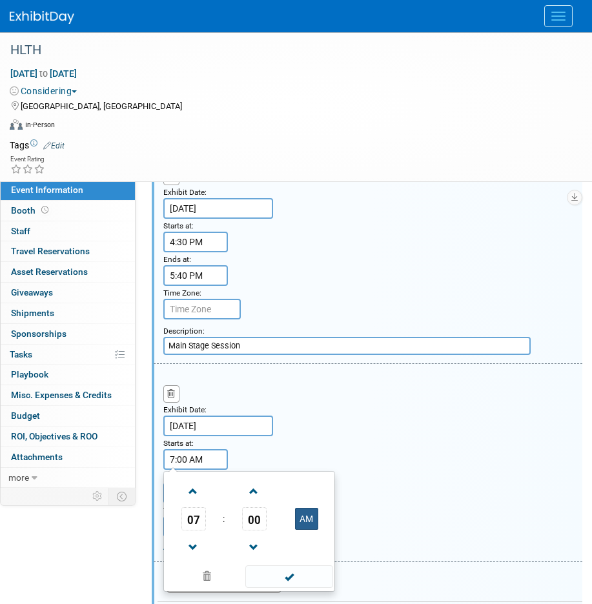
click at [310, 517] on button "AM" at bounding box center [306, 519] width 23 height 22
type input "7:00 PM"
click at [292, 581] on span at bounding box center [288, 576] width 87 height 23
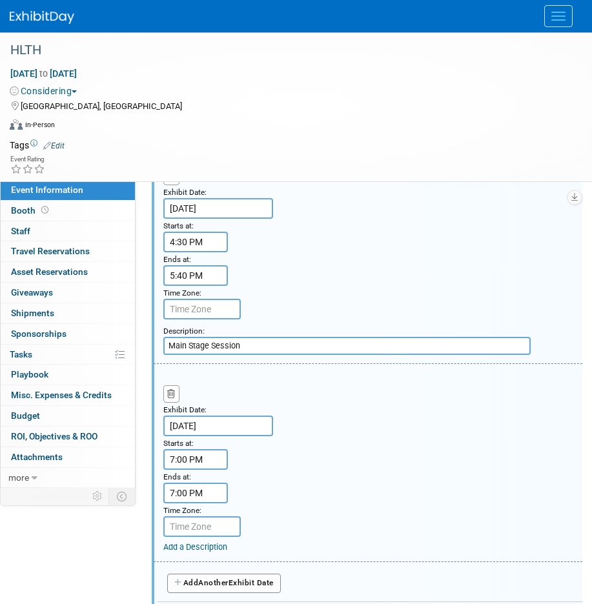
click at [201, 494] on input "7:00 PM" at bounding box center [195, 493] width 65 height 21
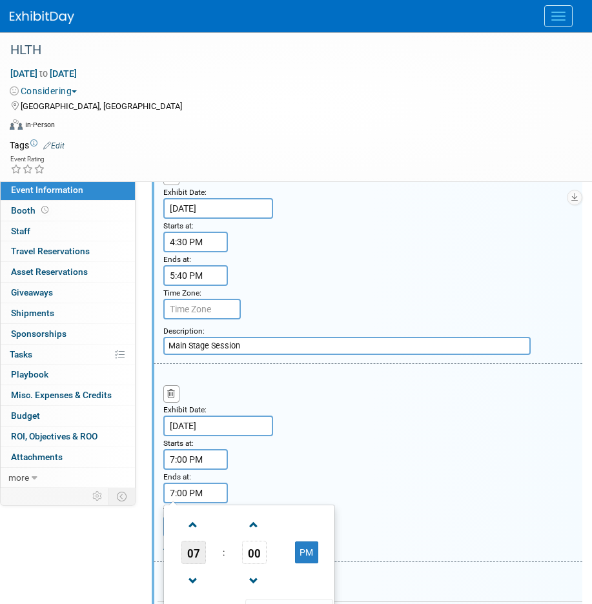
click at [197, 554] on span "07" at bounding box center [193, 552] width 25 height 23
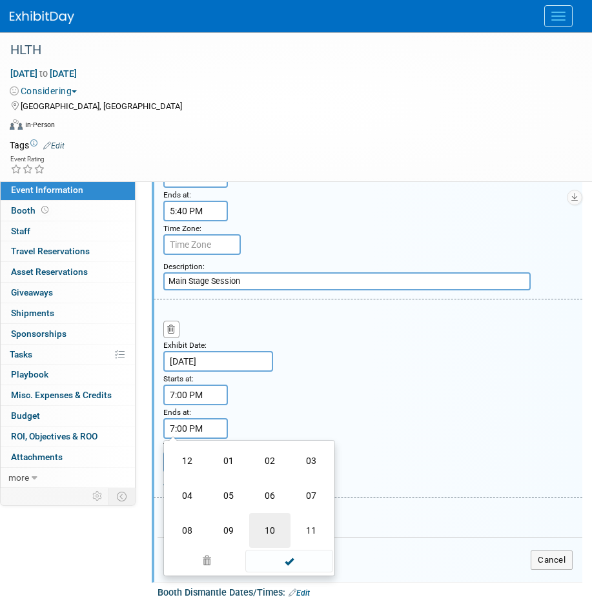
click at [275, 536] on td "10" at bounding box center [269, 530] width 41 height 35
type input "10:00 PM"
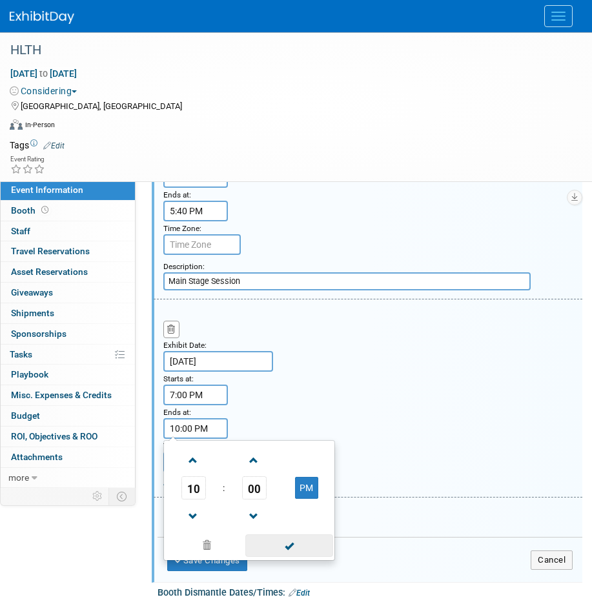
click at [279, 549] on span at bounding box center [288, 545] width 87 height 23
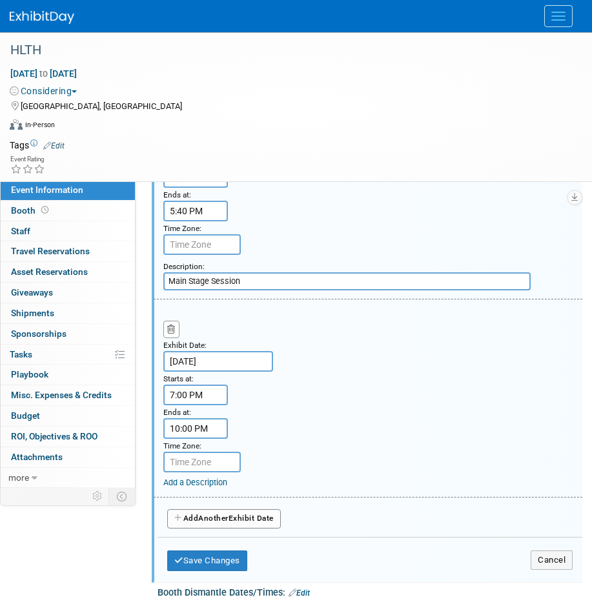
click at [191, 486] on link "Add a Description" at bounding box center [195, 482] width 64 height 10
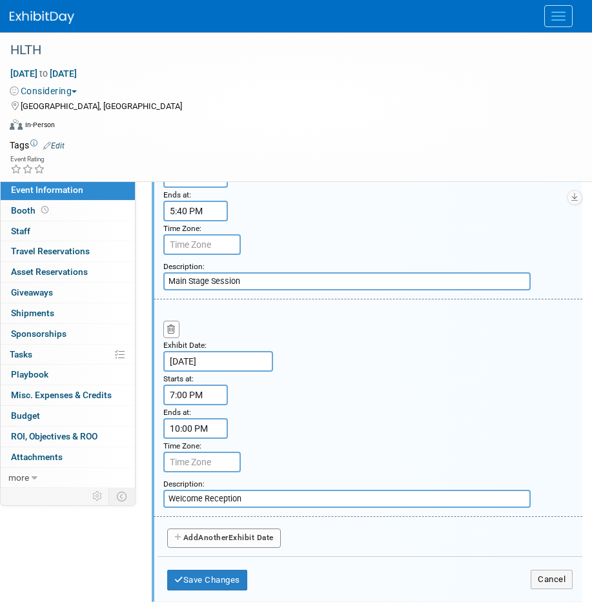
type input "Welcome Reception"
click at [226, 539] on span "Another" at bounding box center [213, 537] width 30 height 9
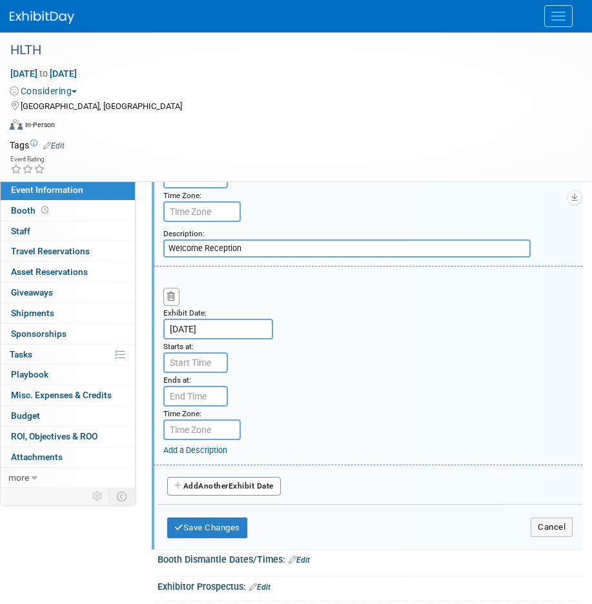
scroll to position [1196, 0]
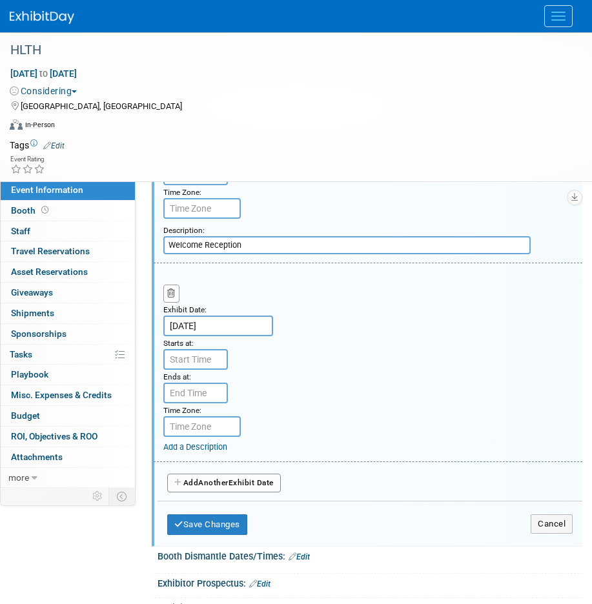
type input "7:00 AM"
click at [204, 361] on input "7:00 AM" at bounding box center [195, 359] width 65 height 21
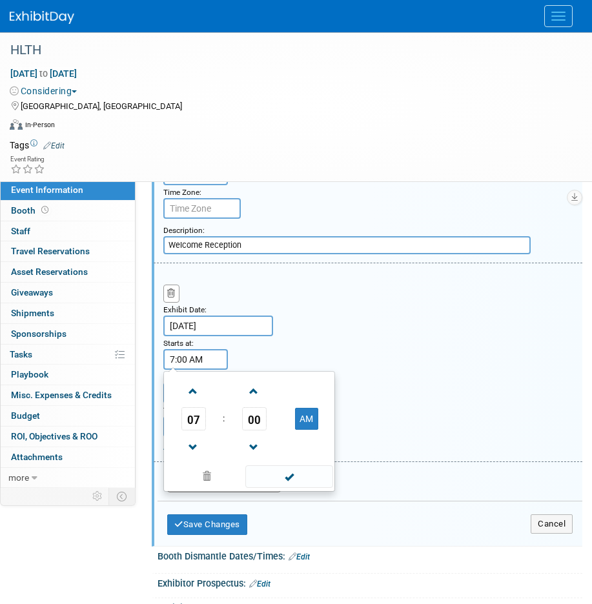
click at [279, 462] on td at bounding box center [254, 446] width 54 height 33
click at [269, 470] on span at bounding box center [288, 476] width 87 height 23
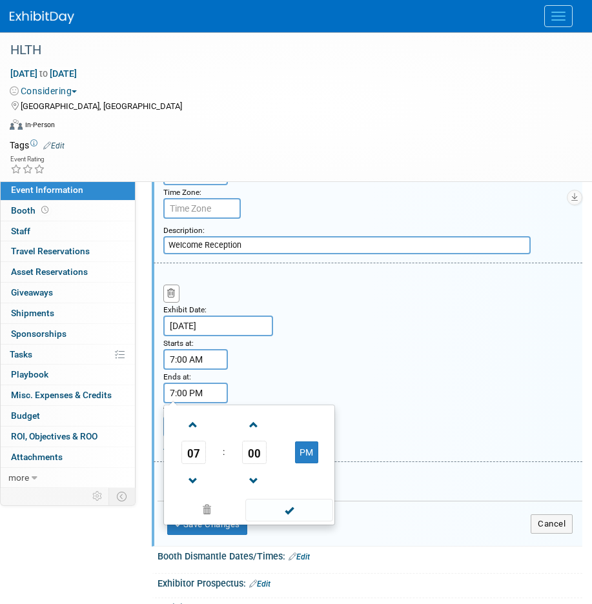
click at [192, 392] on input "7:00 PM" at bounding box center [195, 393] width 65 height 21
click at [195, 450] on span "07" at bounding box center [193, 452] width 25 height 23
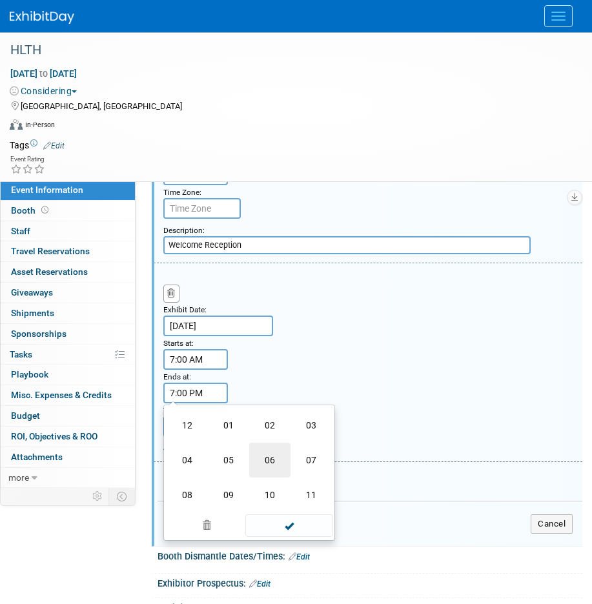
click at [272, 468] on td "06" at bounding box center [269, 460] width 41 height 35
type input "6:00 PM"
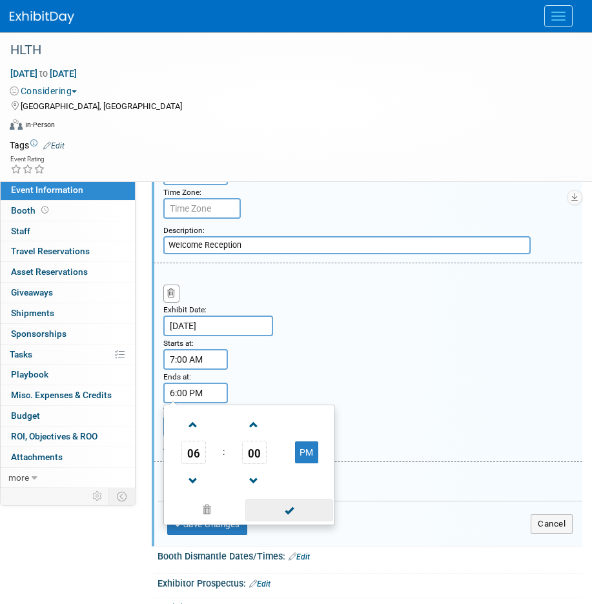
click at [288, 513] on span at bounding box center [288, 510] width 87 height 23
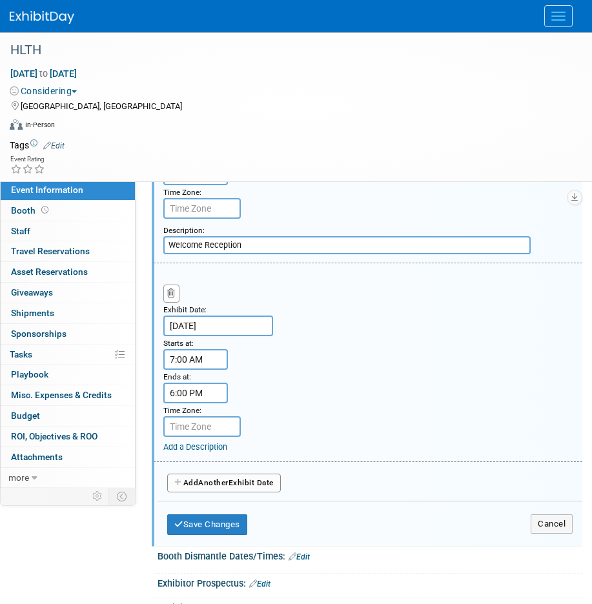
click at [208, 447] on link "Add a Description" at bounding box center [195, 447] width 64 height 10
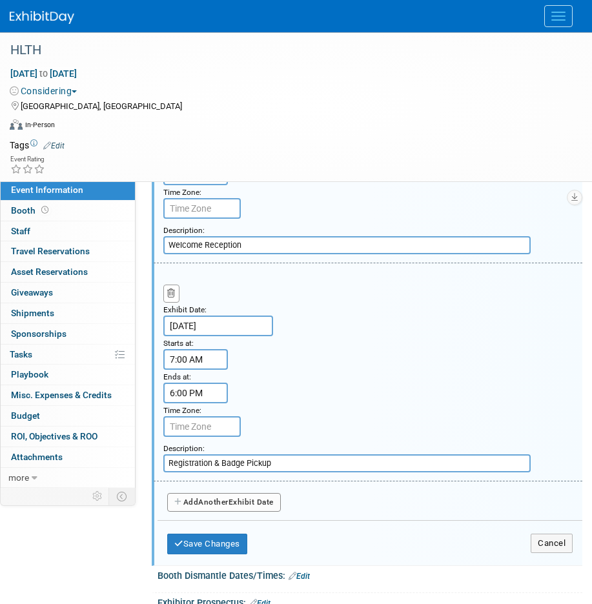
type input "Registration & Badge Pickup"
click at [221, 499] on span "Another" at bounding box center [213, 501] width 30 height 9
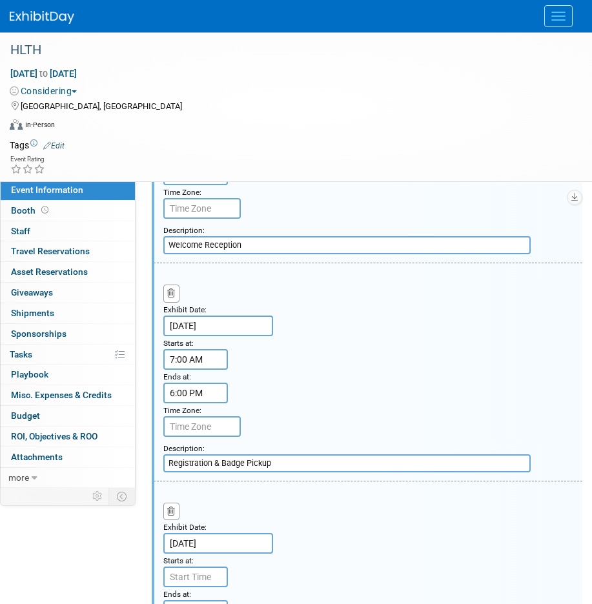
click at [186, 540] on input "Oct 21, 2025" at bounding box center [218, 543] width 110 height 21
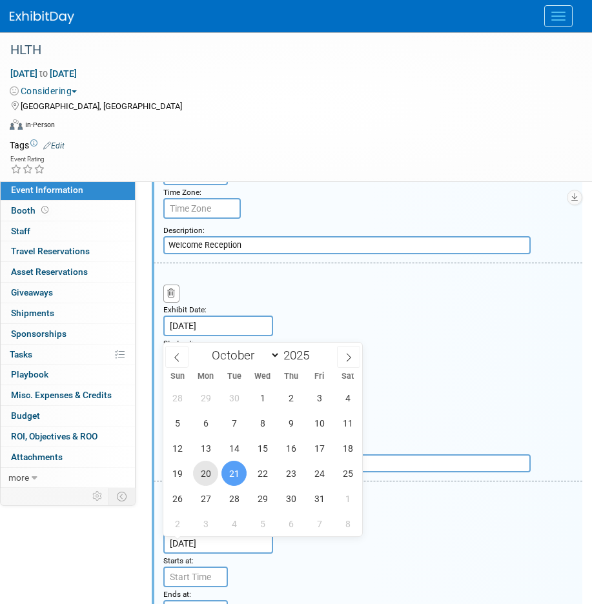
click at [209, 477] on span "20" at bounding box center [205, 473] width 25 height 25
type input "Oct 20, 2025"
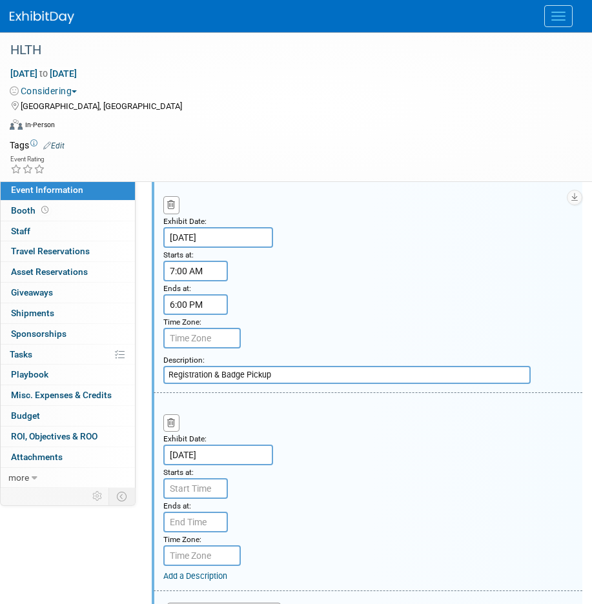
scroll to position [1307, 0]
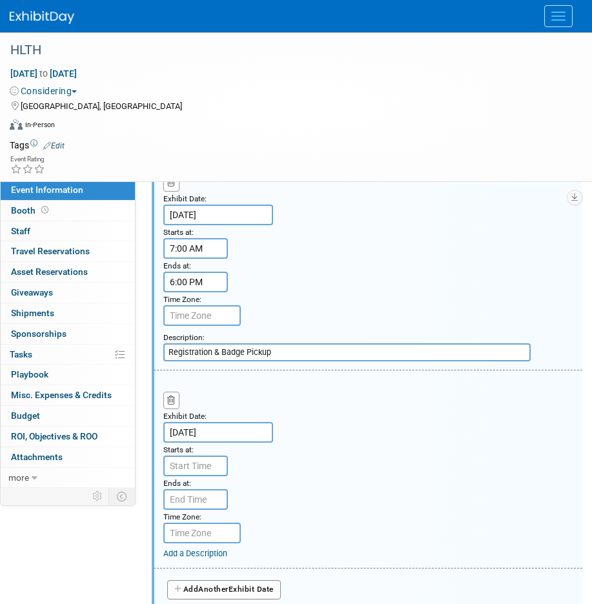
click at [185, 549] on div "Add a Description" at bounding box center [372, 554] width 419 height 12
click at [185, 550] on link "Add a Description" at bounding box center [195, 553] width 64 height 10
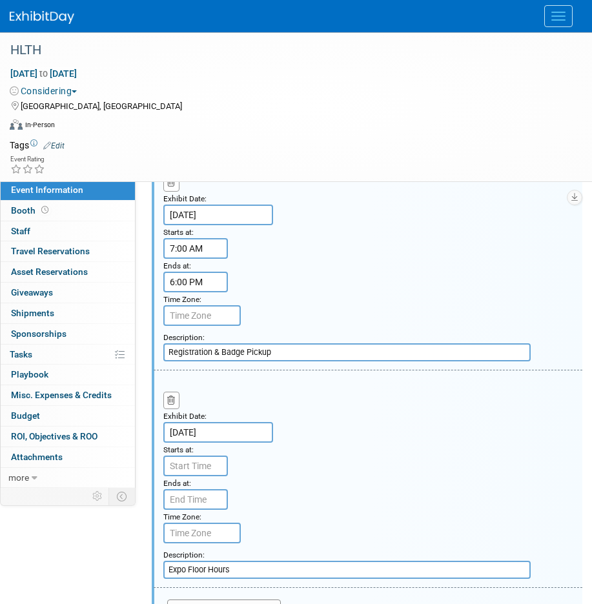
type input "Expo Floor Hours"
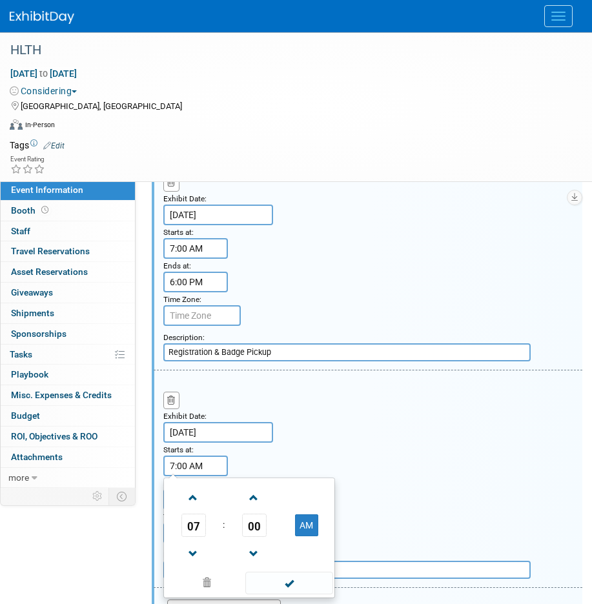
click at [205, 468] on input "7:00 AM" at bounding box center [195, 465] width 65 height 21
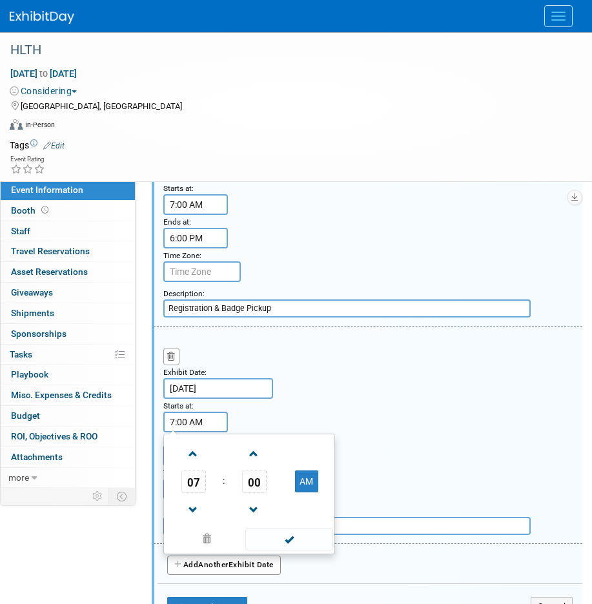
scroll to position [1354, 0]
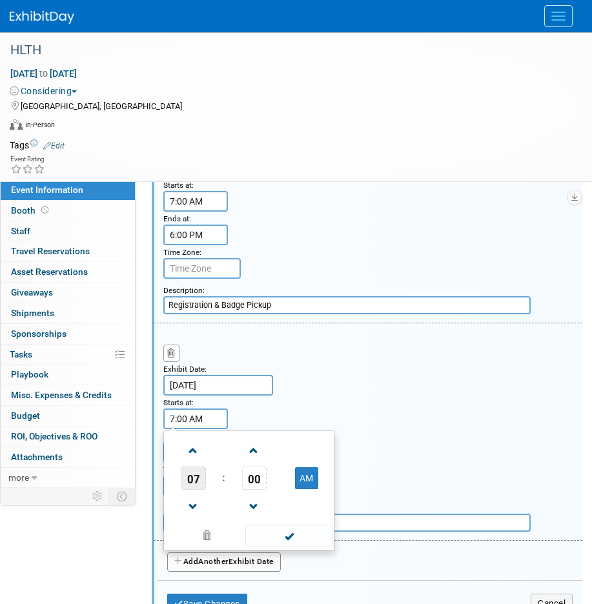
click at [192, 481] on span "07" at bounding box center [193, 477] width 25 height 23
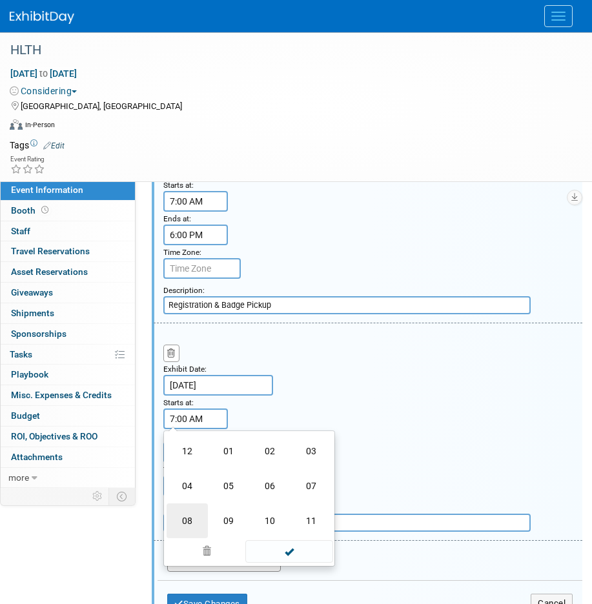
click at [191, 519] on td "08" at bounding box center [186, 520] width 41 height 35
type input "8:00 AM"
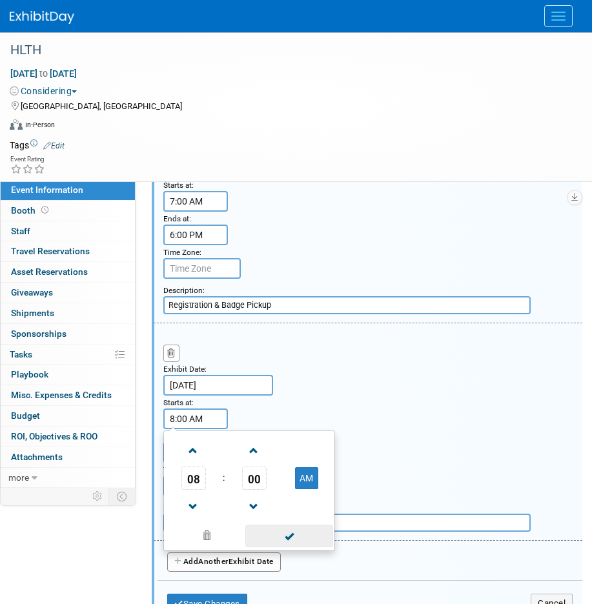
click at [290, 536] on span at bounding box center [288, 536] width 87 height 23
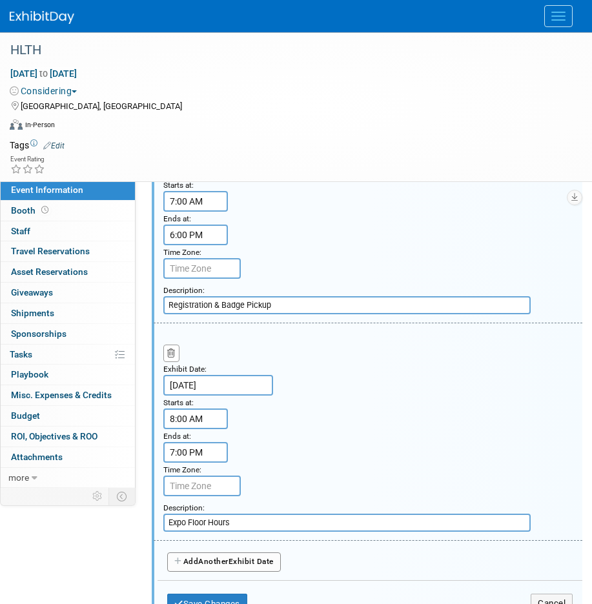
click at [200, 457] on input "7:00 PM" at bounding box center [195, 452] width 65 height 21
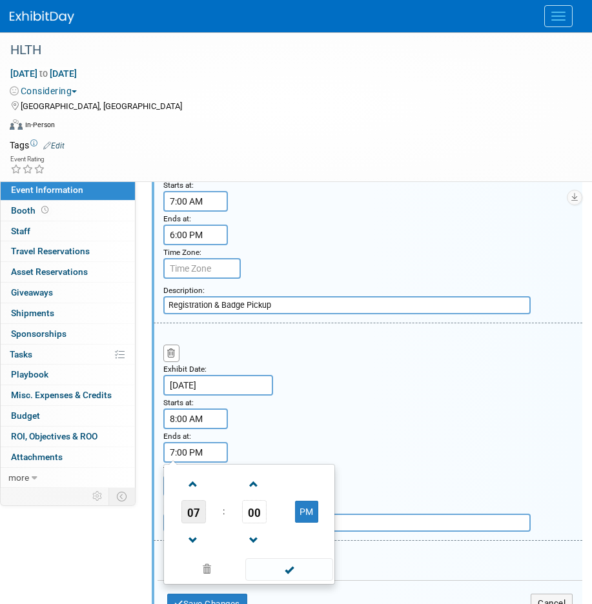
click at [203, 515] on span "07" at bounding box center [193, 511] width 25 height 23
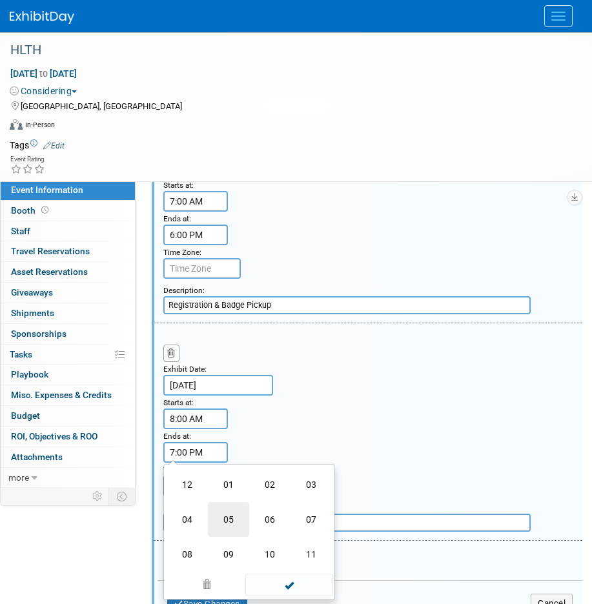
click at [229, 519] on td "05" at bounding box center [228, 519] width 41 height 35
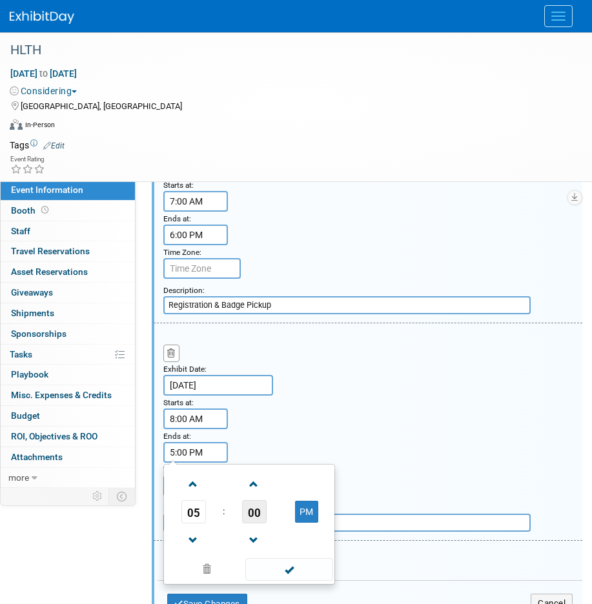
click at [265, 517] on span "00" at bounding box center [254, 511] width 25 height 23
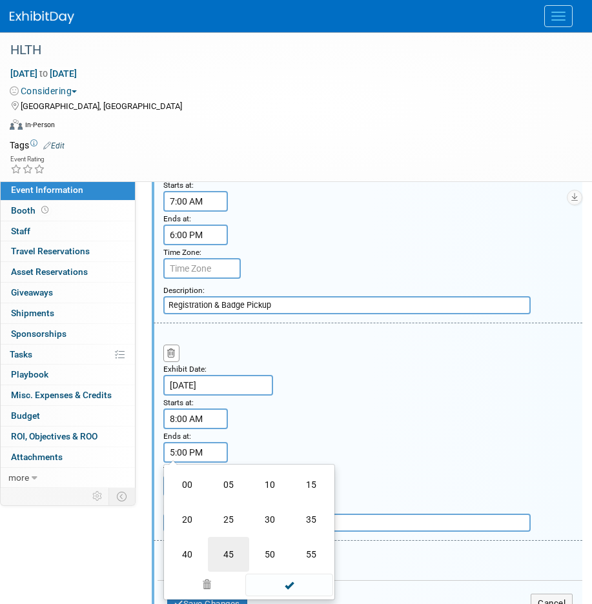
click at [230, 553] on td "45" at bounding box center [228, 554] width 41 height 35
type input "5:45 PM"
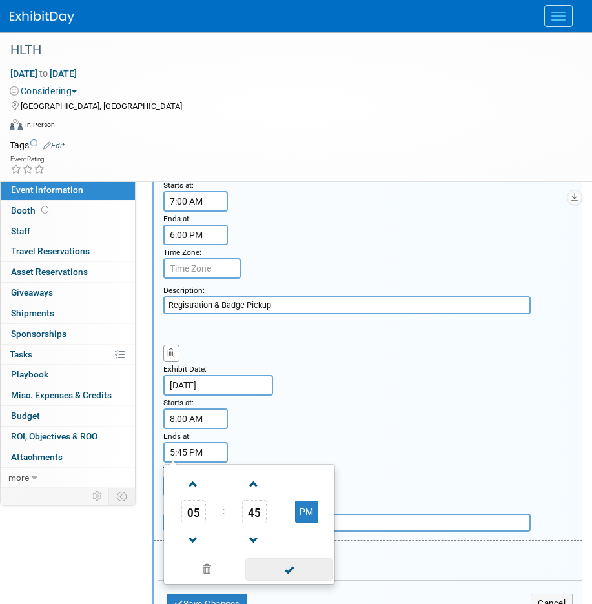
click at [290, 565] on span at bounding box center [288, 569] width 87 height 23
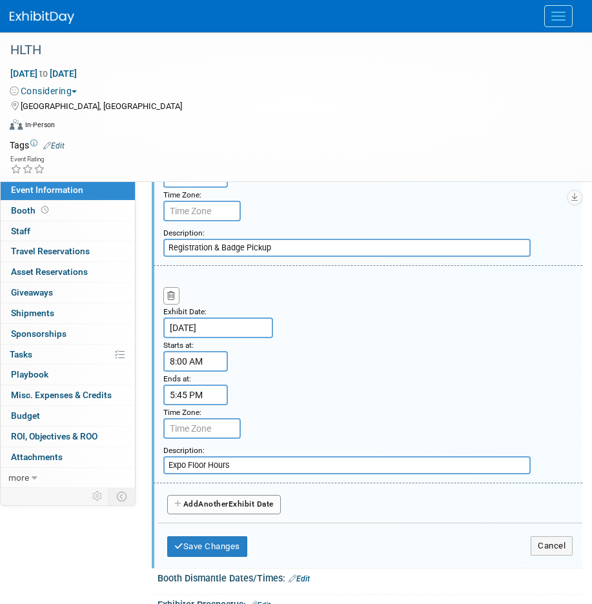
scroll to position [1414, 0]
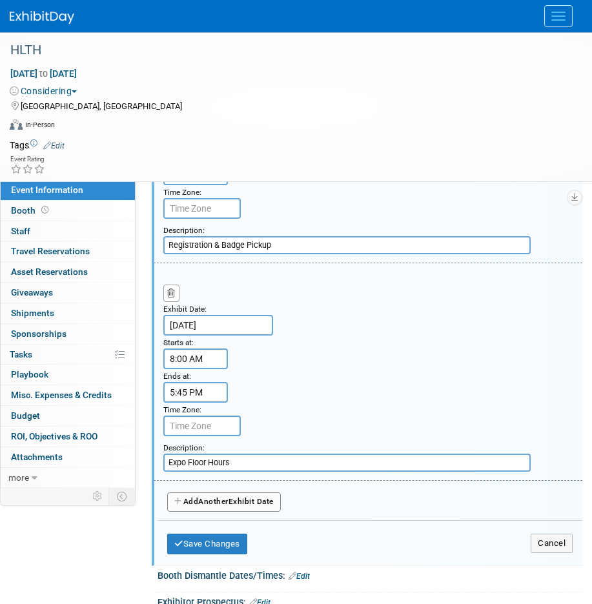
click at [222, 495] on button "Add Another Exhibit Date" at bounding box center [224, 501] width 114 height 19
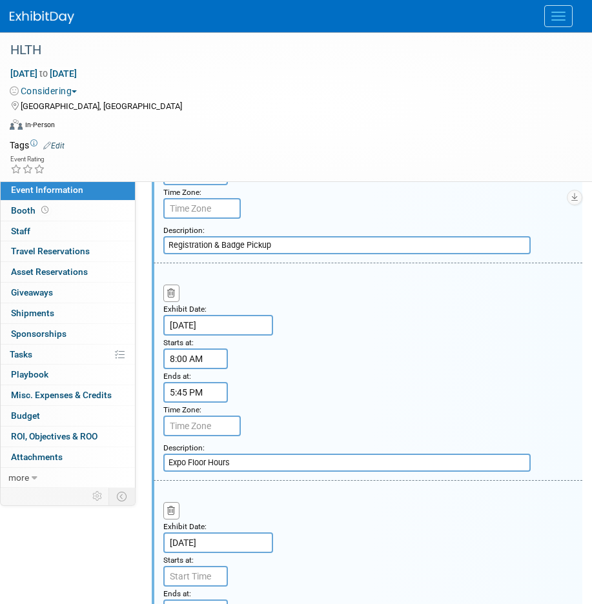
click at [194, 550] on input "Oct 21, 2025" at bounding box center [218, 542] width 110 height 21
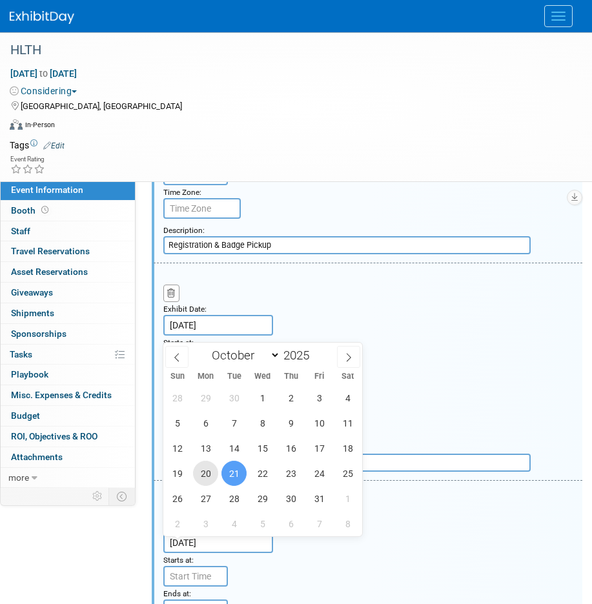
click at [208, 468] on span "20" at bounding box center [205, 473] width 25 height 25
type input "Oct 20, 2025"
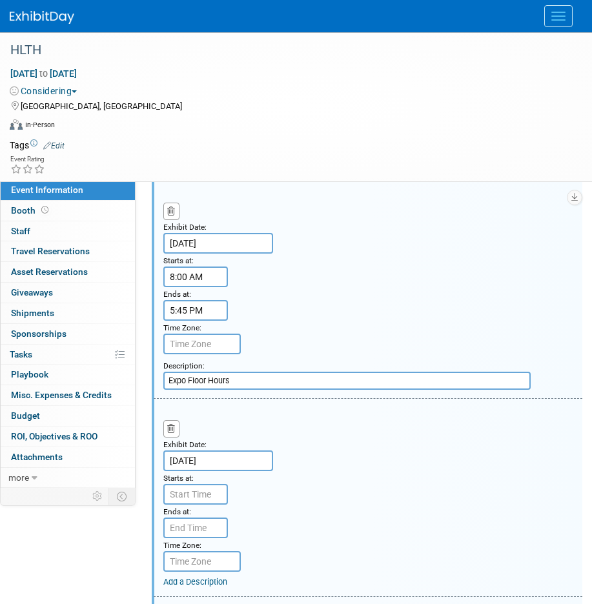
scroll to position [1501, 0]
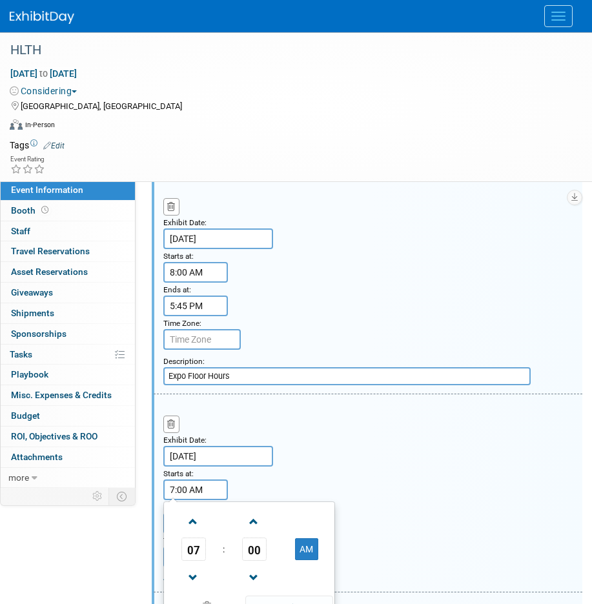
click at [196, 496] on input "7:00 AM" at bounding box center [195, 489] width 65 height 21
click at [201, 553] on span "07" at bounding box center [193, 548] width 25 height 23
click at [193, 555] on td "04" at bounding box center [186, 556] width 41 height 35
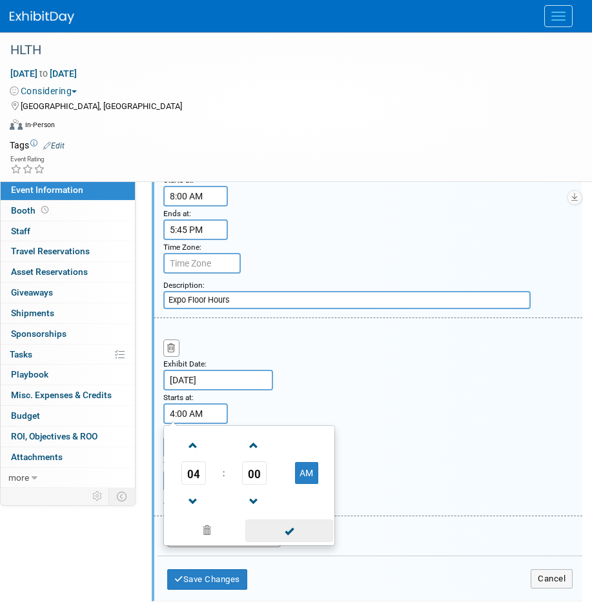
scroll to position [1582, 0]
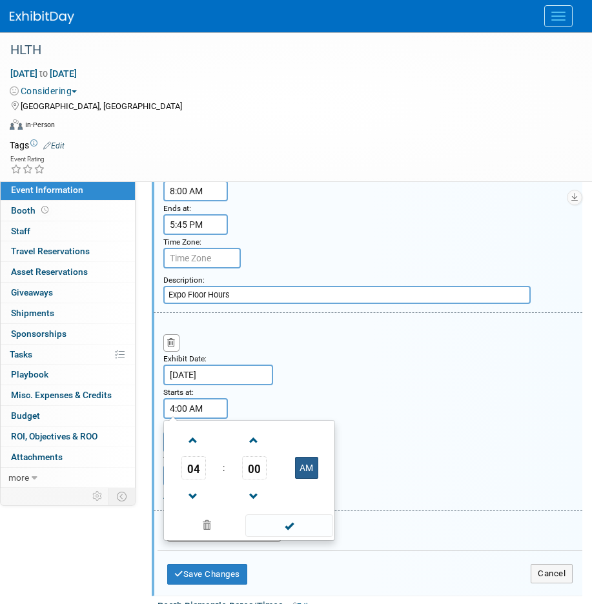
click at [304, 462] on button "AM" at bounding box center [306, 468] width 23 height 22
type input "4:00 PM"
click at [311, 368] on div "Exhibit Date: Oct 20, 2025 Starts at: 4:00 PM 04 : 00 PM 12 01 02 03 04 05 06 0…" at bounding box center [368, 412] width 428 height 198
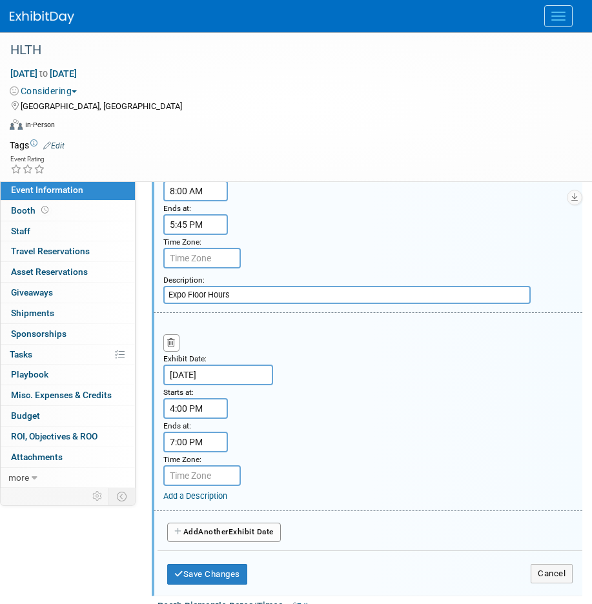
click at [195, 443] on input "7:00 PM" at bounding box center [195, 442] width 65 height 21
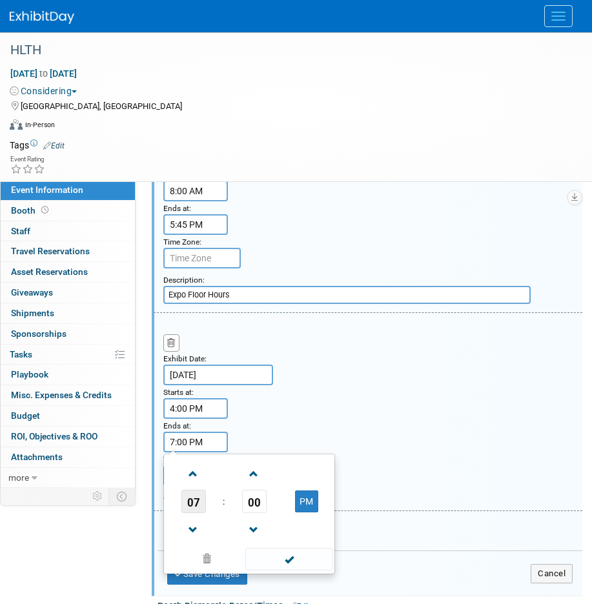
click at [198, 497] on span "07" at bounding box center [193, 501] width 25 height 23
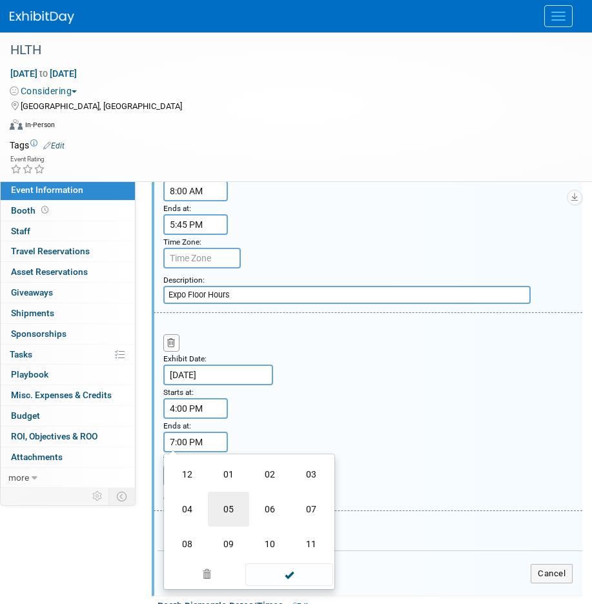
click at [227, 511] on td "05" at bounding box center [228, 509] width 41 height 35
type input "5:00 PM"
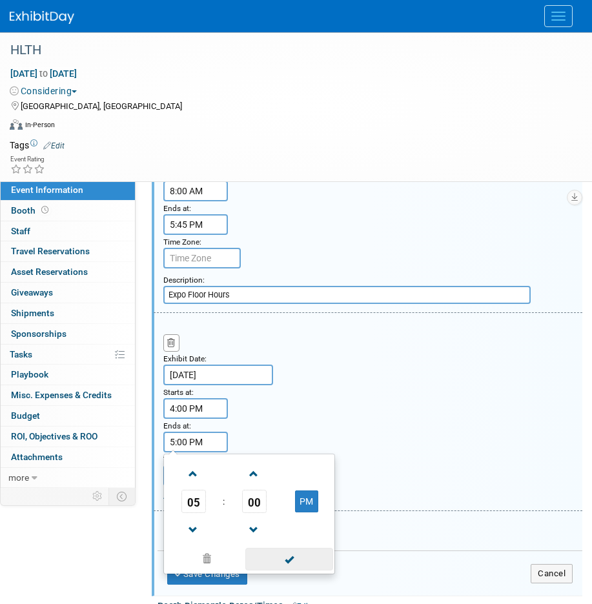
click at [286, 568] on span at bounding box center [288, 559] width 87 height 23
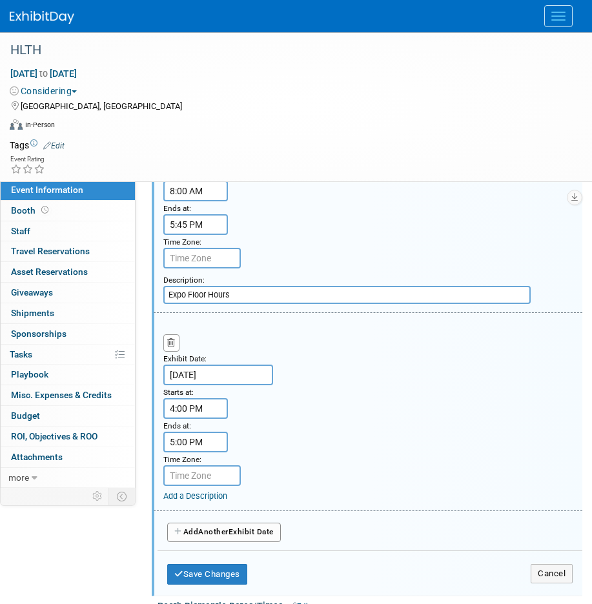
click at [195, 501] on link "Add a Description" at bounding box center [195, 496] width 64 height 10
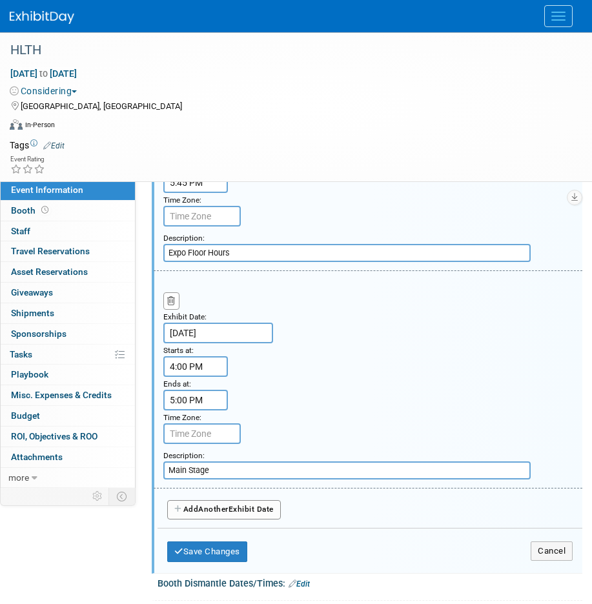
scroll to position [1626, 0]
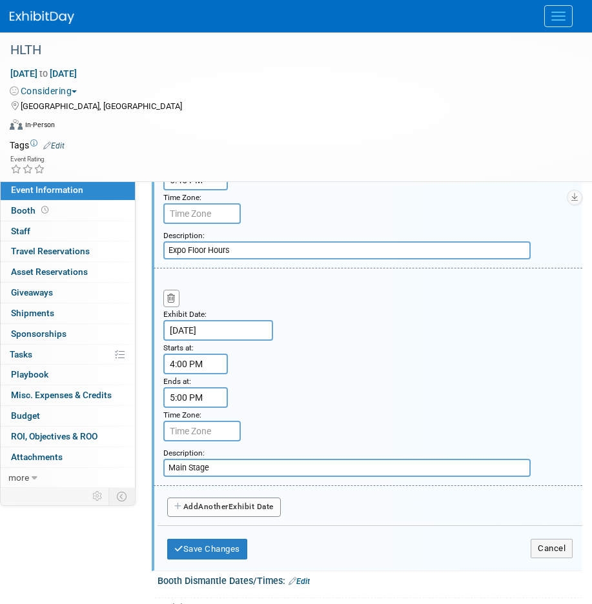
type input "Main Stage"
click at [201, 504] on button "Add Another Exhibit Date" at bounding box center [224, 506] width 114 height 19
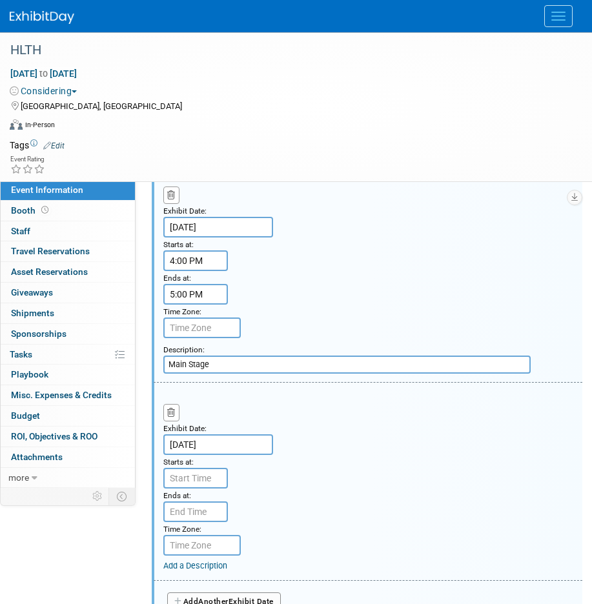
scroll to position [1737, 0]
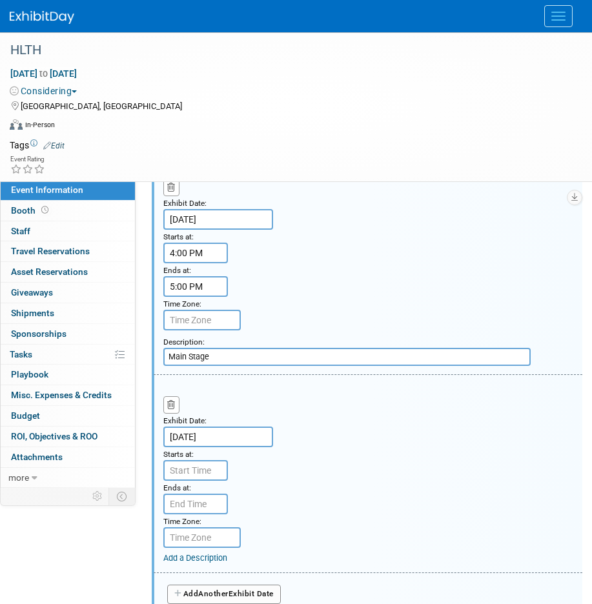
click at [186, 561] on link "Add a Description" at bounding box center [195, 558] width 64 height 10
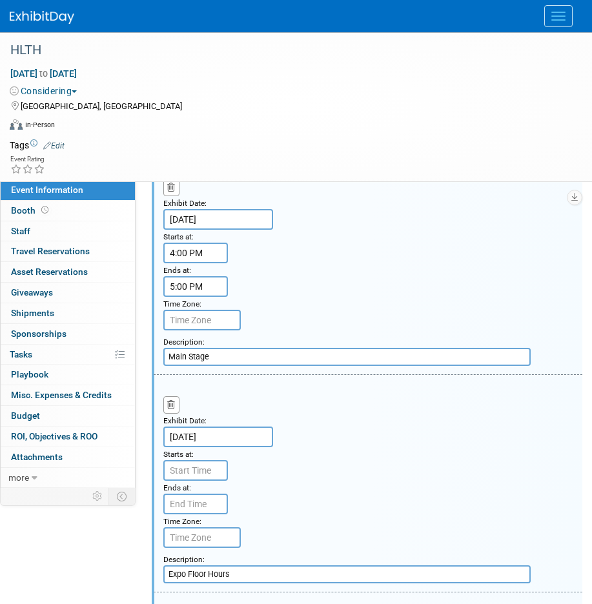
type input "Expo Floor Hours"
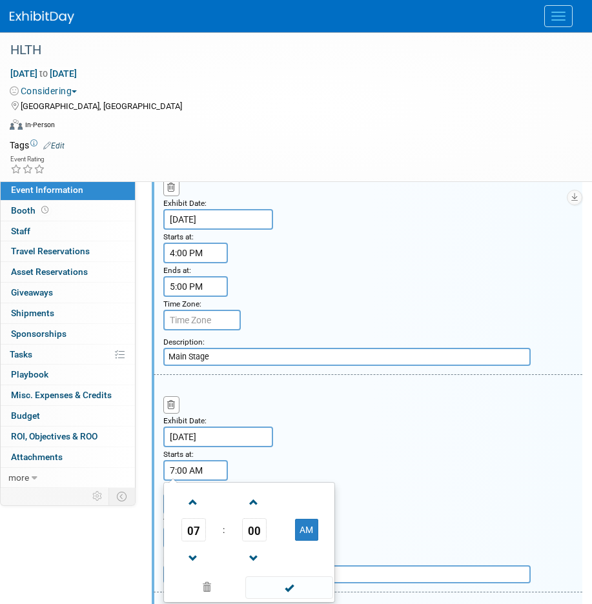
click at [202, 475] on input "7:00 AM" at bounding box center [195, 470] width 65 height 21
click at [195, 535] on span "07" at bounding box center [193, 529] width 25 height 23
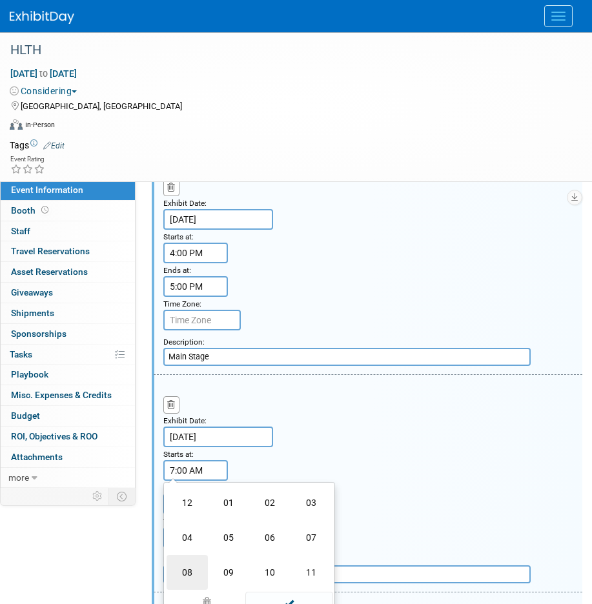
click at [190, 568] on td "08" at bounding box center [186, 572] width 41 height 35
type input "8:00 AM"
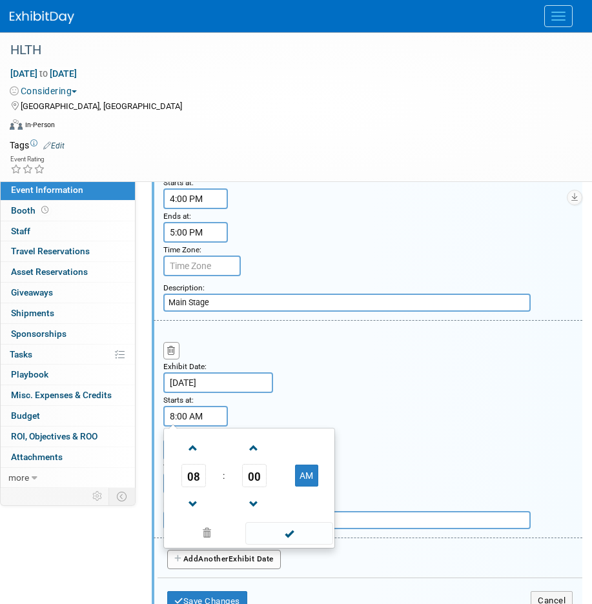
scroll to position [1814, 0]
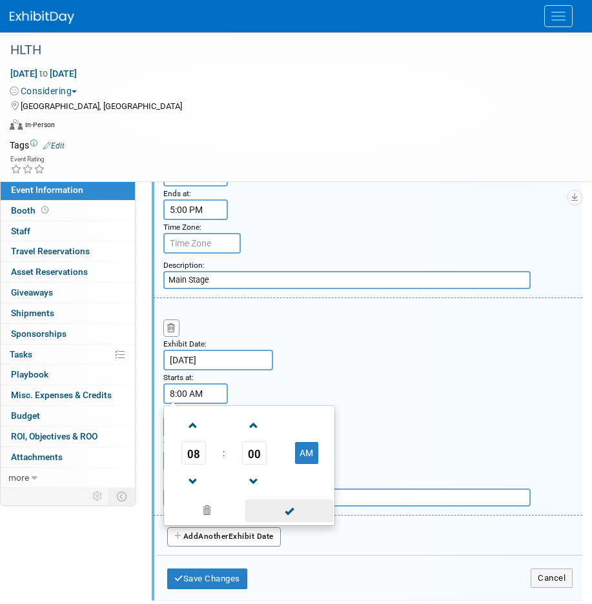
click at [296, 507] on span at bounding box center [288, 510] width 87 height 23
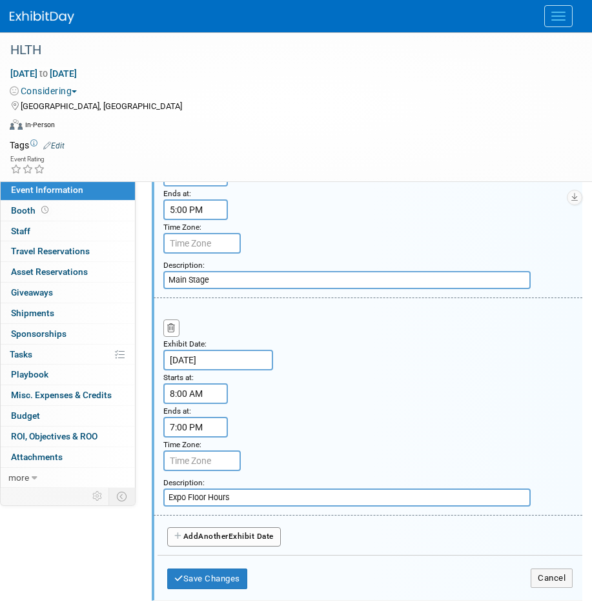
click at [197, 436] on input "7:00 PM" at bounding box center [195, 427] width 65 height 21
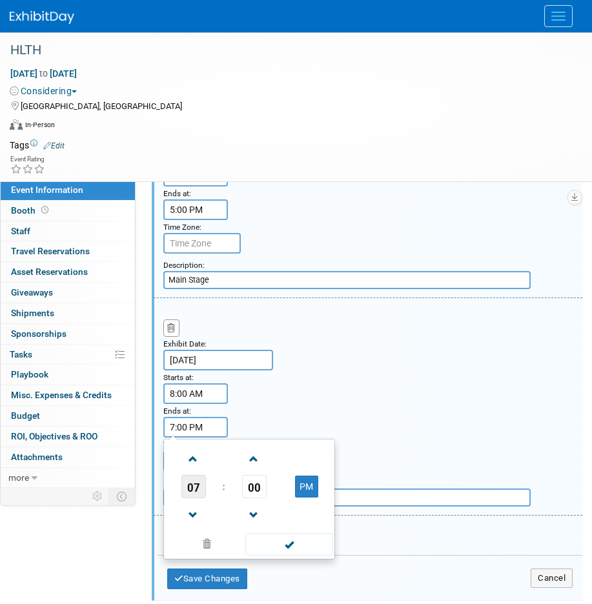
click at [199, 489] on span "07" at bounding box center [193, 486] width 25 height 23
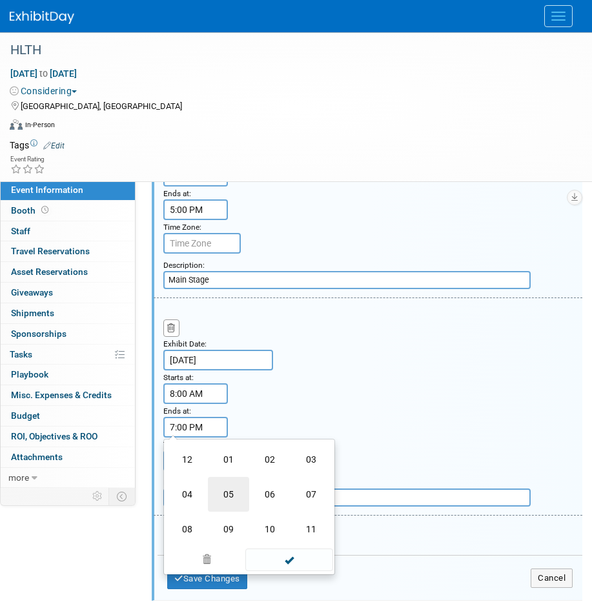
click at [238, 499] on td "05" at bounding box center [228, 494] width 41 height 35
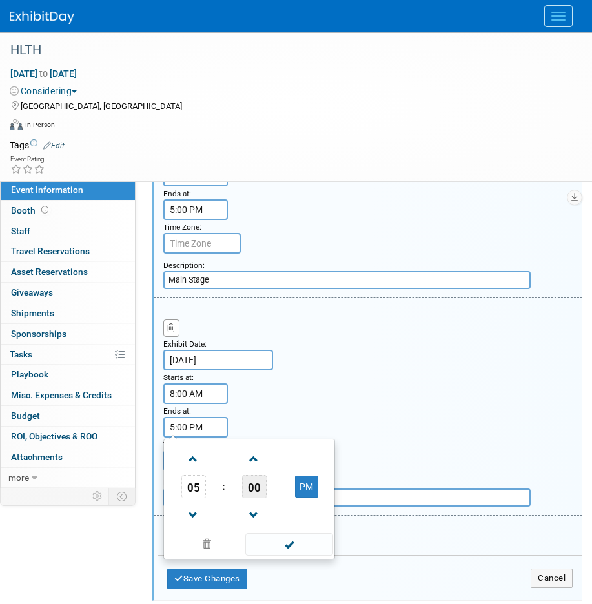
click at [245, 490] on span "00" at bounding box center [254, 486] width 25 height 23
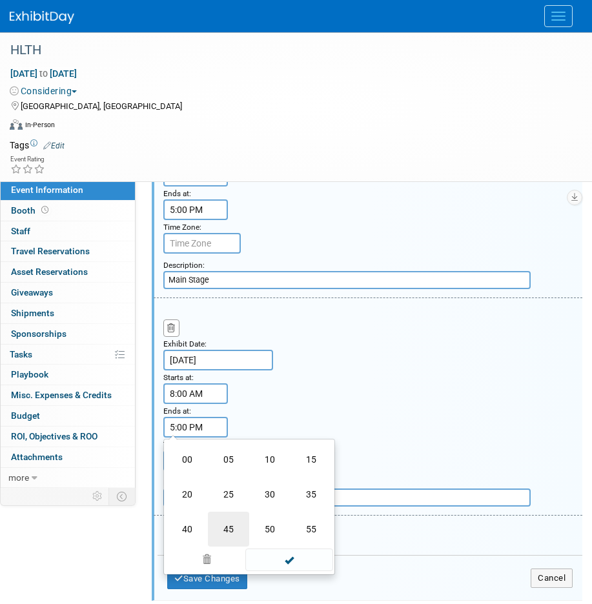
click at [233, 525] on td "45" at bounding box center [228, 529] width 41 height 35
type input "5:45 PM"
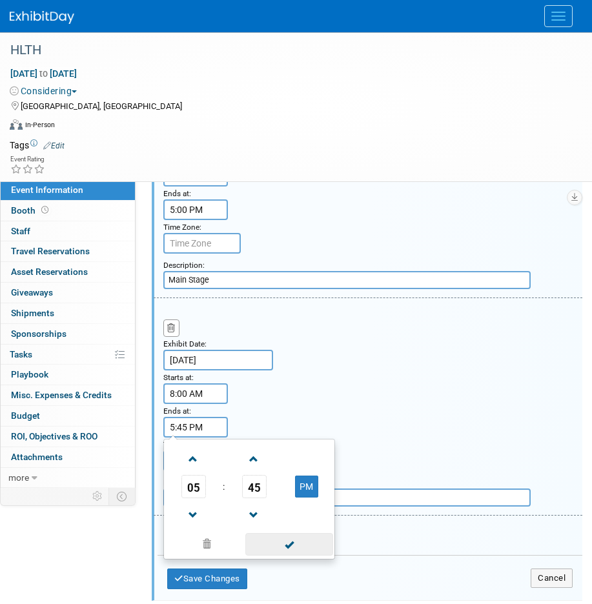
click at [280, 538] on span at bounding box center [288, 544] width 87 height 23
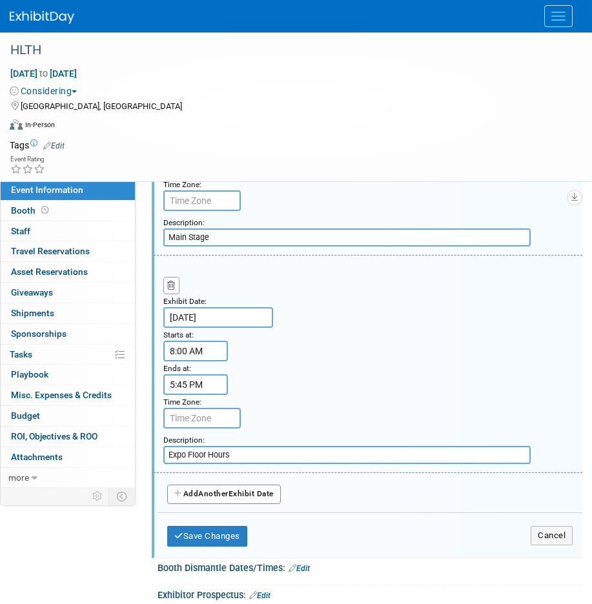
scroll to position [1866, 0]
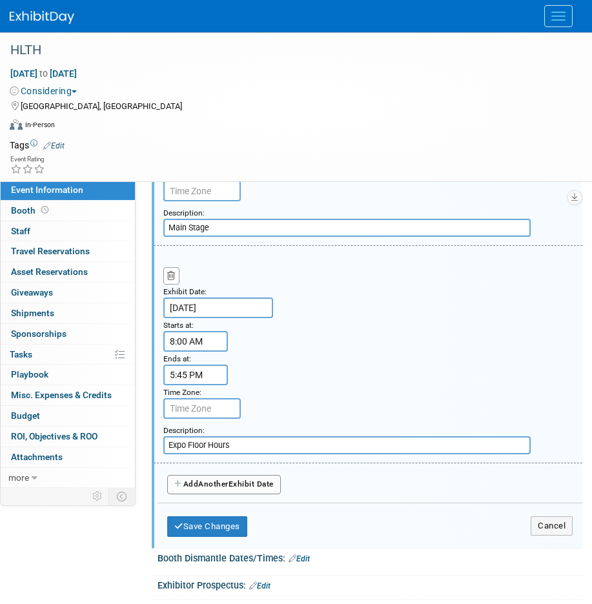
click at [201, 481] on button "Add Another Exhibit Date" at bounding box center [224, 484] width 114 height 19
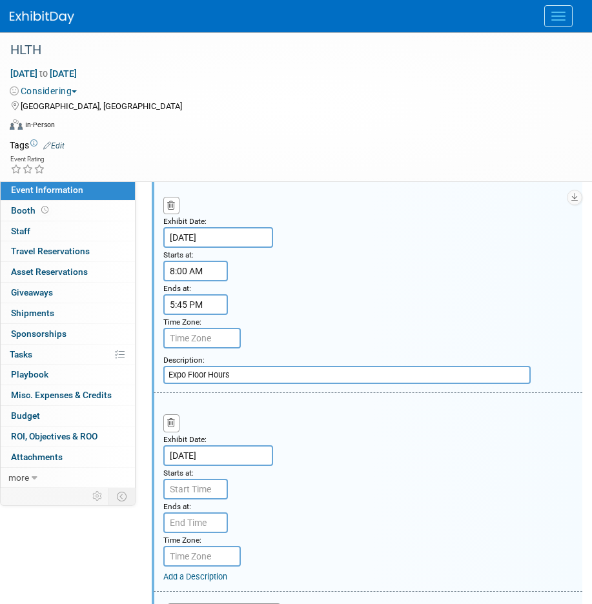
scroll to position [1957, 0]
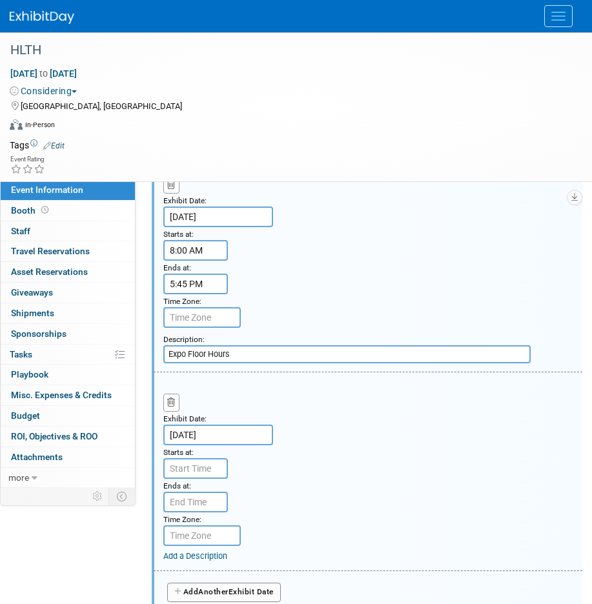
click at [204, 435] on input "Oct 22, 2025" at bounding box center [218, 435] width 110 height 21
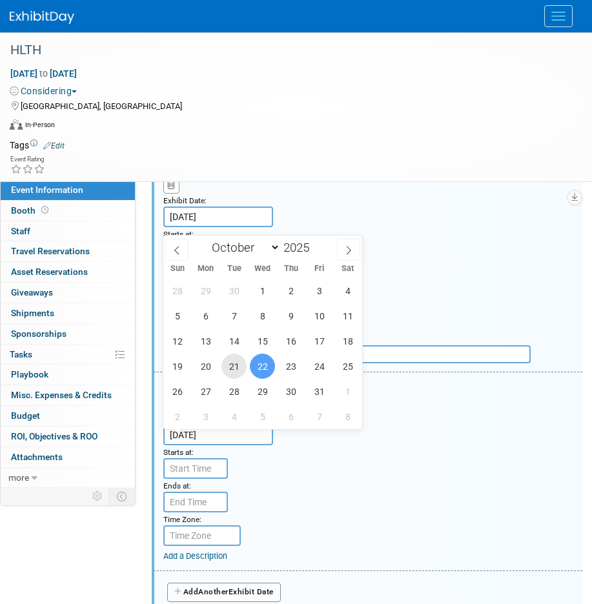
click at [235, 364] on span "21" at bounding box center [233, 366] width 25 height 25
type input "Oct 21, 2025"
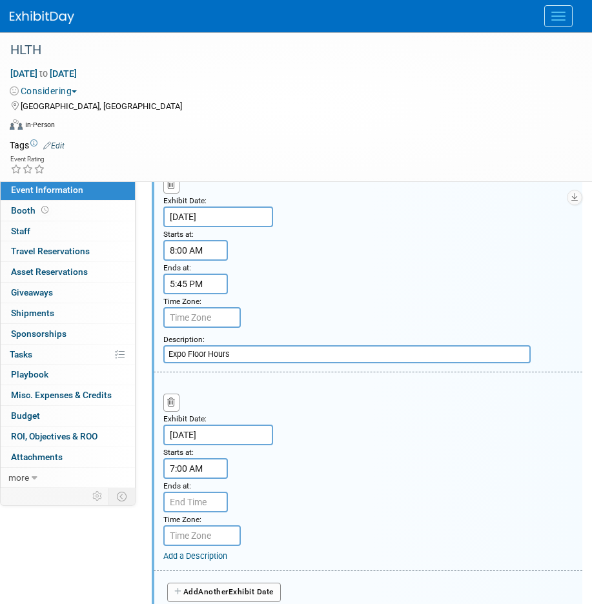
click at [192, 472] on input "7:00 AM" at bounding box center [195, 468] width 65 height 21
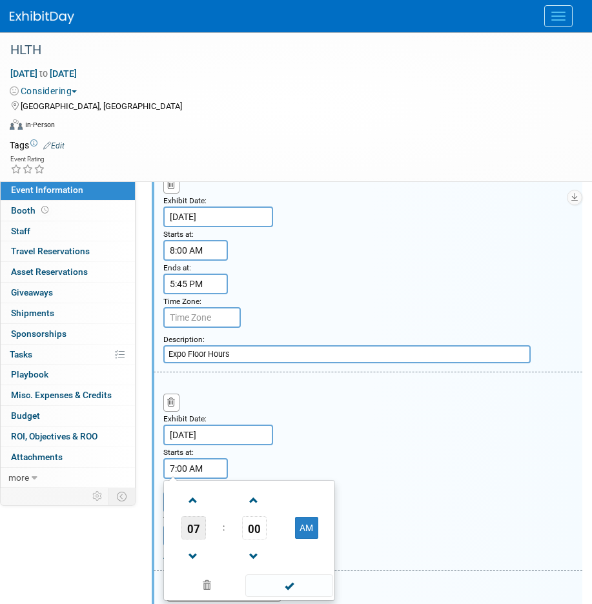
click at [189, 539] on span "07" at bounding box center [193, 527] width 25 height 23
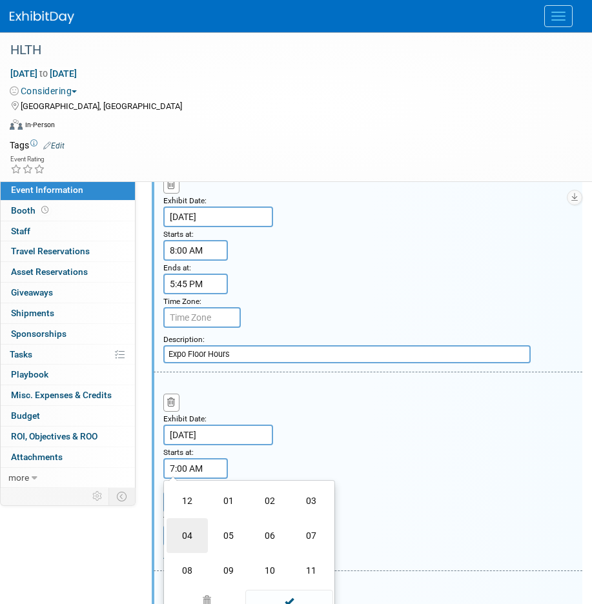
click at [196, 537] on td "04" at bounding box center [186, 535] width 41 height 35
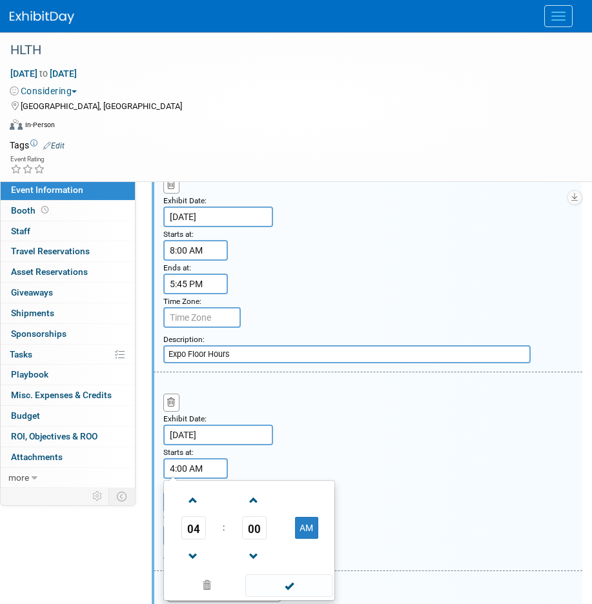
click at [311, 539] on td "AM" at bounding box center [306, 527] width 51 height 23
click at [308, 534] on button "AM" at bounding box center [306, 528] width 23 height 22
type input "4:00 PM"
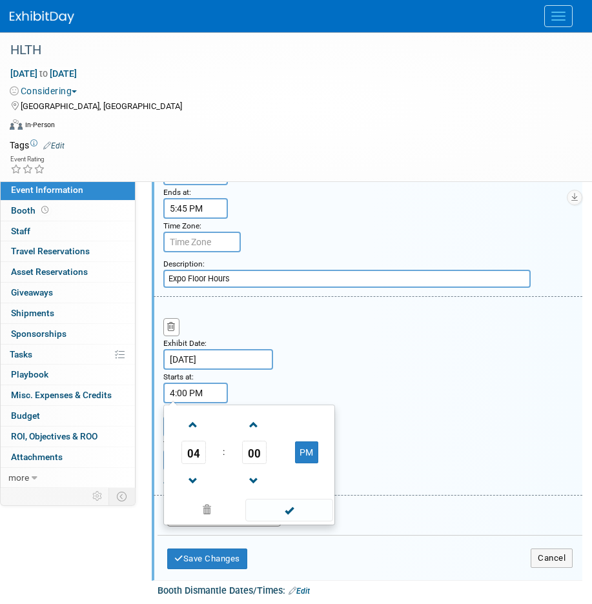
scroll to position [2035, 0]
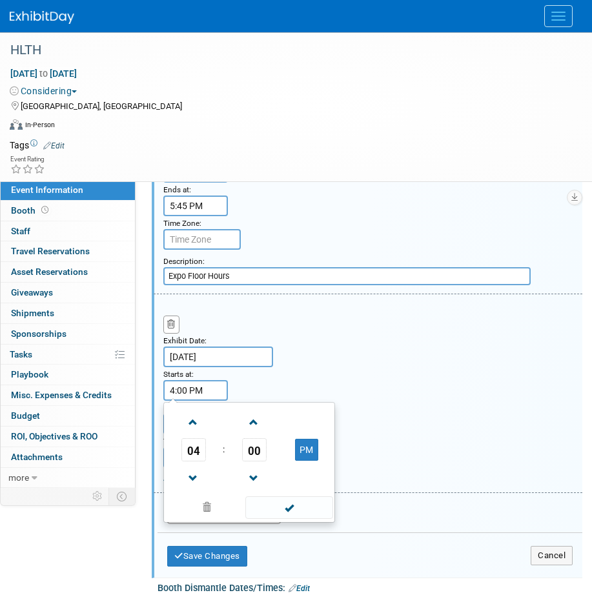
click at [363, 423] on div "Exhibit Date: Oct 21, 2025 Starts at: 4:00 PM 04 : 00 PM 12 01 02 03 04 05 06 0…" at bounding box center [368, 393] width 428 height 198
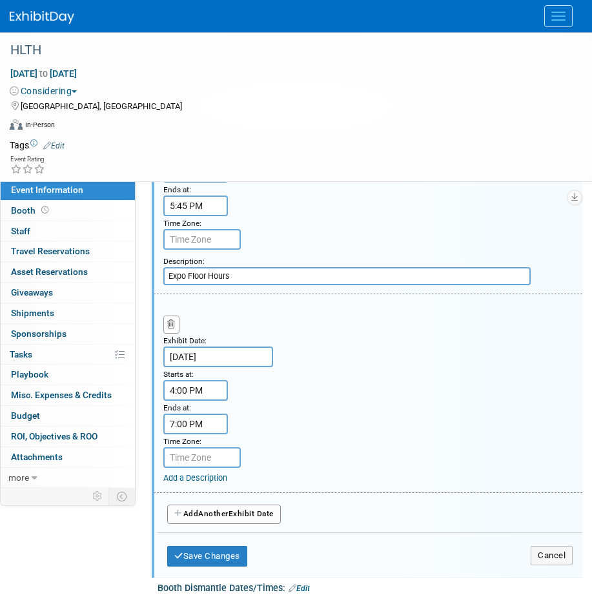
click at [195, 430] on input "7:00 PM" at bounding box center [195, 424] width 65 height 21
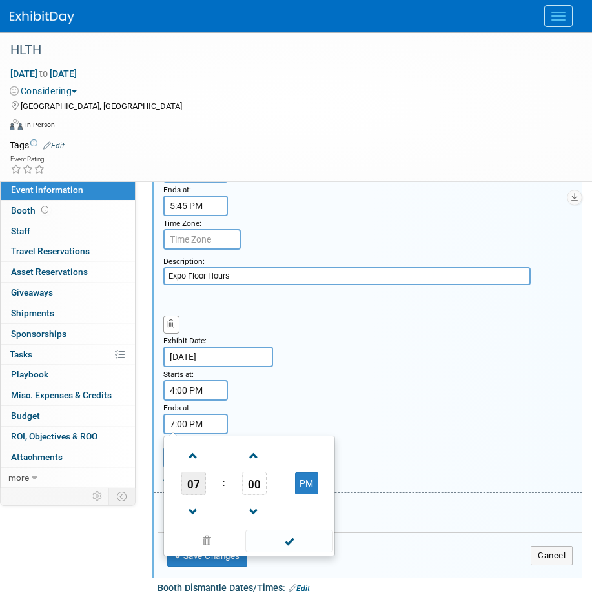
click at [202, 477] on span "07" at bounding box center [193, 483] width 25 height 23
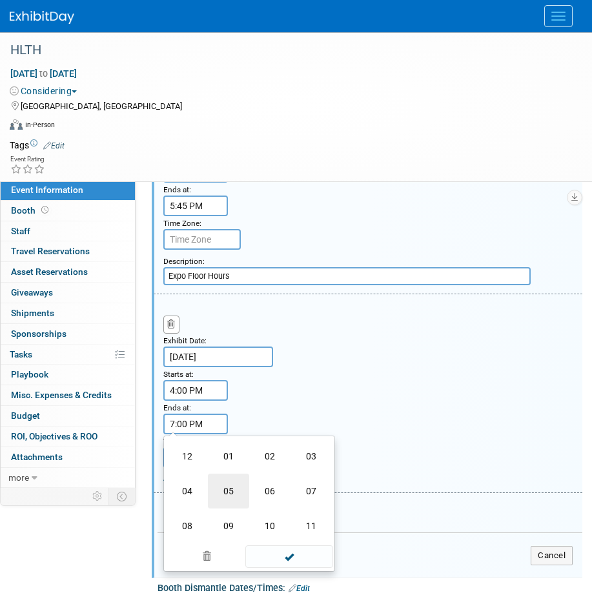
click at [228, 495] on td "05" at bounding box center [228, 491] width 41 height 35
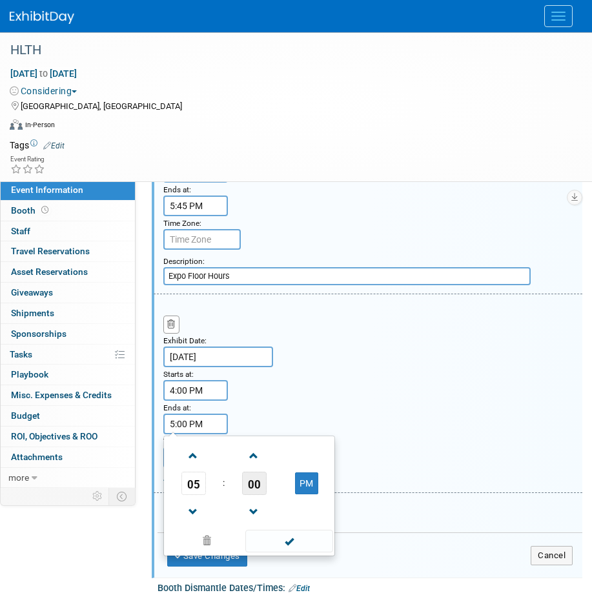
click at [259, 481] on span "00" at bounding box center [254, 483] width 25 height 23
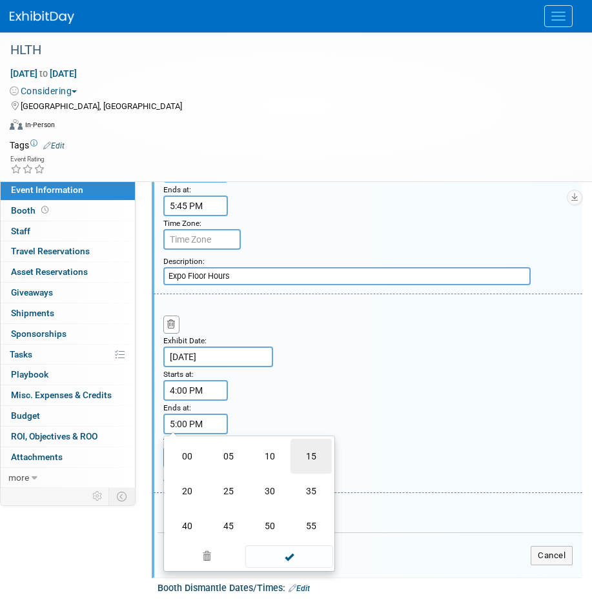
click at [317, 455] on td "15" at bounding box center [310, 456] width 41 height 35
type input "5:15 PM"
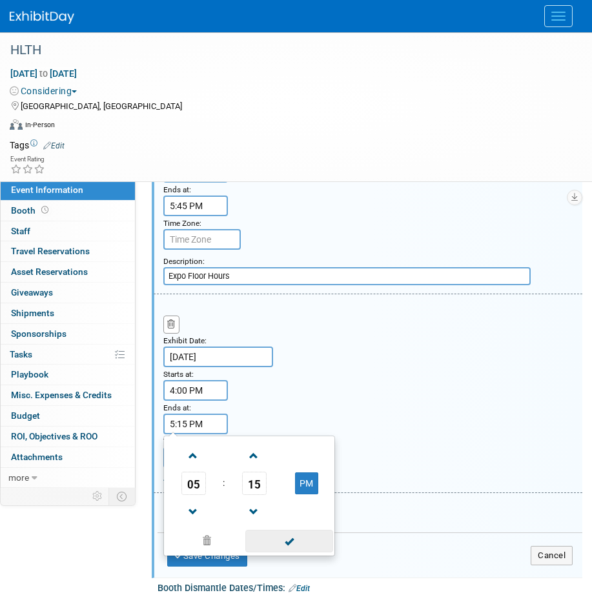
click at [283, 544] on span at bounding box center [288, 541] width 87 height 23
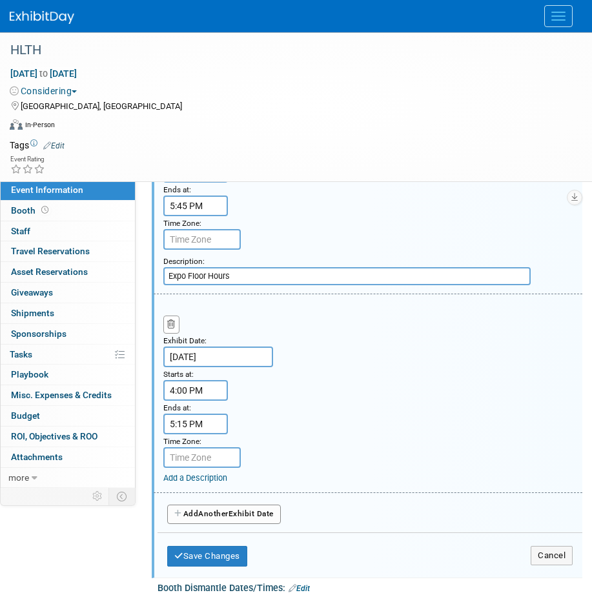
click at [190, 481] on link "Add a Description" at bounding box center [195, 478] width 64 height 10
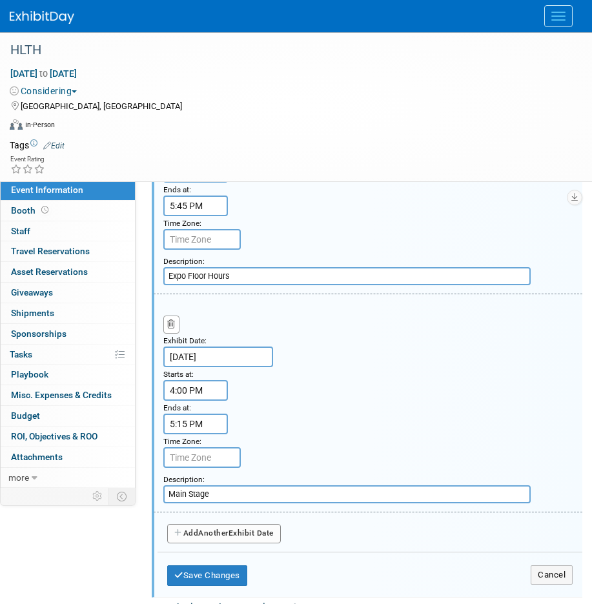
type input "Main Stage"
click at [205, 534] on span "Another" at bounding box center [213, 532] width 30 height 9
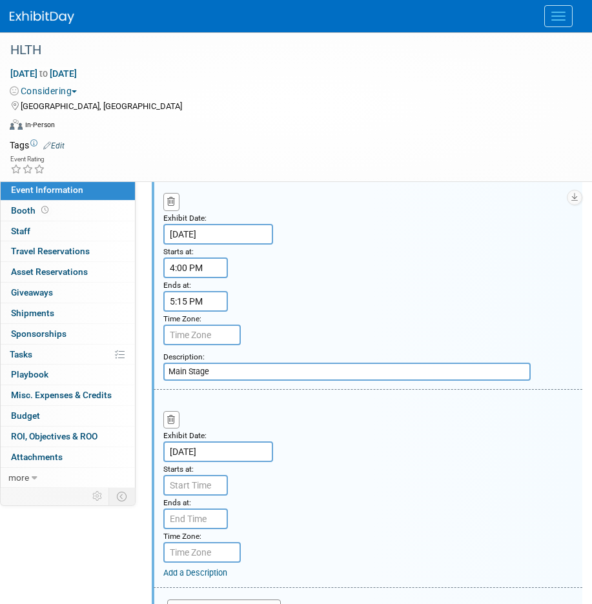
scroll to position [2168, 0]
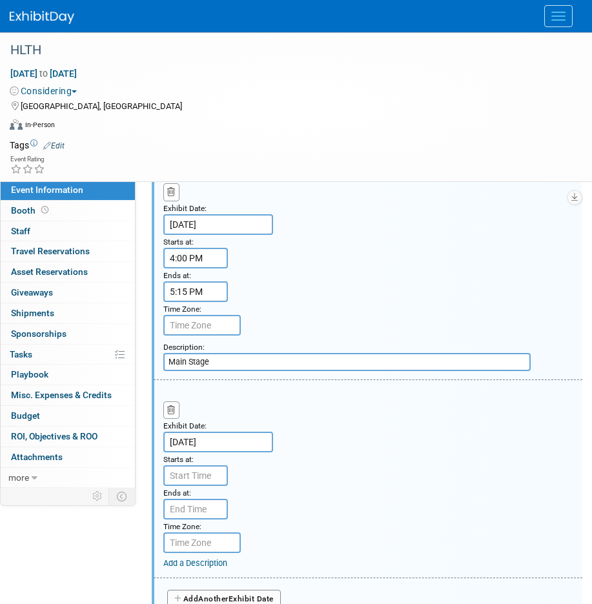
click at [201, 447] on input "Oct 22, 2025" at bounding box center [218, 442] width 110 height 21
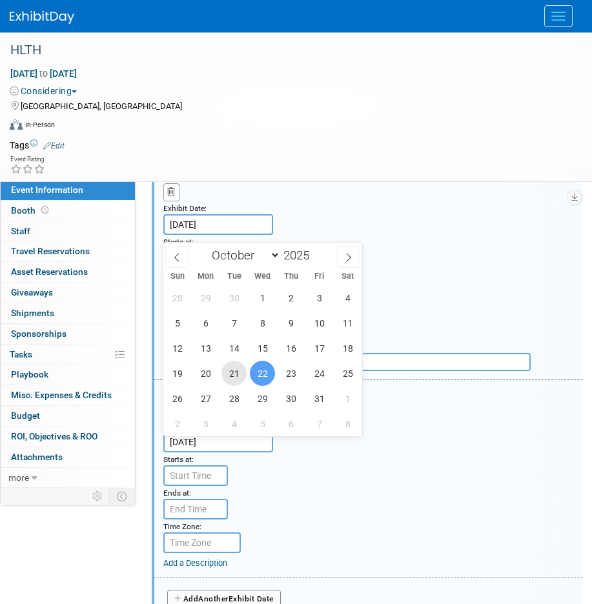
click at [236, 377] on span "21" at bounding box center [233, 373] width 25 height 25
type input "Oct 21, 2025"
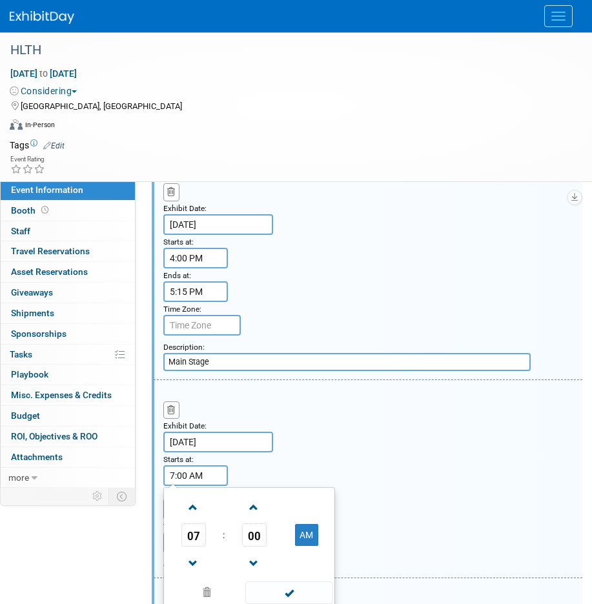
click at [183, 486] on input "7:00 AM" at bounding box center [195, 475] width 65 height 21
click at [198, 543] on span "07" at bounding box center [193, 534] width 25 height 23
click at [194, 579] on td "08" at bounding box center [186, 577] width 41 height 35
click at [316, 537] on button "AM" at bounding box center [306, 535] width 23 height 22
type input "8:00 PM"
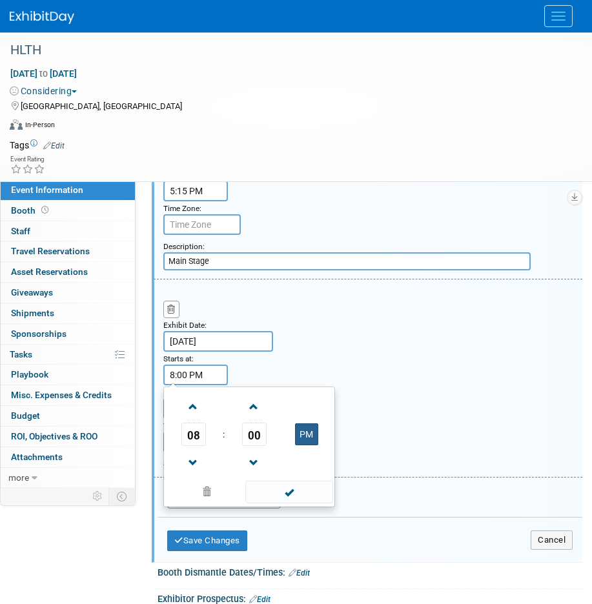
scroll to position [2300, 0]
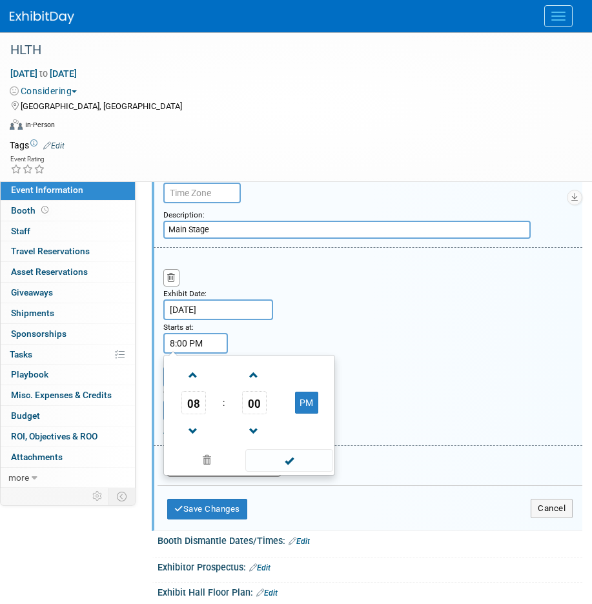
click at [360, 452] on div "Add Another Exhibit Date" at bounding box center [369, 463] width 425 height 34
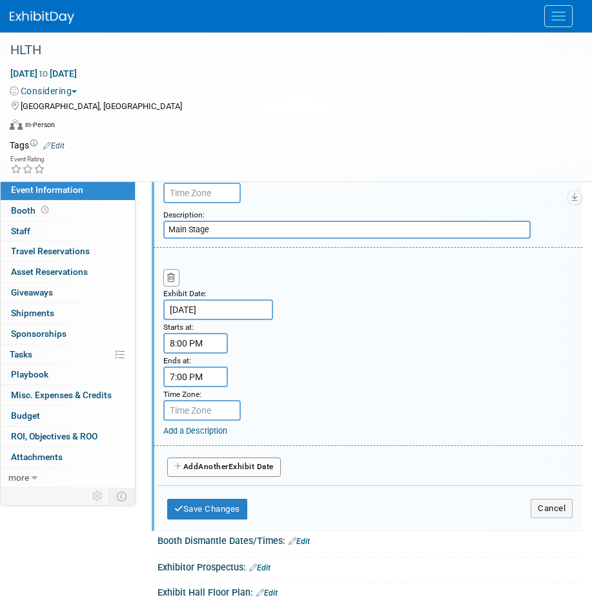
click at [182, 377] on input "7:00 PM" at bounding box center [195, 376] width 65 height 21
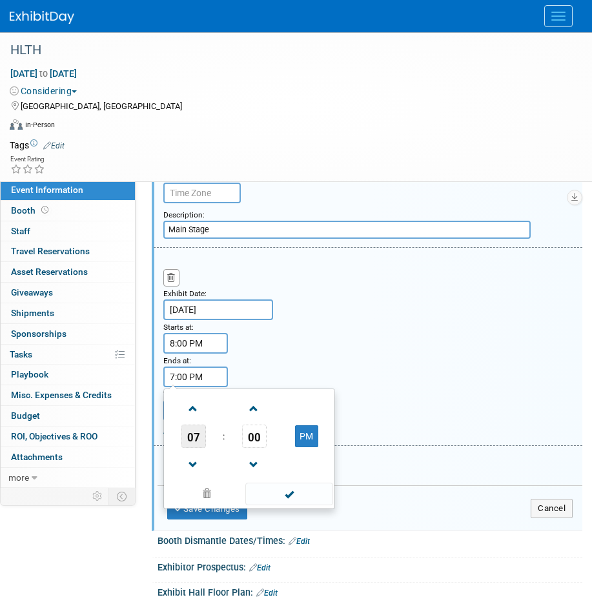
click at [198, 436] on span "07" at bounding box center [193, 436] width 25 height 23
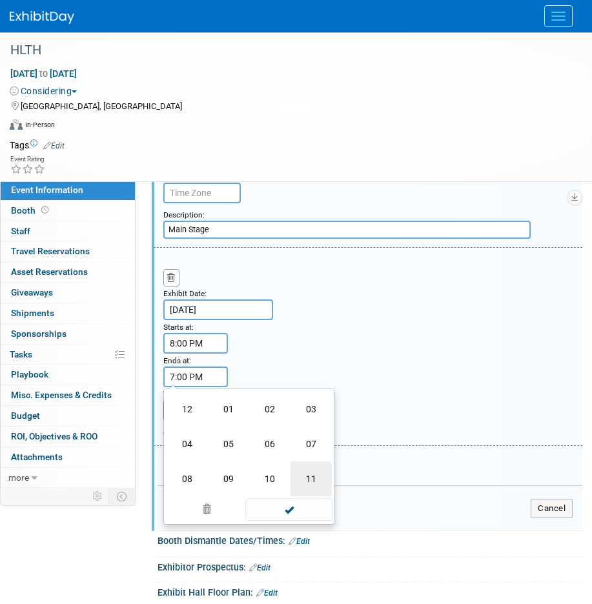
click at [315, 485] on td "11" at bounding box center [310, 478] width 41 height 35
type input "11:00 PM"
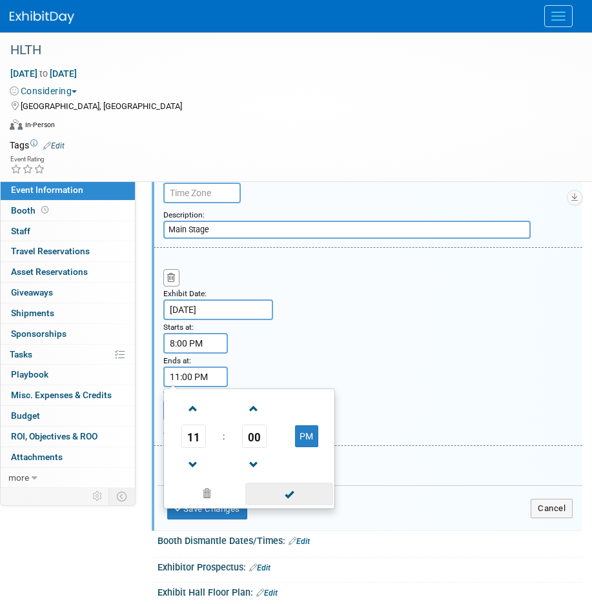
click at [288, 505] on span at bounding box center [288, 494] width 87 height 23
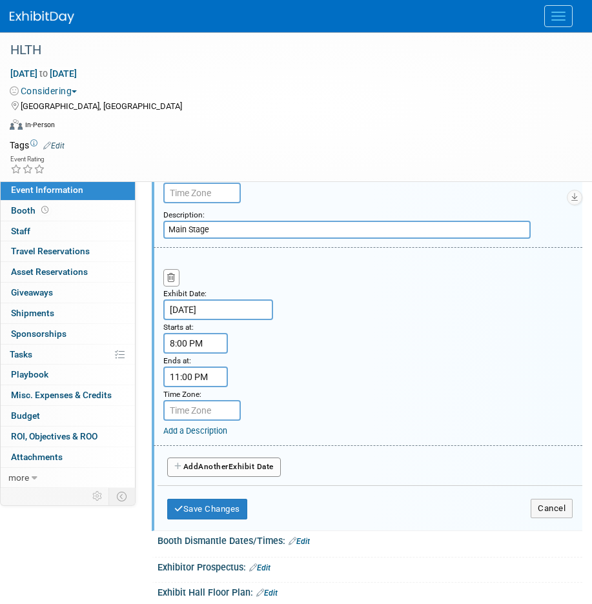
click at [209, 430] on link "Add a Description" at bounding box center [195, 431] width 64 height 10
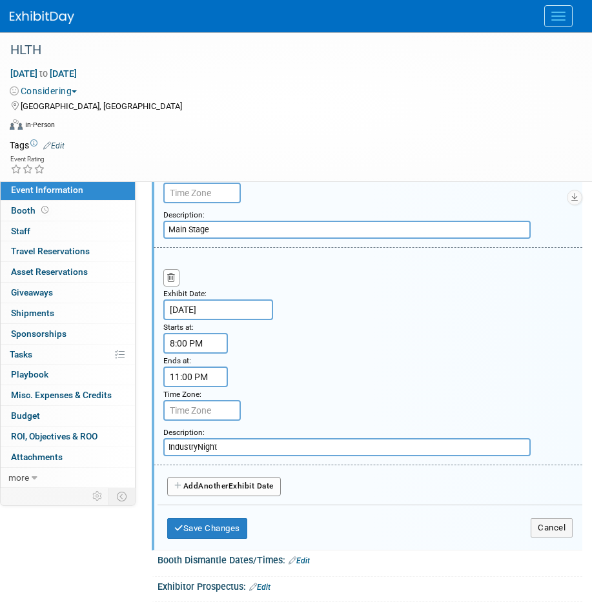
click at [197, 452] on input "IndustryNight" at bounding box center [346, 447] width 367 height 18
type input "Industry Night"
click at [225, 485] on span "Another" at bounding box center [213, 485] width 30 height 9
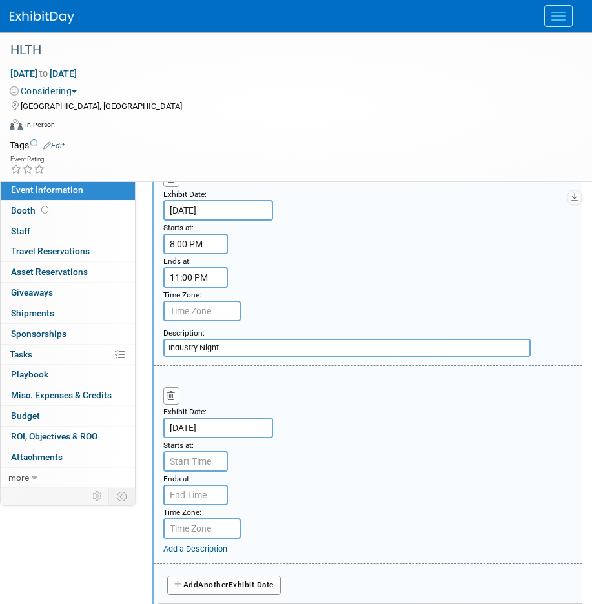
scroll to position [2423, 0]
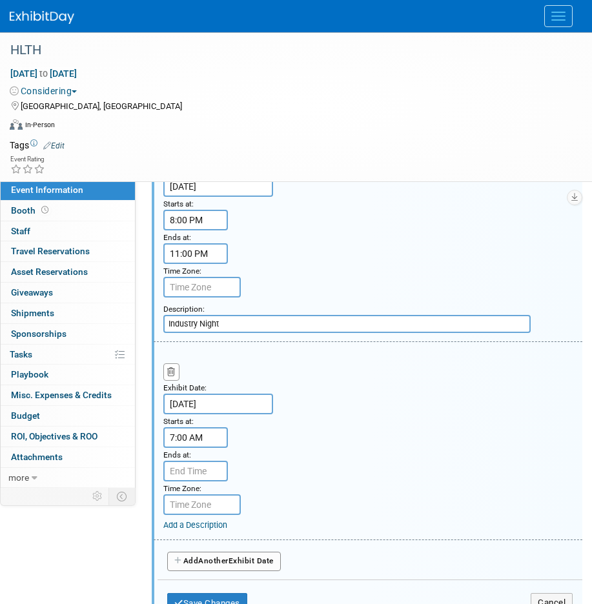
click at [197, 435] on input "7:00 AM" at bounding box center [195, 437] width 65 height 21
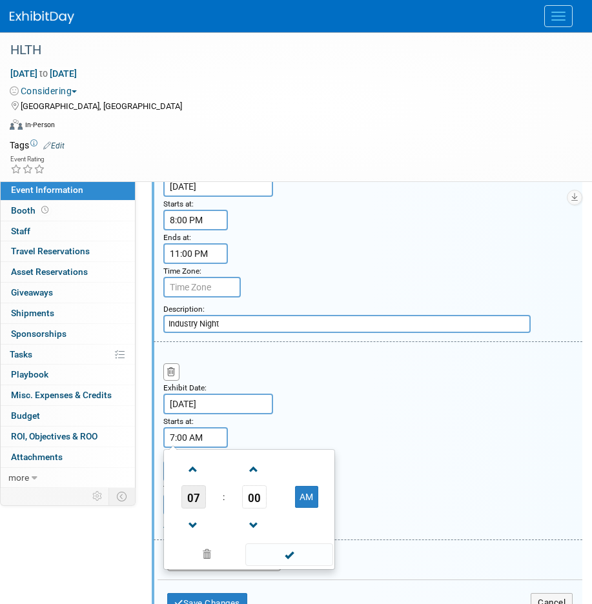
click at [196, 502] on span "07" at bounding box center [193, 496] width 25 height 23
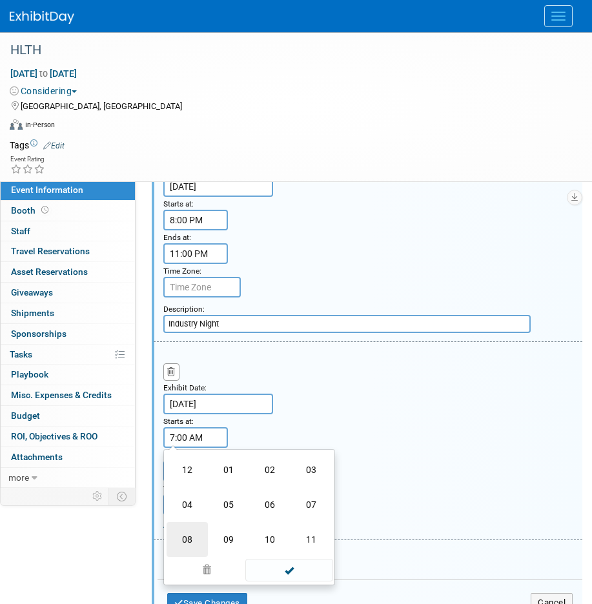
click at [188, 537] on td "08" at bounding box center [186, 539] width 41 height 35
type input "8:00 AM"
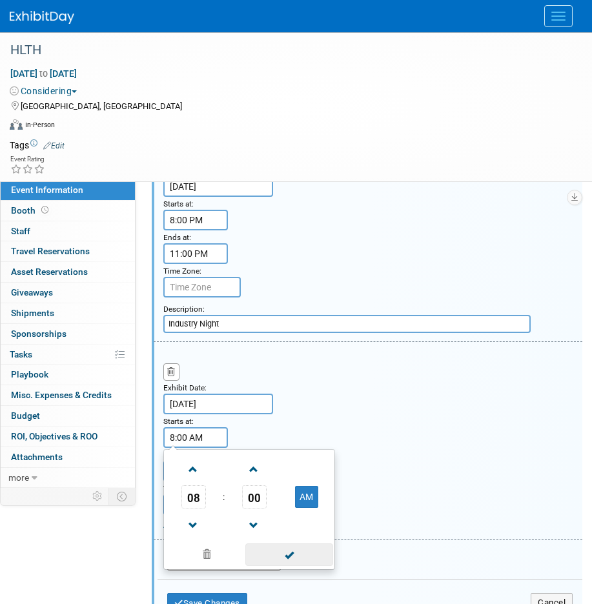
click at [289, 551] on span at bounding box center [288, 554] width 87 height 23
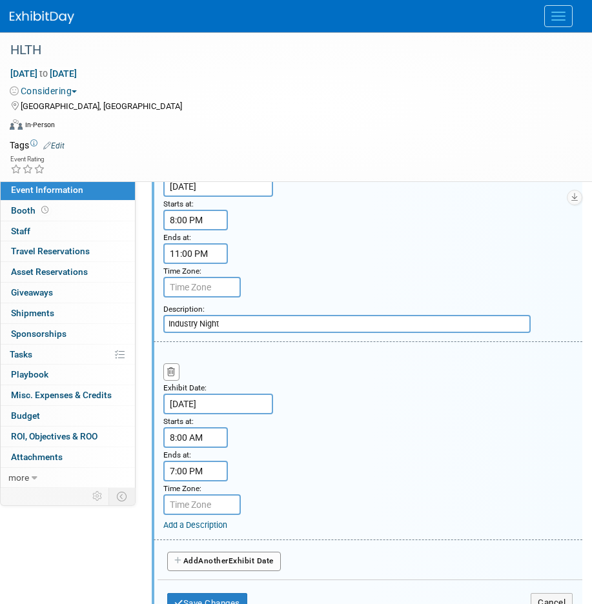
click at [193, 473] on input "7:00 PM" at bounding box center [195, 471] width 65 height 21
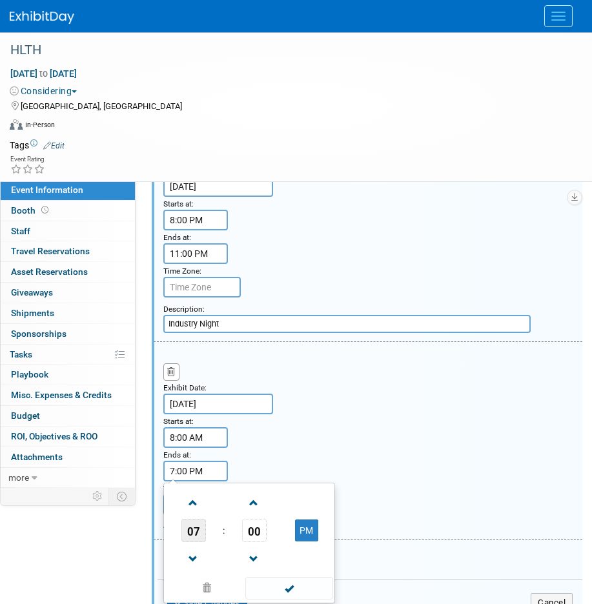
click at [197, 526] on span "07" at bounding box center [193, 530] width 25 height 23
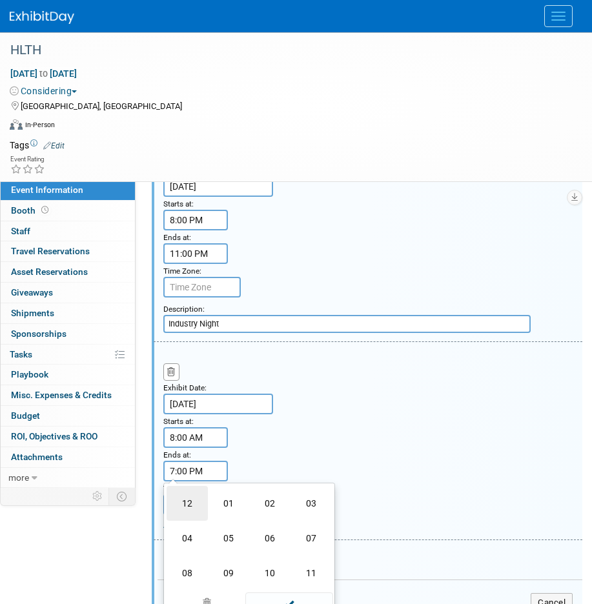
click at [188, 505] on td "12" at bounding box center [186, 503] width 41 height 35
type input "12:00 PM"
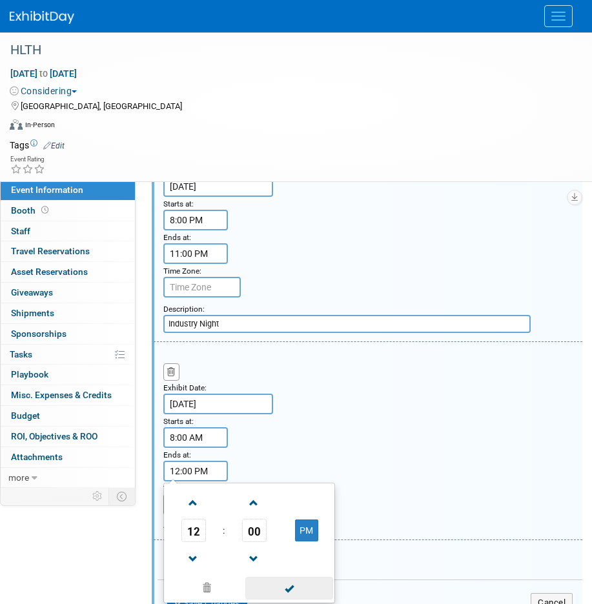
click at [307, 582] on span at bounding box center [288, 588] width 87 height 23
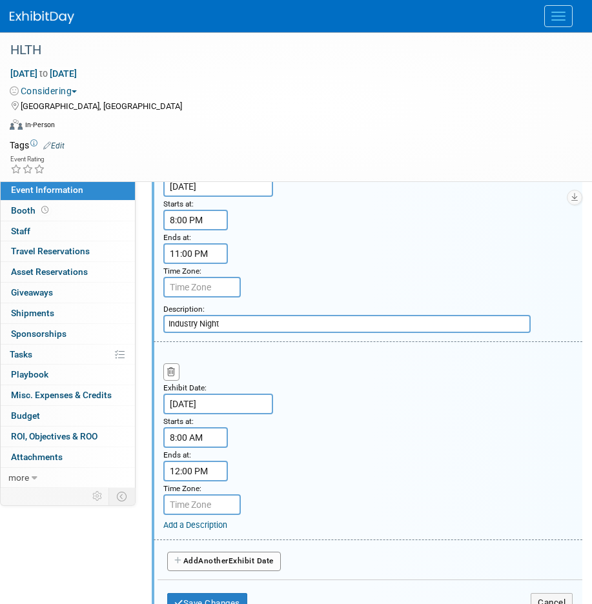
click at [200, 530] on link "Add a Description" at bounding box center [195, 525] width 64 height 10
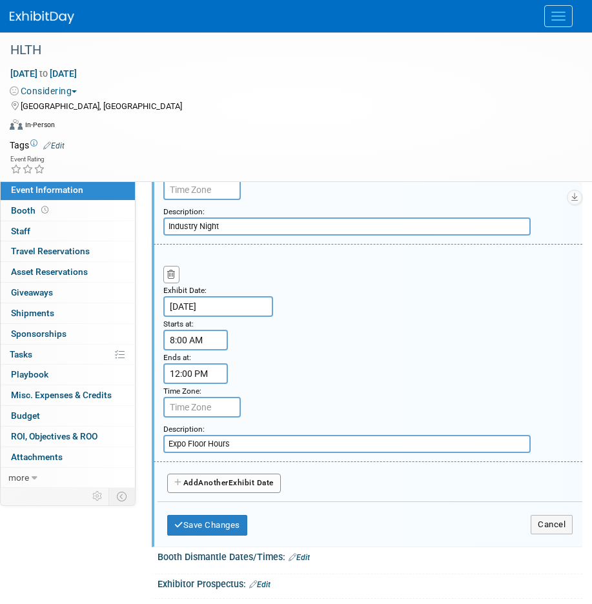
scroll to position [2570, 0]
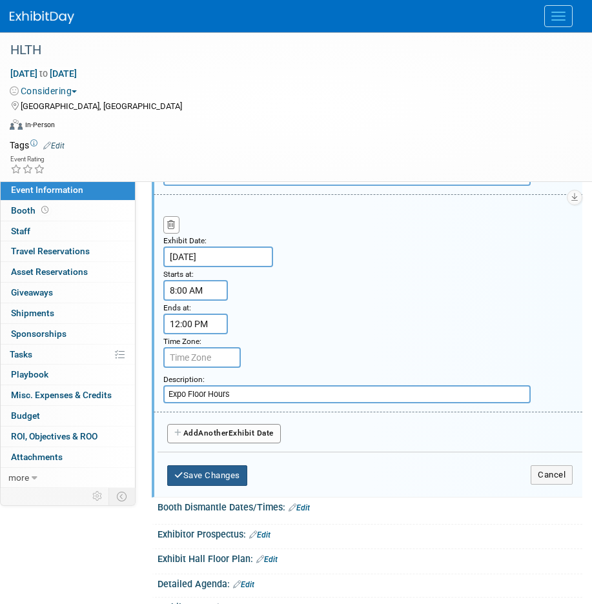
type input "Expo Floor Hours"
click at [234, 486] on button "Save Changes" at bounding box center [207, 475] width 80 height 21
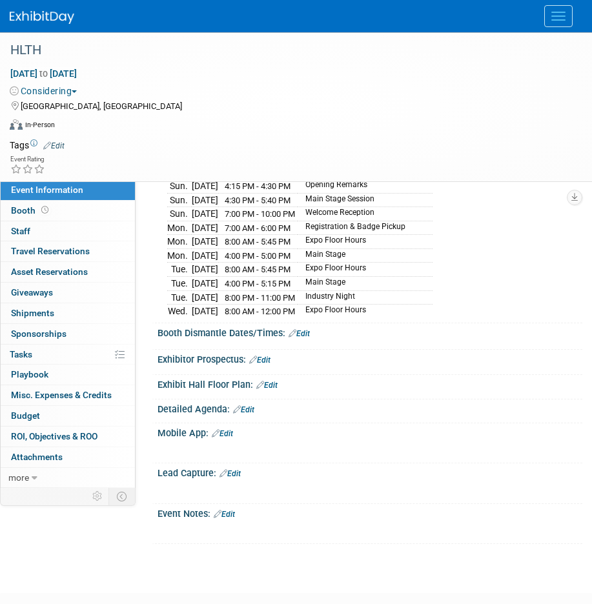
scroll to position [295, 0]
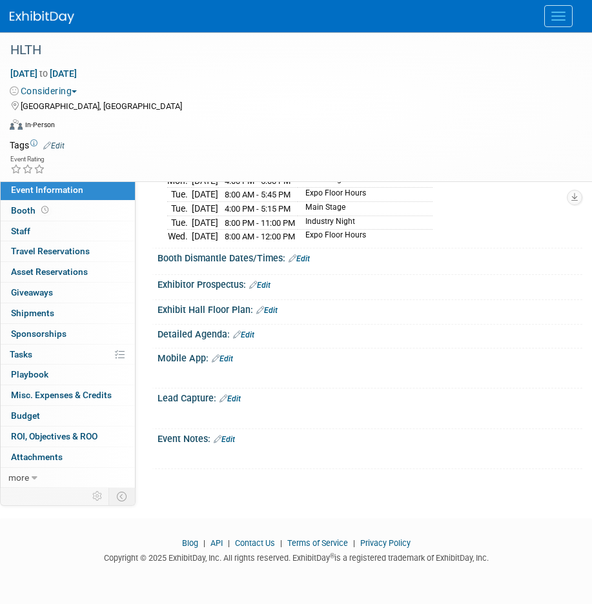
click at [248, 330] on link "Edit" at bounding box center [243, 334] width 21 height 9
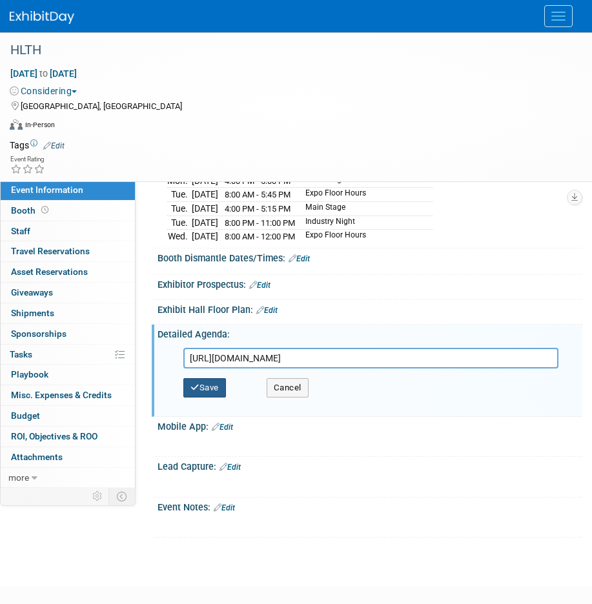
type input "https://hlth.com/events/usa/agenda/"
click at [212, 386] on button "Save" at bounding box center [204, 387] width 43 height 19
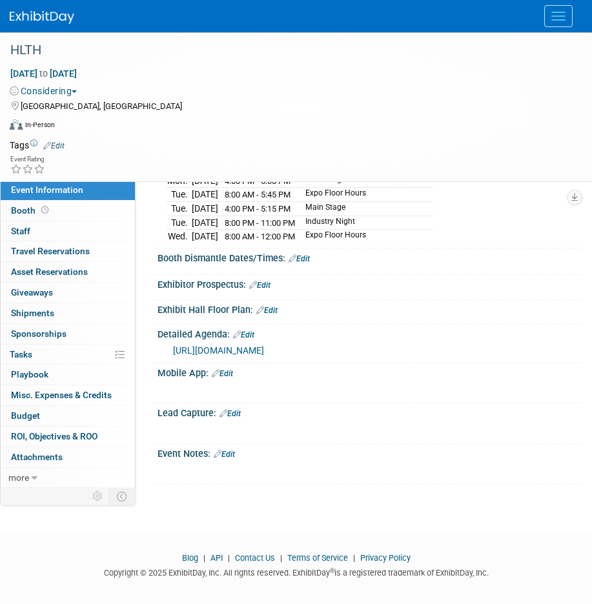
click at [234, 450] on link "Edit" at bounding box center [224, 454] width 21 height 9
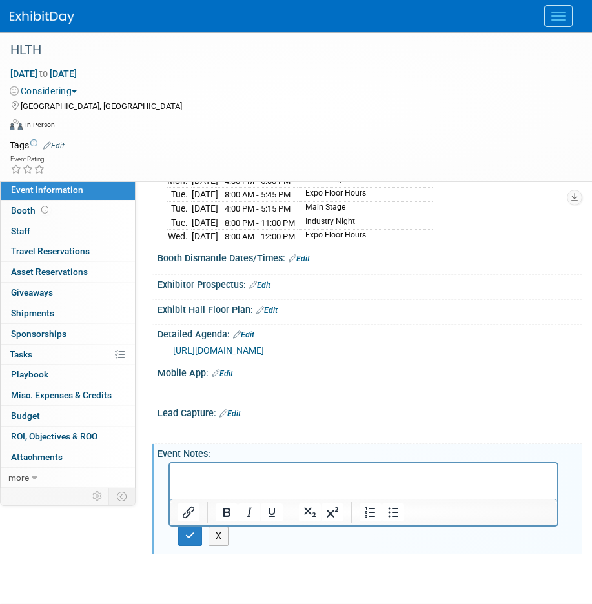
scroll to position [0, 0]
click at [183, 472] on p "Who Attends:" at bounding box center [363, 474] width 372 height 13
click at [179, 472] on p "Who Attends:" at bounding box center [363, 474] width 372 height 13
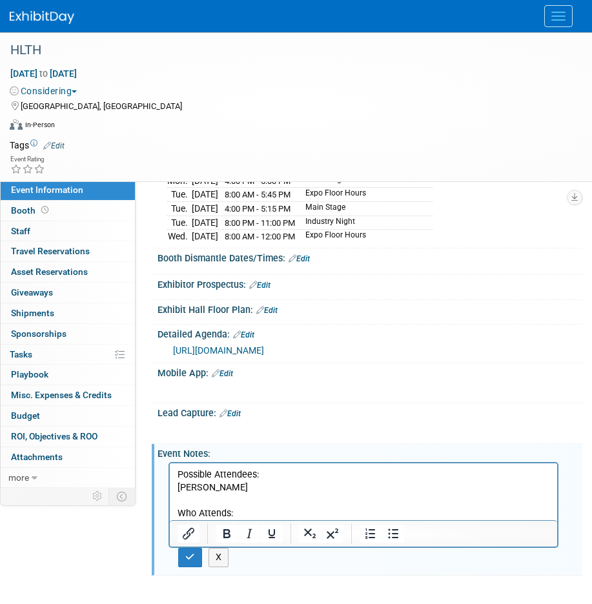
click at [249, 504] on p "Rich Text Area. Press ALT-0 for help." at bounding box center [363, 500] width 372 height 13
click at [251, 511] on p "Who Attends:" at bounding box center [363, 513] width 372 height 13
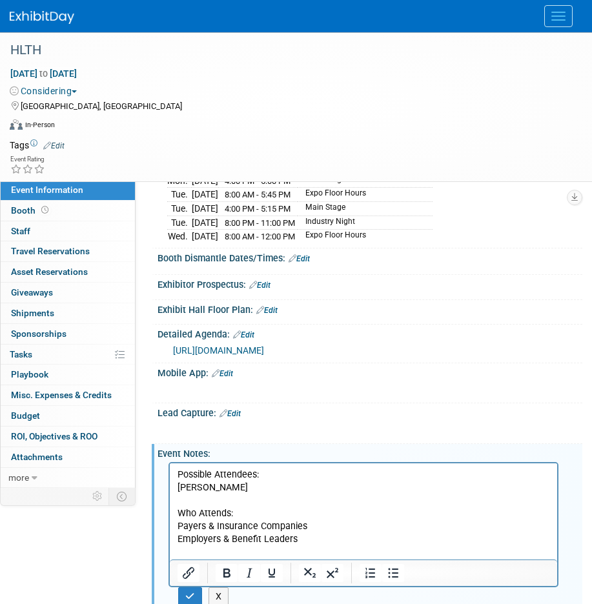
scroll to position [335, 0]
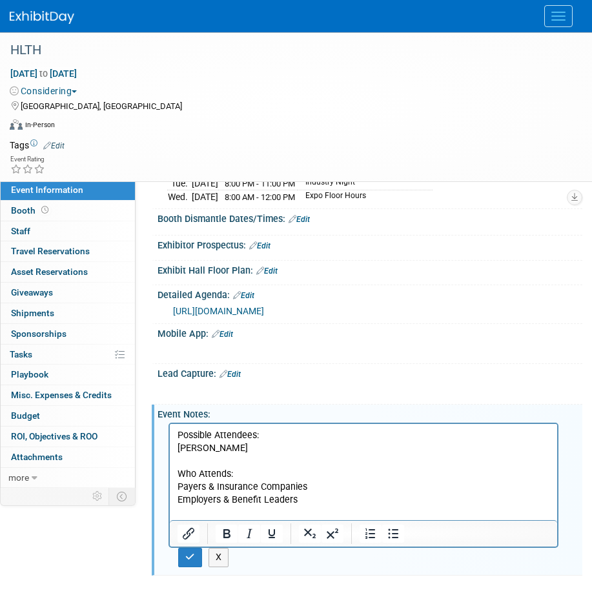
click at [253, 476] on p "Who Attends:" at bounding box center [363, 474] width 372 height 13
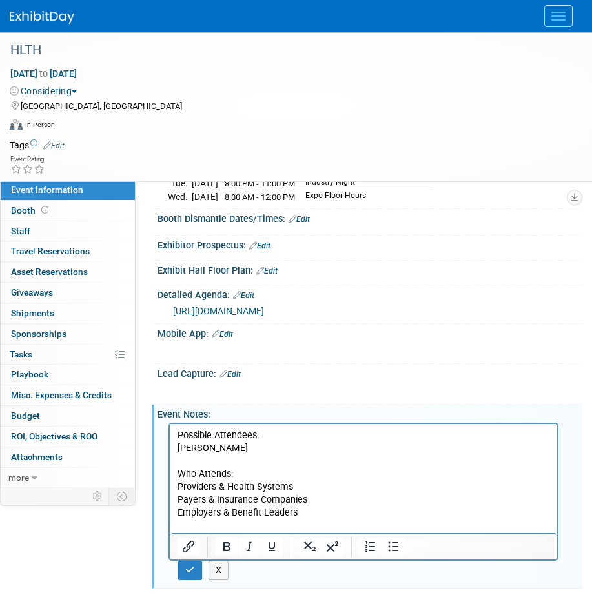
click at [303, 519] on p "Employers & Benefit Leaders" at bounding box center [363, 512] width 372 height 13
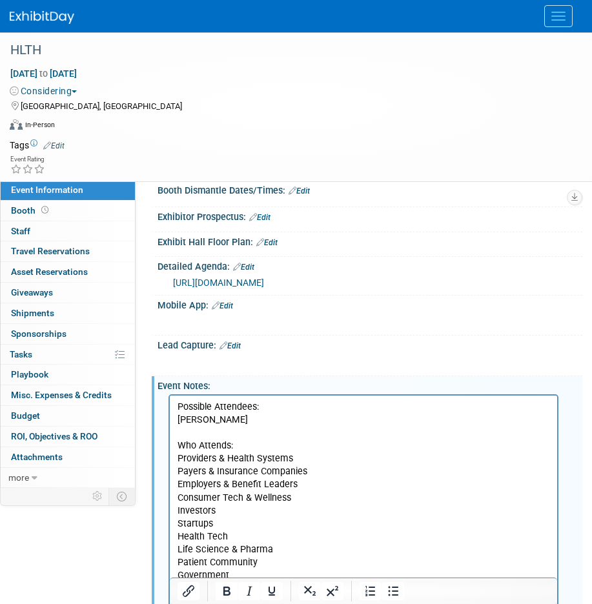
scroll to position [376, 0]
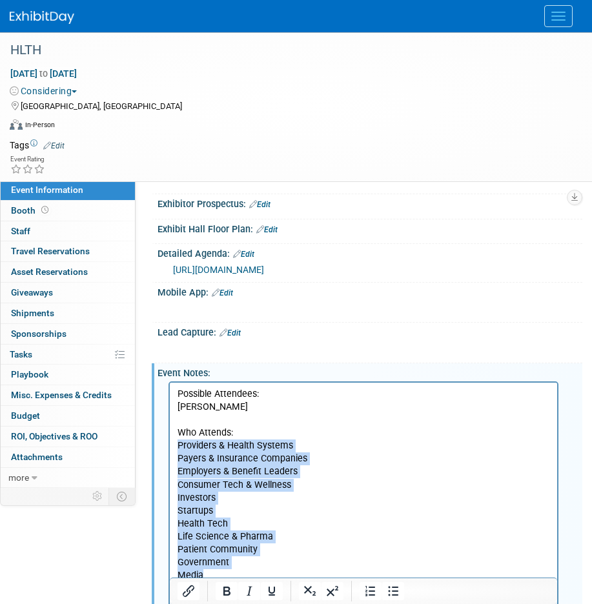
drag, startPoint x: 213, startPoint y: 573, endPoint x: 174, endPoint y: 445, distance: 133.5
click at [174, 445] on html "Possible Attendees: James Scott Who Attends: Providers & Health Systems Payers …" at bounding box center [363, 489] width 387 height 212
click at [392, 593] on icon "Bullet list" at bounding box center [392, 590] width 15 height 15
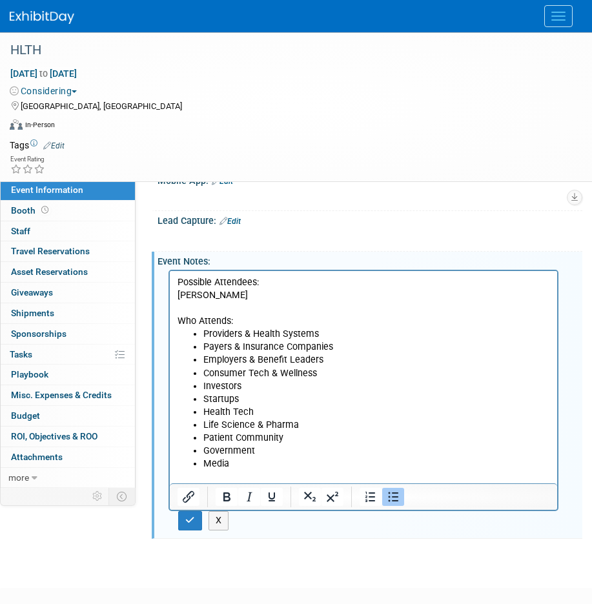
scroll to position [514, 0]
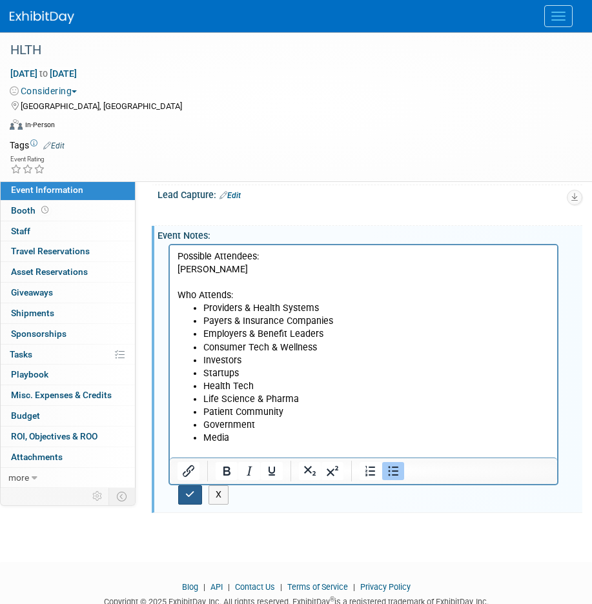
click at [192, 490] on icon "button" at bounding box center [190, 494] width 10 height 9
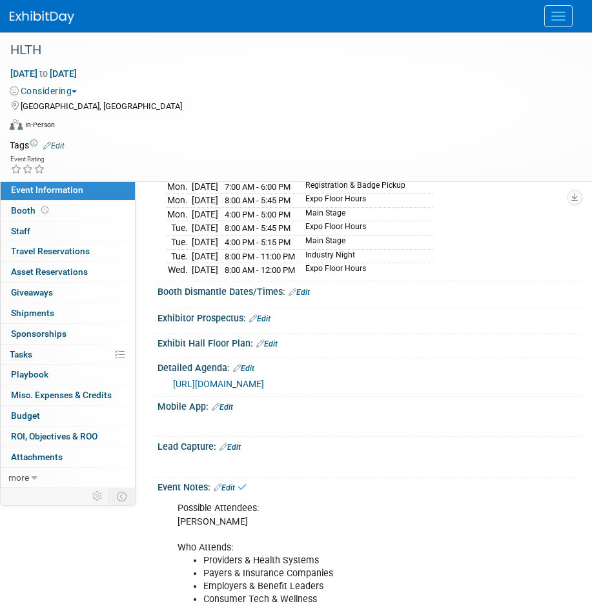
scroll to position [282, 0]
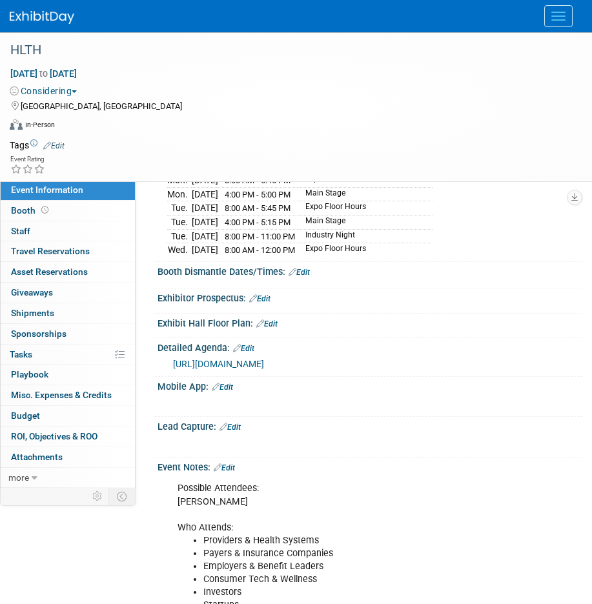
click at [229, 463] on link "Edit" at bounding box center [224, 467] width 21 height 9
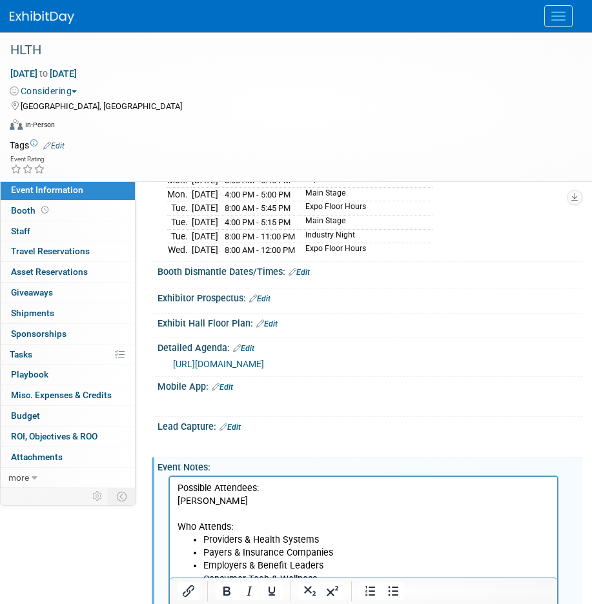
scroll to position [0, 0]
click at [175, 501] on html "Possible Attendees: James Scott Who Attends: Providers & Health Systems Payers …" at bounding box center [363, 583] width 387 height 212
click at [373, 594] on icon "Numbered list" at bounding box center [370, 590] width 15 height 15
click at [203, 486] on li "Possible Attendees: James Scott Who Attends:" at bounding box center [376, 508] width 346 height 52
click at [177, 501] on p "Possible Attendees: James Scott Who Attends:" at bounding box center [363, 508] width 372 height 52
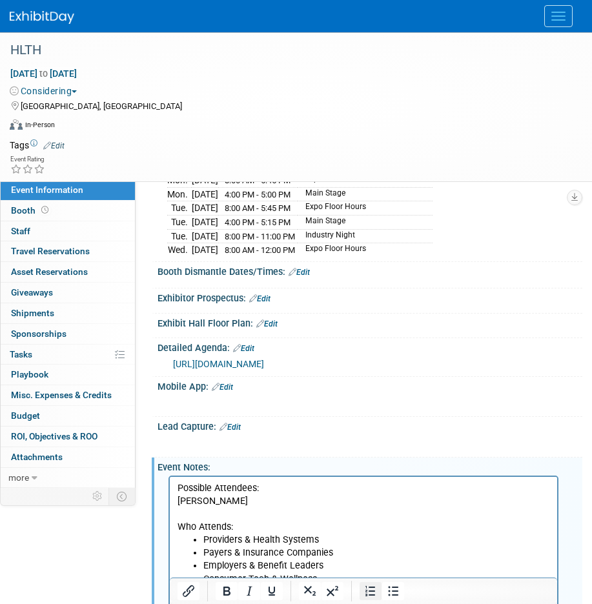
click at [366, 589] on icon "Numbered list" at bounding box center [370, 590] width 15 height 15
click at [201, 527] on ol "James Scott Who Attends:" at bounding box center [363, 514] width 372 height 39
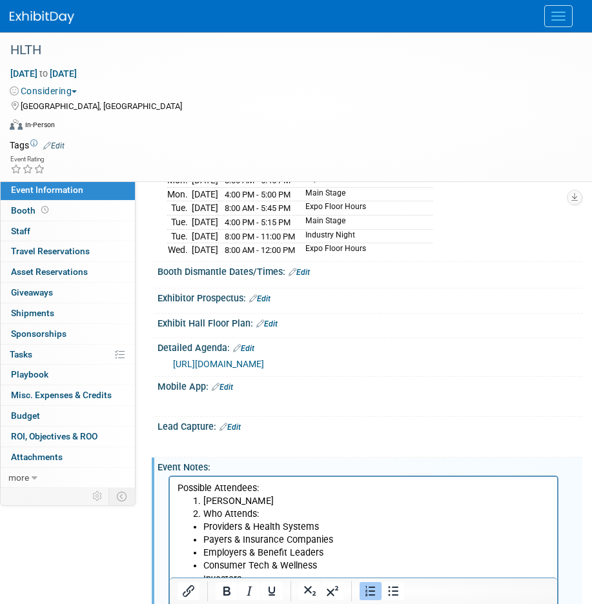
click at [366, 587] on icon "Numbered list" at bounding box center [370, 590] width 15 height 15
click at [275, 497] on li "James Scott" at bounding box center [376, 501] width 346 height 13
click at [369, 590] on icon "Numbered list" at bounding box center [370, 590] width 15 height 15
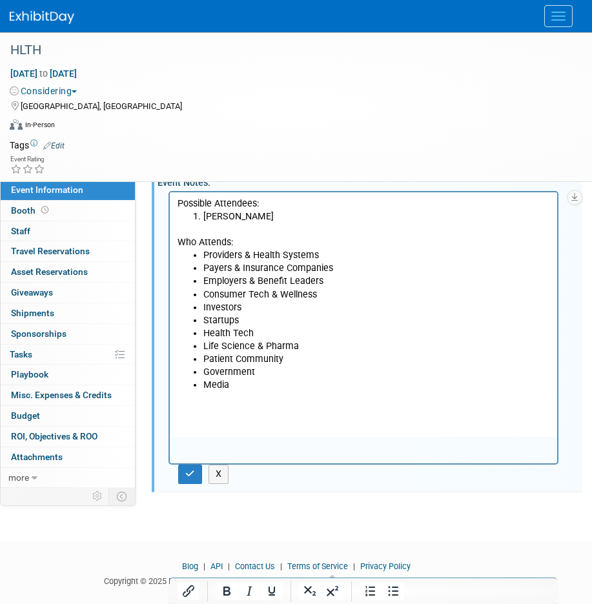
scroll to position [589, 0]
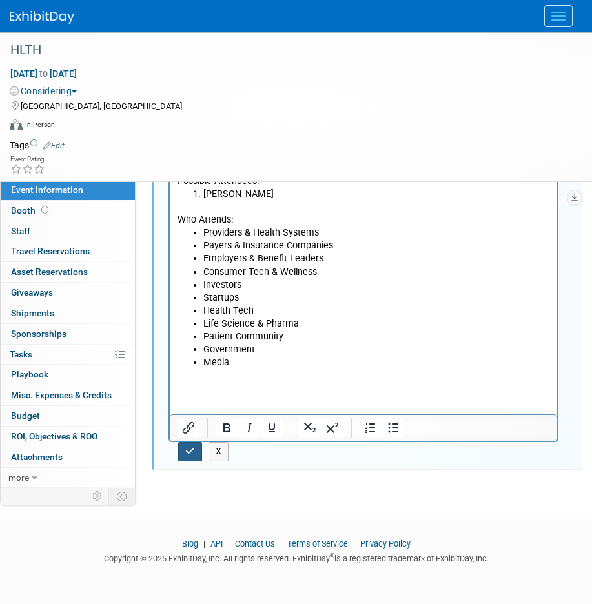
click at [193, 446] on icon "button" at bounding box center [190, 450] width 10 height 9
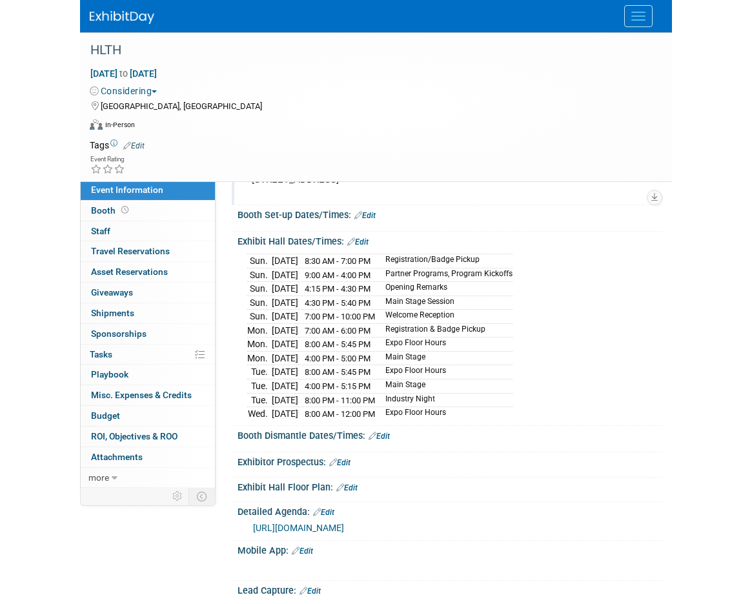
scroll to position [0, 0]
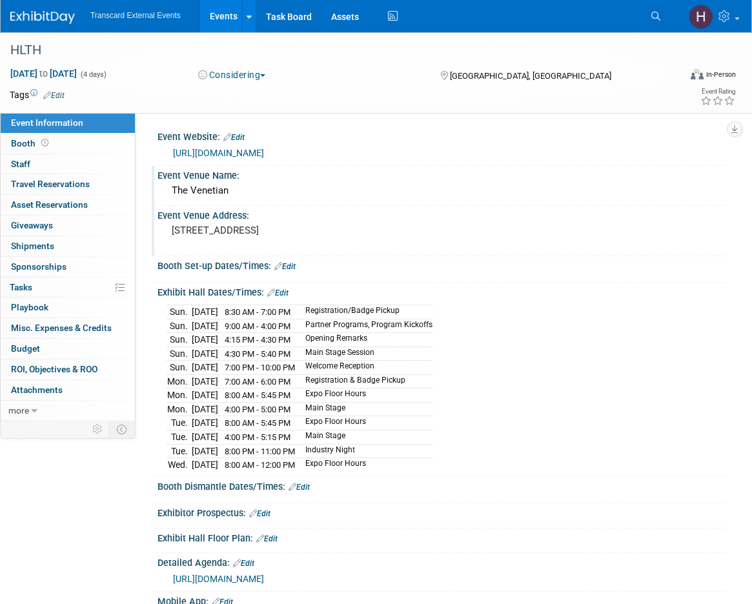
click at [45, 23] on img at bounding box center [42, 17] width 65 height 13
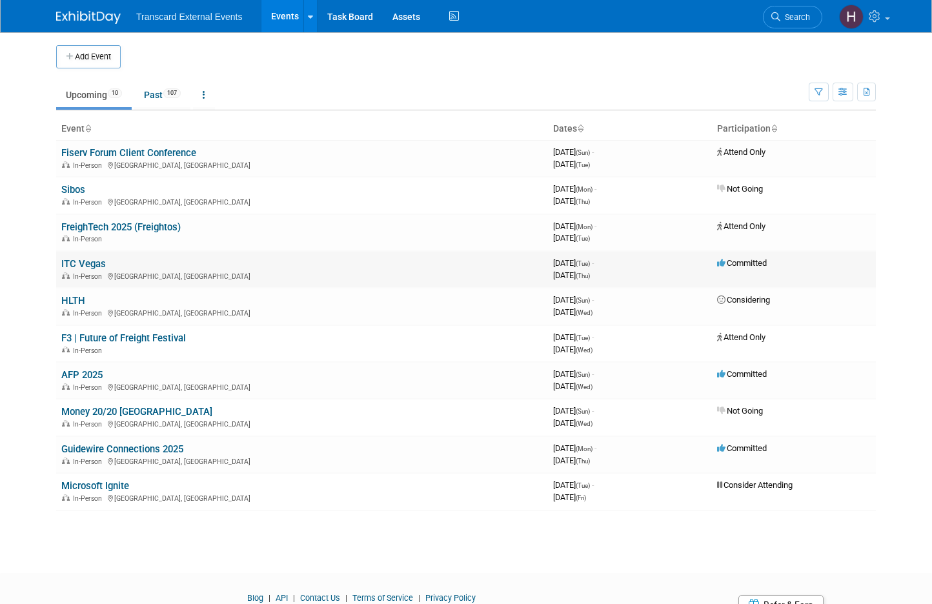
click at [92, 263] on link "ITC Vegas" at bounding box center [83, 264] width 45 height 12
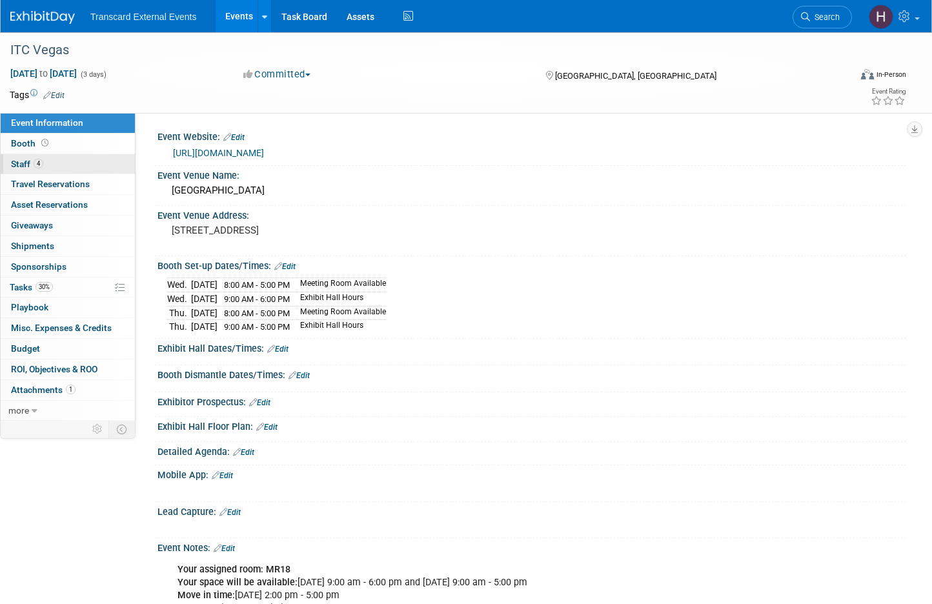
click at [61, 161] on link "4 Staff 4" at bounding box center [68, 164] width 134 height 20
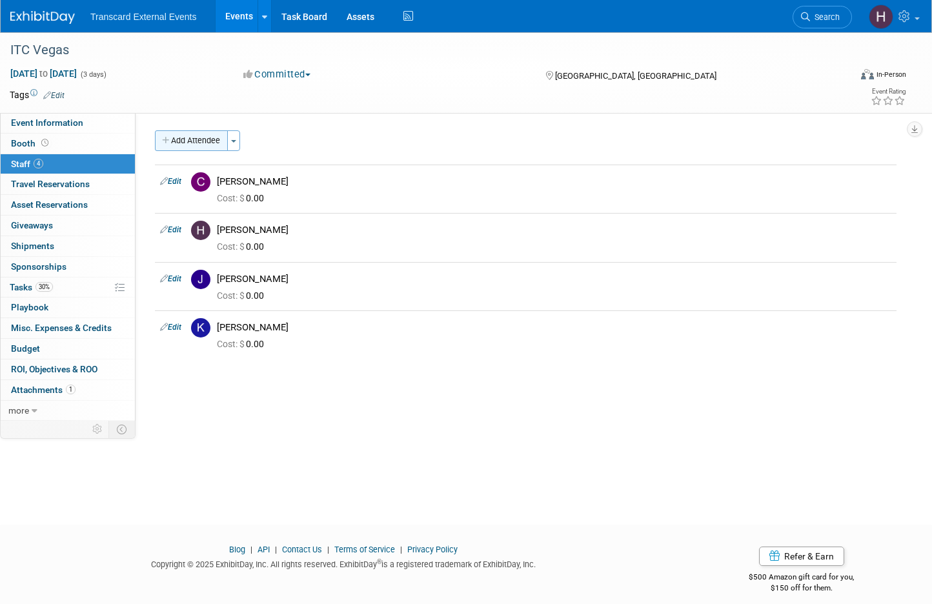
click at [207, 143] on button "Add Attendee" at bounding box center [191, 140] width 73 height 21
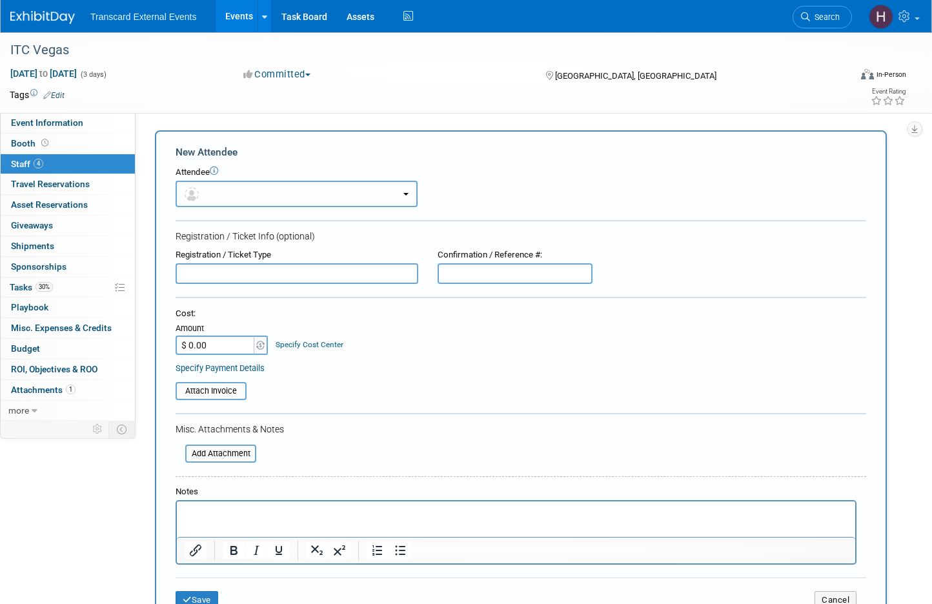
click at [252, 193] on button "button" at bounding box center [296, 194] width 242 height 26
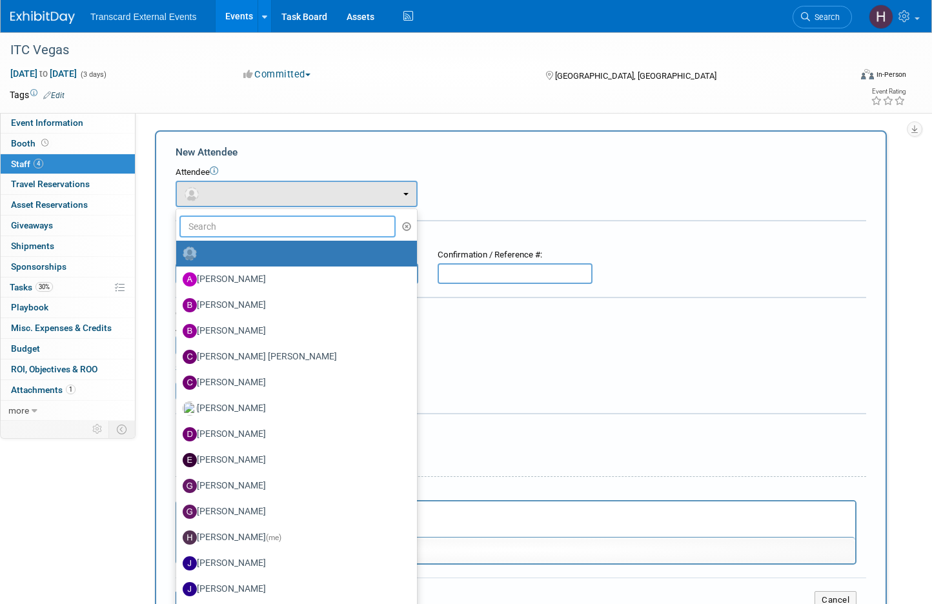
click at [243, 233] on input "text" at bounding box center [287, 226] width 216 height 22
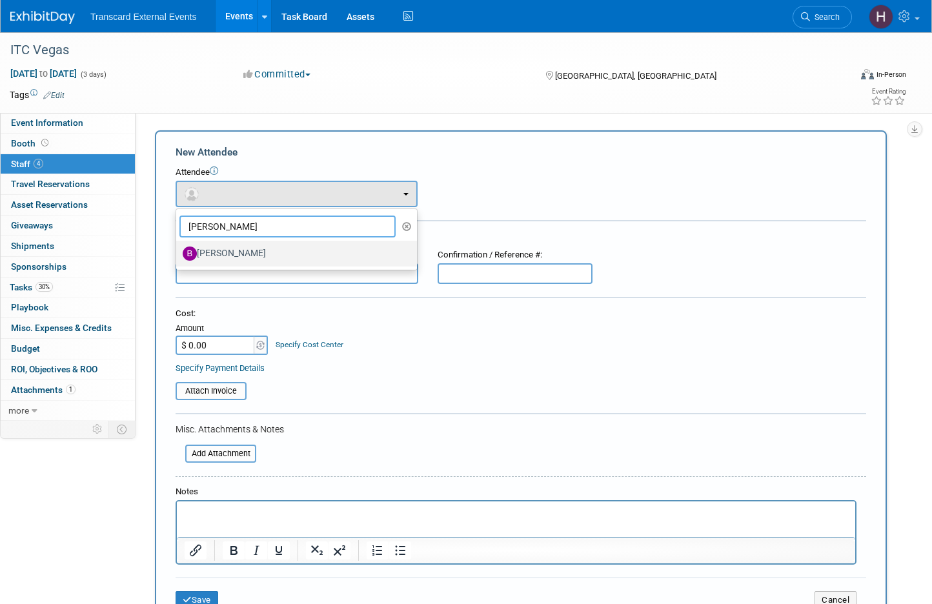
type input "[PERSON_NAME]"
click at [243, 252] on label "[PERSON_NAME]" at bounding box center [293, 253] width 221 height 21
click at [178, 252] on input "[PERSON_NAME]" at bounding box center [174, 252] width 8 height 8
select select "9ac4834f-b7ca-44f1-8937-4b0ac8be6471"
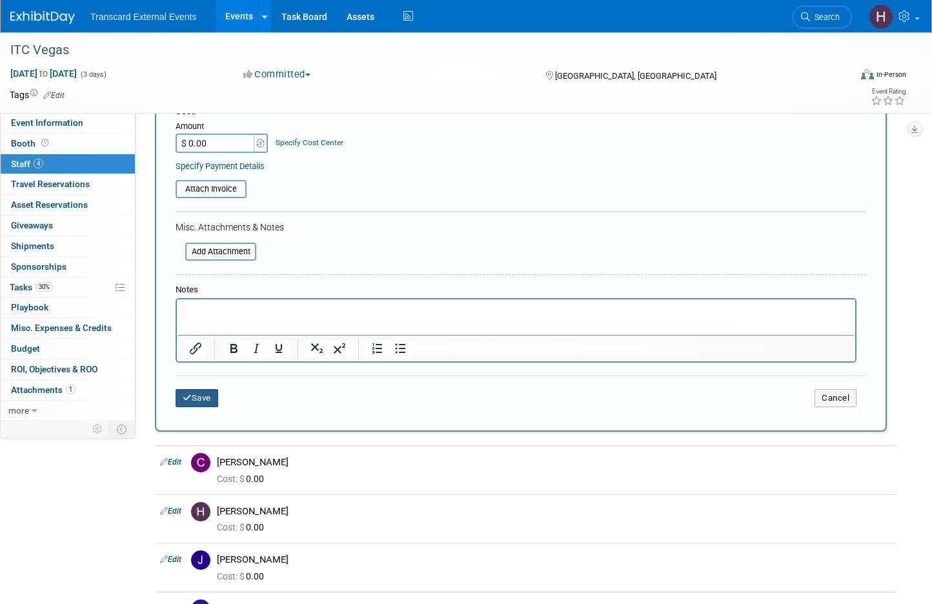
click at [199, 401] on button "Save" at bounding box center [196, 398] width 43 height 18
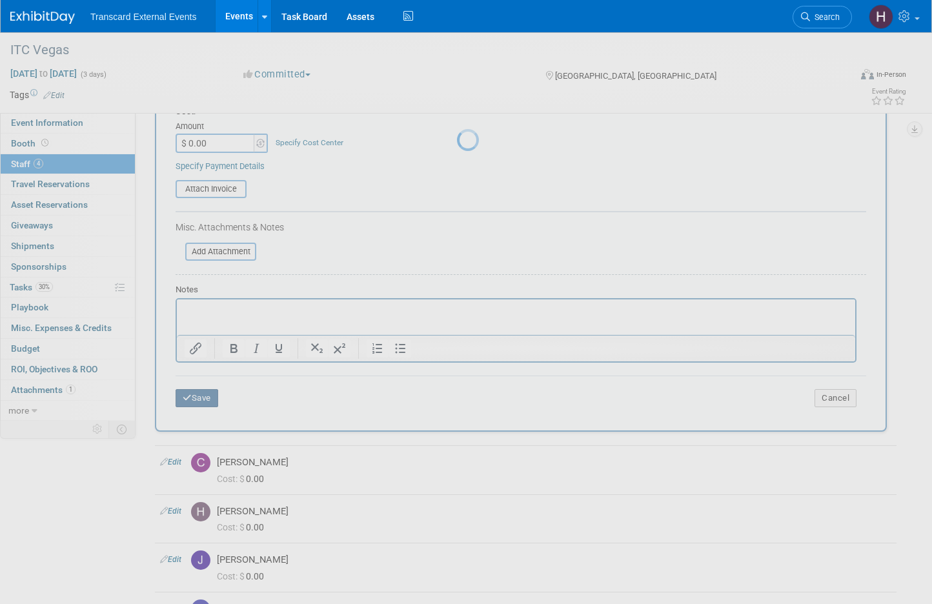
scroll to position [11, 0]
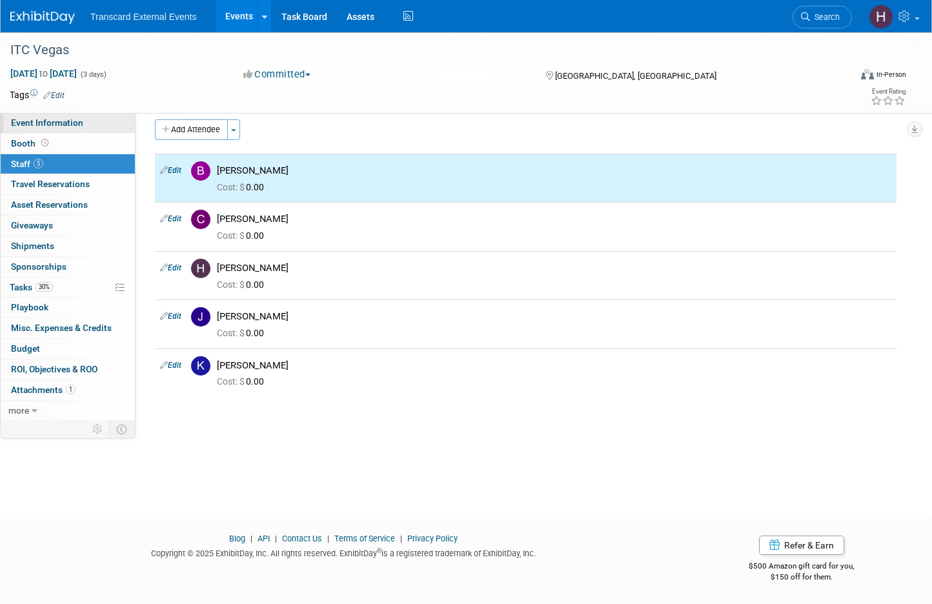
click at [64, 115] on link "Event Information" at bounding box center [68, 123] width 134 height 20
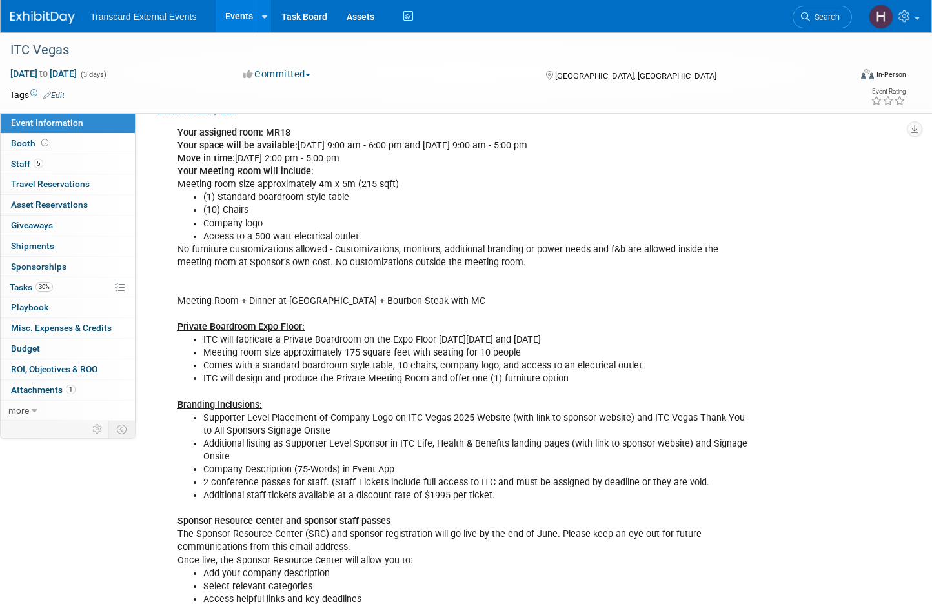
scroll to position [434, 0]
